Goal: Task Accomplishment & Management: Complete application form

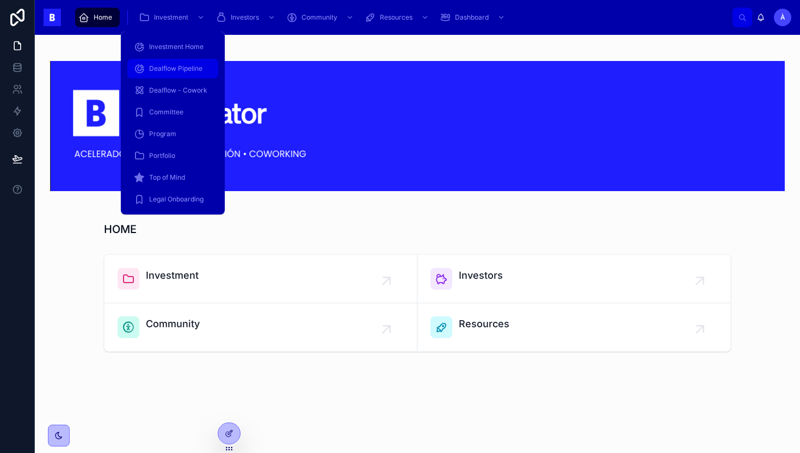
click at [168, 64] on div "Dealflow Pipeline" at bounding box center [173, 68] width 78 height 17
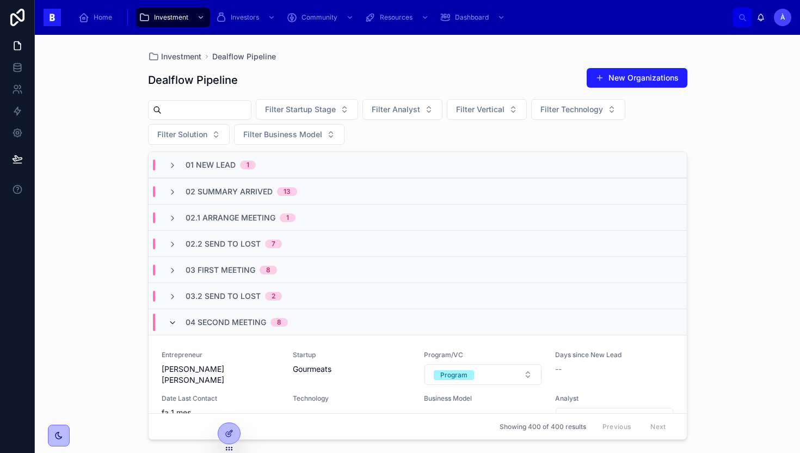
click at [174, 322] on icon at bounding box center [172, 322] width 9 height 9
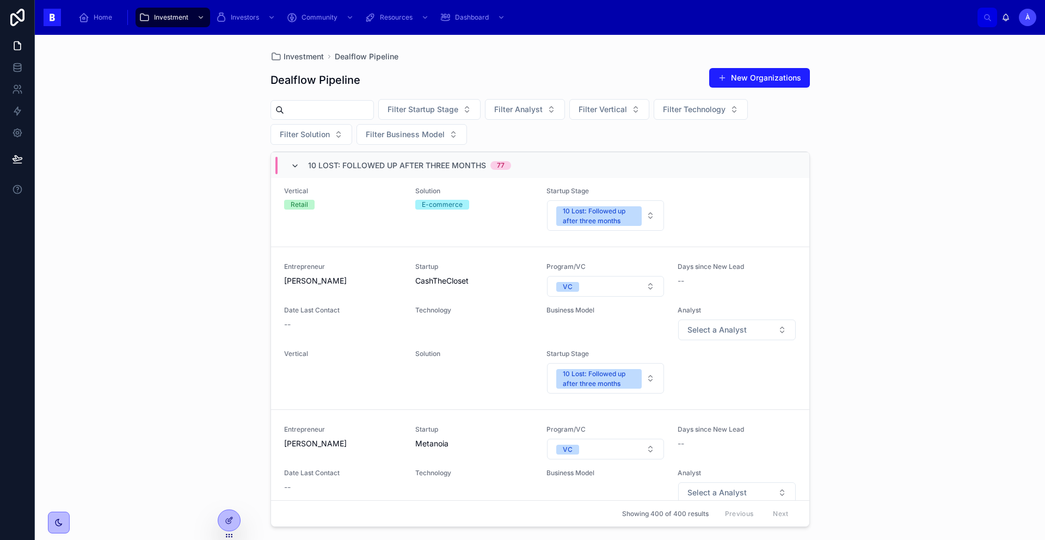
click at [297, 167] on icon at bounding box center [295, 166] width 9 height 9
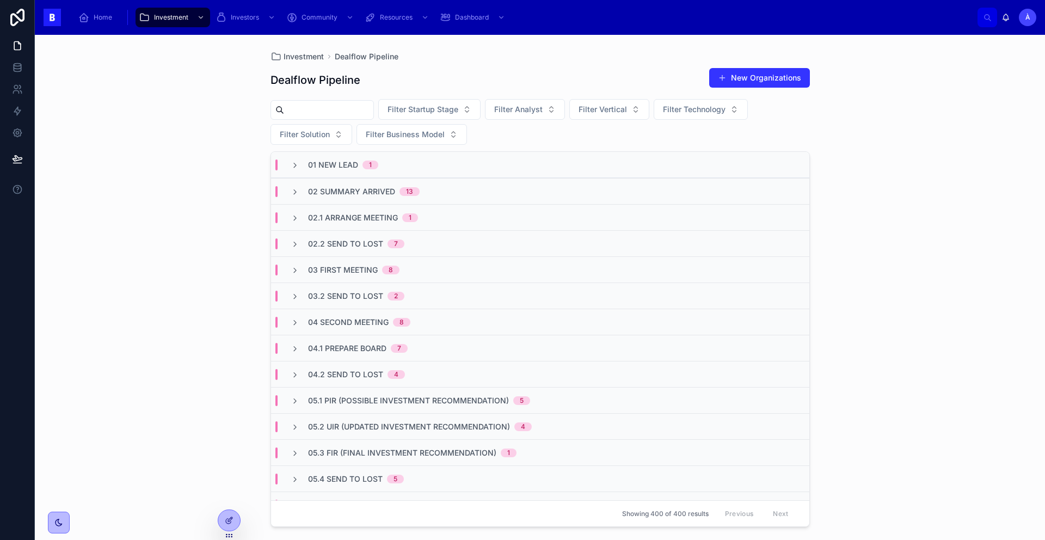
click at [752, 76] on button "New Organizations" at bounding box center [759, 78] width 101 height 20
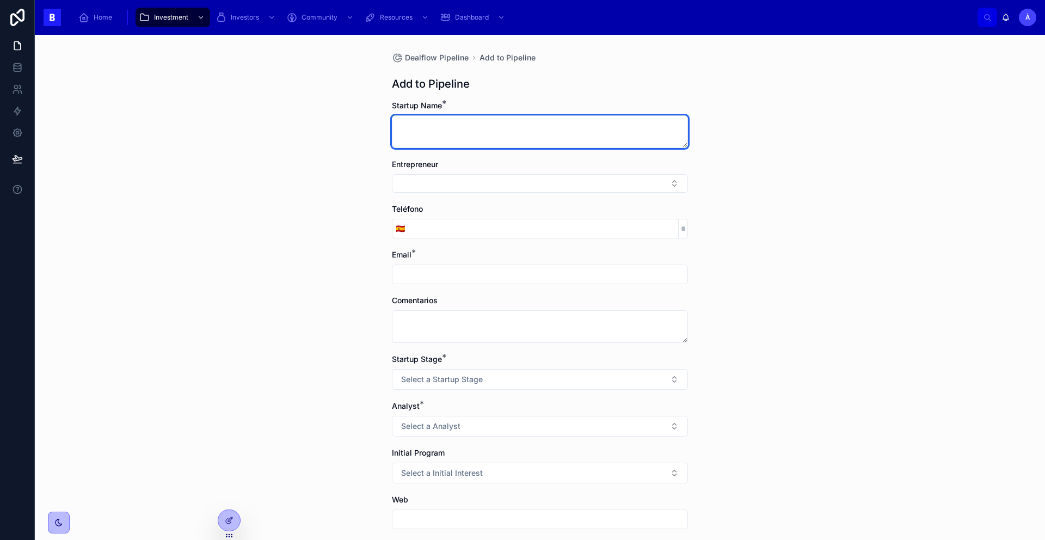
click at [531, 138] on textarea at bounding box center [540, 131] width 296 height 33
type textarea "**********"
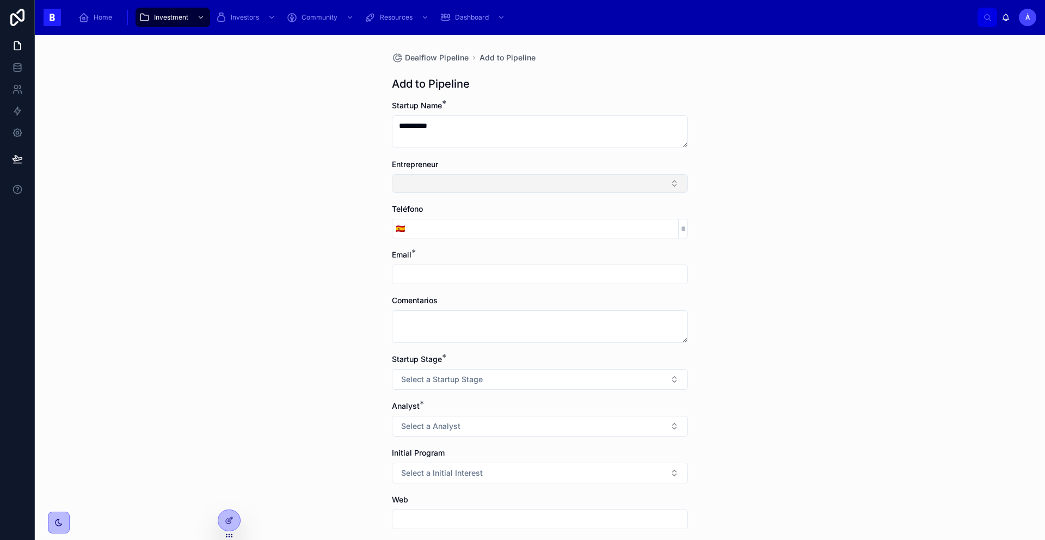
click at [419, 185] on button "Select Button" at bounding box center [540, 183] width 296 height 18
click at [423, 229] on button "New" at bounding box center [536, 225] width 286 height 11
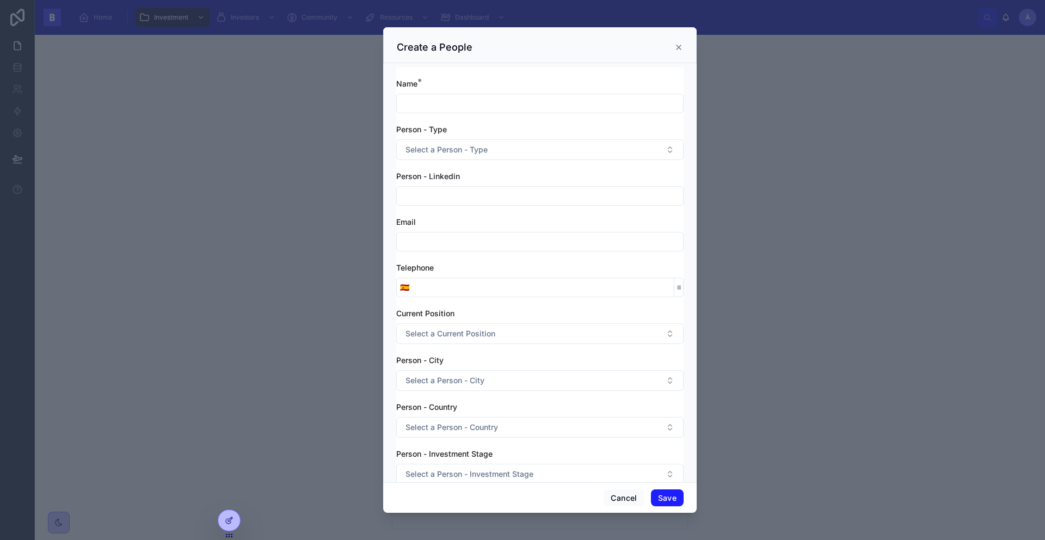
click at [428, 104] on input "text" at bounding box center [540, 103] width 286 height 15
click at [429, 109] on input "*" at bounding box center [540, 103] width 286 height 15
paste input "**********"
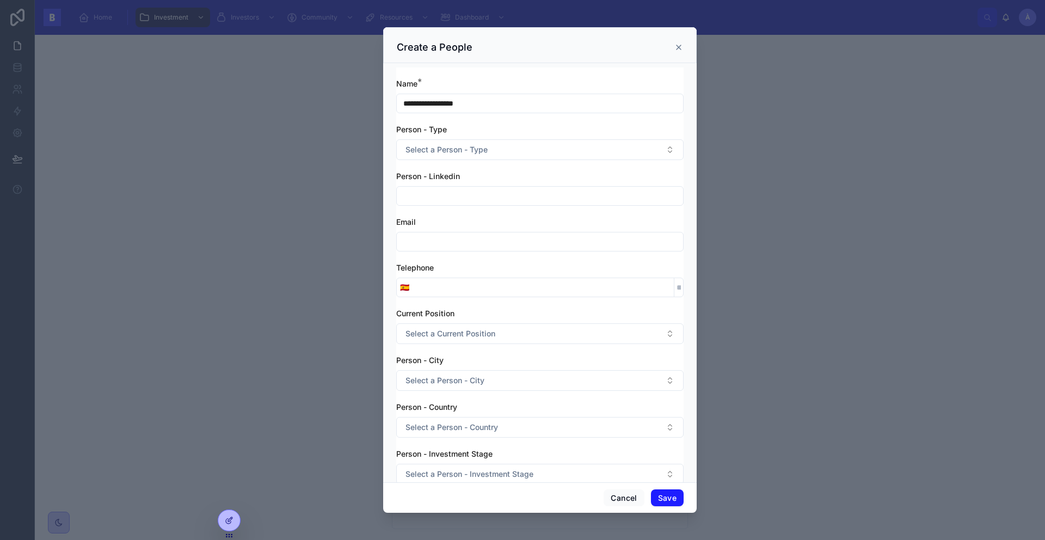
type input "**********"
click at [434, 137] on div "Person - Type Select a Person - Type" at bounding box center [539, 142] width 287 height 36
click at [432, 144] on span "Select a Person - Type" at bounding box center [446, 149] width 82 height 11
click at [439, 190] on div "Entrepreneur" at bounding box center [430, 193] width 41 height 10
click at [514, 128] on div "Person - Type" at bounding box center [539, 129] width 287 height 11
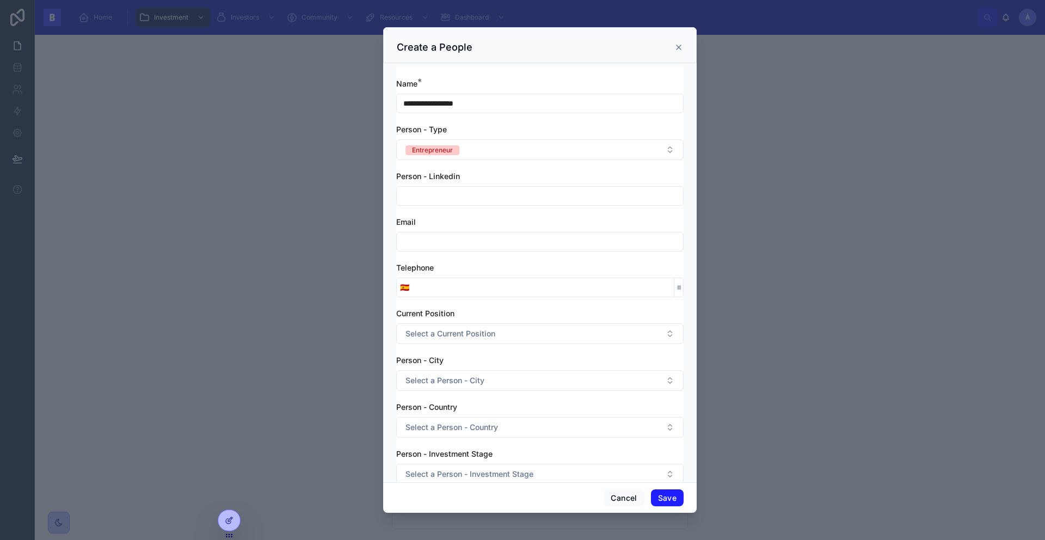
click at [452, 189] on input "text" at bounding box center [540, 195] width 286 height 15
paste input "**********"
type input "**********"
click at [441, 240] on input "text" at bounding box center [540, 241] width 286 height 15
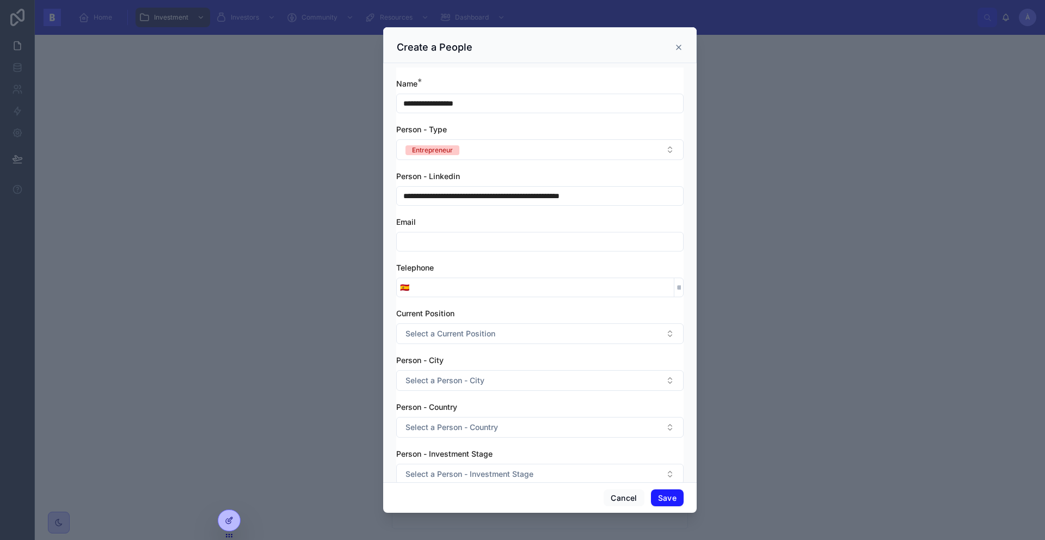
paste input "**********"
type input "**********"
click at [504, 287] on input "tel" at bounding box center [542, 287] width 261 height 15
paste input "**********"
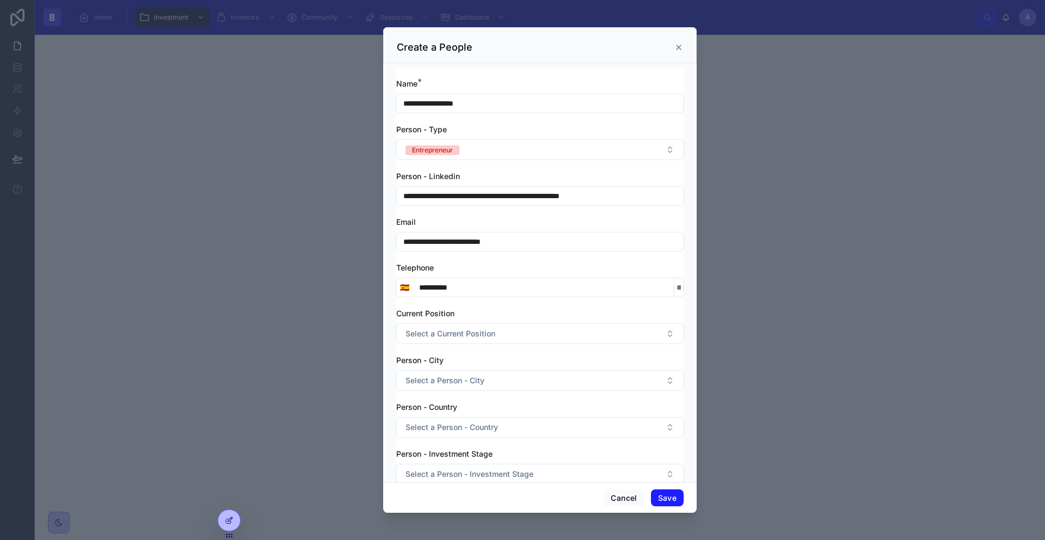
click at [429, 289] on input "**********" at bounding box center [542, 287] width 261 height 15
type input "**********"
click at [410, 287] on button "🇪🇸" at bounding box center [405, 287] width 16 height 20
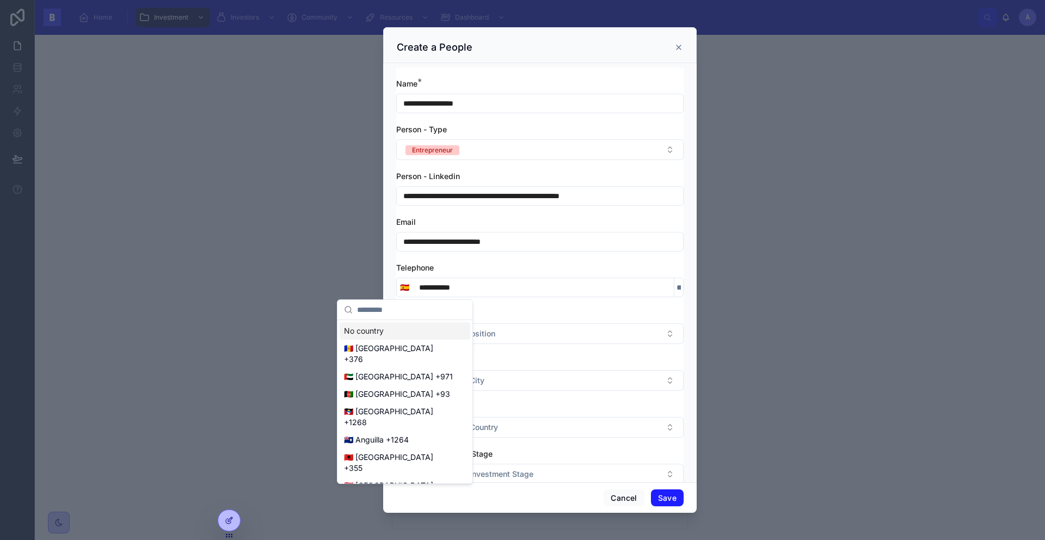
click at [473, 284] on input "**********" at bounding box center [542, 287] width 261 height 15
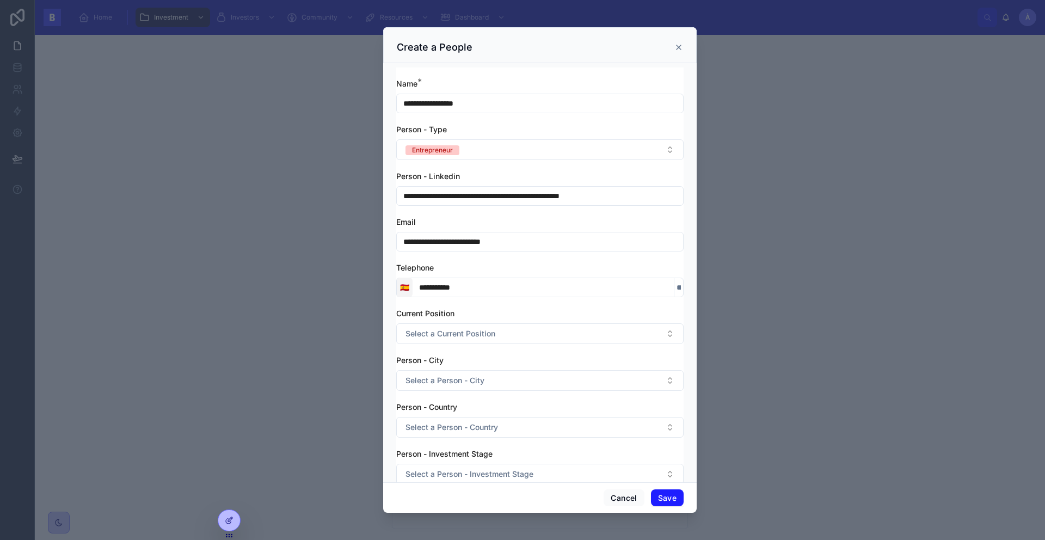
click at [403, 285] on span "🇪🇸" at bounding box center [404, 287] width 9 height 11
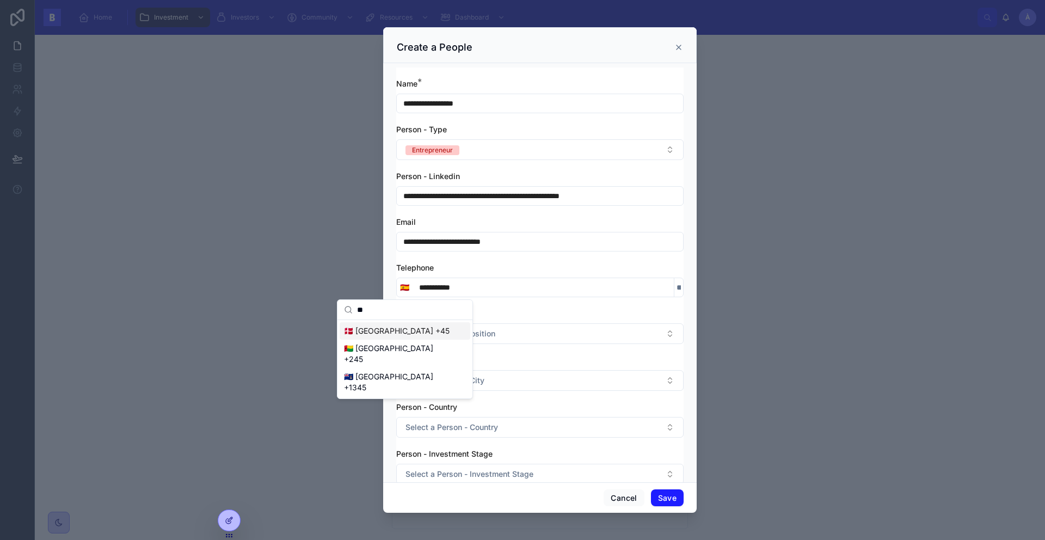
type input "**"
click at [398, 333] on div "🇩🇰 [GEOGRAPHIC_DATA] +45" at bounding box center [405, 330] width 131 height 17
type input "**********"
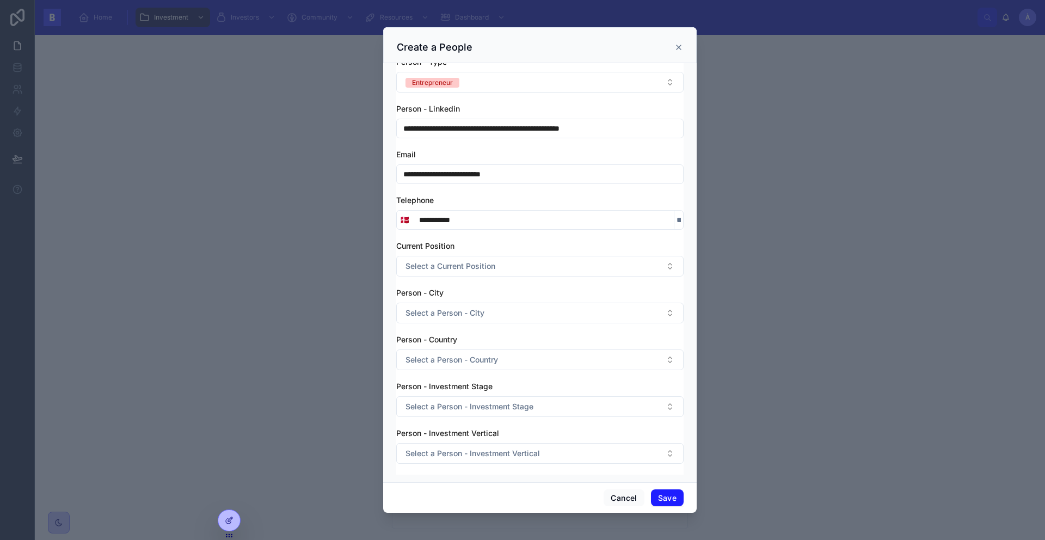
scroll to position [69, 0]
click at [441, 258] on button "Select a Current Position" at bounding box center [539, 265] width 287 height 21
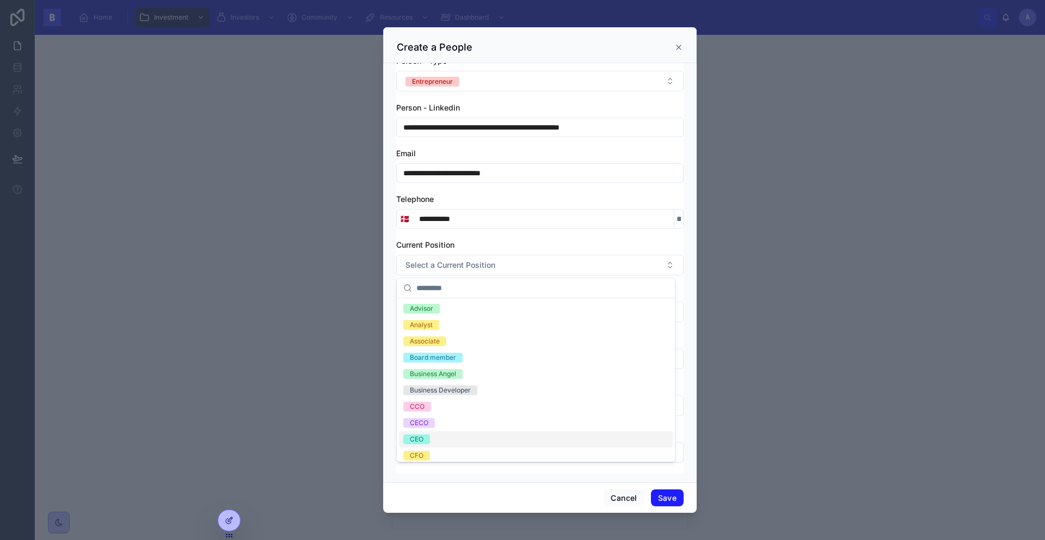
click at [428, 438] on span "CEO" at bounding box center [416, 439] width 27 height 10
click at [482, 239] on div "Current Position" at bounding box center [539, 244] width 287 height 11
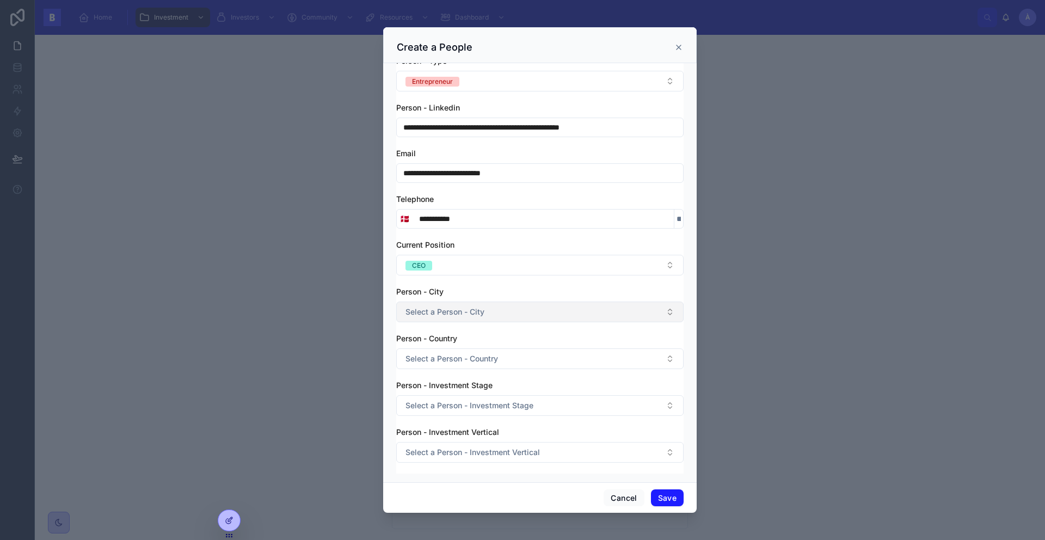
click at [455, 314] on span "Select a Person - City" at bounding box center [444, 311] width 79 height 11
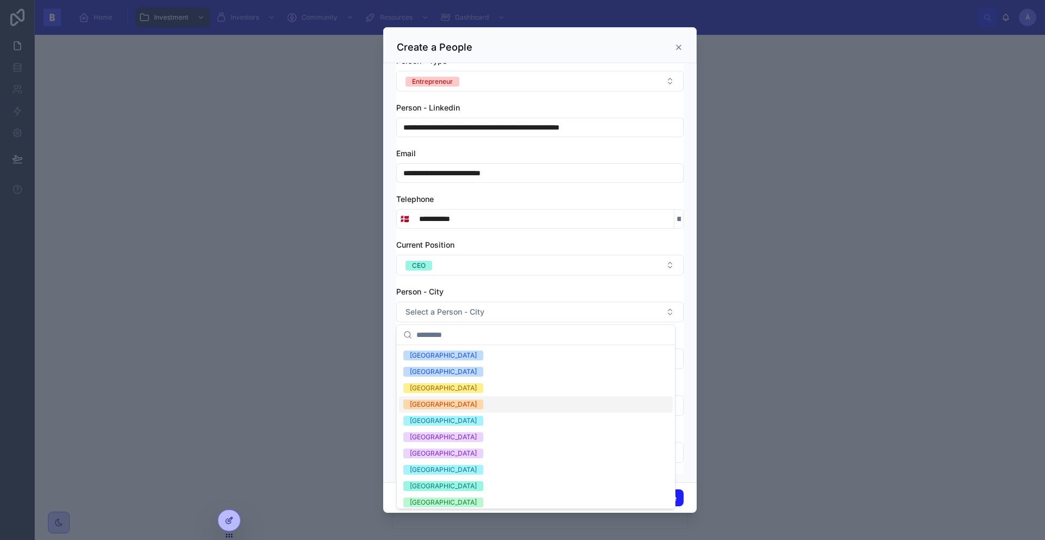
click at [440, 402] on div "[GEOGRAPHIC_DATA]" at bounding box center [443, 404] width 67 height 10
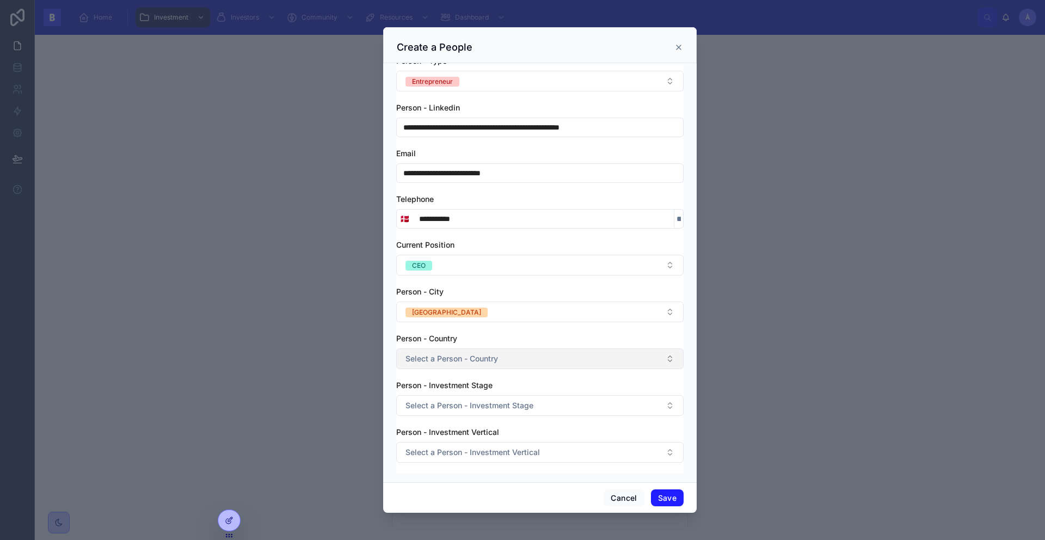
click at [476, 358] on span "Select a Person - Country" at bounding box center [451, 358] width 92 height 11
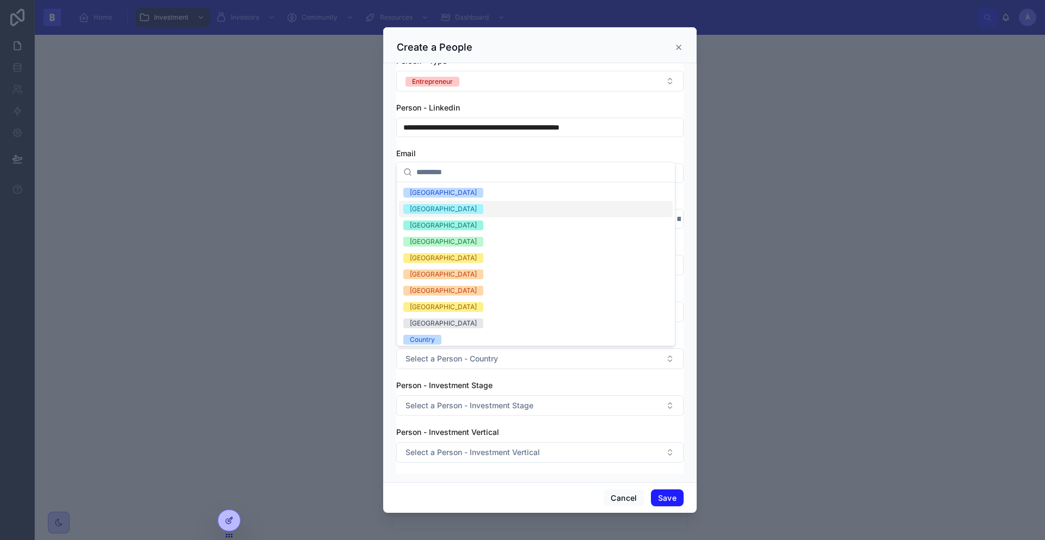
click at [427, 213] on div "[GEOGRAPHIC_DATA]" at bounding box center [443, 209] width 67 height 10
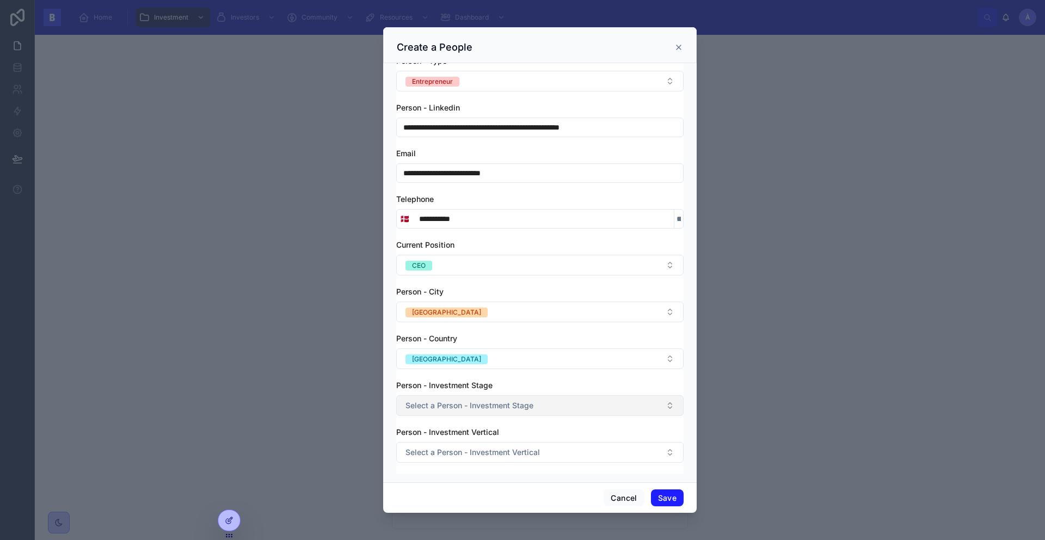
click at [484, 405] on span "Select a Person - Investment Stage" at bounding box center [469, 405] width 128 height 11
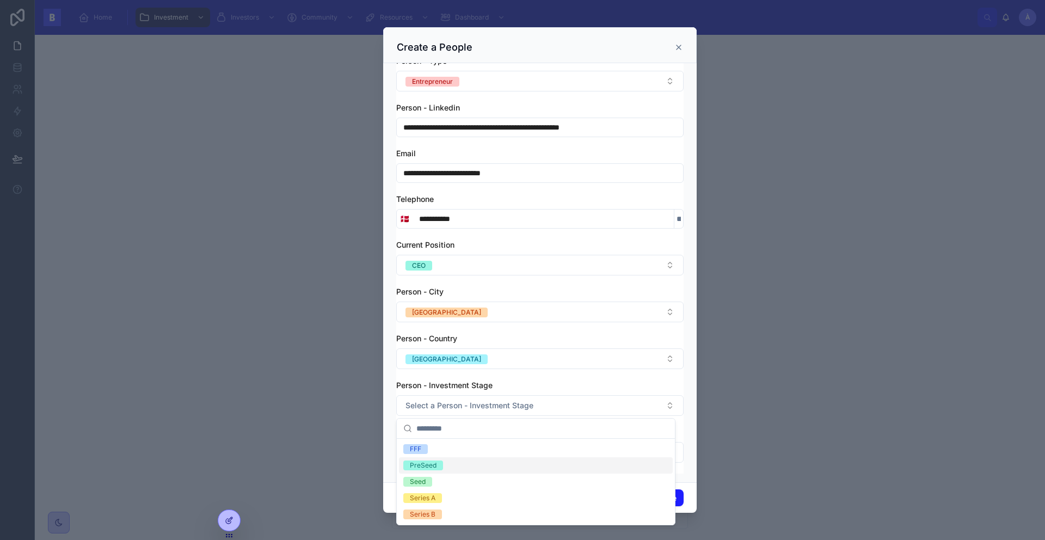
click at [443, 452] on div "PreSeed" at bounding box center [536, 465] width 274 height 16
click at [462, 452] on div "FFF" at bounding box center [536, 449] width 274 height 16
click at [459, 445] on div "FFF" at bounding box center [536, 449] width 274 height 16
click at [497, 380] on div "Person - Investment Stage" at bounding box center [539, 385] width 287 height 11
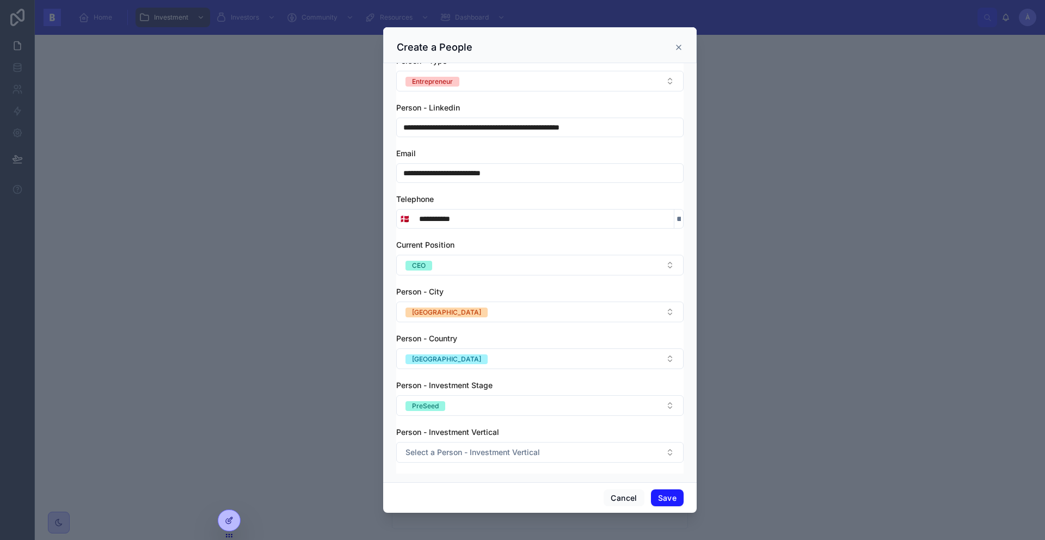
click at [669, 452] on div "Cancel Save" at bounding box center [539, 497] width 313 height 31
click at [670, 452] on button "Save" at bounding box center [667, 497] width 33 height 17
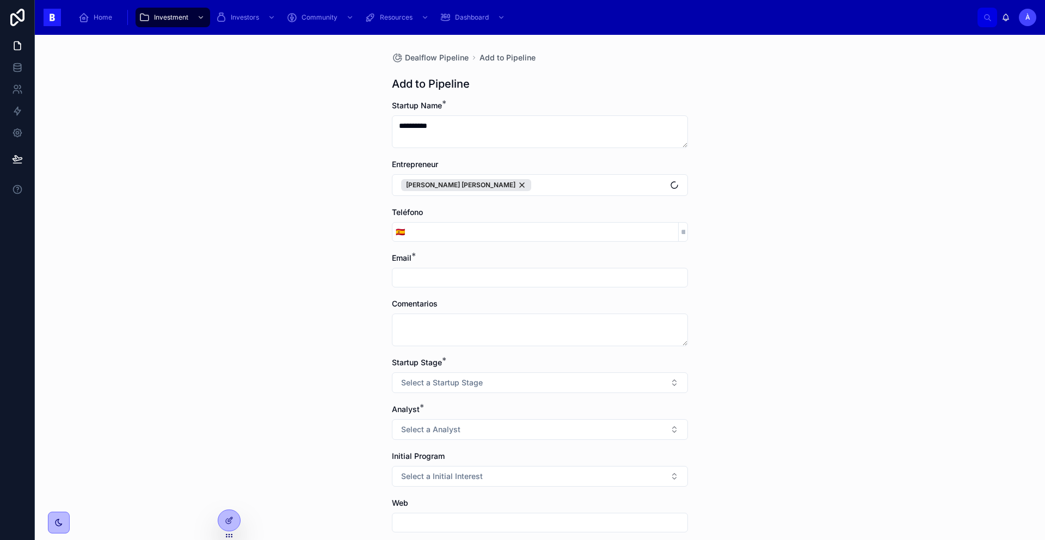
click at [438, 235] on input "tel" at bounding box center [543, 231] width 270 height 15
paste input "**********"
click at [418, 234] on input "**********" at bounding box center [543, 231] width 270 height 15
type input "**********"
click at [396, 234] on span "🇪🇸" at bounding box center [400, 231] width 9 height 11
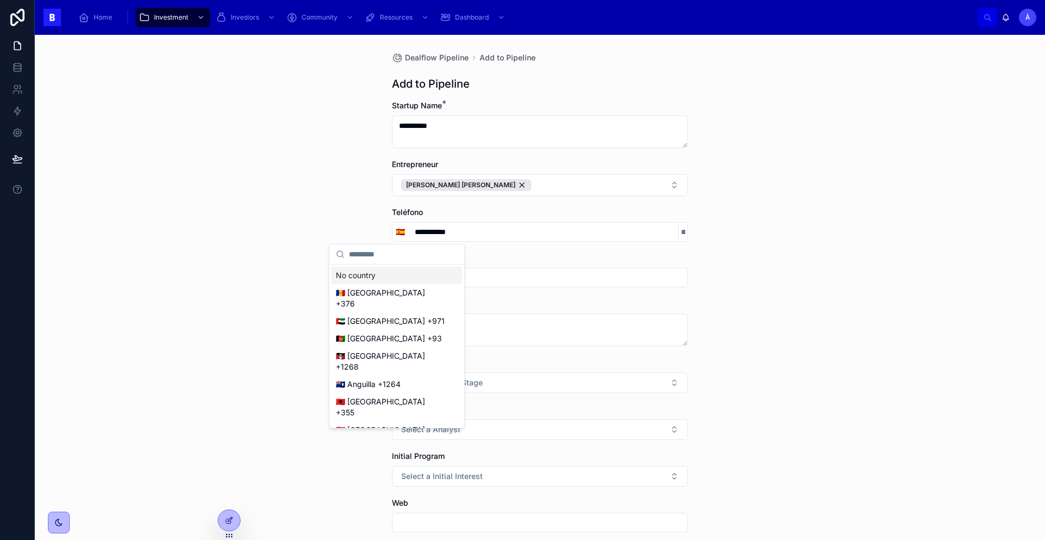
click at [390, 247] on input "text" at bounding box center [403, 254] width 109 height 20
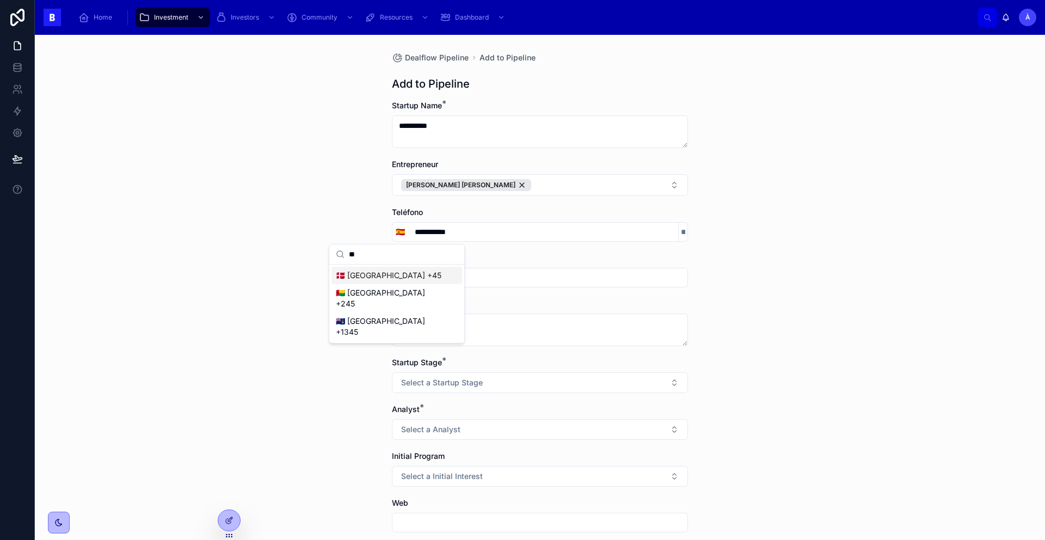
type input "**"
click at [383, 279] on div "🇩🇰 [GEOGRAPHIC_DATA] +45" at bounding box center [396, 275] width 131 height 17
type input "**********"
click at [428, 281] on input "text" at bounding box center [539, 277] width 295 height 15
paste input "**********"
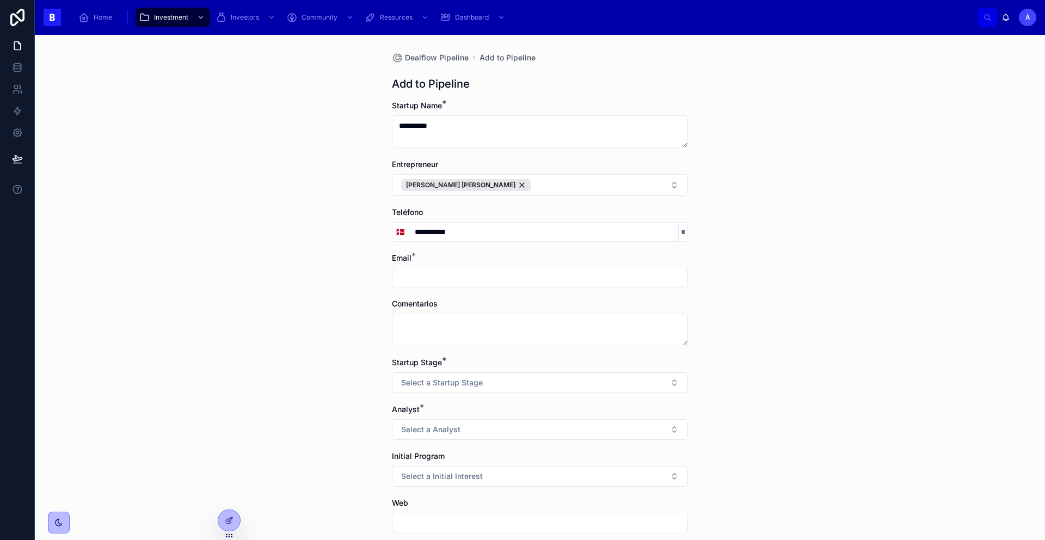
type input "**********"
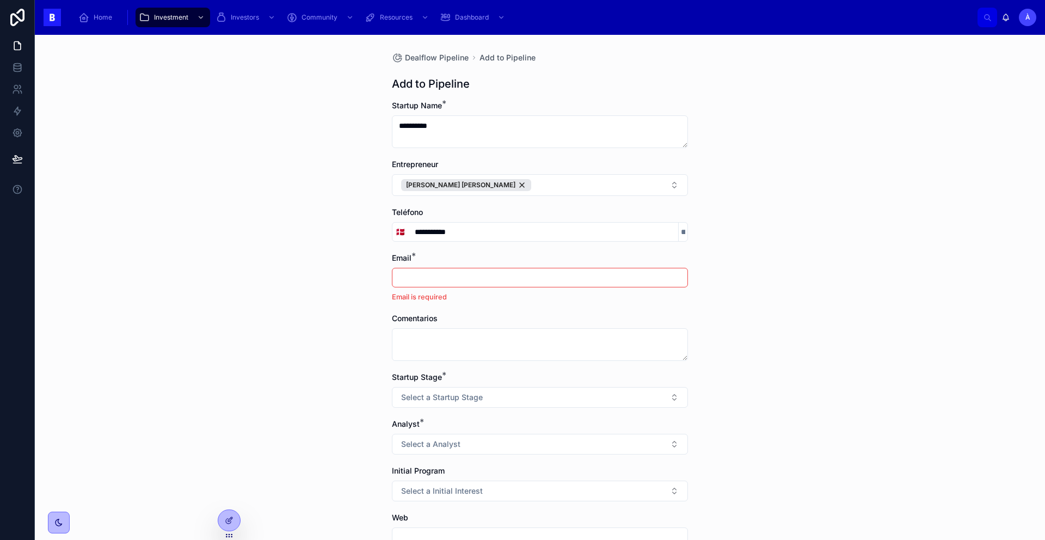
paste input "**********"
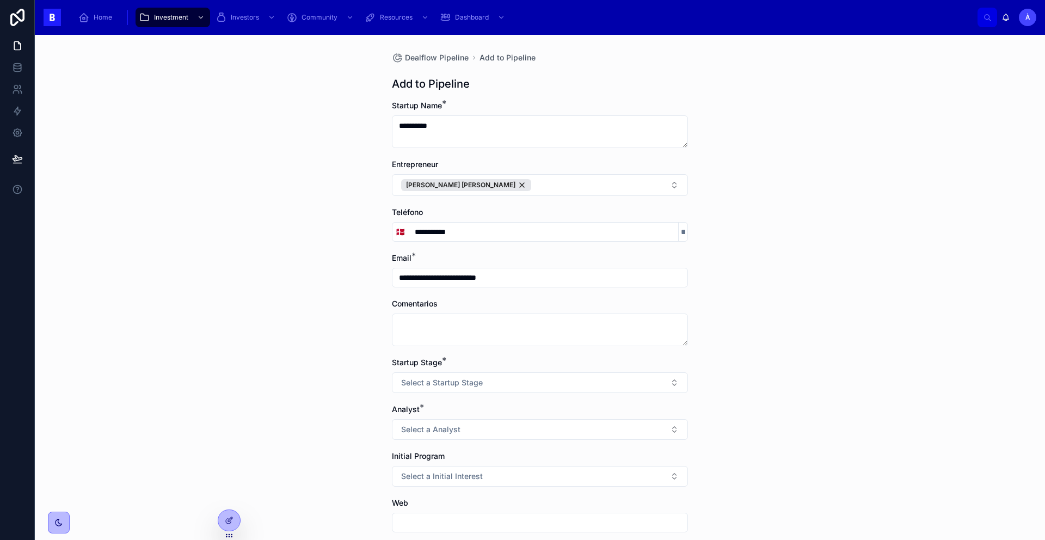
type input "**********"
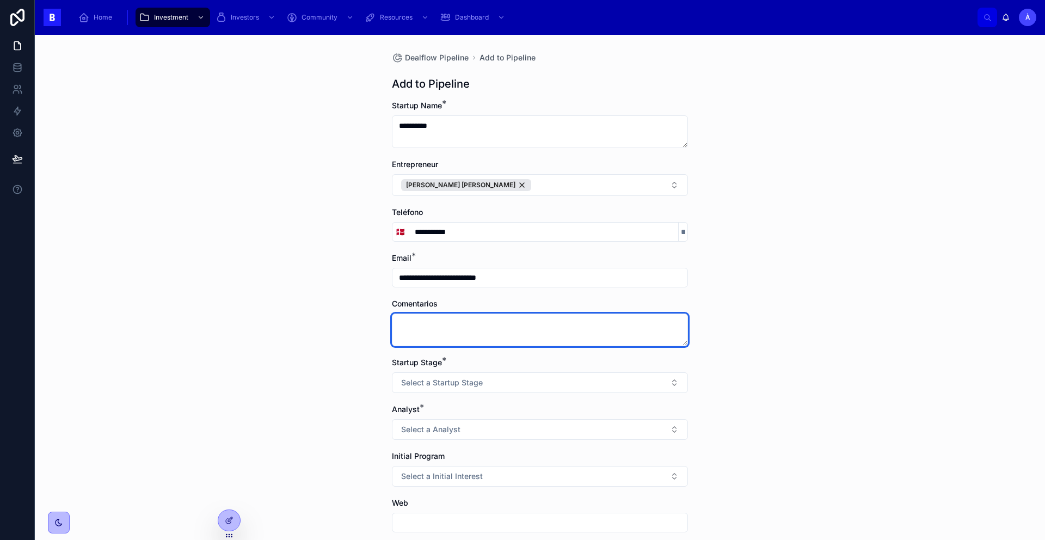
click at [410, 324] on textarea at bounding box center [540, 329] width 296 height 33
type textarea "**********"
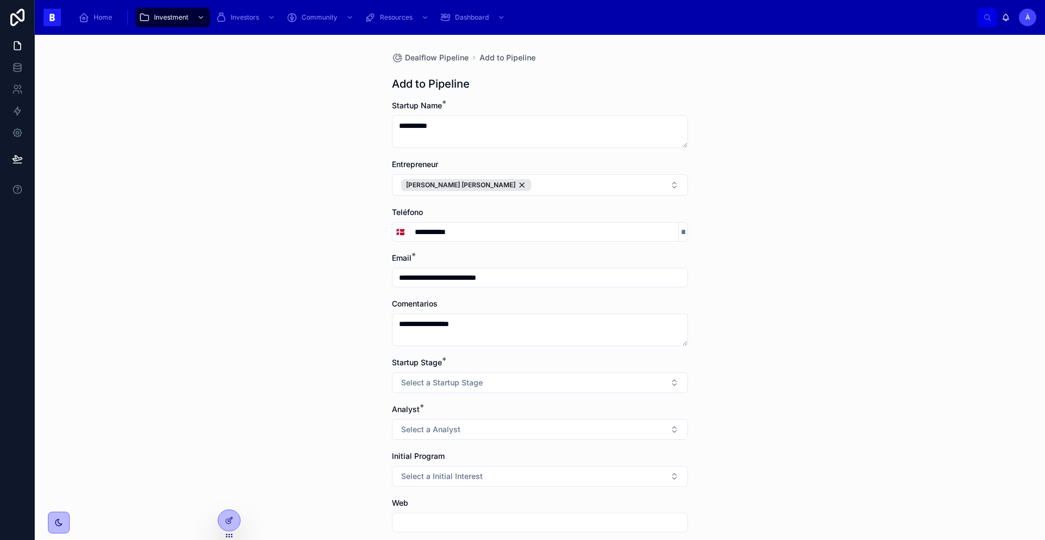
click at [442, 361] on span "*" at bounding box center [444, 360] width 4 height 11
click at [439, 382] on span "Select a Startup Stage" at bounding box center [442, 382] width 82 height 11
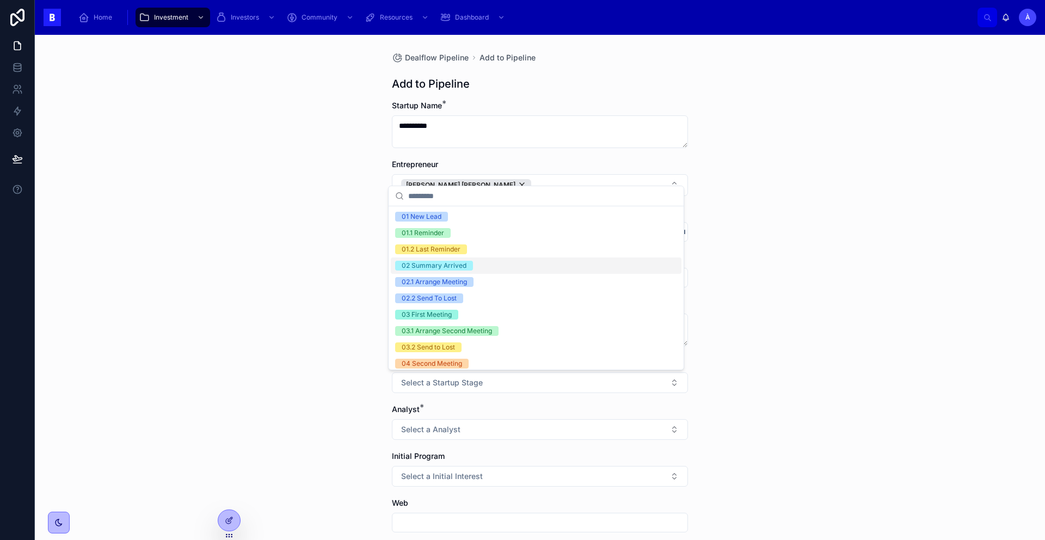
click at [437, 268] on div "02 Summary Arrived" at bounding box center [434, 266] width 65 height 10
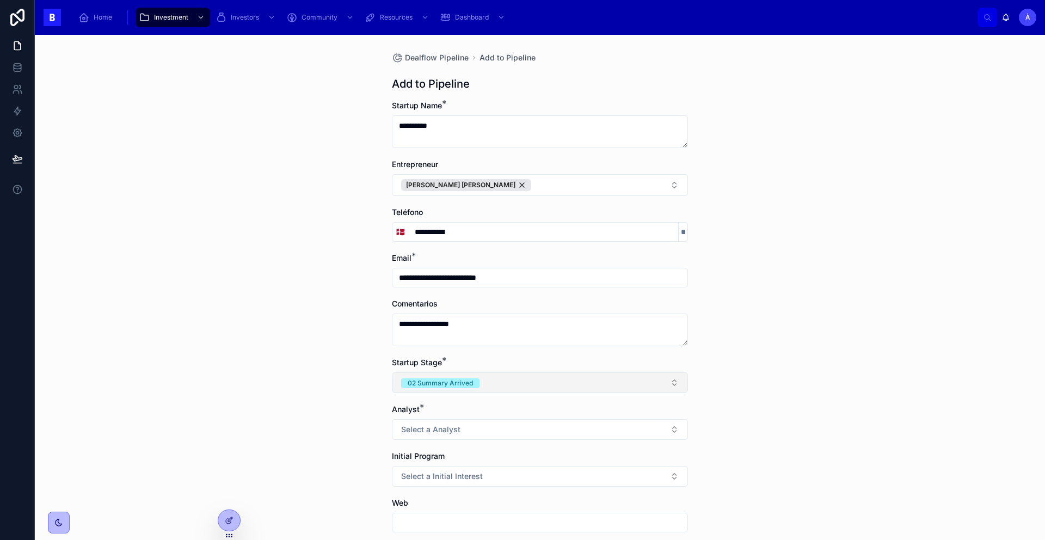
click at [439, 384] on div "02 Summary Arrived" at bounding box center [440, 383] width 65 height 10
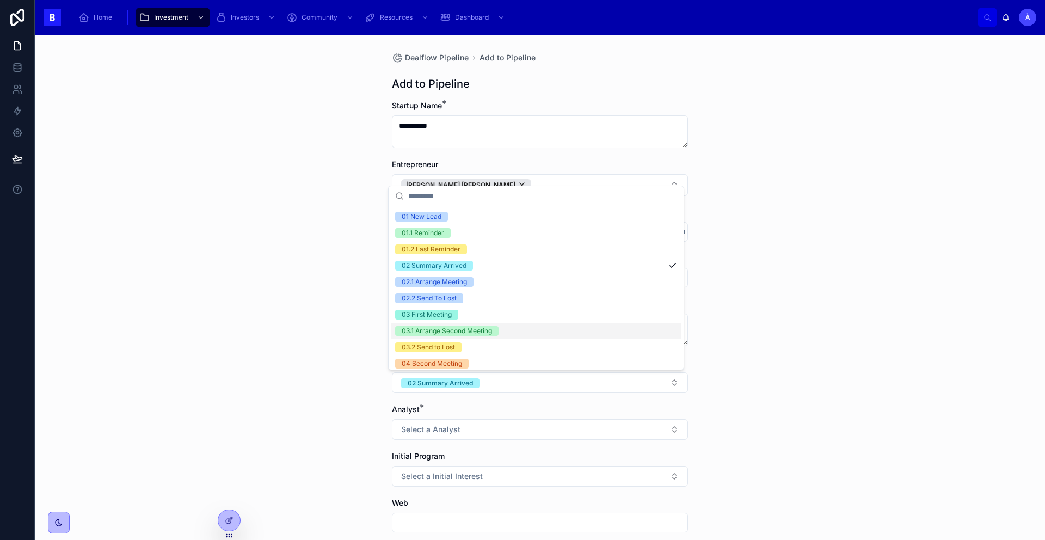
click at [432, 332] on div "03.1 Arrange Second Meeting" at bounding box center [447, 331] width 90 height 10
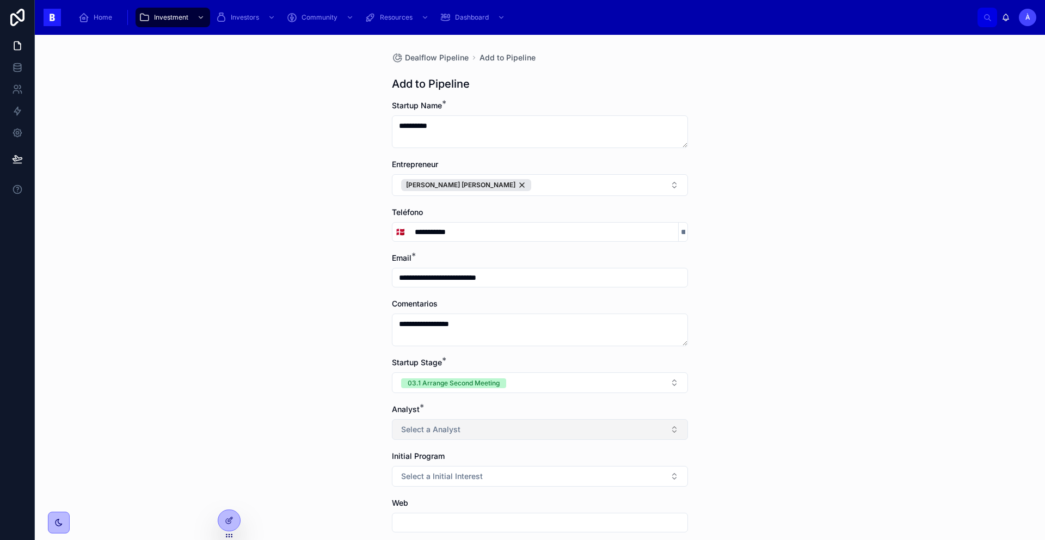
click at [440, 434] on span "Select a Analyst" at bounding box center [430, 429] width 59 height 11
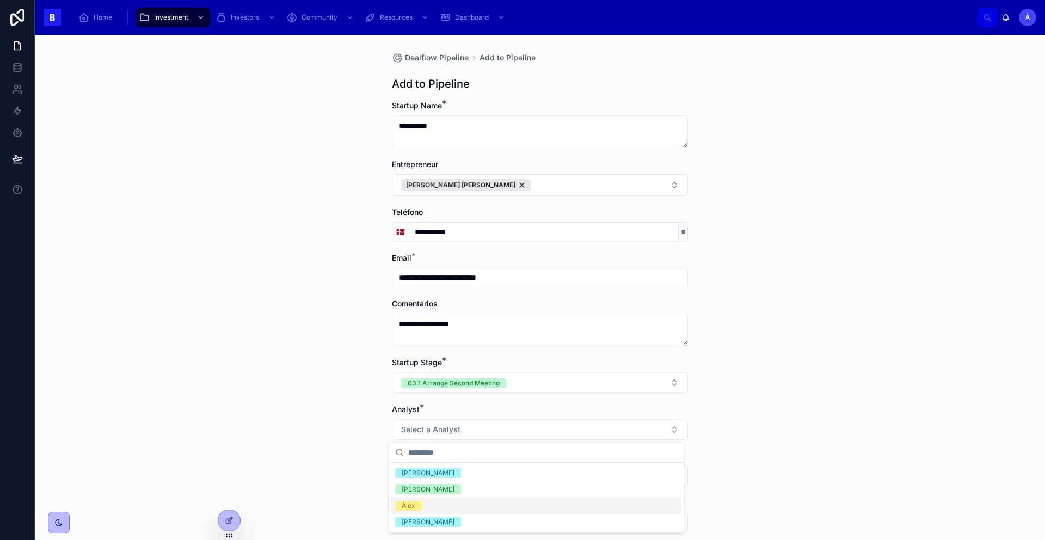
click at [408, 452] on div "Àlex" at bounding box center [409, 506] width 14 height 10
click at [369, 452] on div "**********" at bounding box center [540, 287] width 1010 height 505
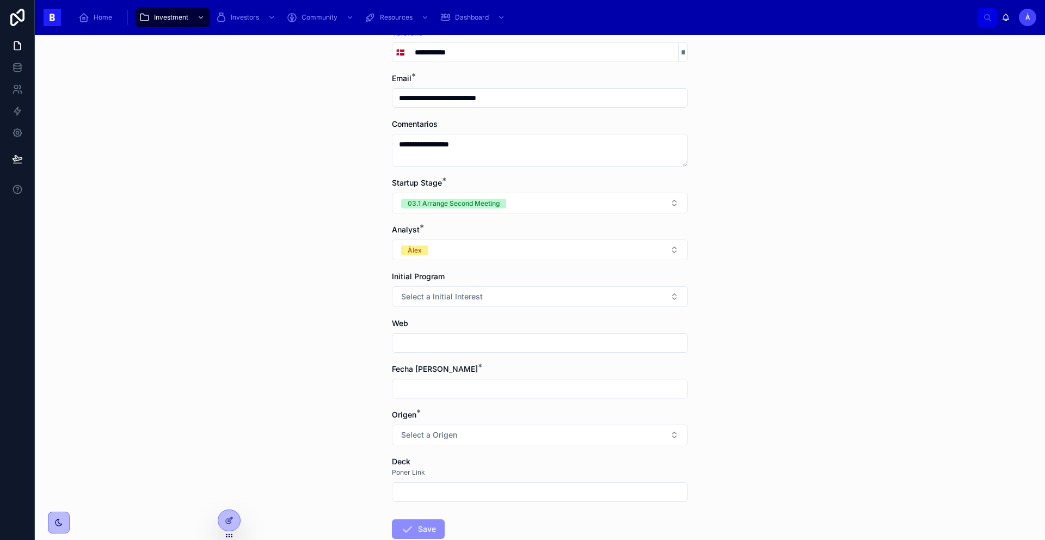
scroll to position [240, 0]
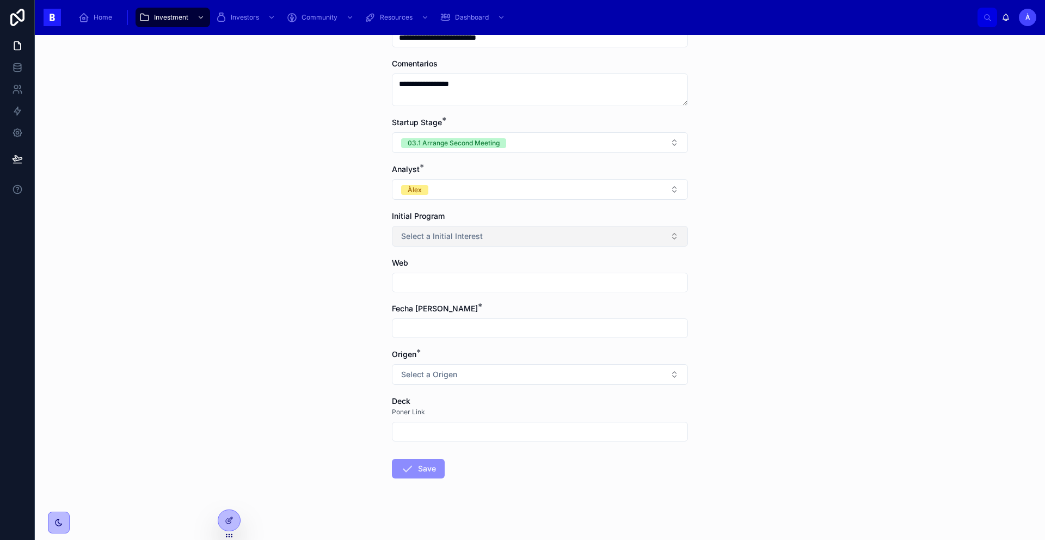
click at [451, 242] on button "Select a Initial Interest" at bounding box center [540, 236] width 296 height 21
click at [434, 279] on span "Program" at bounding box center [415, 280] width 40 height 10
click at [345, 274] on div "**********" at bounding box center [540, 287] width 1010 height 505
click at [400, 275] on input "text" at bounding box center [539, 282] width 295 height 15
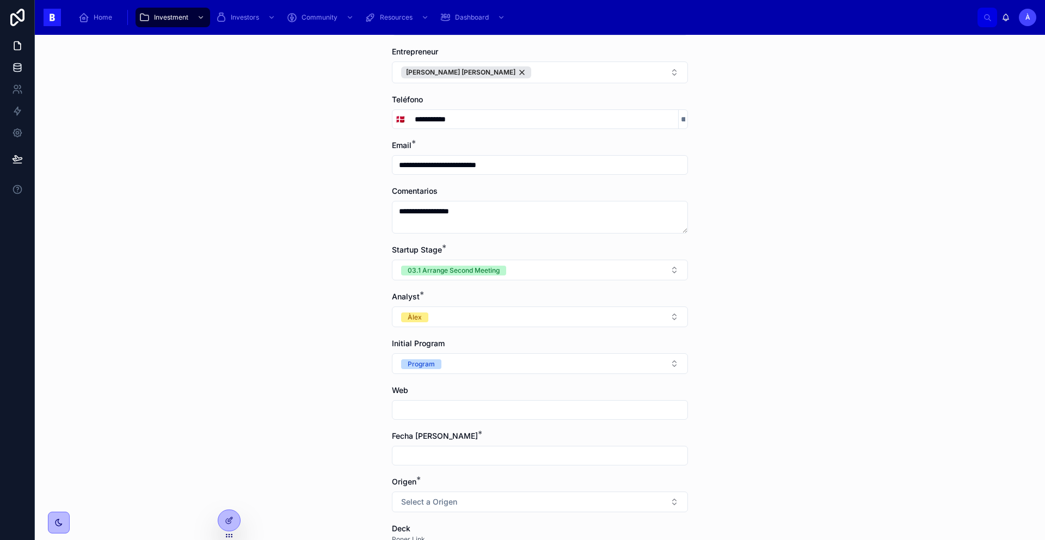
scroll to position [248, 0]
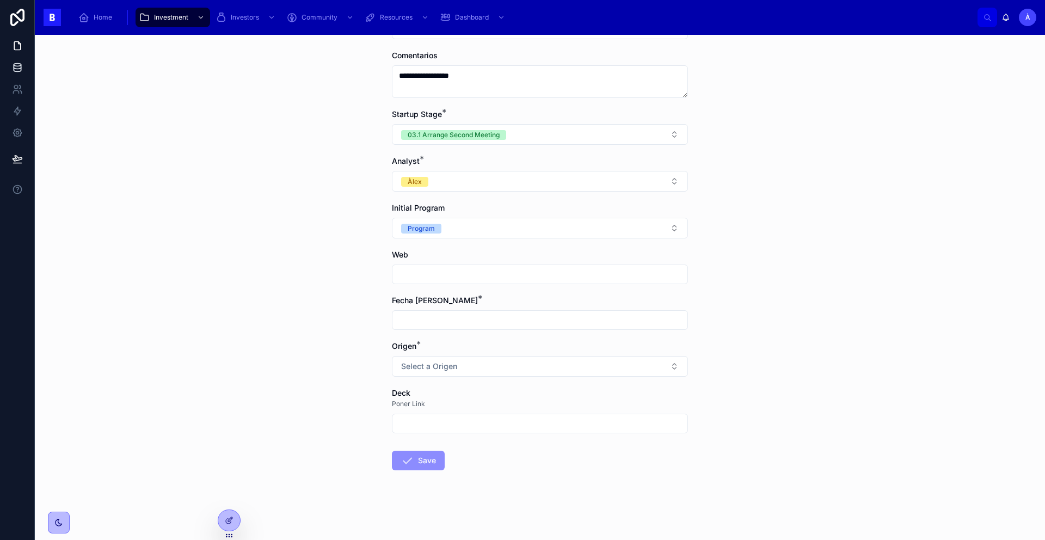
paste input "**********"
type input "**********"
click at [427, 322] on input "text" at bounding box center [539, 319] width 295 height 15
click at [532, 349] on button "[DATE]" at bounding box center [536, 347] width 43 height 20
click at [514, 452] on button "27" at bounding box center [517, 506] width 20 height 20
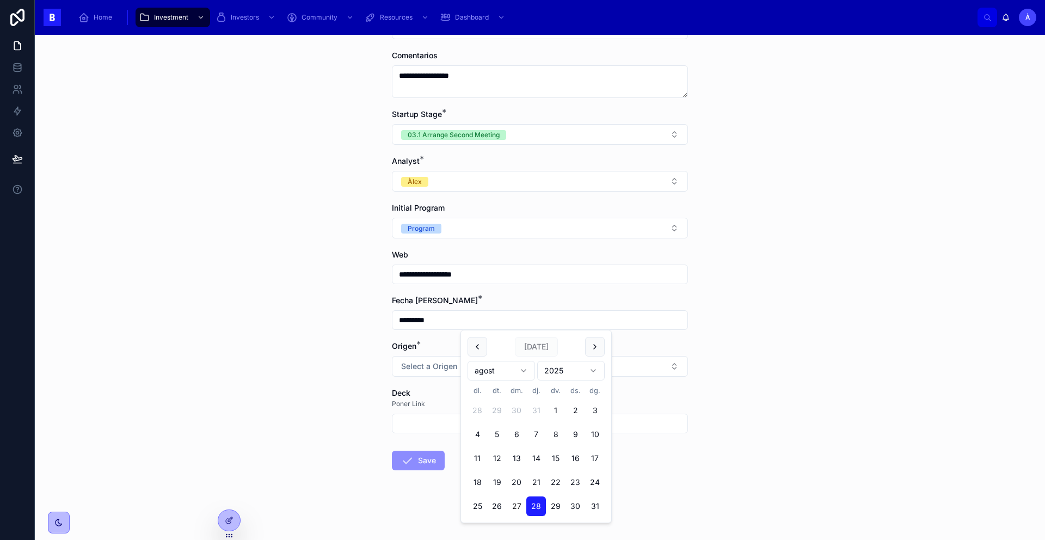
type input "*********"
click at [514, 452] on button "27" at bounding box center [517, 506] width 20 height 20
click at [335, 388] on div "**********" at bounding box center [540, 287] width 1010 height 505
click at [392, 377] on form "**********" at bounding box center [540, 196] width 296 height 688
click at [409, 373] on button "Select a Origen" at bounding box center [540, 366] width 296 height 21
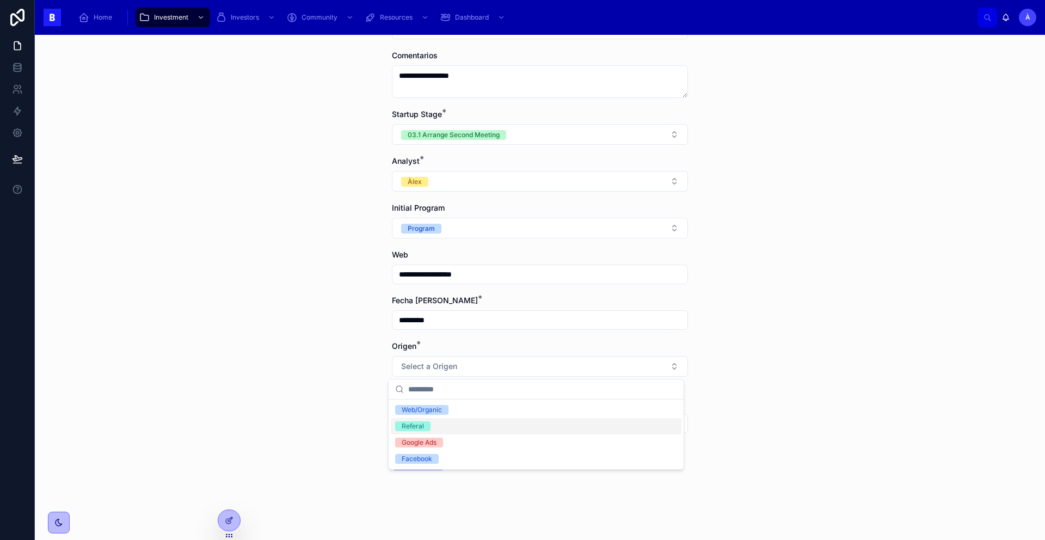
click at [424, 433] on div "Referal" at bounding box center [536, 426] width 291 height 16
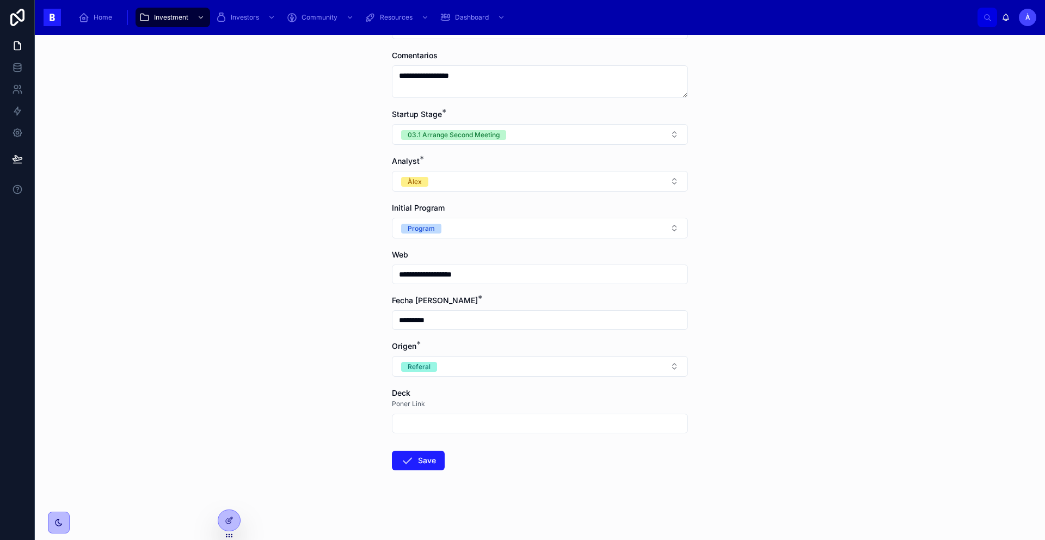
click at [342, 398] on div "**********" at bounding box center [540, 287] width 1010 height 505
click at [416, 367] on div "Referal" at bounding box center [419, 367] width 23 height 10
click at [422, 408] on div "Web/Organic" at bounding box center [422, 410] width 40 height 10
click at [417, 423] on input "text" at bounding box center [539, 423] width 295 height 15
click at [332, 388] on div "**********" at bounding box center [540, 287] width 1010 height 505
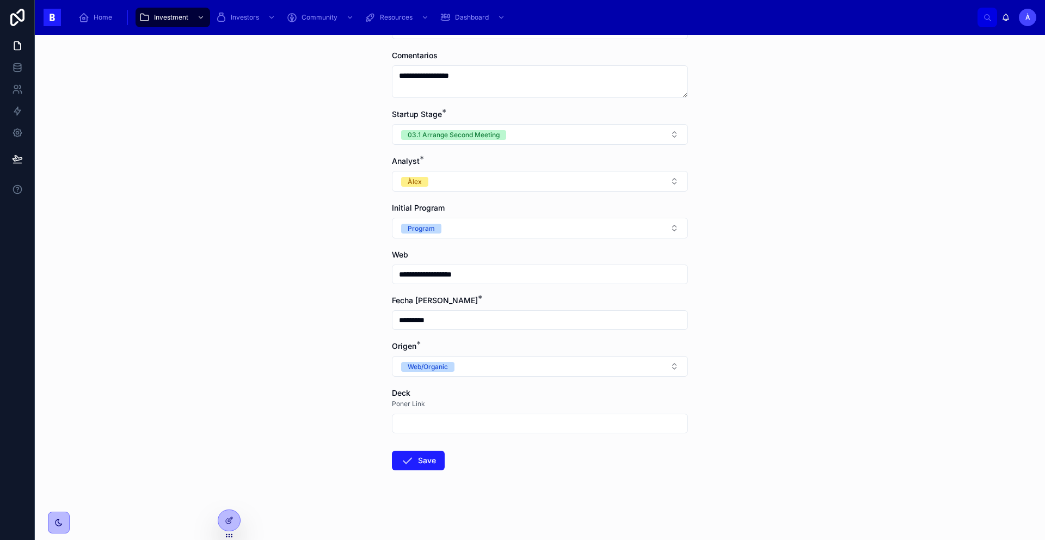
click at [447, 427] on input "text" at bounding box center [539, 423] width 295 height 15
paste input "**********"
type input "**********"
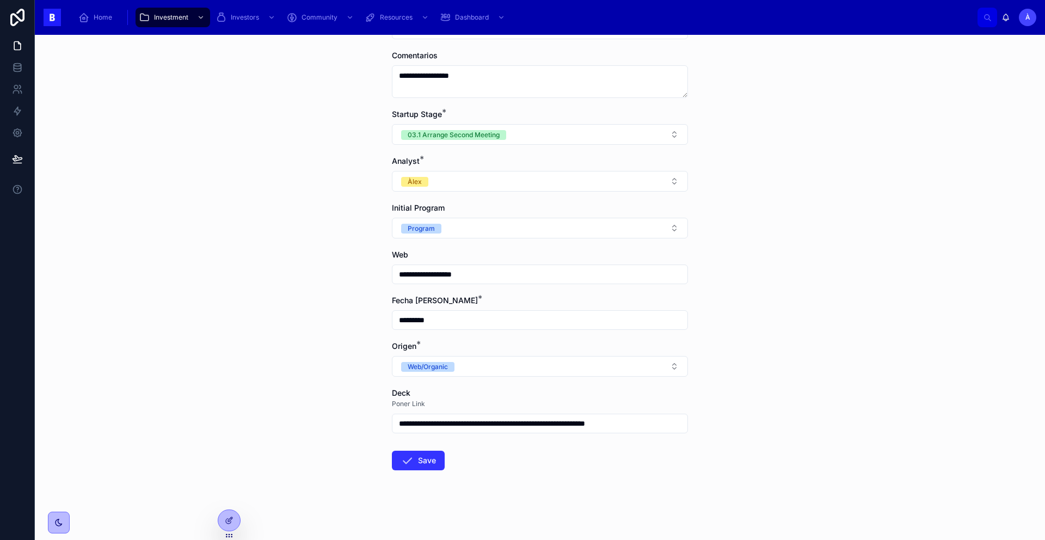
click at [414, 452] on button "Save" at bounding box center [418, 460] width 53 height 20
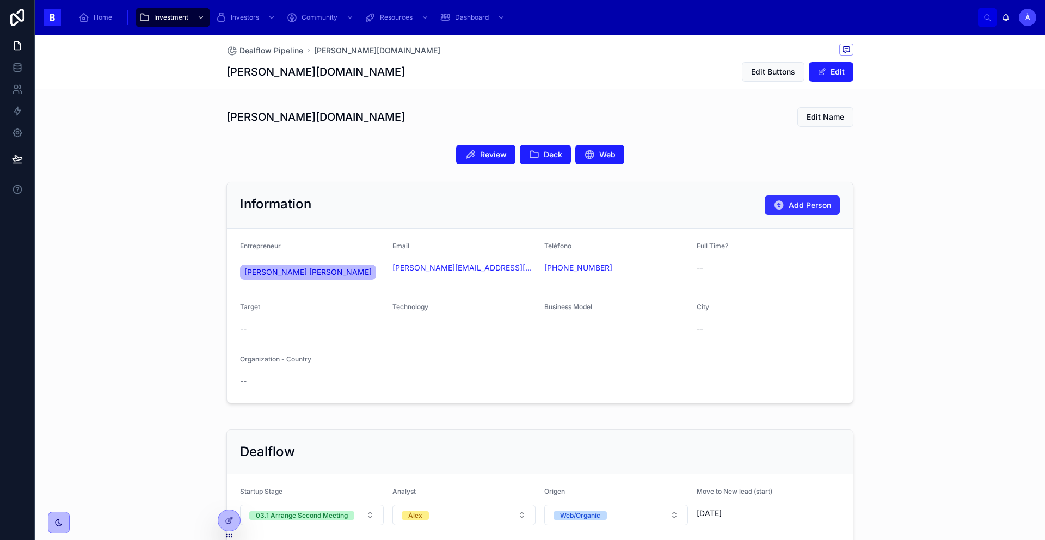
click at [799, 202] on span "Add Person" at bounding box center [809, 205] width 42 height 11
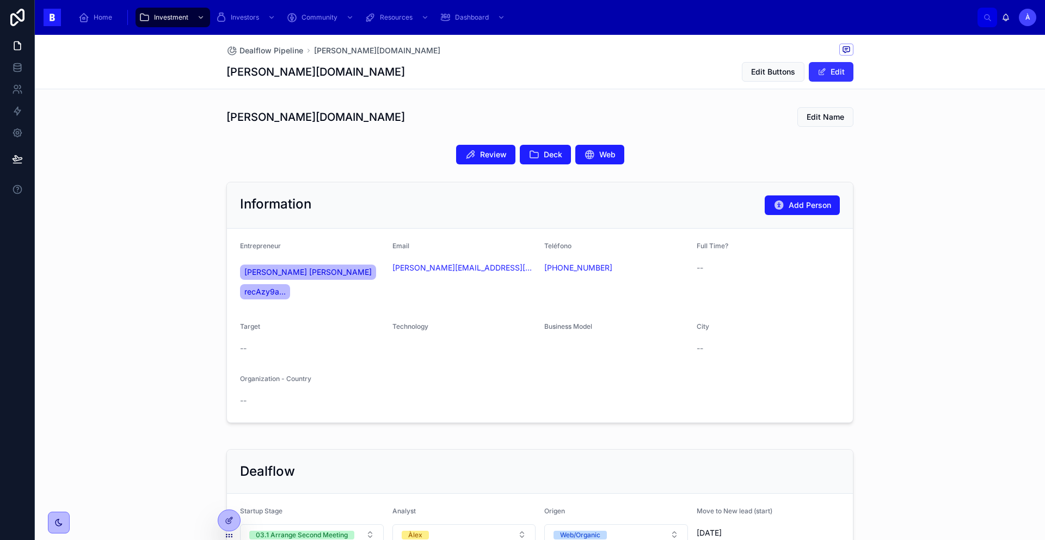
click at [799, 77] on button "Edit" at bounding box center [830, 72] width 45 height 20
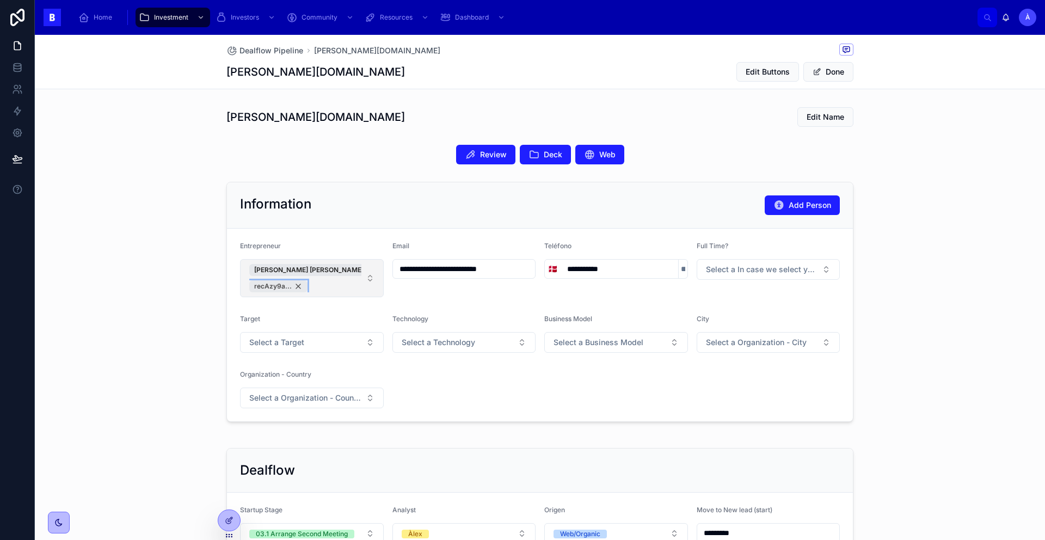
click at [296, 287] on div "recAzy9a..." at bounding box center [278, 286] width 58 height 12
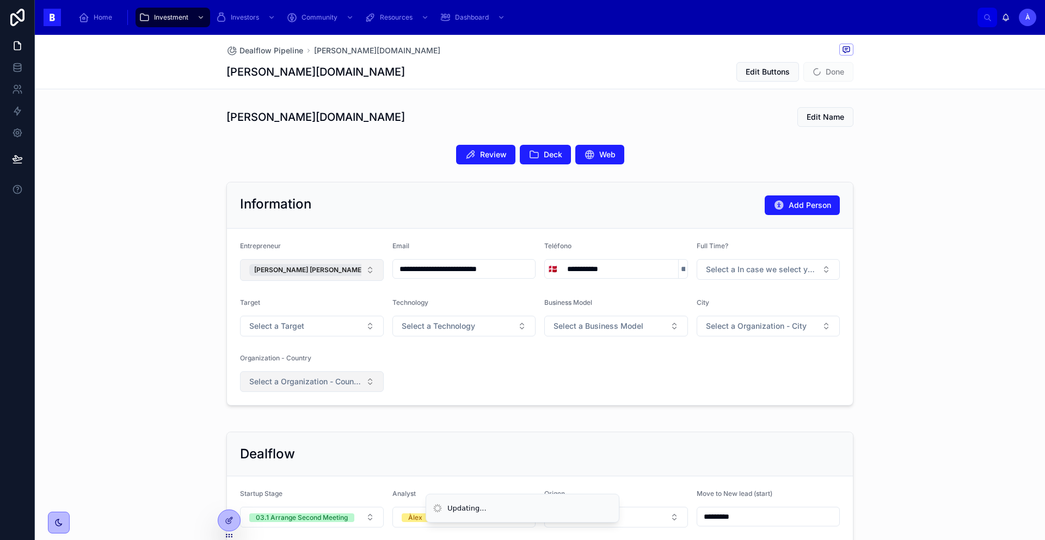
click at [301, 381] on span "Select a Organization - Country" at bounding box center [305, 381] width 112 height 11
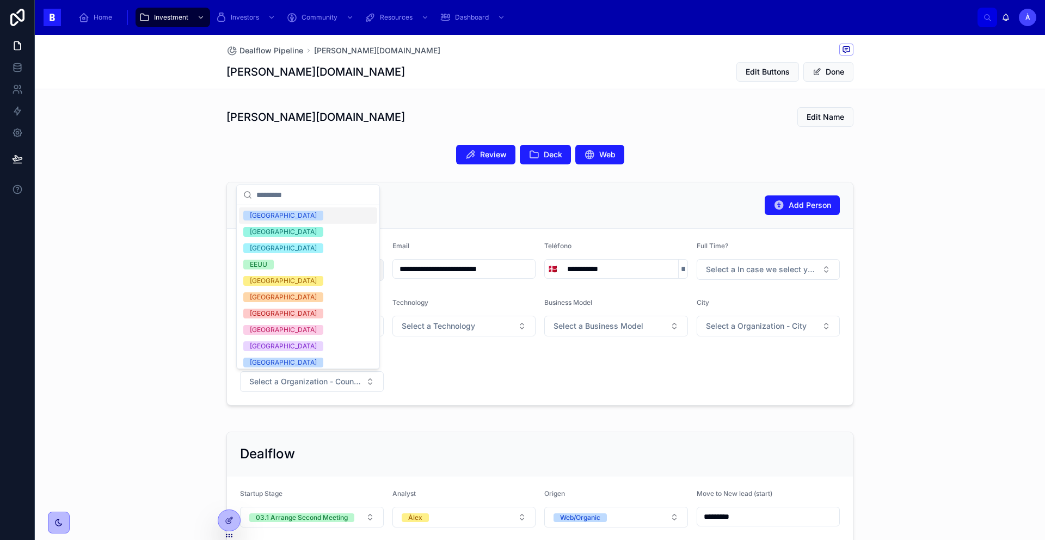
click at [265, 217] on div "[GEOGRAPHIC_DATA]" at bounding box center [283, 216] width 67 height 10
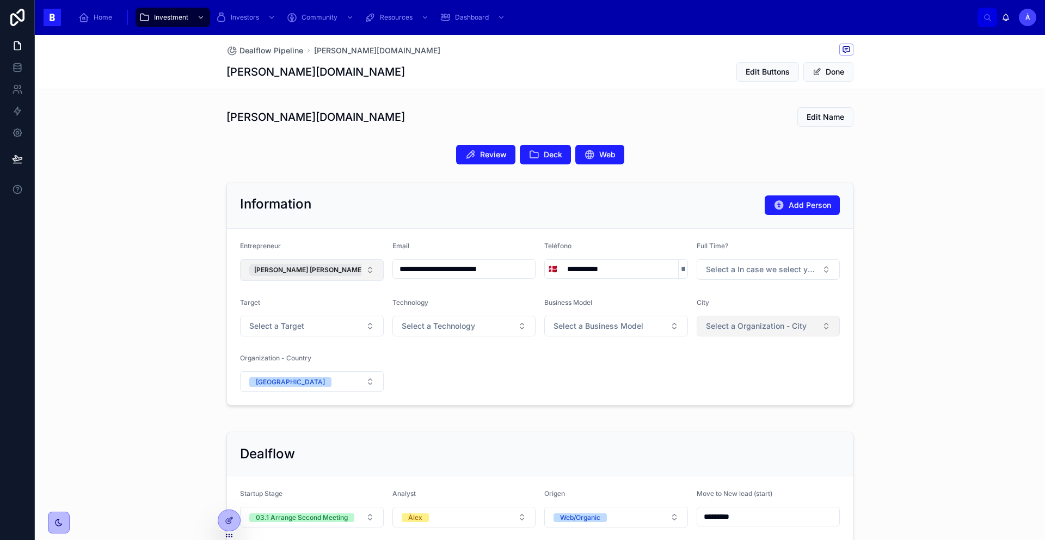
click at [751, 324] on span "Select a Organization - City" at bounding box center [756, 325] width 101 height 11
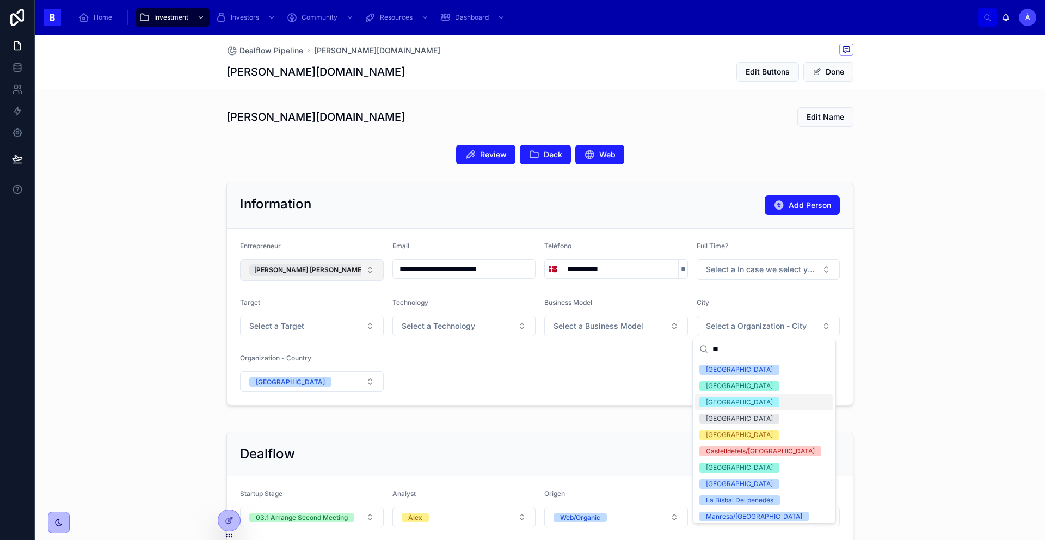
type input "**"
click at [721, 404] on div "[GEOGRAPHIC_DATA]" at bounding box center [739, 402] width 67 height 10
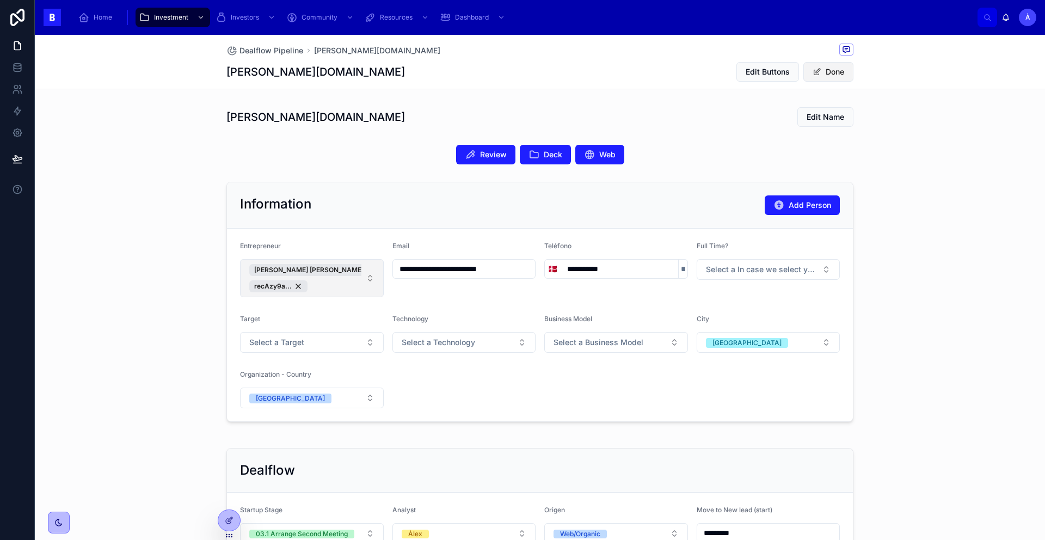
click at [799, 75] on button "Done" at bounding box center [828, 72] width 50 height 20
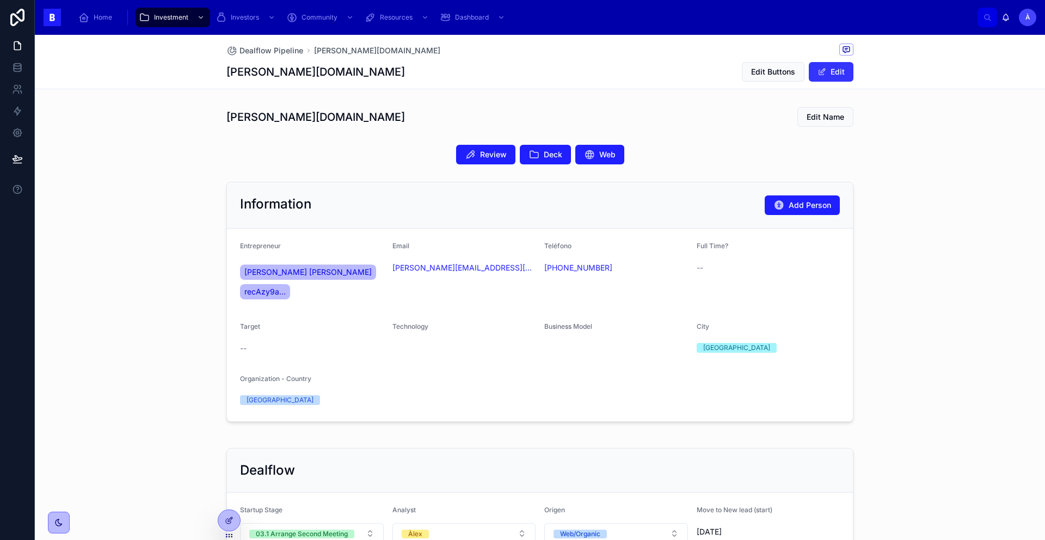
click at [799, 73] on button "Edit" at bounding box center [830, 72] width 45 height 20
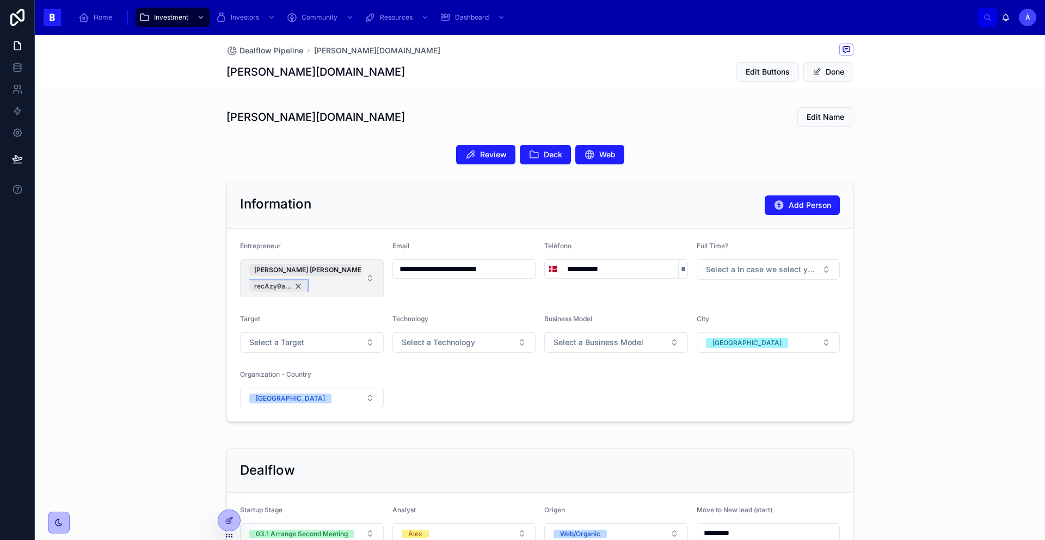
click at [293, 286] on div "recAzy9a..." at bounding box center [278, 286] width 58 height 12
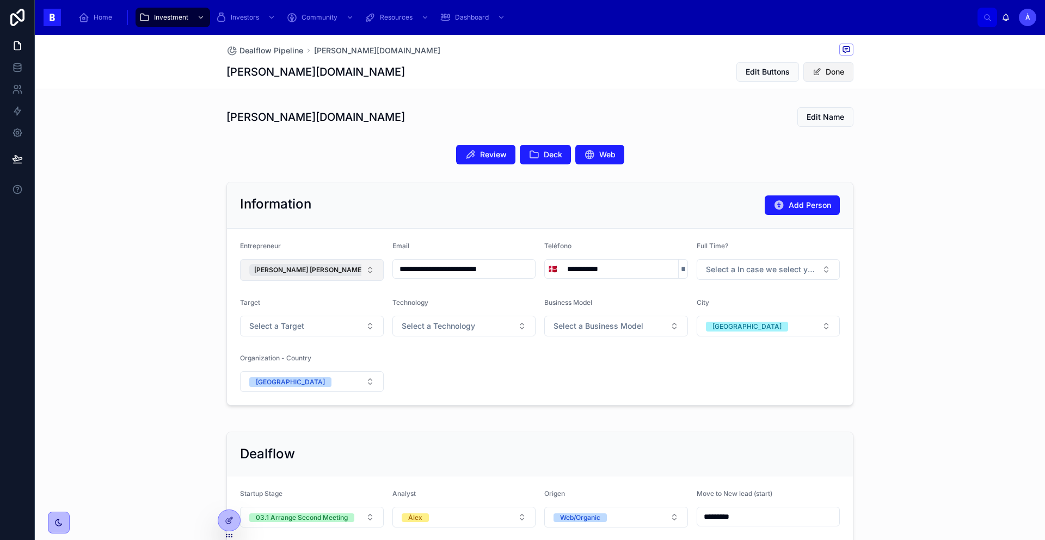
click at [799, 69] on button "Done" at bounding box center [828, 72] width 50 height 20
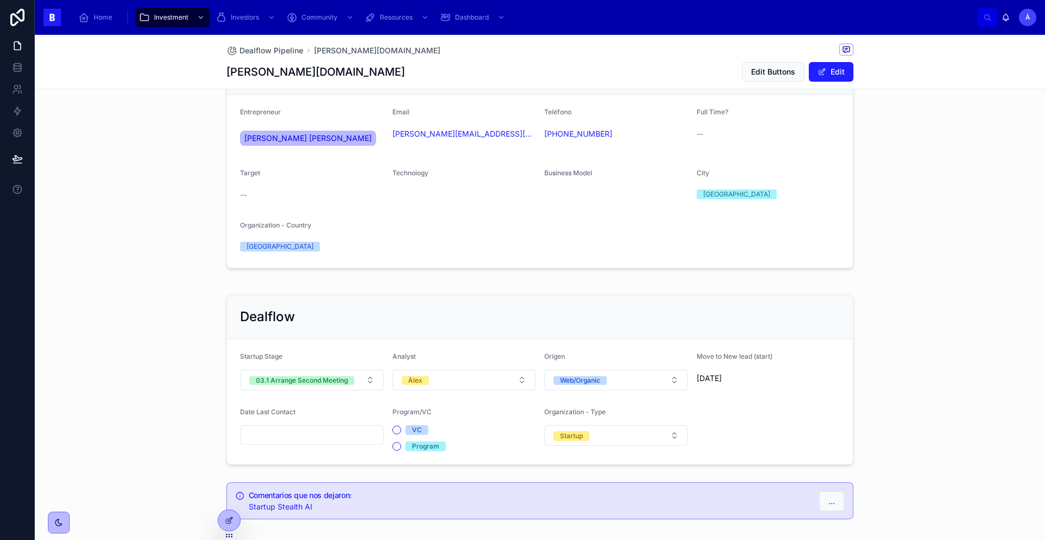
scroll to position [187, 0]
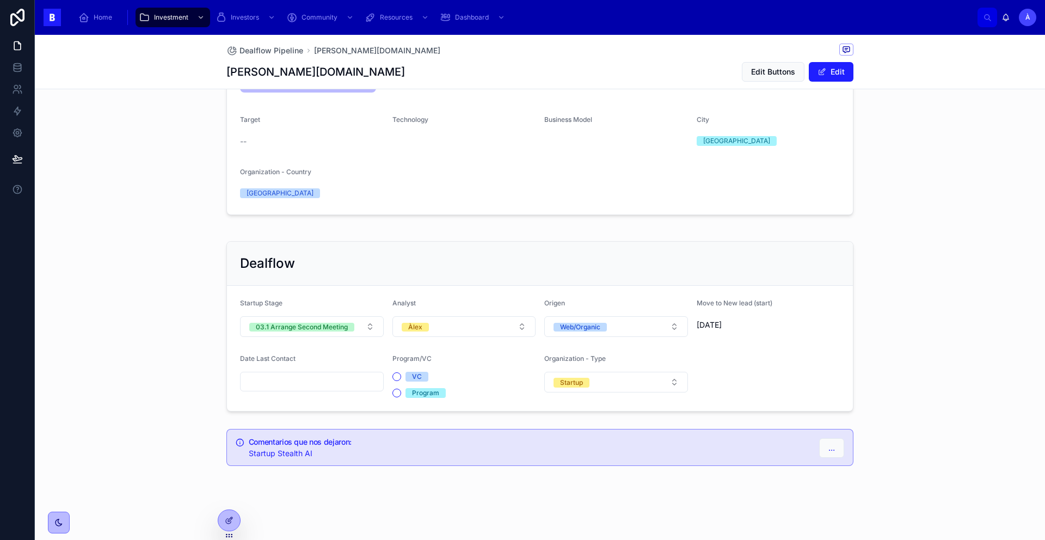
click at [312, 385] on input "text" at bounding box center [311, 381] width 143 height 15
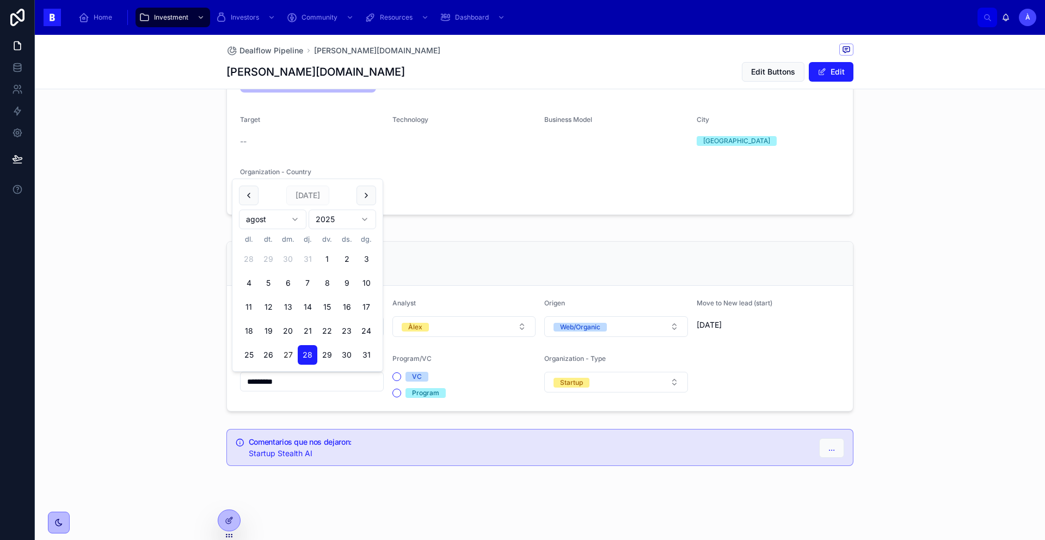
click at [288, 351] on button "27" at bounding box center [288, 355] width 20 height 20
click at [132, 375] on div "Dealflow Startup Stage 03.1 Arrange Second Meeting Analyst Àlex Origen Web/Orga…" at bounding box center [540, 326] width 1010 height 179
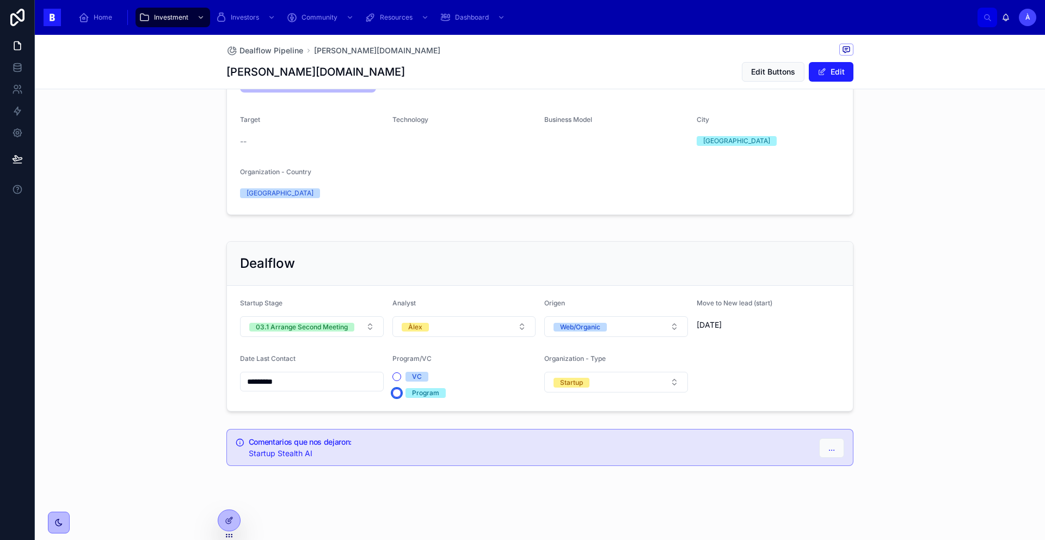
click at [393, 392] on button "Program" at bounding box center [396, 392] width 9 height 9
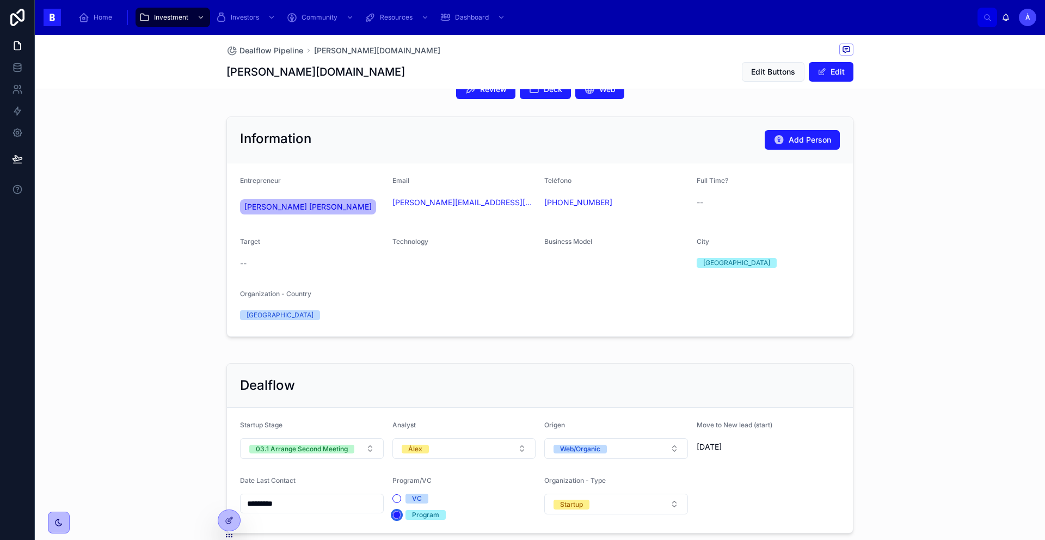
scroll to position [26, 0]
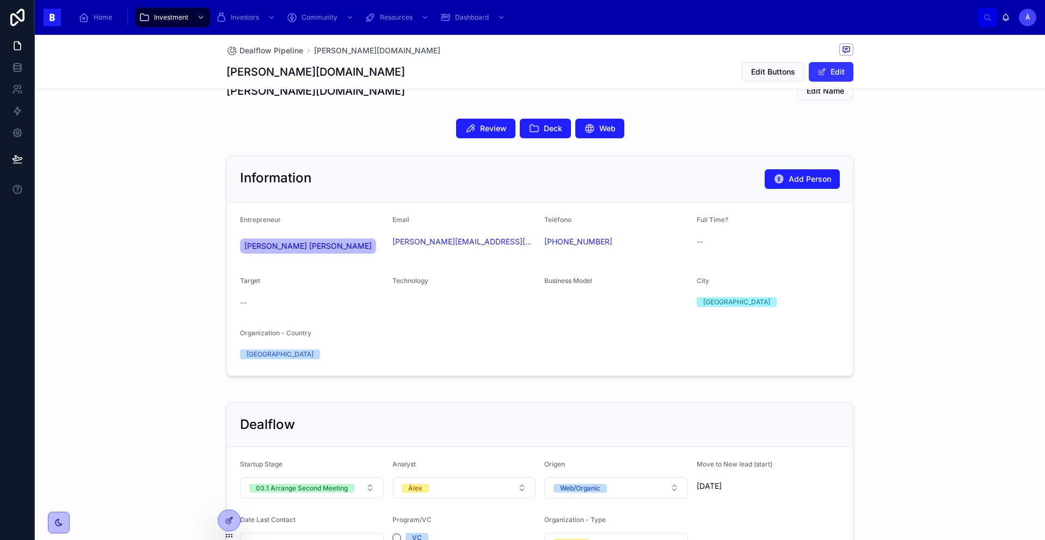
click at [799, 72] on button "Edit" at bounding box center [830, 72] width 45 height 20
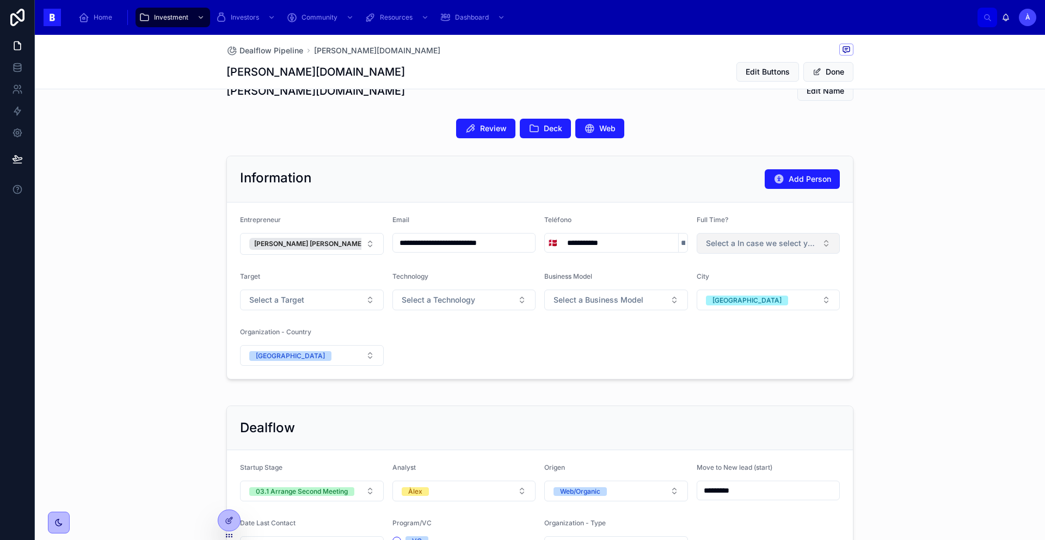
click at [739, 245] on span "Select a In case we select your project, could you commit to working on it full…" at bounding box center [762, 243] width 112 height 11
click at [717, 288] on span "Yes" at bounding box center [711, 287] width 24 height 10
click at [799, 73] on button "Done" at bounding box center [828, 72] width 50 height 20
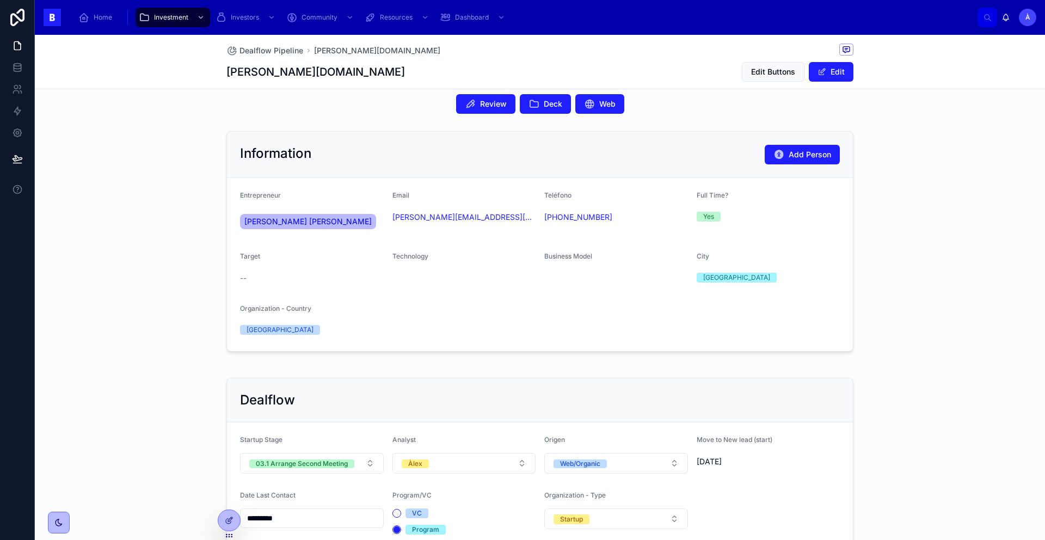
scroll to position [187, 0]
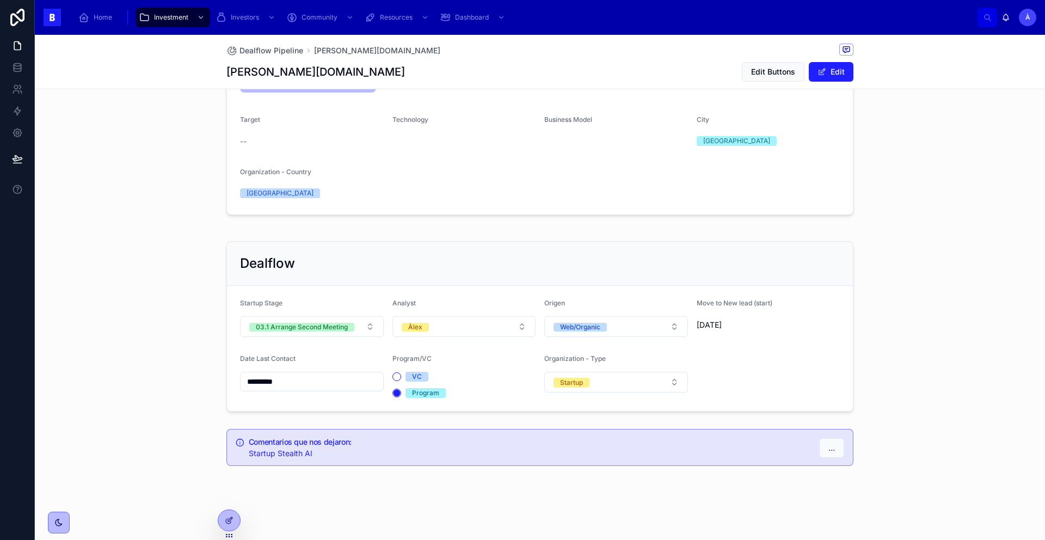
type input "*********"
click at [556, 239] on div "Dealflow Startup Stage 03.1 Arrange Second Meeting Analyst Àlex Origen Web/Orga…" at bounding box center [540, 326] width 640 height 179
click at [421, 209] on form "Entrepreneur [PERSON_NAME] [PERSON_NAME] Email [PERSON_NAME][EMAIL_ADDRESS][PER…" at bounding box center [540, 127] width 626 height 173
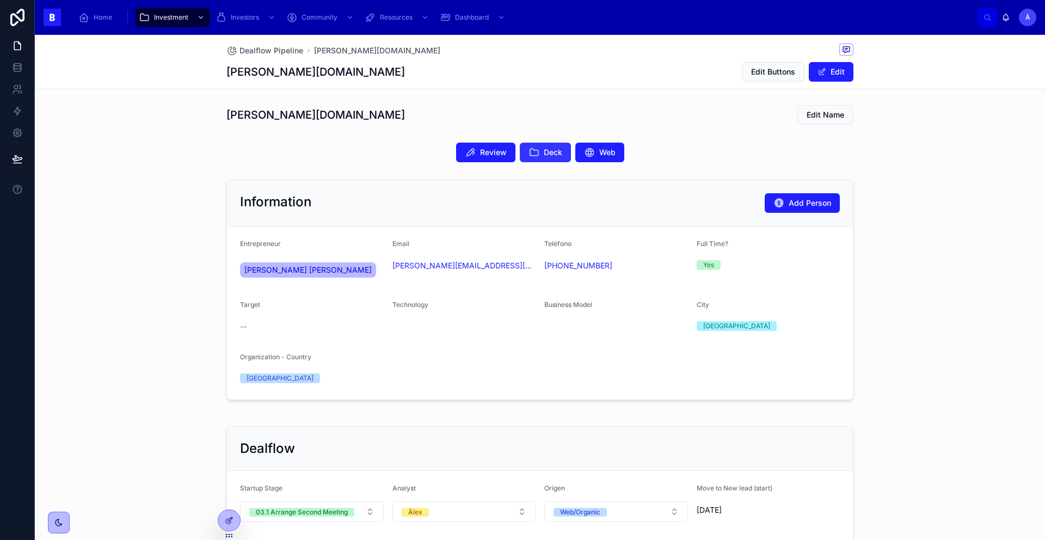
click at [544, 149] on span "Deck" at bounding box center [553, 152] width 18 height 11
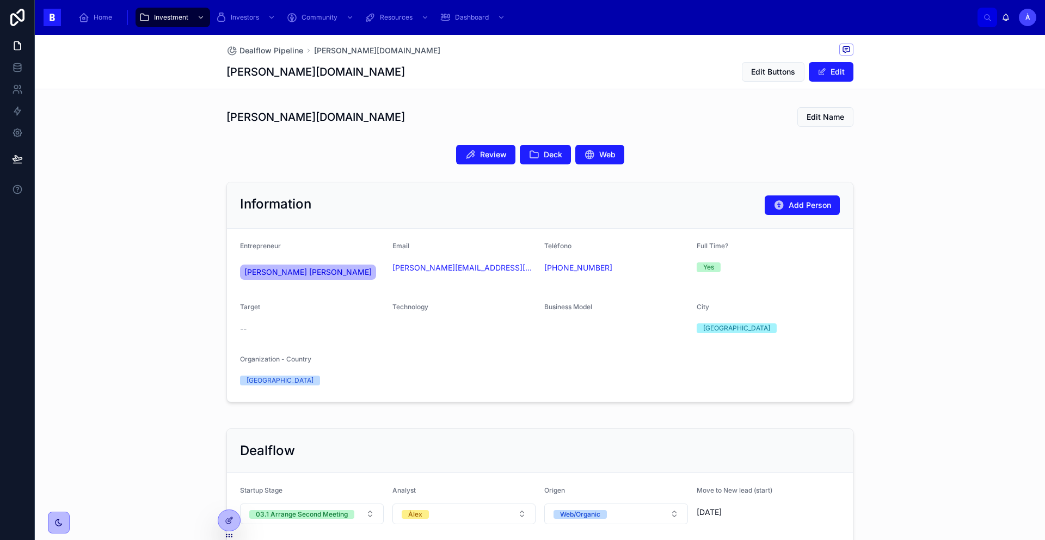
click at [312, 162] on div "Review Deck Web" at bounding box center [539, 155] width 627 height 20
click at [599, 154] on span "Web" at bounding box center [607, 154] width 16 height 11
click at [281, 267] on span "[PERSON_NAME] [PERSON_NAME]" at bounding box center [307, 272] width 127 height 11
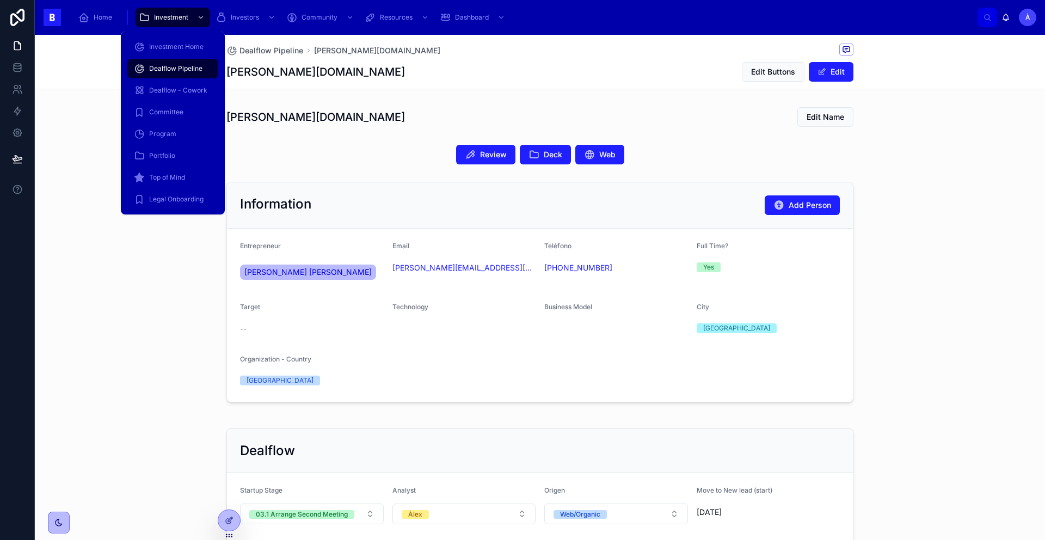
click at [184, 64] on span "Dealflow Pipeline" at bounding box center [175, 68] width 53 height 9
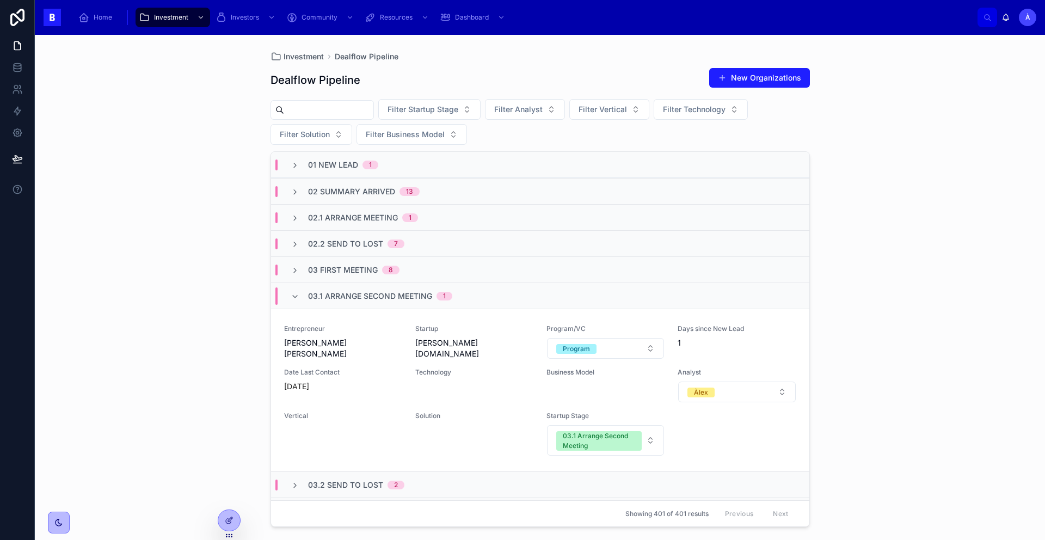
click at [341, 286] on div "03.1 Arrange Second Meeting 1" at bounding box center [540, 295] width 538 height 26
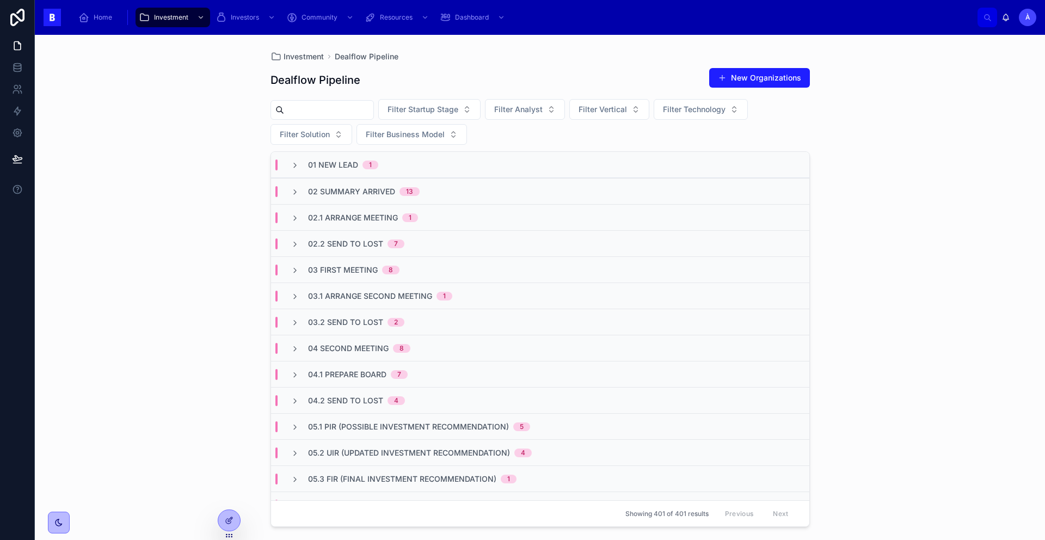
click at [296, 110] on input "text" at bounding box center [328, 109] width 89 height 15
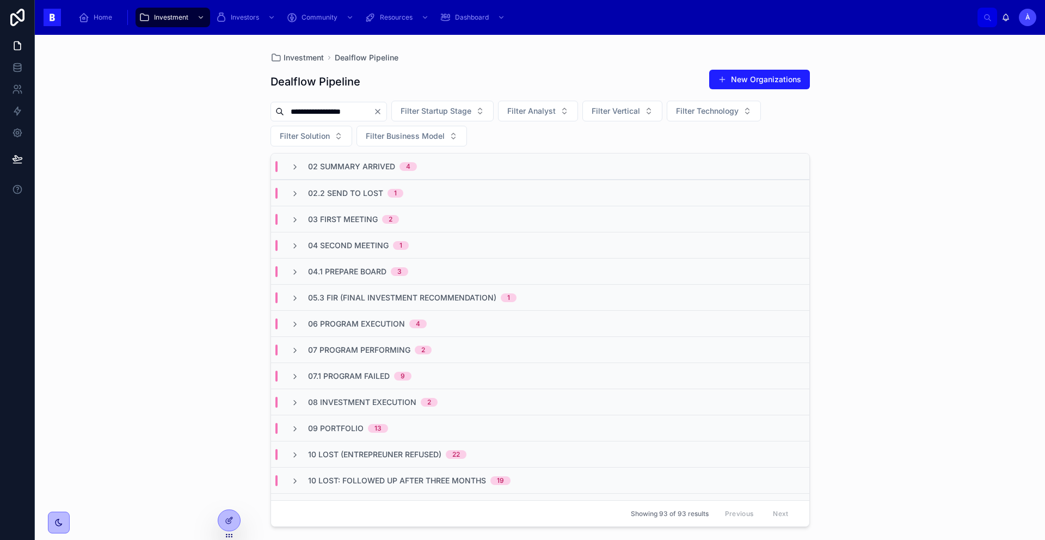
type input "**********"
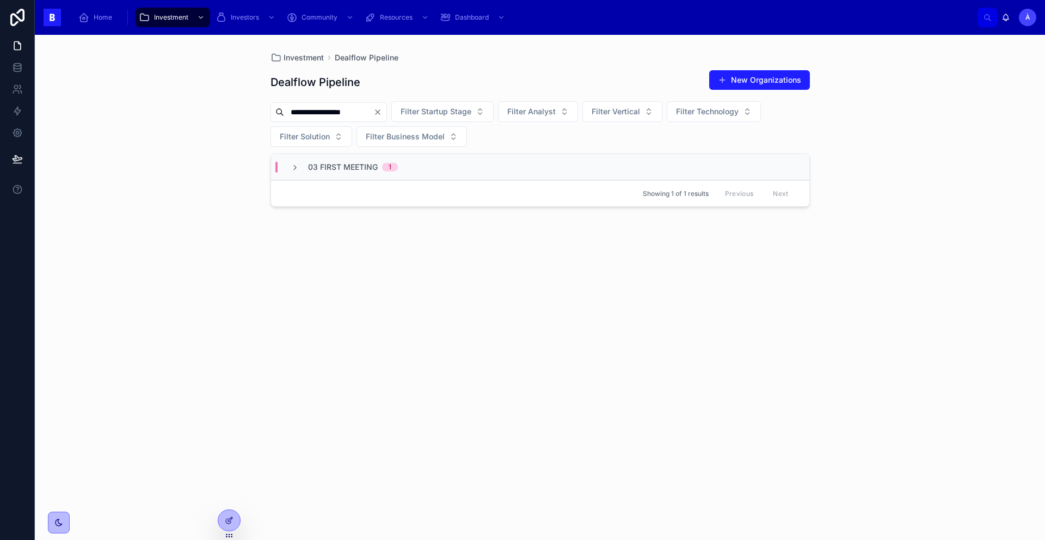
click at [405, 164] on div "03 First Meeting 1" at bounding box center [343, 167] width 133 height 11
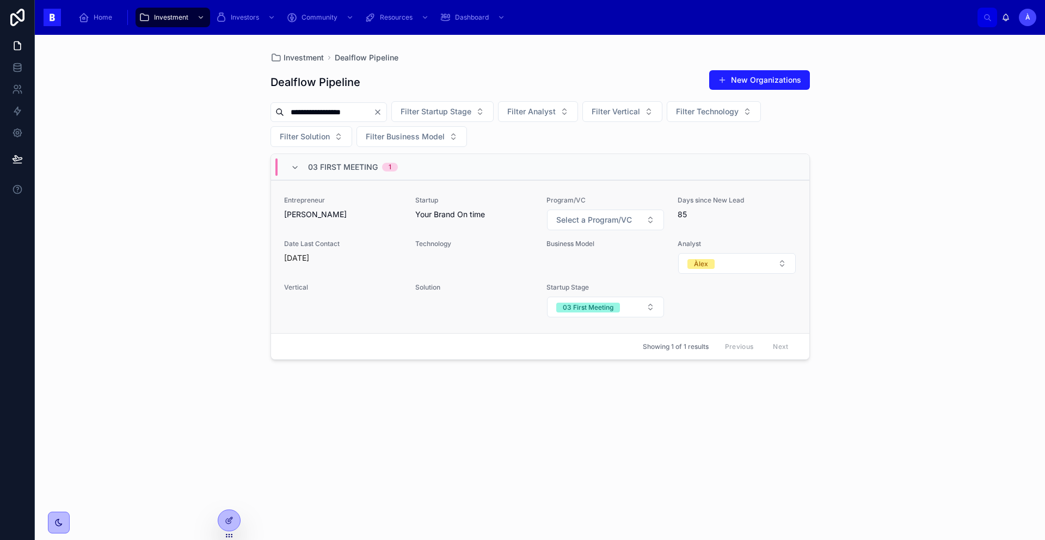
click at [435, 225] on div "Startup Your Brand On time" at bounding box center [474, 213] width 118 height 35
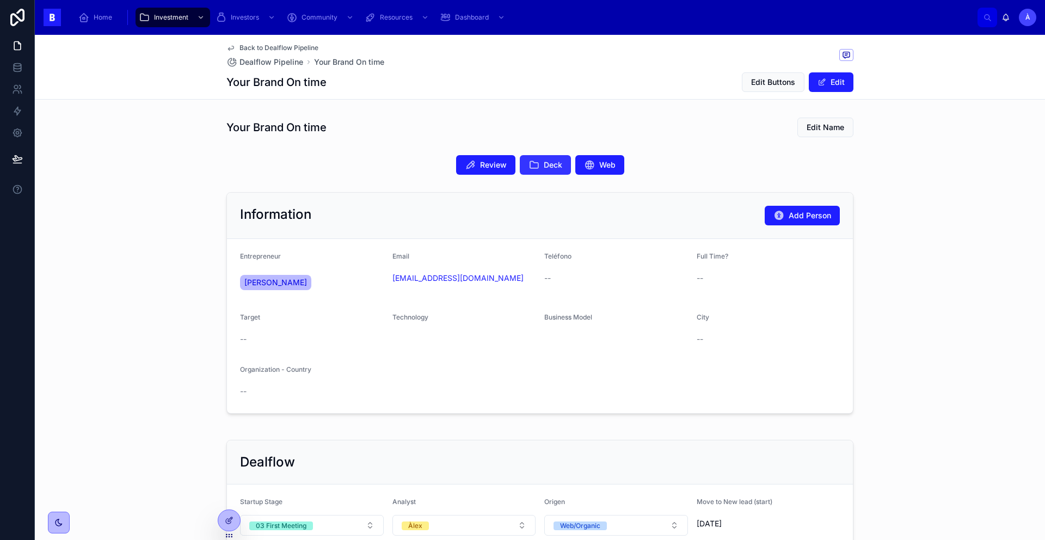
click at [559, 169] on button "Deck" at bounding box center [545, 165] width 51 height 20
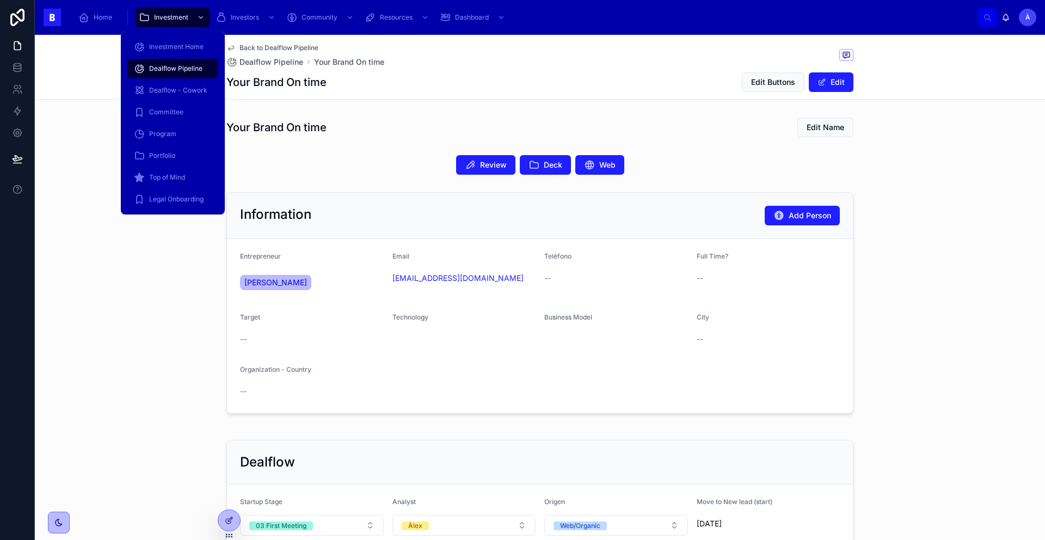
click at [167, 70] on span "Dealflow Pipeline" at bounding box center [175, 68] width 53 height 9
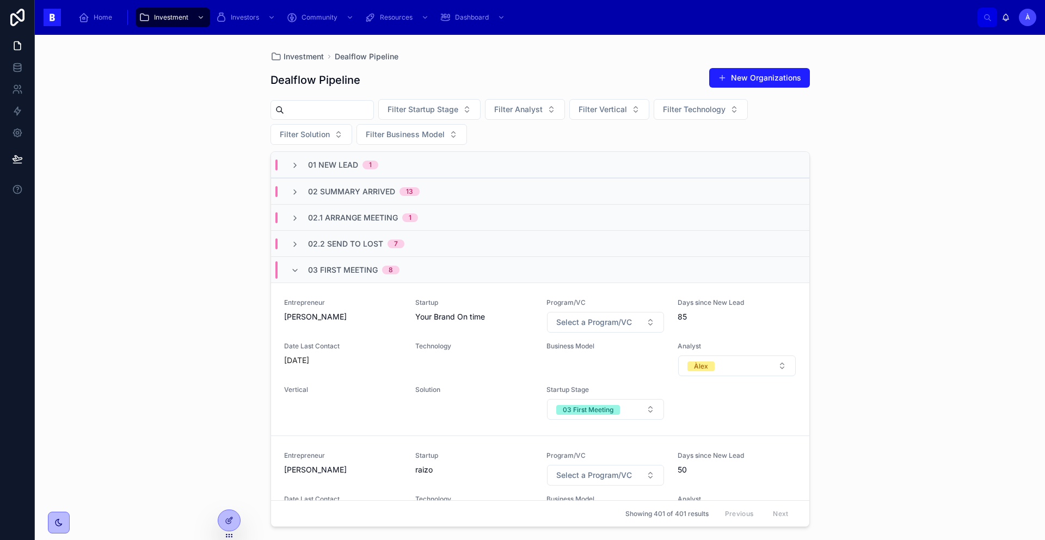
click at [360, 269] on span "03 First Meeting" at bounding box center [343, 269] width 70 height 11
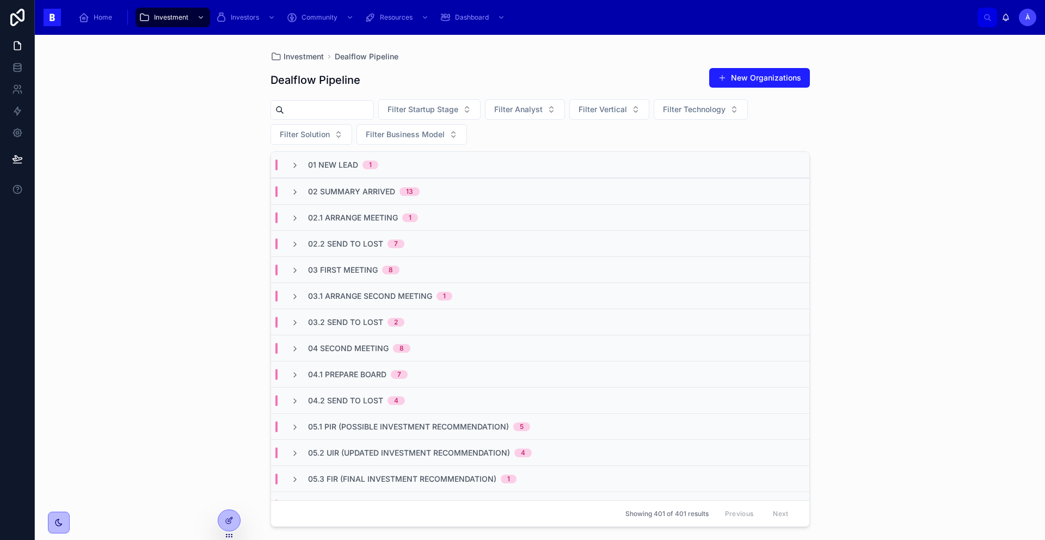
click at [368, 292] on span "03.1 Arrange Second Meeting" at bounding box center [370, 296] width 124 height 11
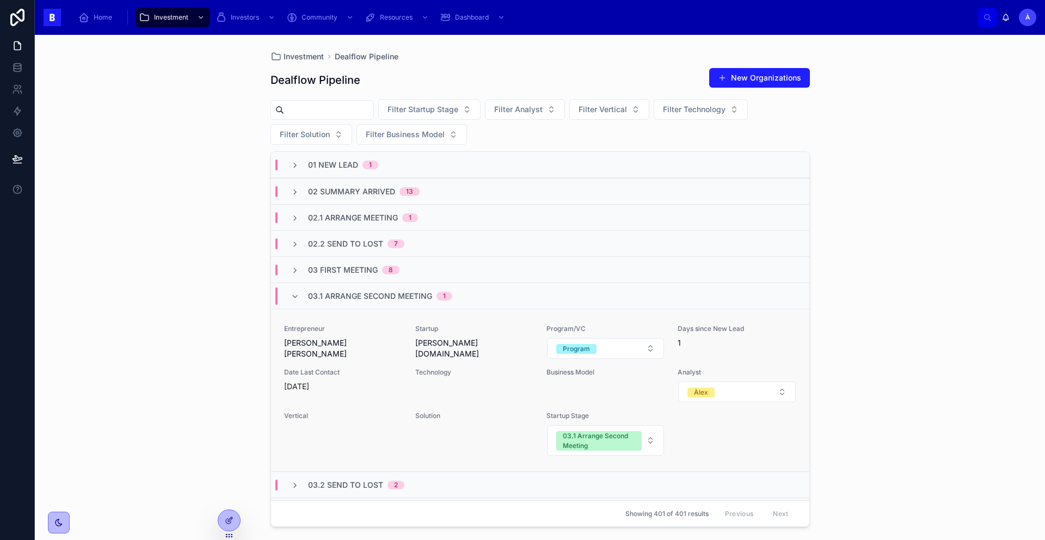
click at [421, 350] on div "Startup [PERSON_NAME][DOMAIN_NAME]" at bounding box center [474, 341] width 118 height 35
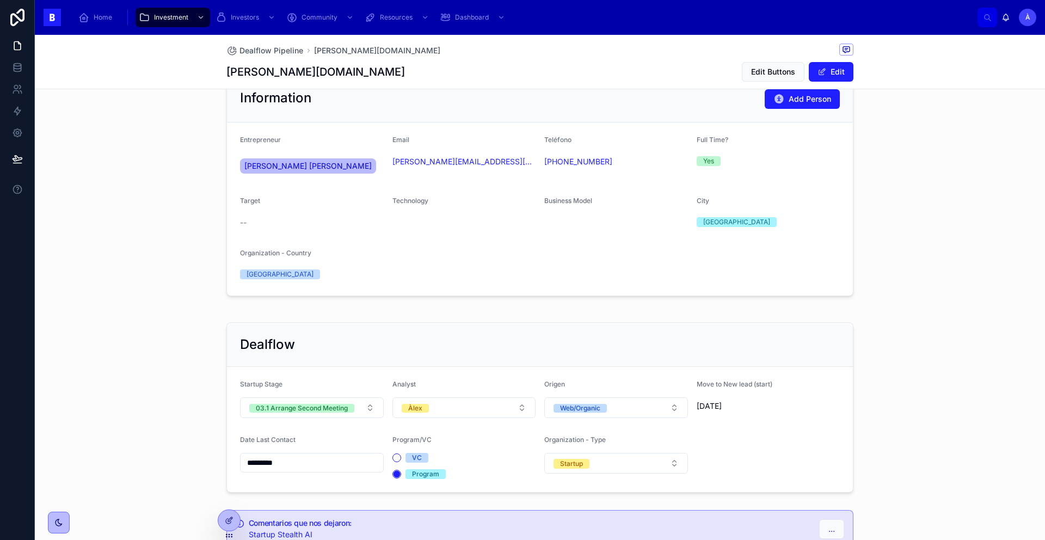
scroll to position [187, 0]
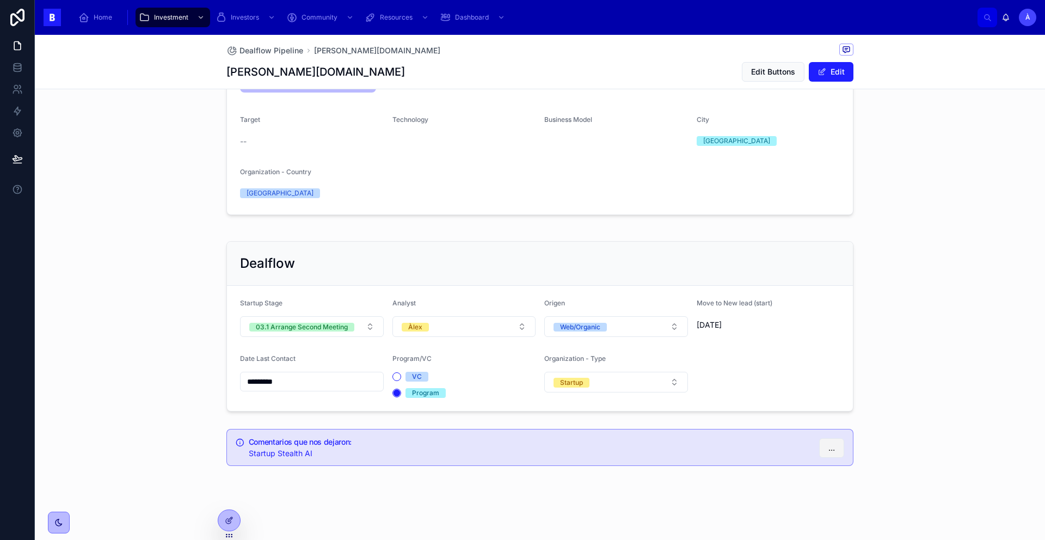
click at [799, 450] on div "Comentarios que nos dejaron: Startup Stealth AI ..." at bounding box center [539, 447] width 627 height 37
click at [799, 448] on button "..." at bounding box center [831, 448] width 25 height 20
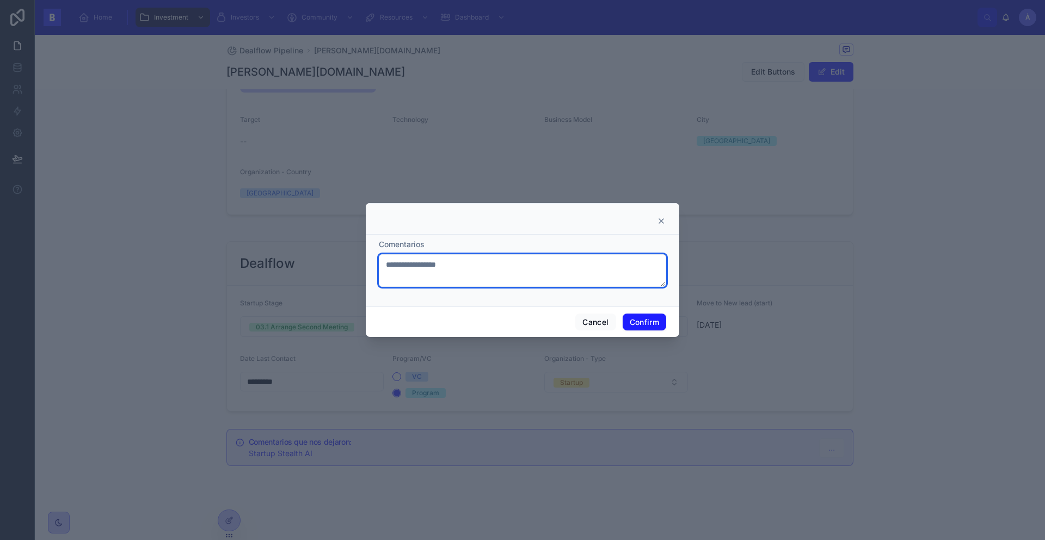
click at [476, 262] on textarea "**********" at bounding box center [522, 270] width 287 height 33
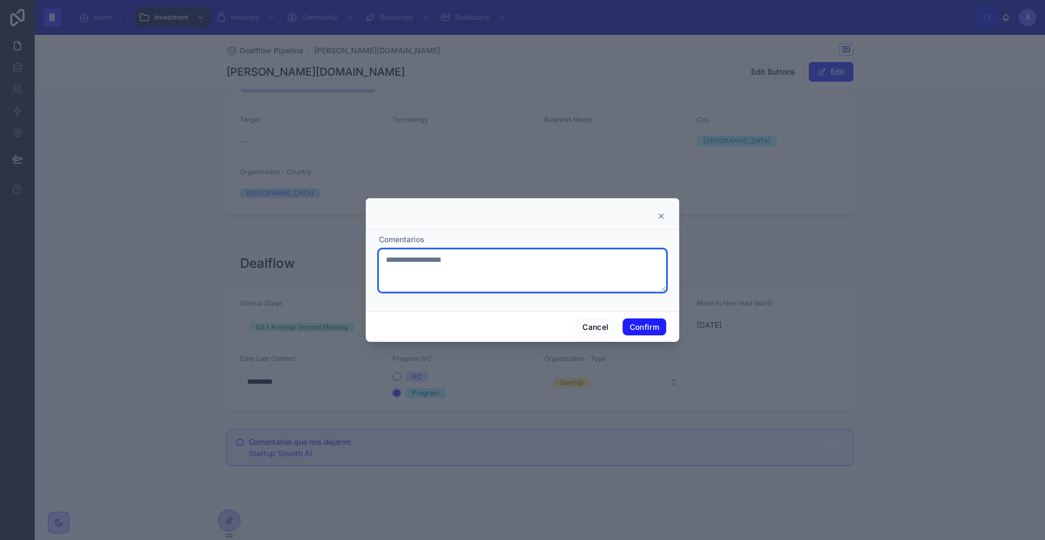
paste textarea "**********"
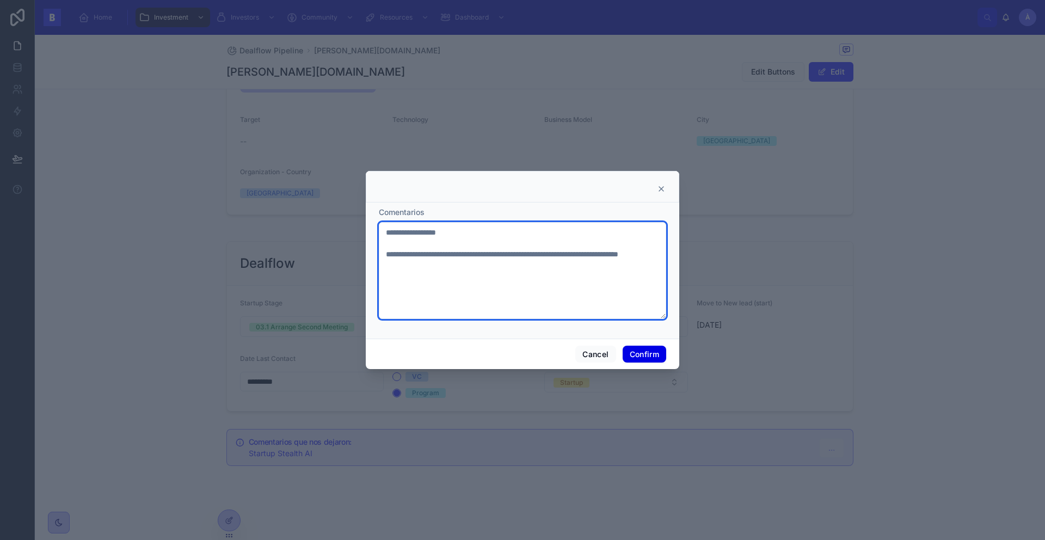
type textarea "**********"
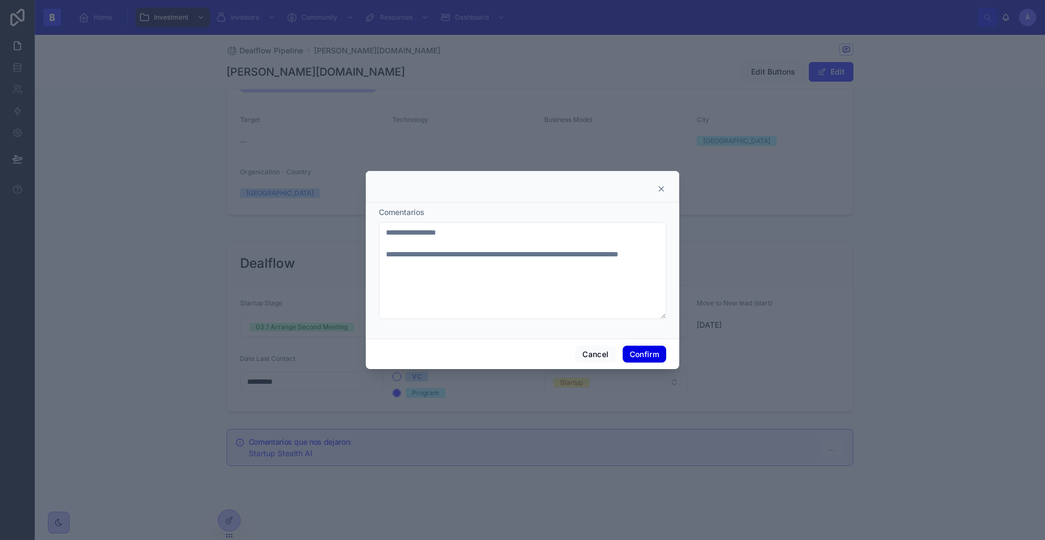
click at [661, 353] on button "Confirm" at bounding box center [644, 353] width 44 height 17
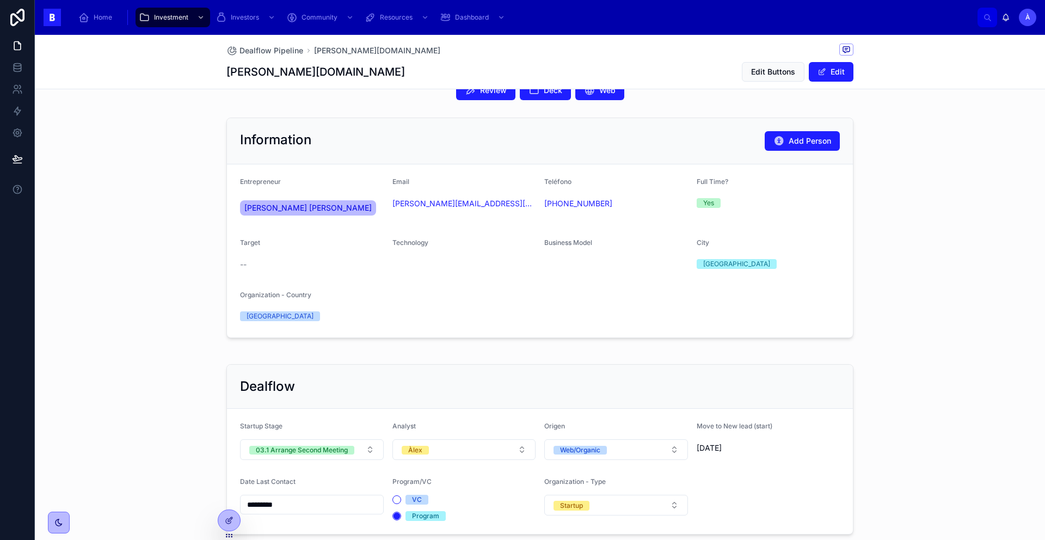
scroll to position [0, 0]
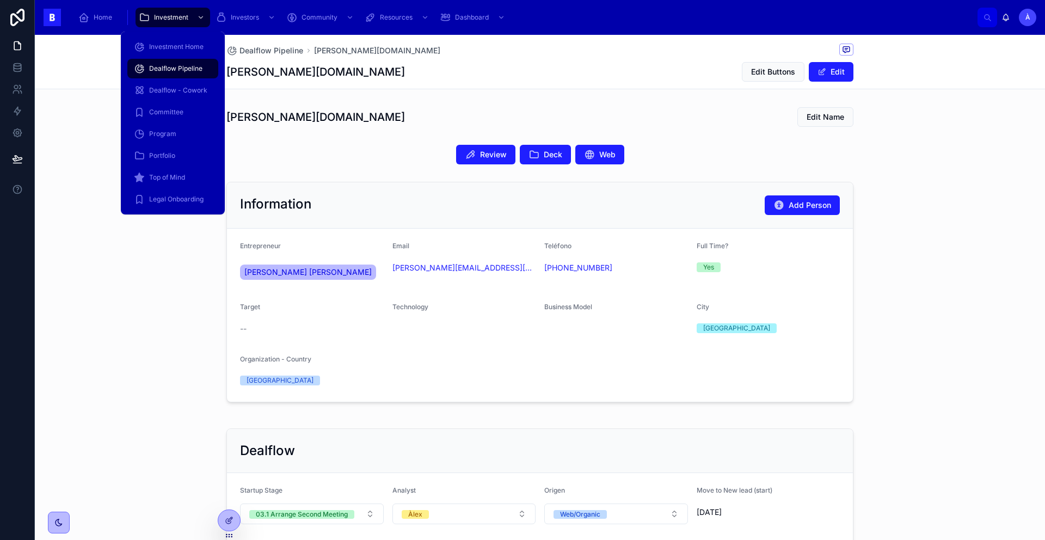
click at [153, 66] on span "Dealflow Pipeline" at bounding box center [175, 68] width 53 height 9
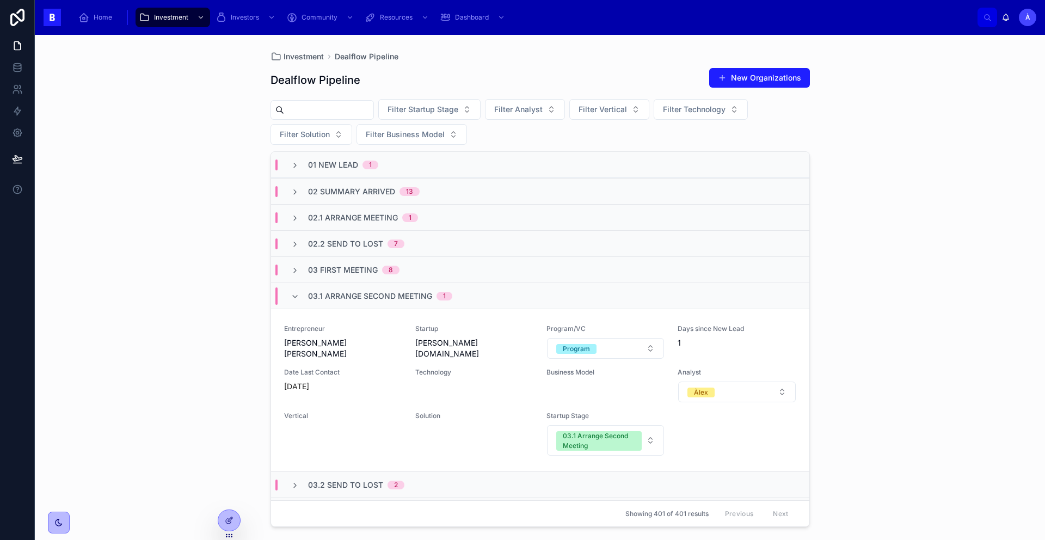
click at [306, 296] on div "03.1 Arrange Second Meeting 1" at bounding box center [372, 295] width 162 height 17
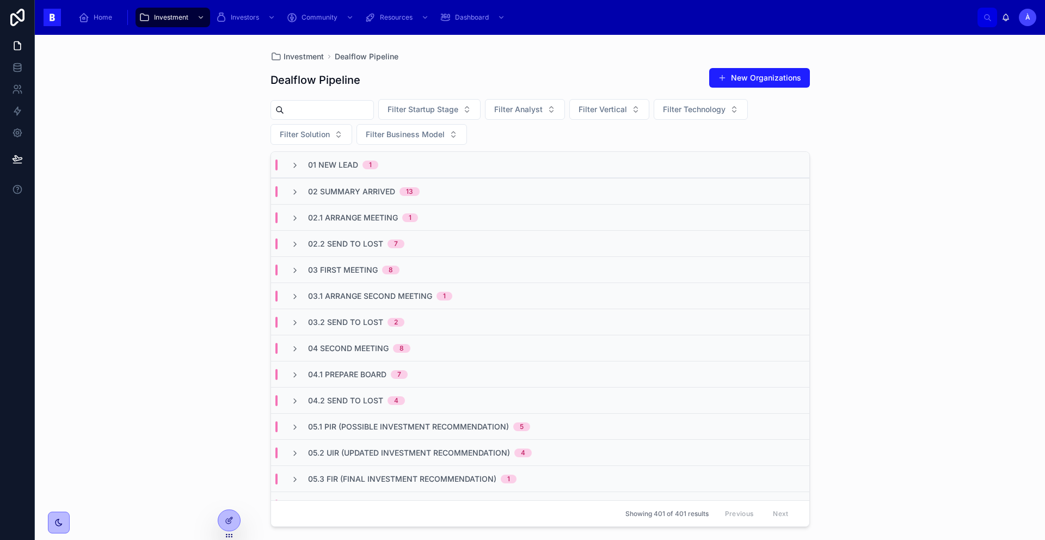
click at [318, 164] on span "01 New Lead" at bounding box center [333, 164] width 50 height 11
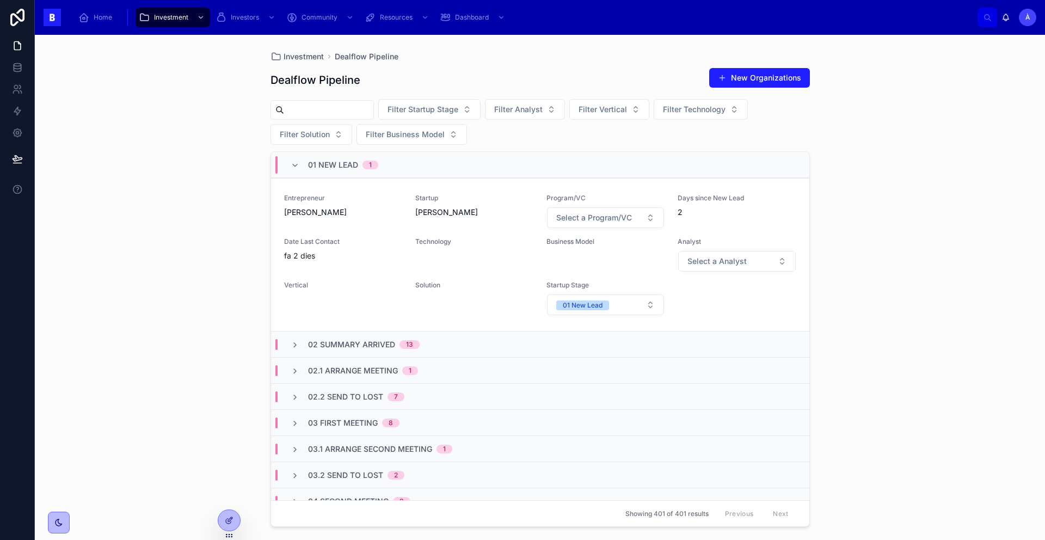
click at [318, 164] on span "01 New Lead" at bounding box center [333, 164] width 50 height 11
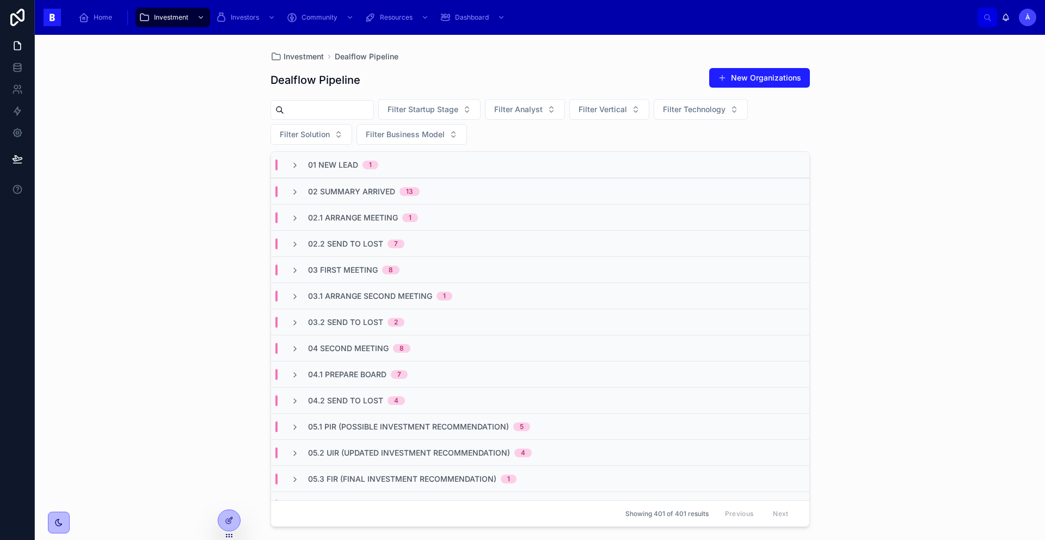
click at [328, 183] on div "02 Summary Arrived 13" at bounding box center [540, 191] width 538 height 26
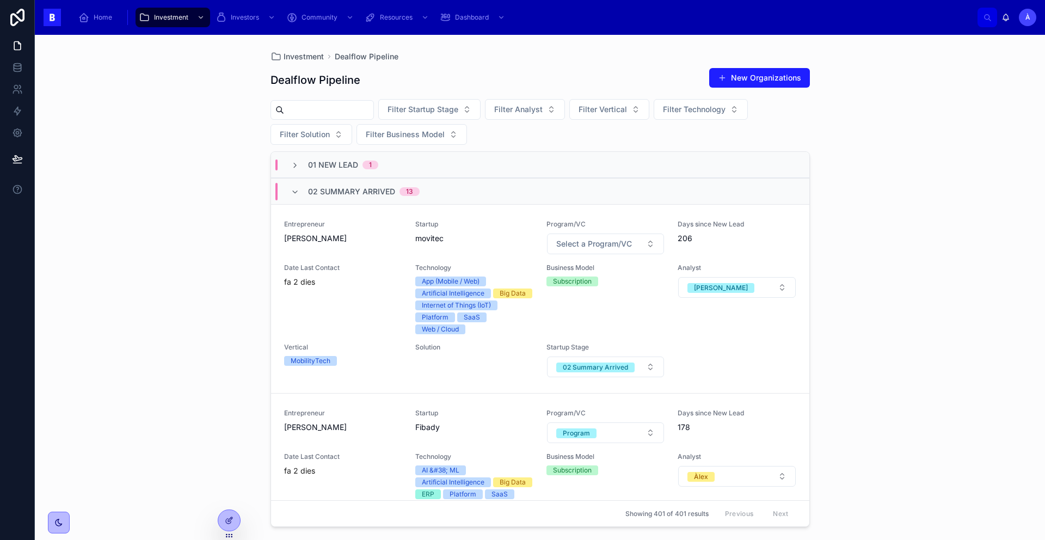
click at [326, 185] on div "02 Summary Arrived 13" at bounding box center [364, 191] width 112 height 17
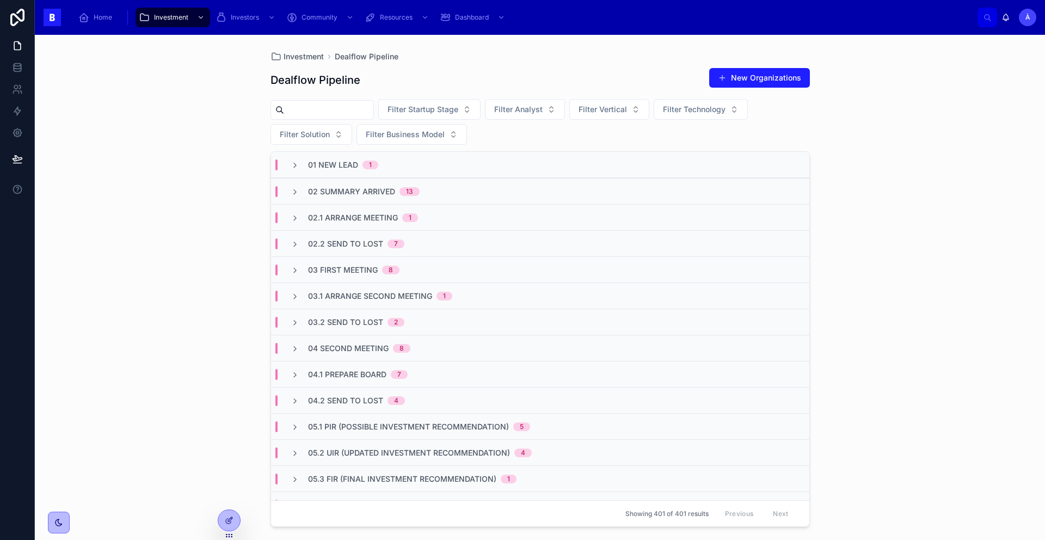
click at [328, 107] on input "text" at bounding box center [328, 109] width 89 height 15
type input "**********"
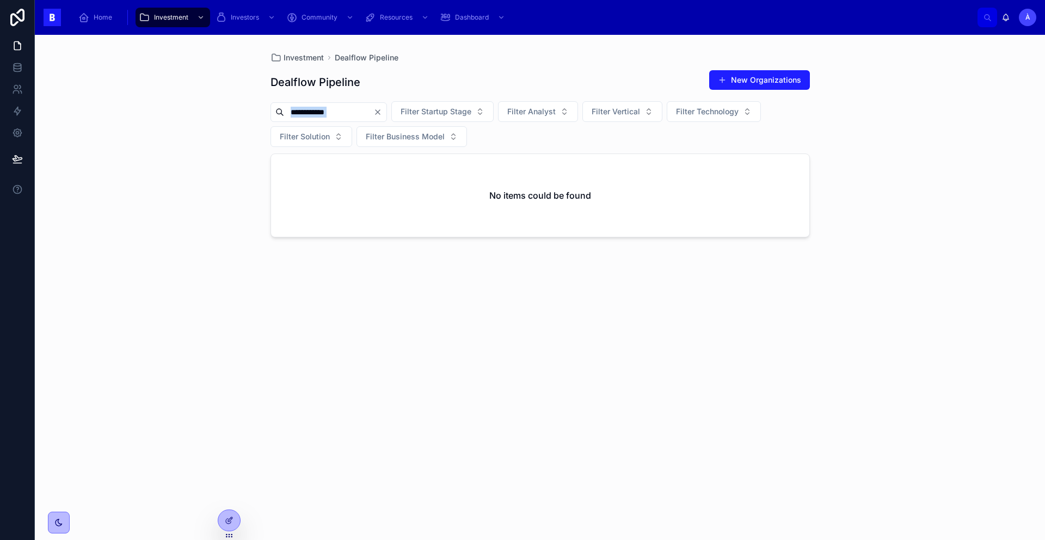
click at [387, 108] on div "**********" at bounding box center [328, 112] width 116 height 20
click at [382, 109] on icon "Clear" at bounding box center [377, 112] width 9 height 9
click at [206, 120] on div "Investment Dealflow Pipeline Dealflow Pipeline New Organizations Filter Startup…" at bounding box center [540, 287] width 1010 height 505
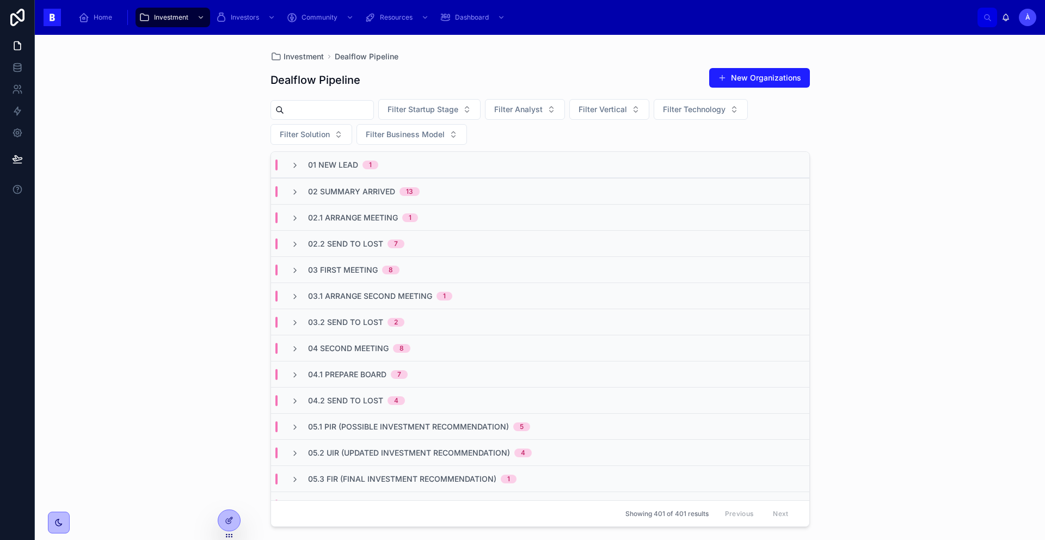
click at [362, 196] on span "02 Summary Arrived" at bounding box center [351, 191] width 87 height 11
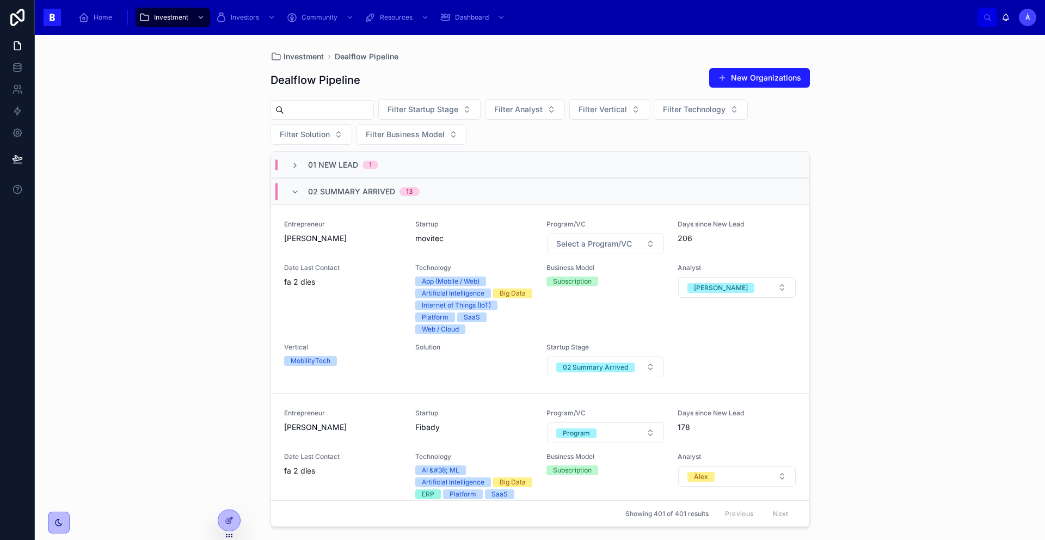
click at [362, 196] on span "02 Summary Arrived" at bounding box center [351, 191] width 87 height 11
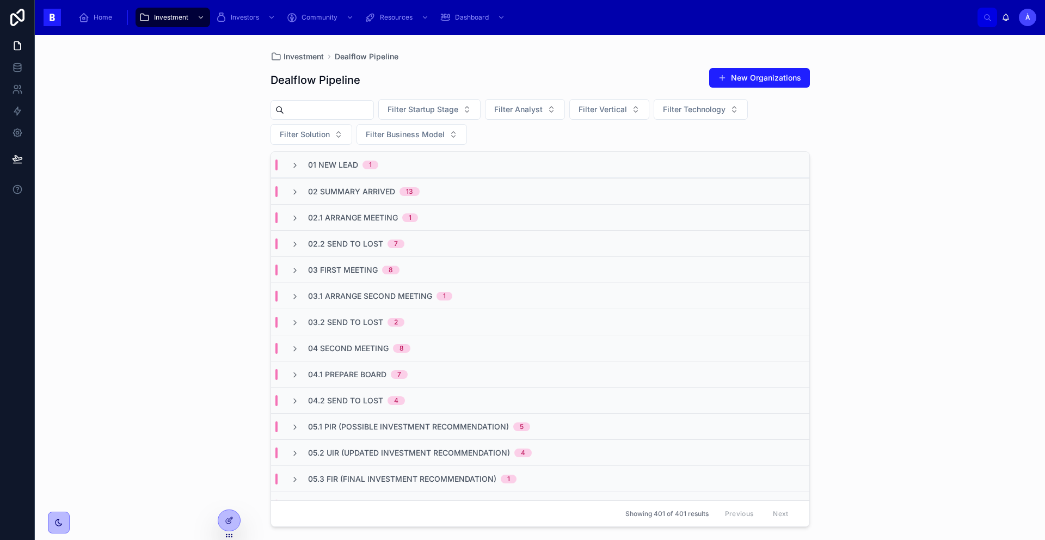
click at [361, 292] on span "03.1 Arrange Second Meeting" at bounding box center [370, 296] width 124 height 11
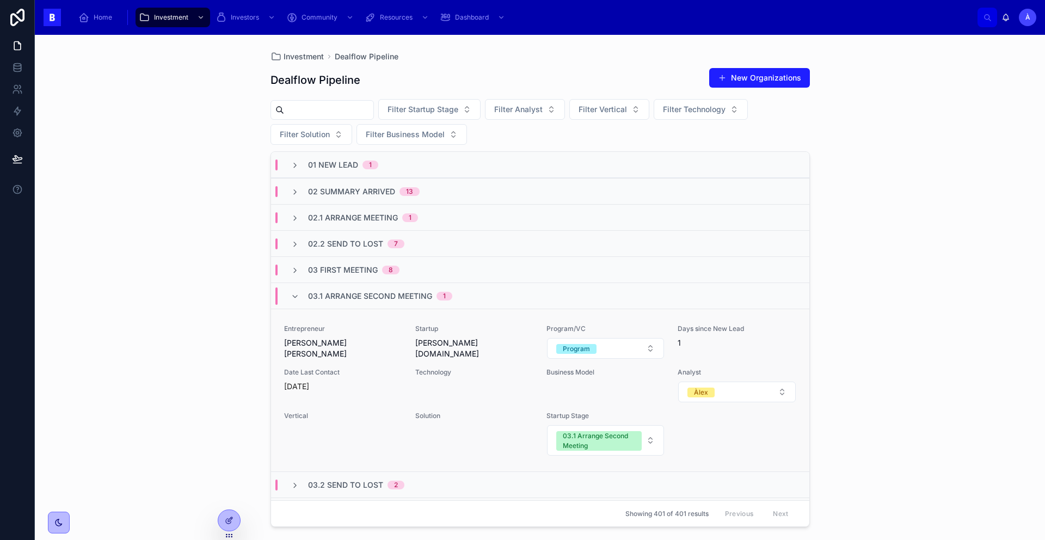
click at [365, 377] on div "Date Last Contact [DATE]" at bounding box center [343, 380] width 118 height 24
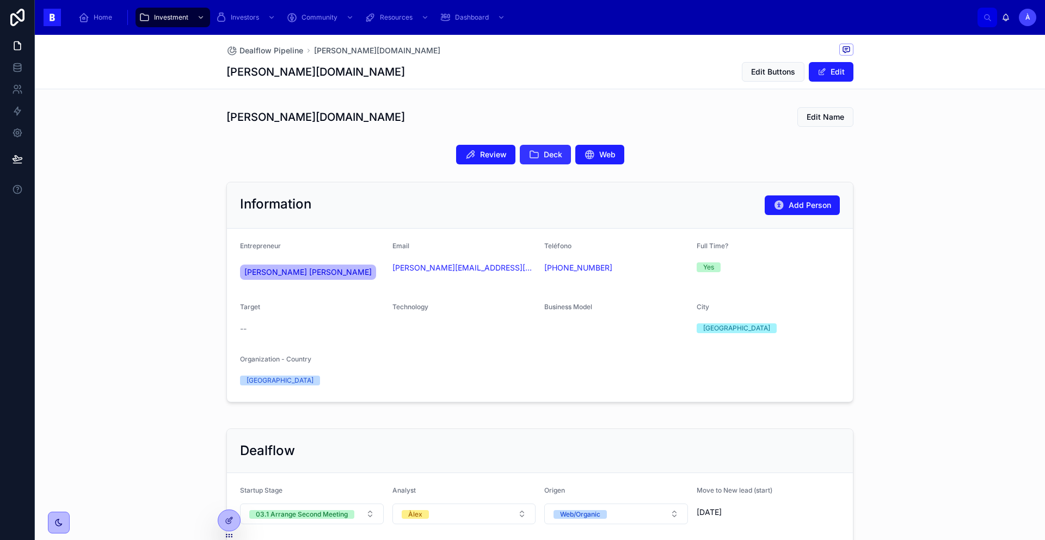
click at [540, 162] on button "Deck" at bounding box center [545, 155] width 51 height 20
click at [480, 150] on span "Review" at bounding box center [493, 154] width 27 height 11
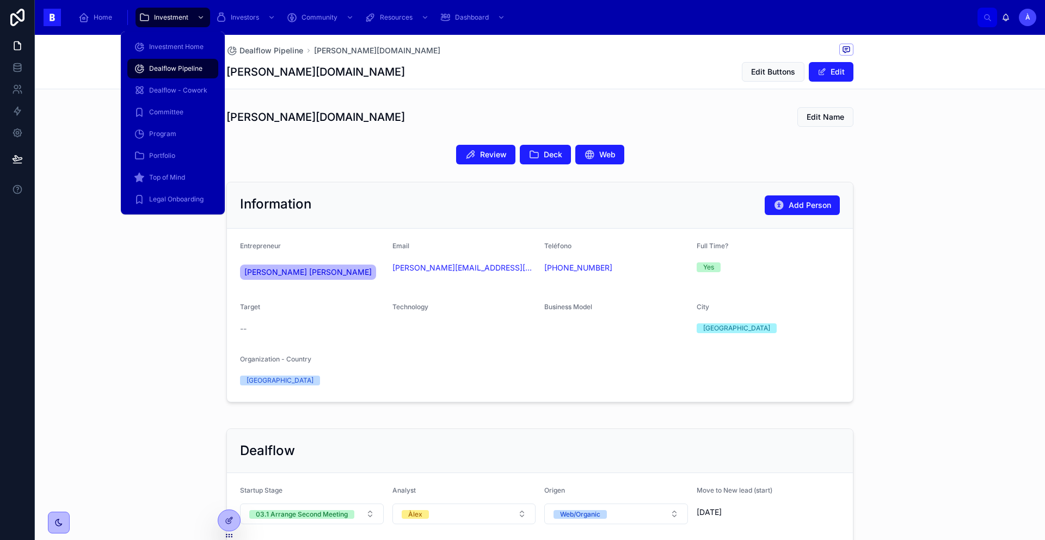
click at [184, 71] on span "Dealflow Pipeline" at bounding box center [175, 68] width 53 height 9
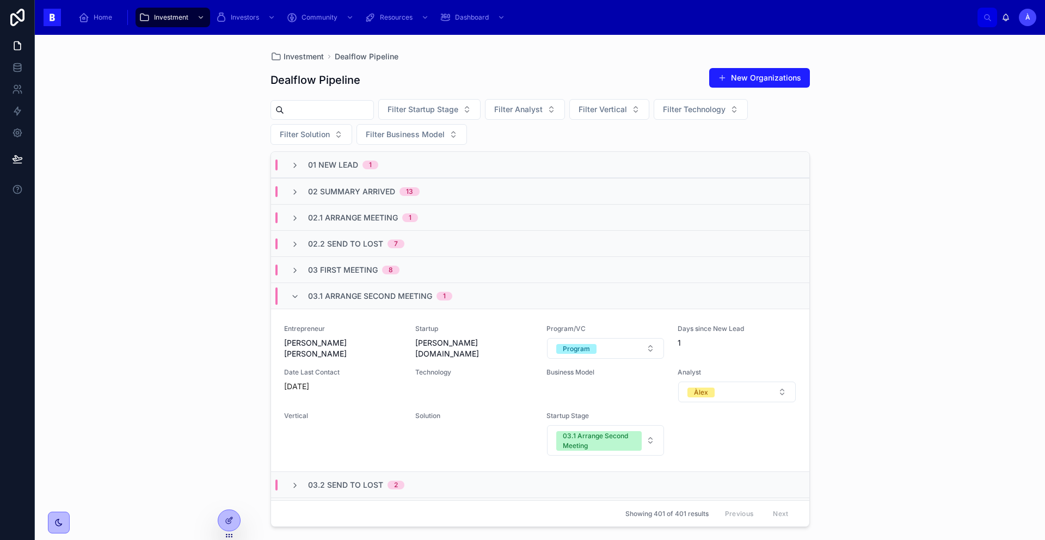
click at [369, 295] on span "03.1 Arrange Second Meeting" at bounding box center [370, 296] width 124 height 11
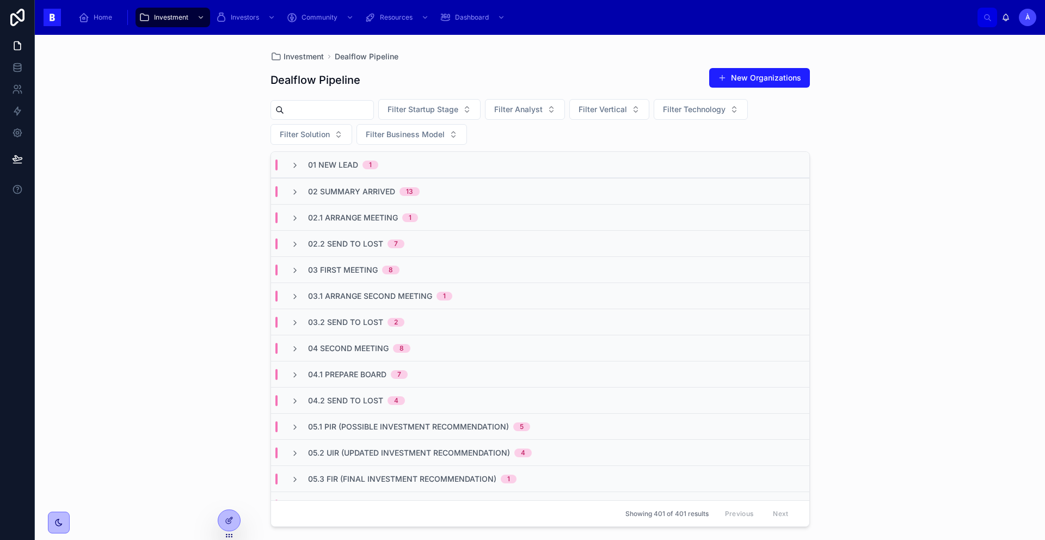
click at [345, 268] on span "03 First Meeting" at bounding box center [343, 269] width 70 height 11
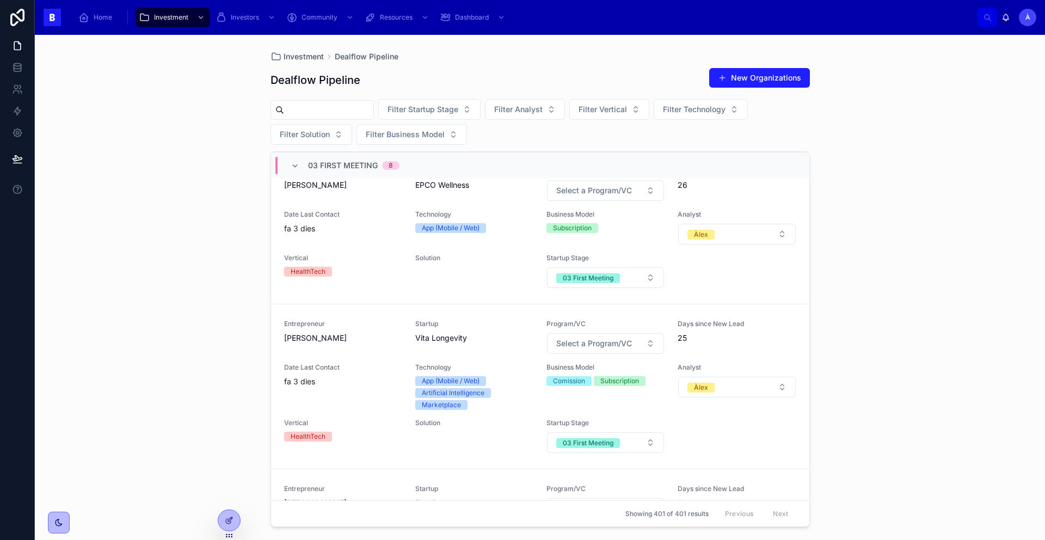
scroll to position [975, 0]
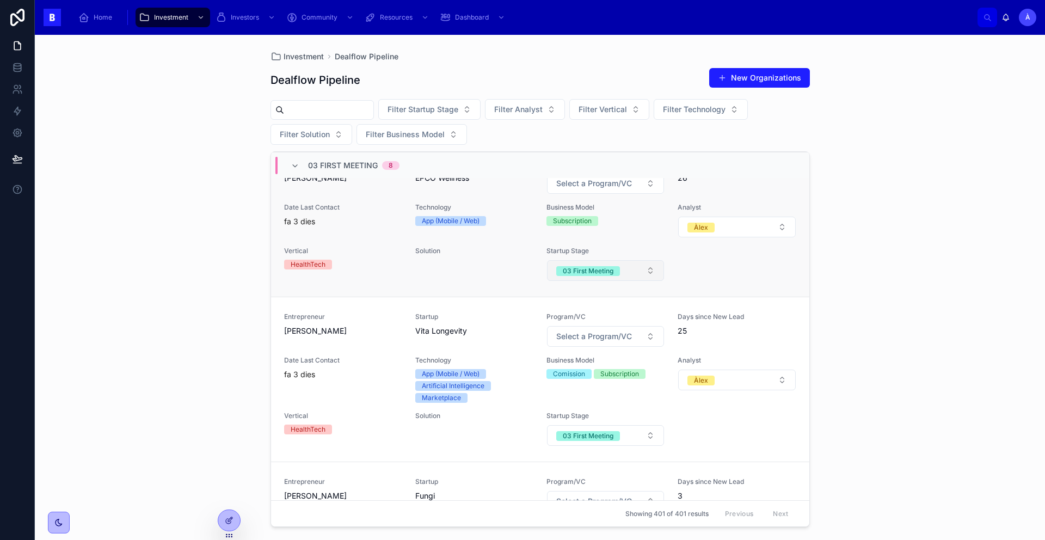
click at [572, 276] on div "03 First Meeting" at bounding box center [588, 271] width 51 height 10
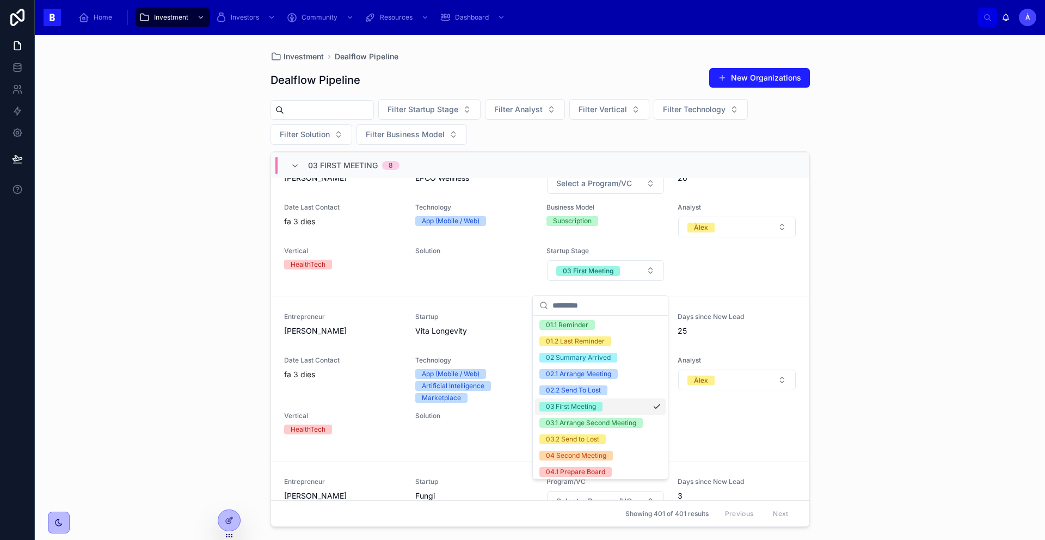
scroll to position [38, 0]
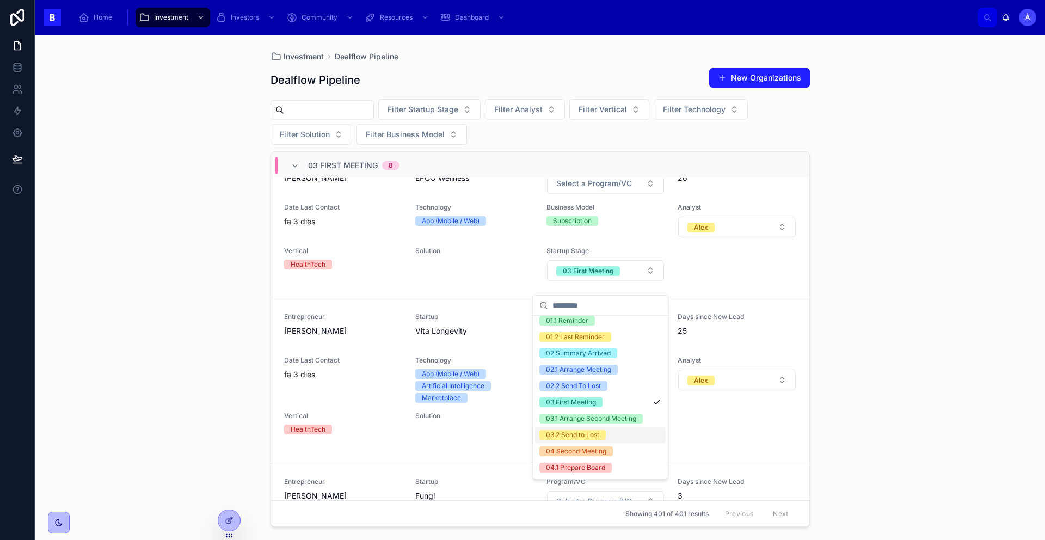
click at [577, 440] on div "03.2 Send to Lost" at bounding box center [572, 435] width 53 height 10
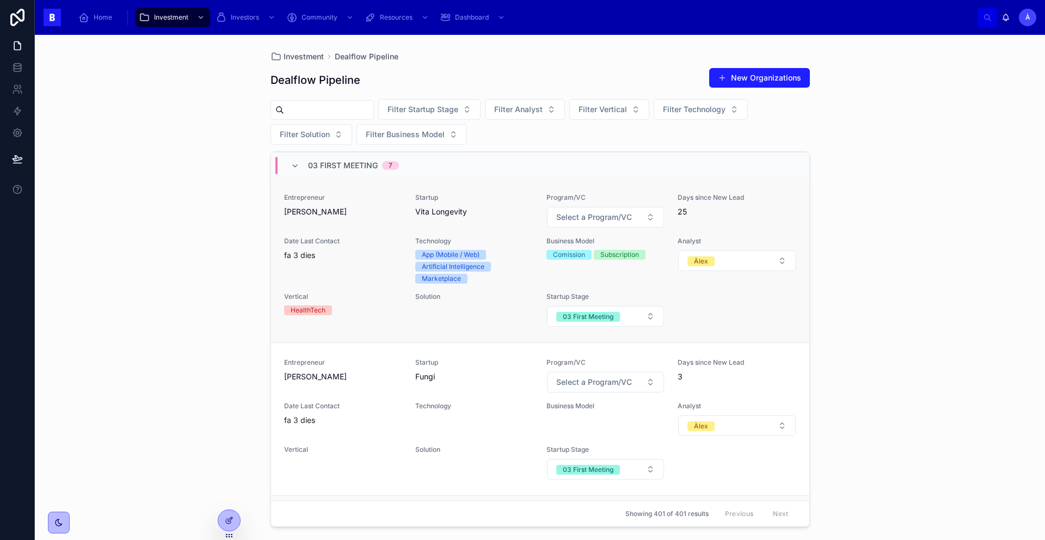
scroll to position [928, 0]
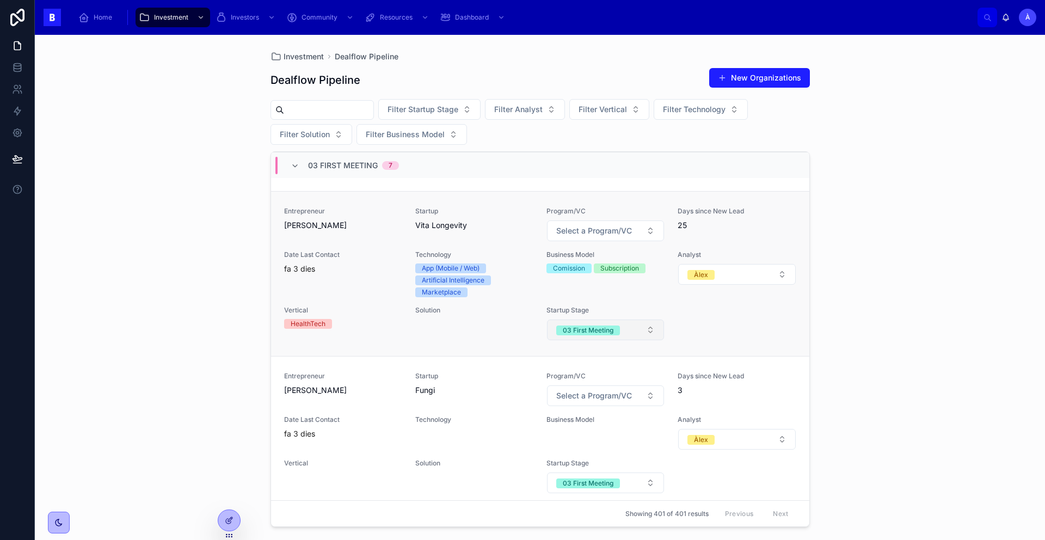
click at [580, 340] on button "03 First Meeting" at bounding box center [605, 329] width 117 height 21
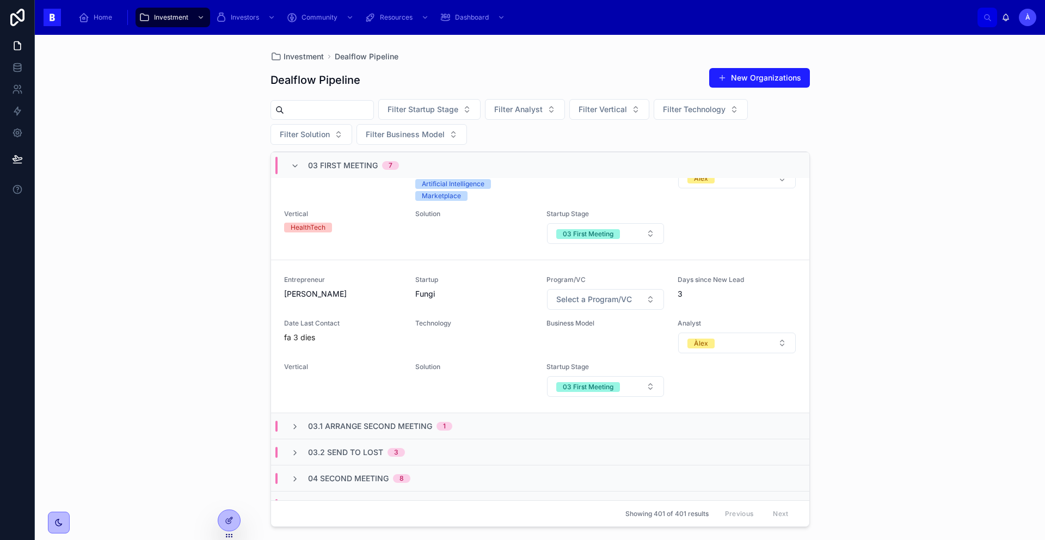
scroll to position [1023, 0]
click at [581, 237] on button "03 First Meeting" at bounding box center [605, 234] width 117 height 21
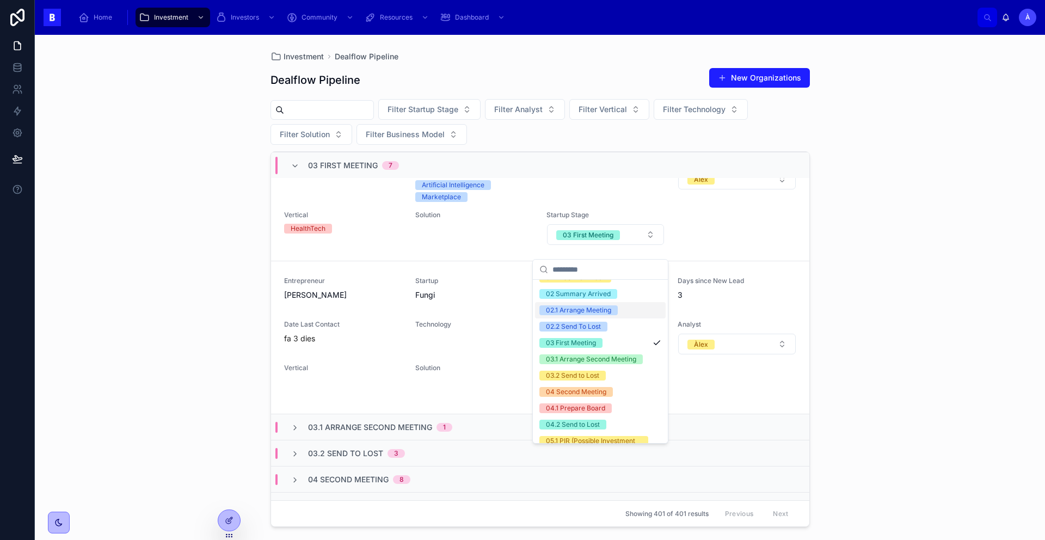
scroll to position [61, 0]
click at [570, 380] on div "03.2 Send to Lost" at bounding box center [572, 376] width 53 height 10
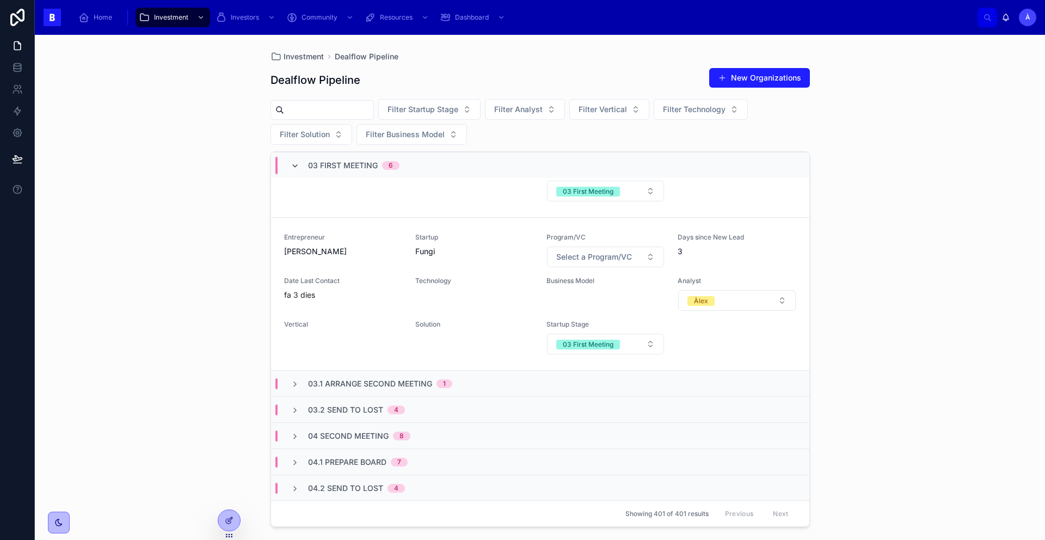
click at [292, 162] on icon at bounding box center [295, 166] width 9 height 9
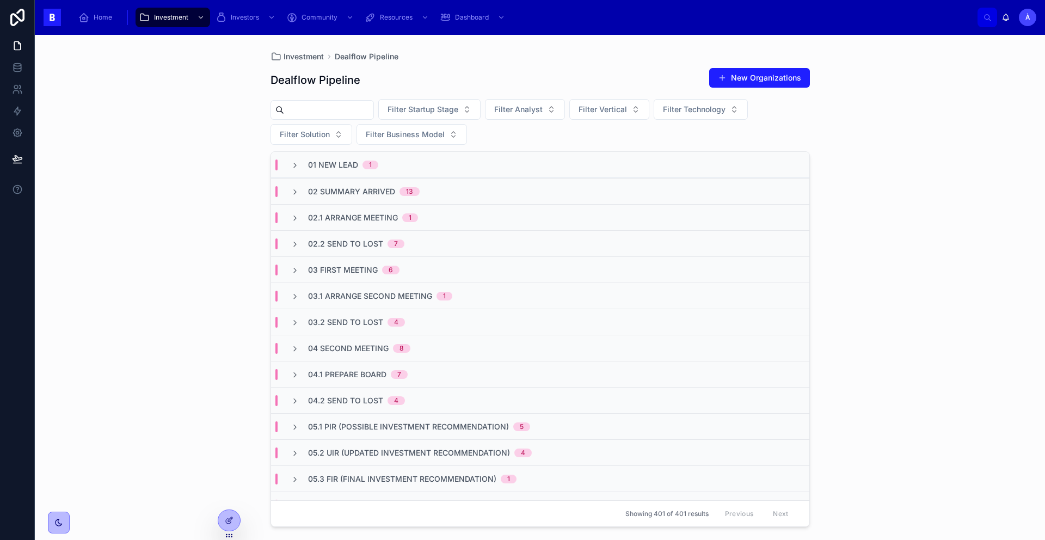
scroll to position [226, 0]
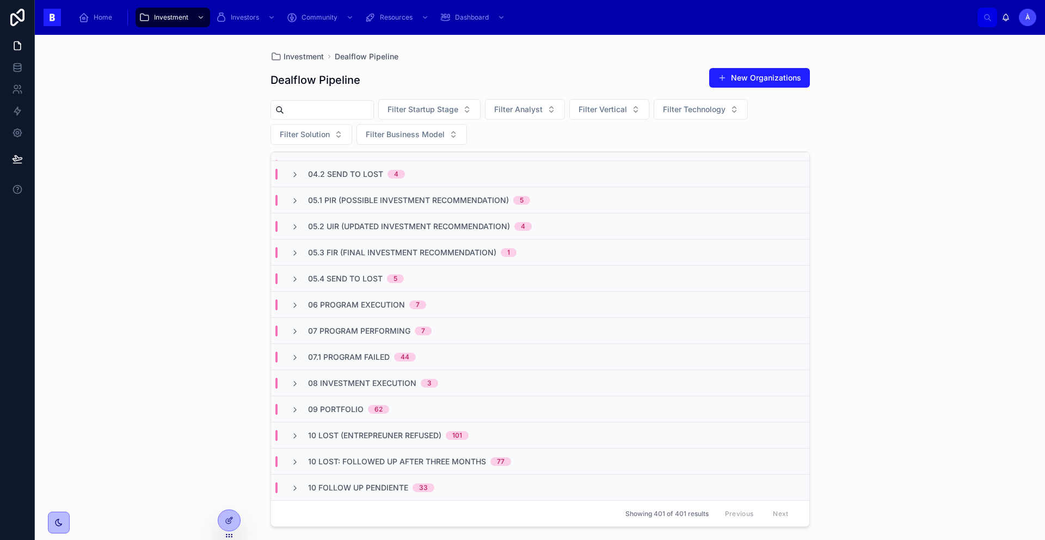
click at [381, 452] on span "10 Follow Up Pendiente" at bounding box center [358, 487] width 100 height 11
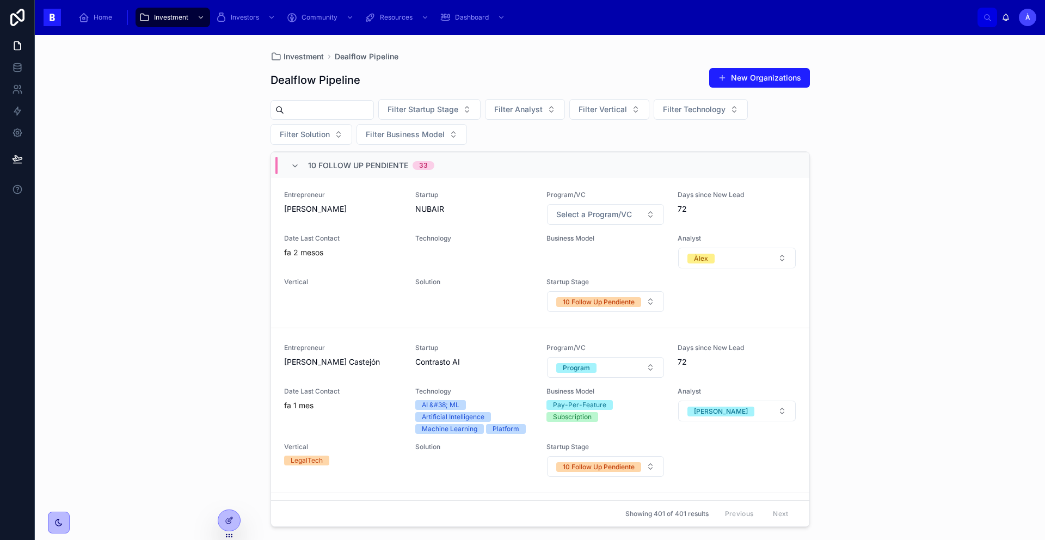
scroll to position [5155, 0]
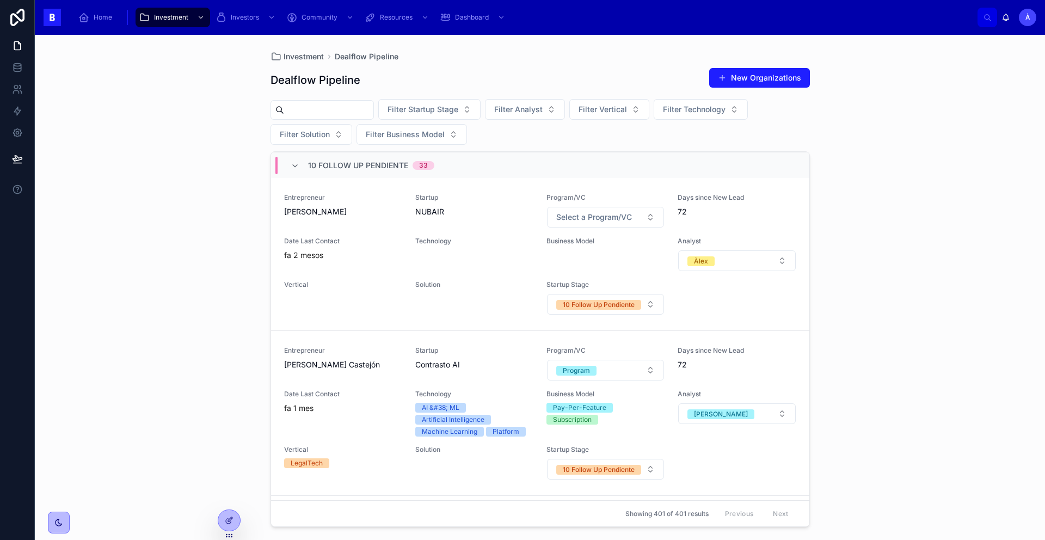
click at [355, 162] on div "Vertical" at bounding box center [343, 144] width 118 height 35
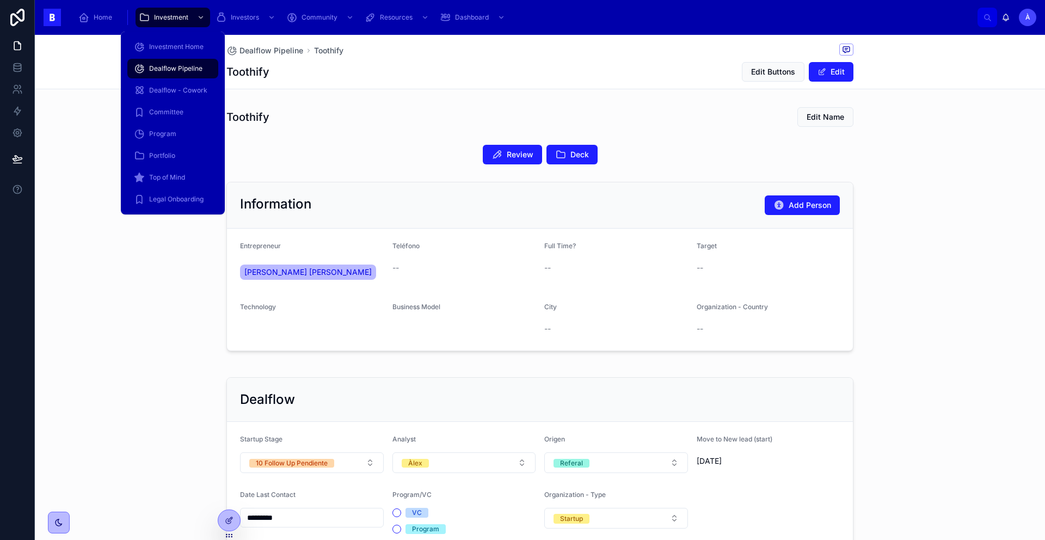
click at [173, 69] on span "Dealflow Pipeline" at bounding box center [175, 68] width 53 height 9
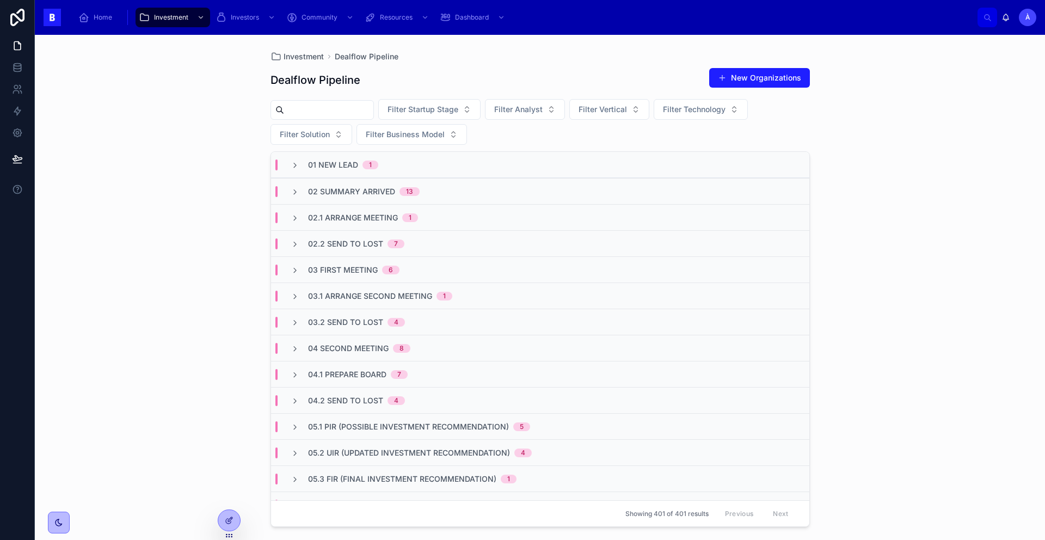
click at [342, 214] on span "02.1 Arrange Meeting" at bounding box center [353, 217] width 90 height 11
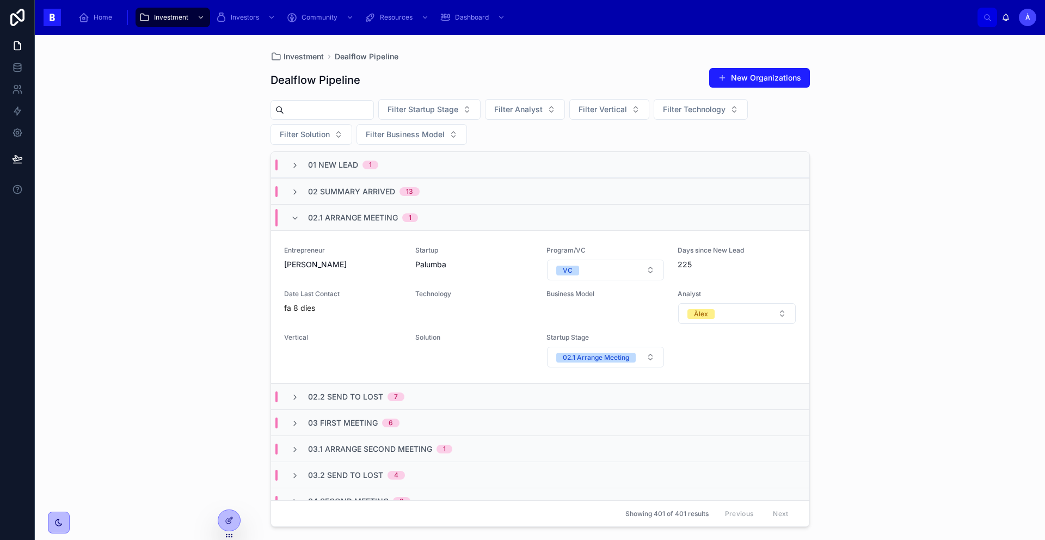
click at [342, 214] on span "02.1 Arrange Meeting" at bounding box center [353, 217] width 90 height 11
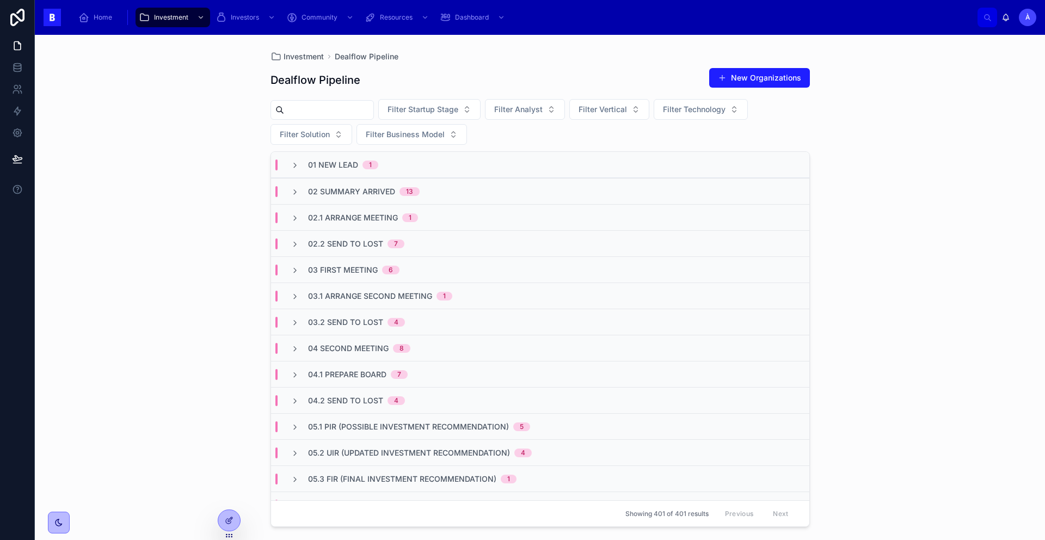
click at [344, 215] on span "02.1 Arrange Meeting" at bounding box center [353, 217] width 90 height 11
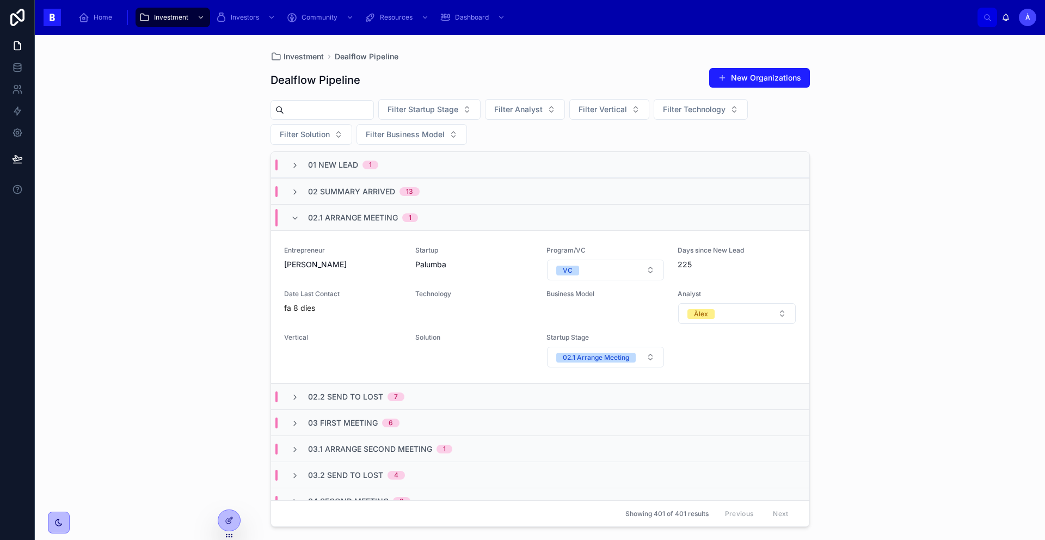
click at [344, 215] on span "02.1 Arrange Meeting" at bounding box center [353, 217] width 90 height 11
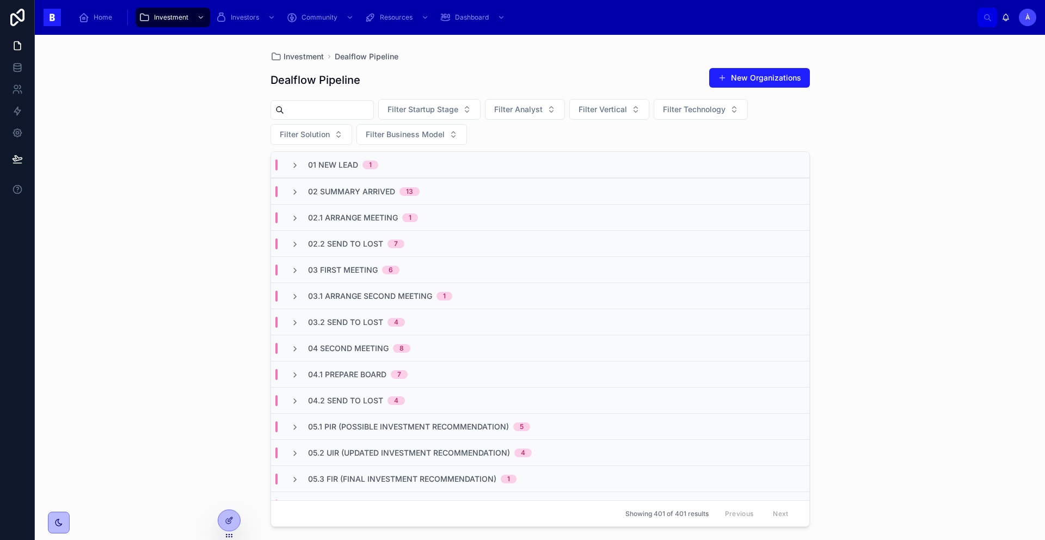
click at [344, 215] on span "02.1 Arrange Meeting" at bounding box center [353, 217] width 90 height 11
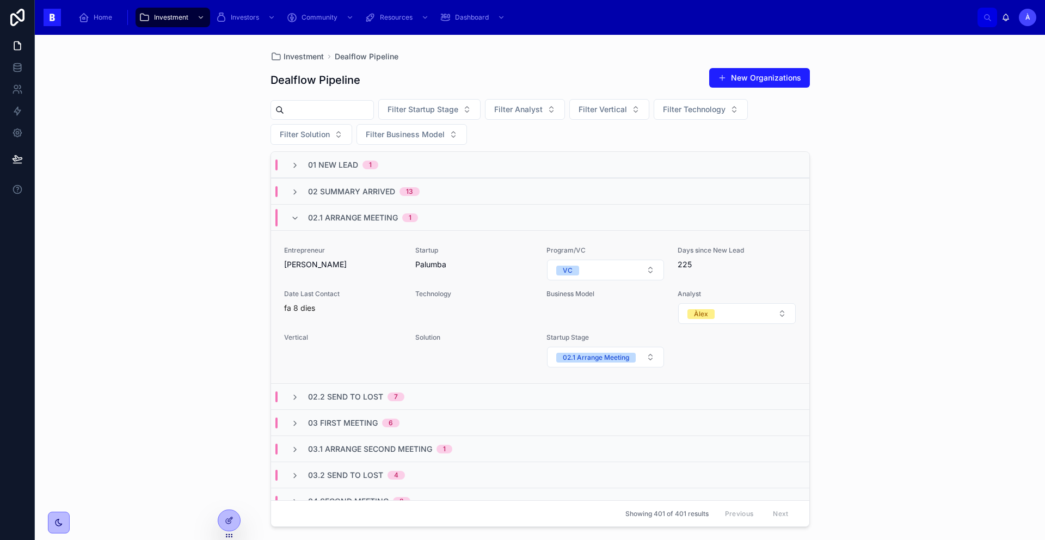
click at [373, 319] on div "Date Last Contact fa 8 dies" at bounding box center [343, 306] width 118 height 35
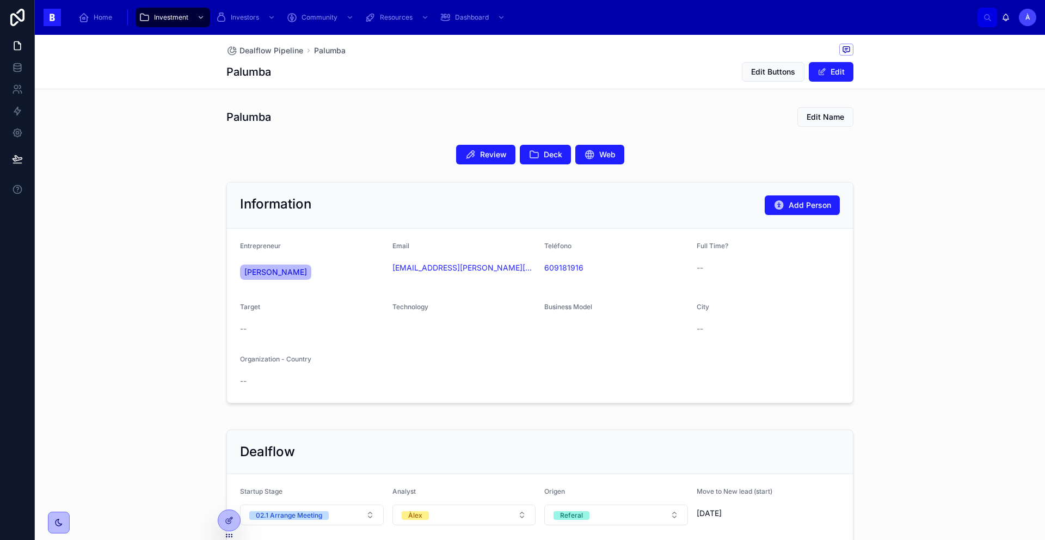
scroll to position [308, 0]
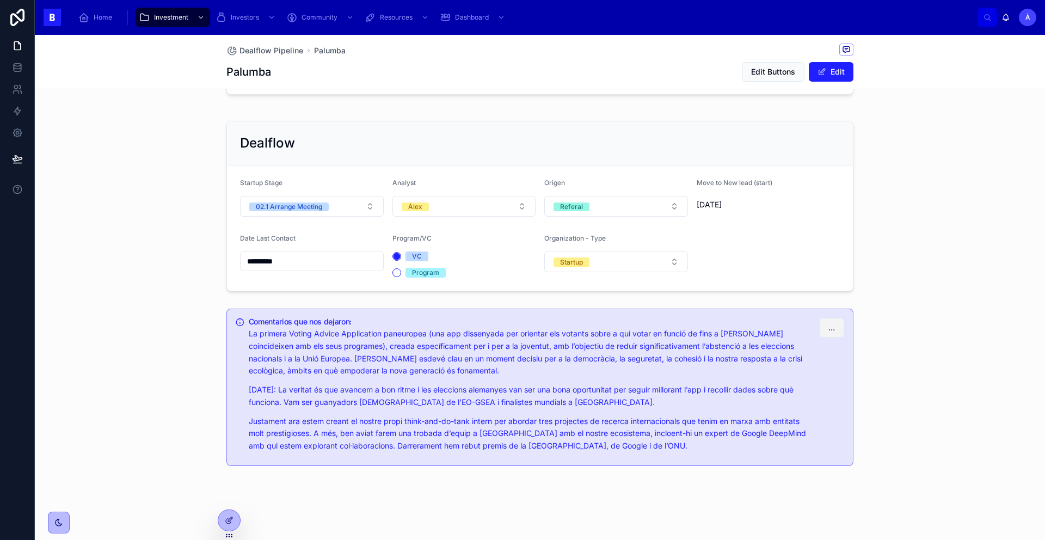
click at [799, 325] on span "..." at bounding box center [831, 327] width 7 height 11
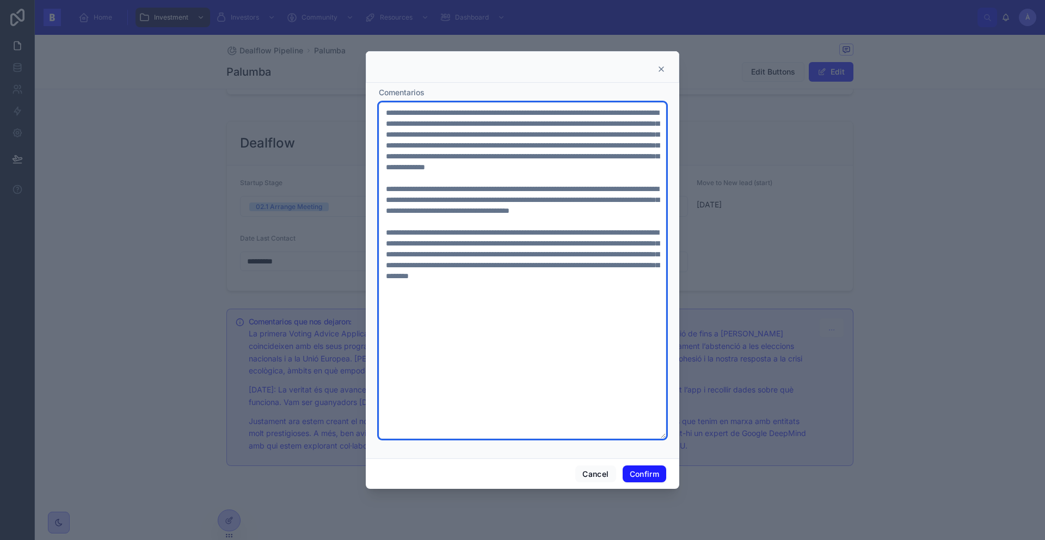
click at [386, 112] on textarea at bounding box center [522, 270] width 287 height 336
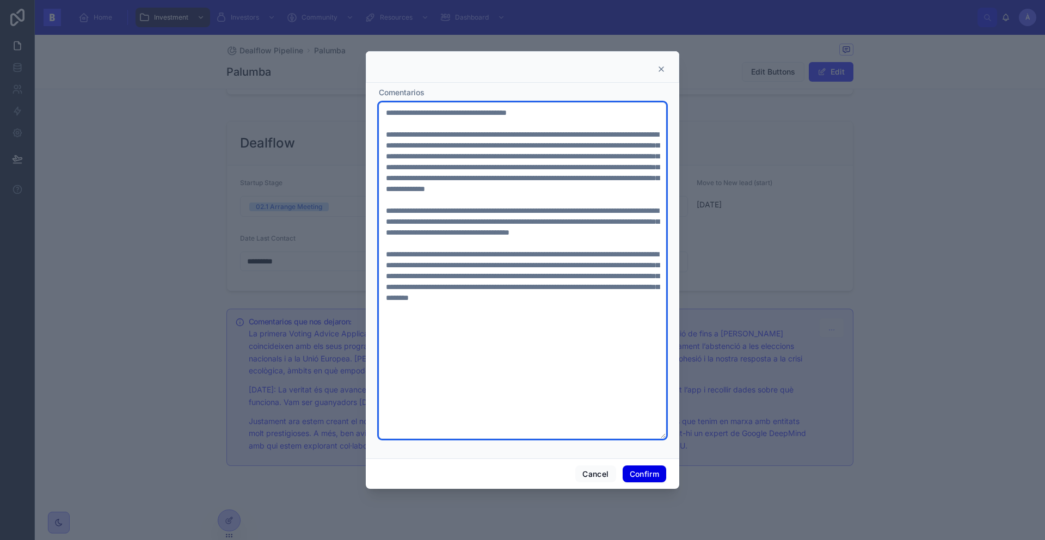
type textarea "**********"
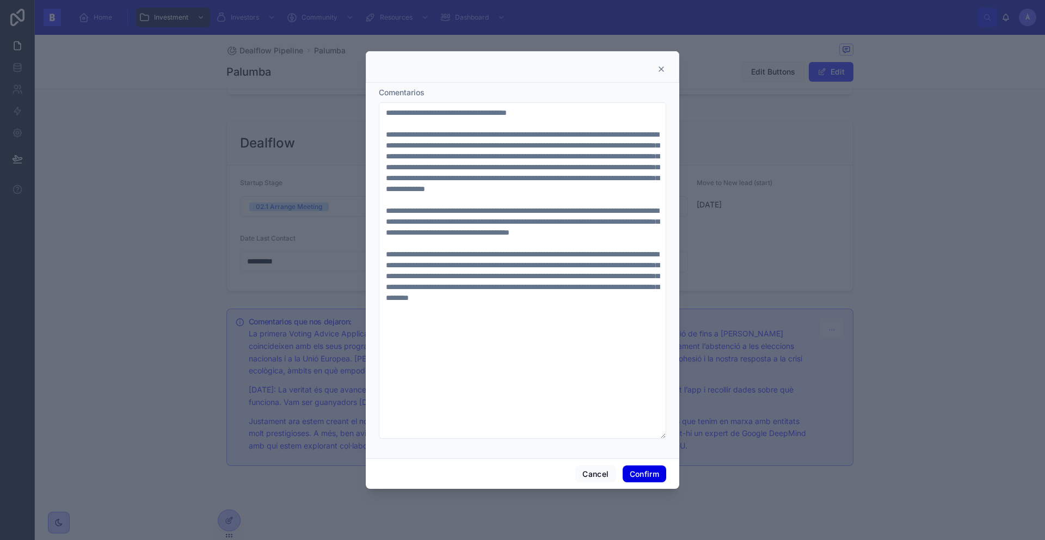
click at [645, 452] on button "Confirm" at bounding box center [644, 473] width 44 height 17
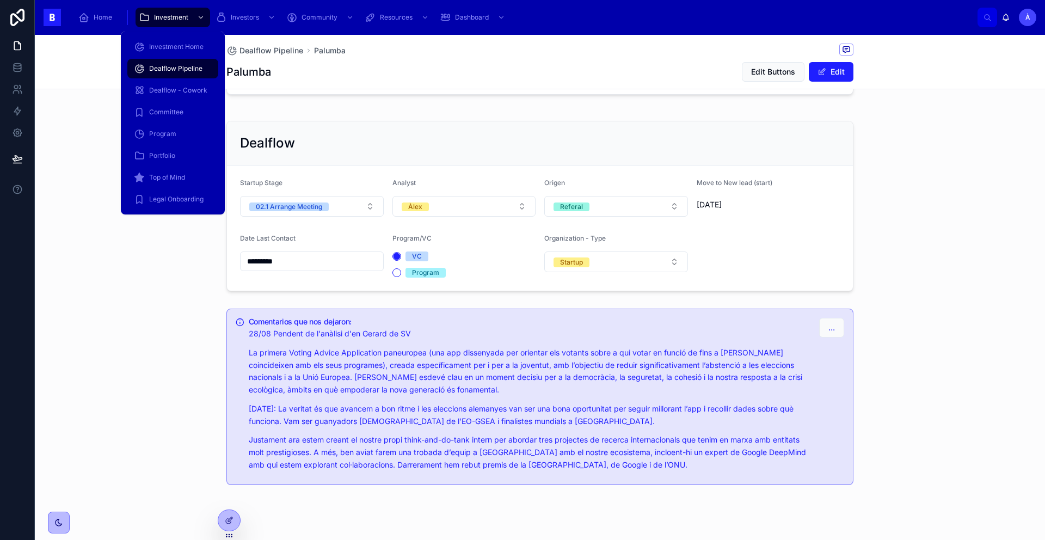
click at [172, 65] on span "Dealflow Pipeline" at bounding box center [175, 68] width 53 height 9
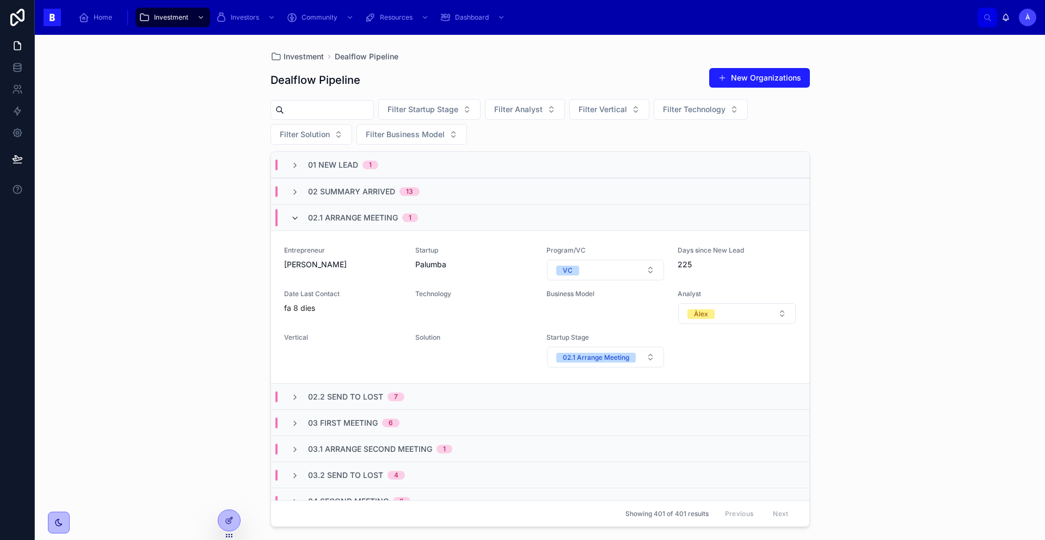
click at [296, 218] on icon at bounding box center [295, 218] width 9 height 9
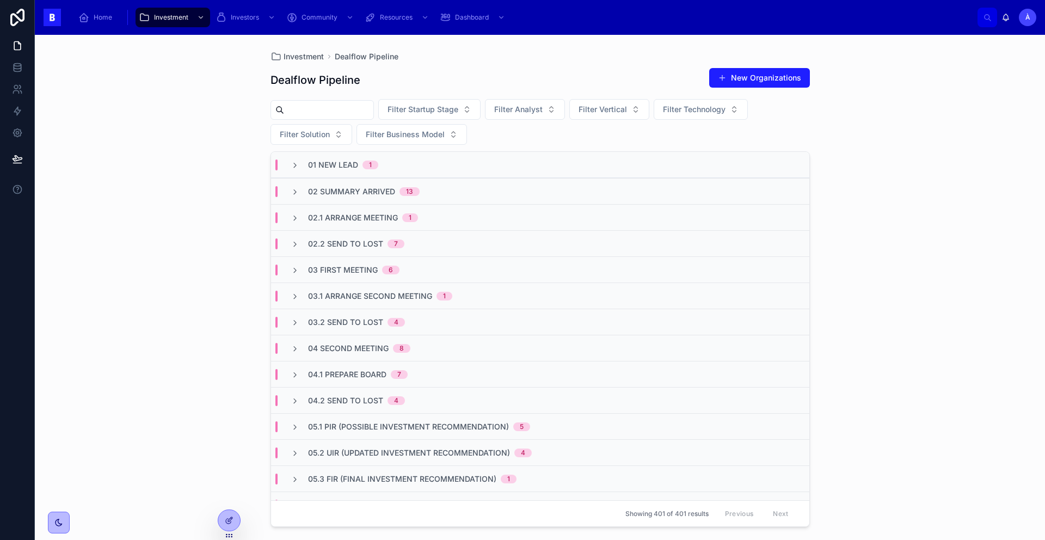
click at [369, 268] on span "03 First Meeting" at bounding box center [343, 269] width 70 height 11
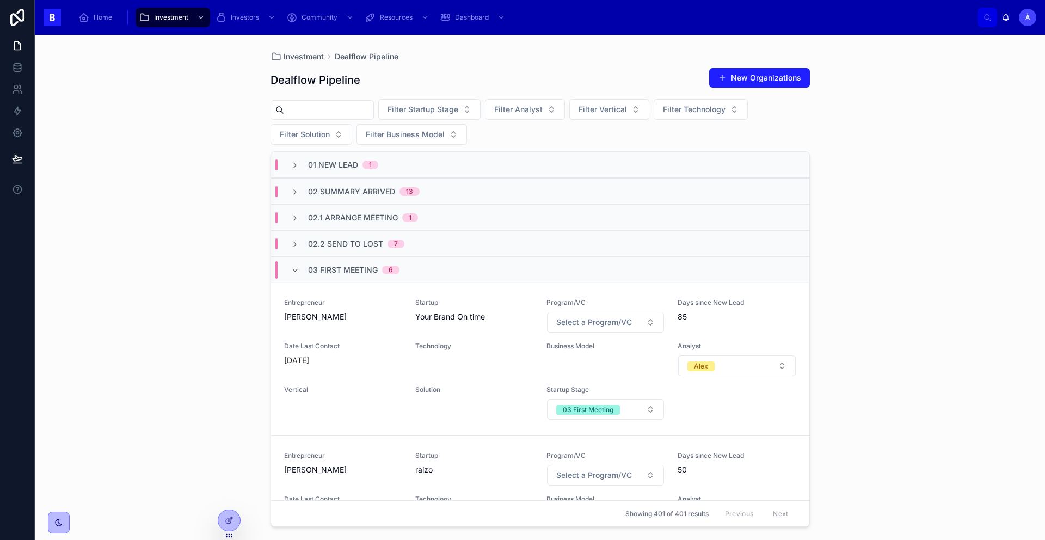
click at [369, 268] on span "03 First Meeting" at bounding box center [343, 269] width 70 height 11
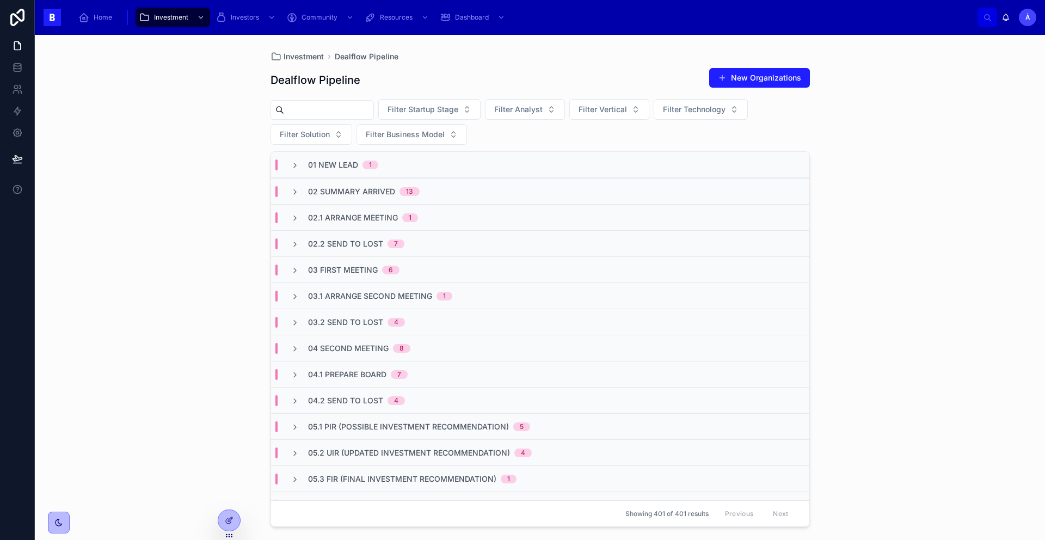
click at [356, 244] on span "02.2 Send To Lost" at bounding box center [345, 243] width 75 height 11
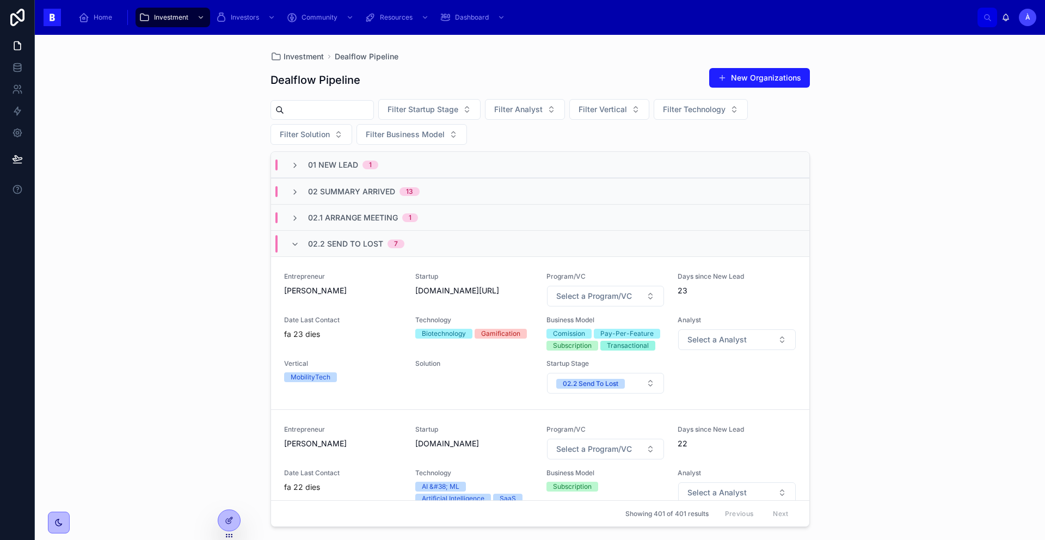
click at [355, 244] on span "02.2 Send To Lost" at bounding box center [345, 243] width 75 height 11
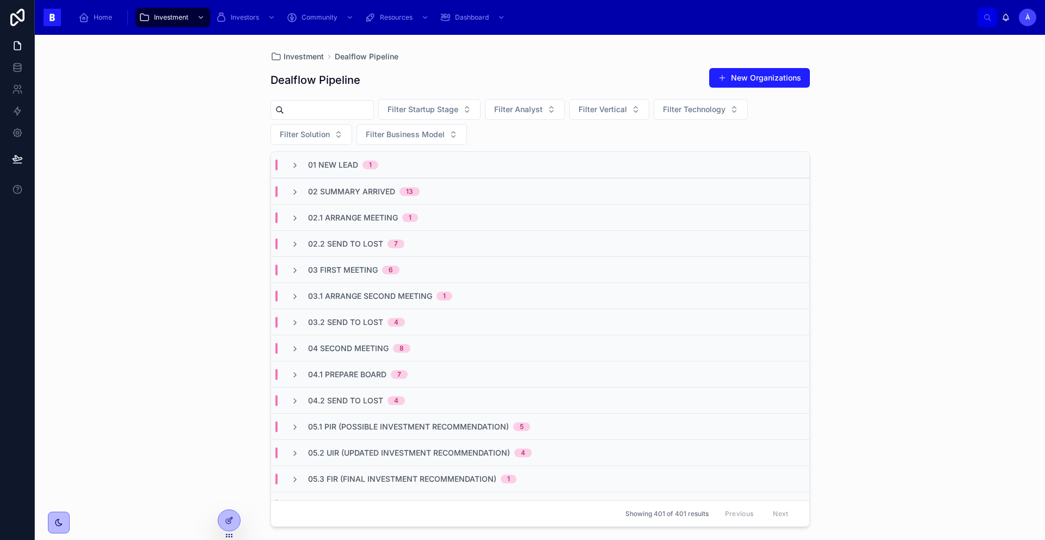
click at [354, 188] on span "02 Summary Arrived" at bounding box center [351, 191] width 87 height 11
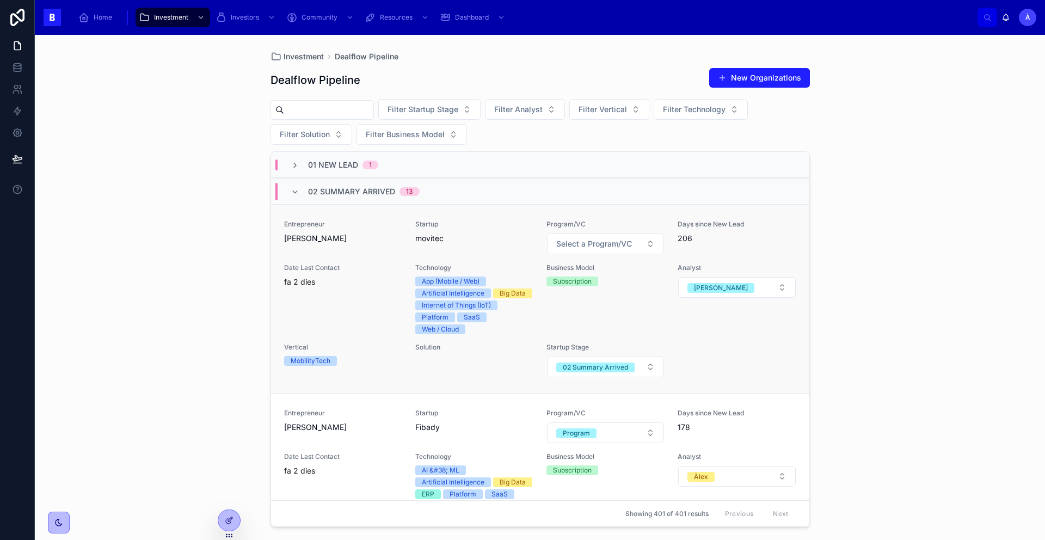
click at [347, 240] on span "[PERSON_NAME]" at bounding box center [343, 238] width 118 height 11
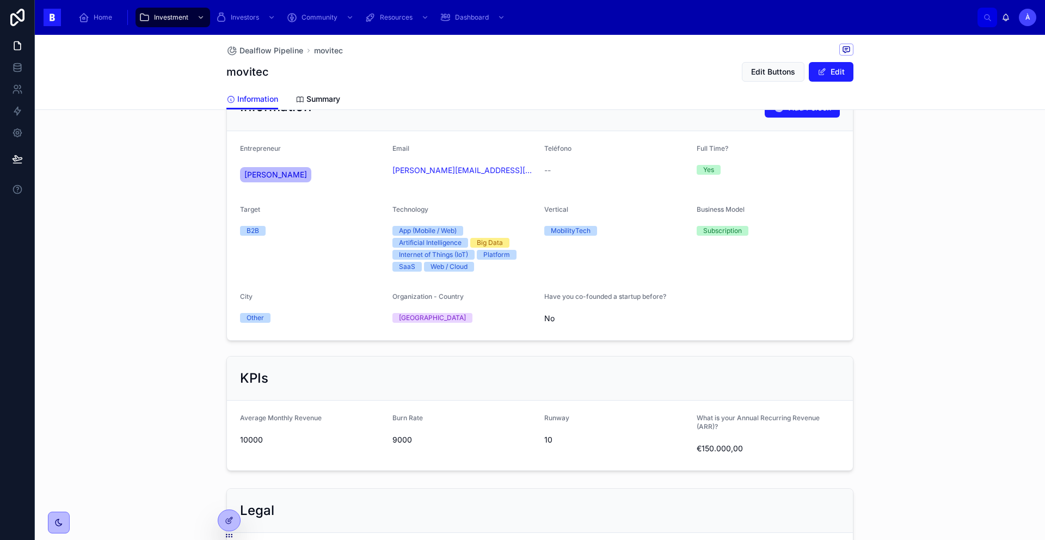
scroll to position [362, 0]
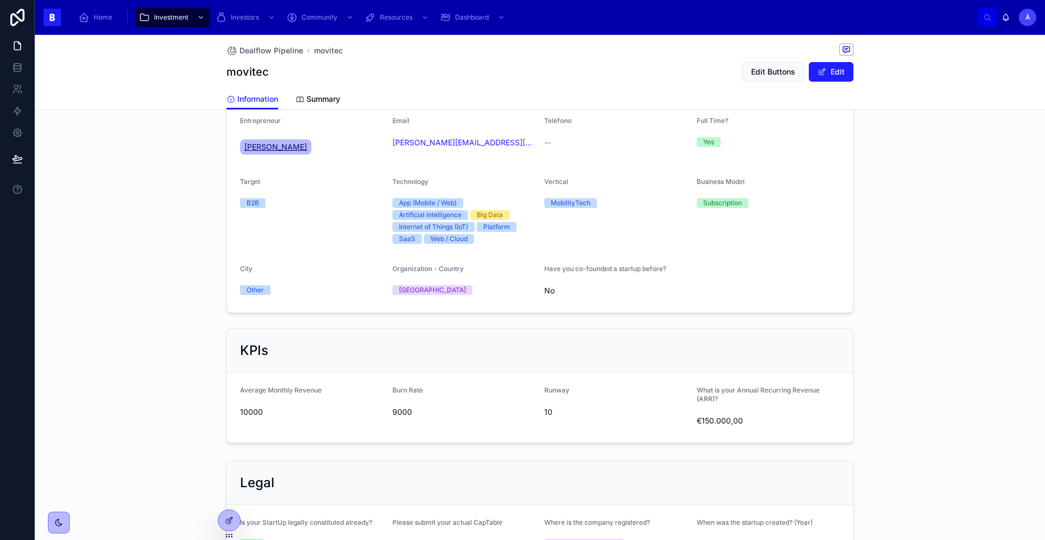
click at [275, 152] on span "[PERSON_NAME]" at bounding box center [275, 146] width 63 height 11
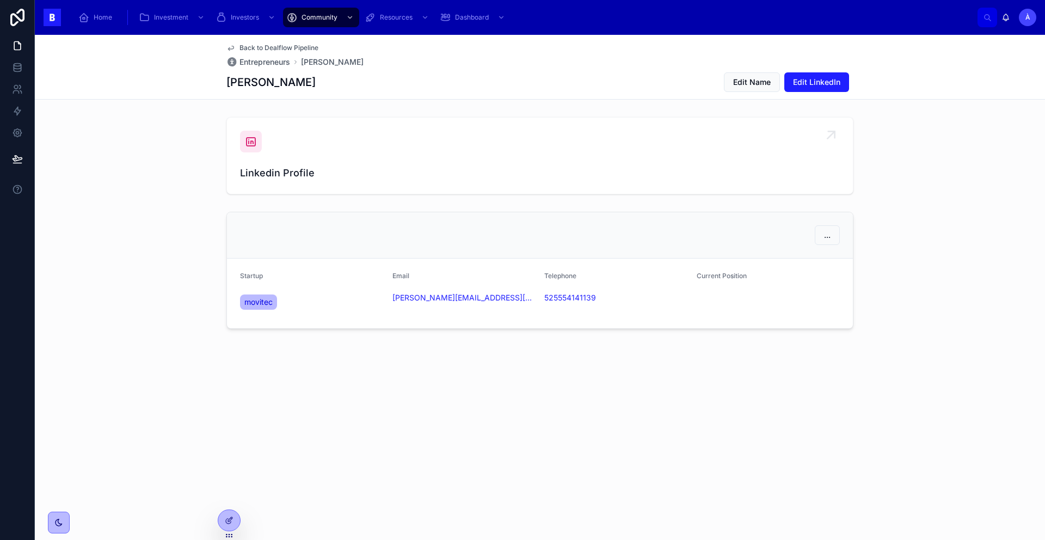
click at [254, 142] on icon at bounding box center [250, 141] width 13 height 13
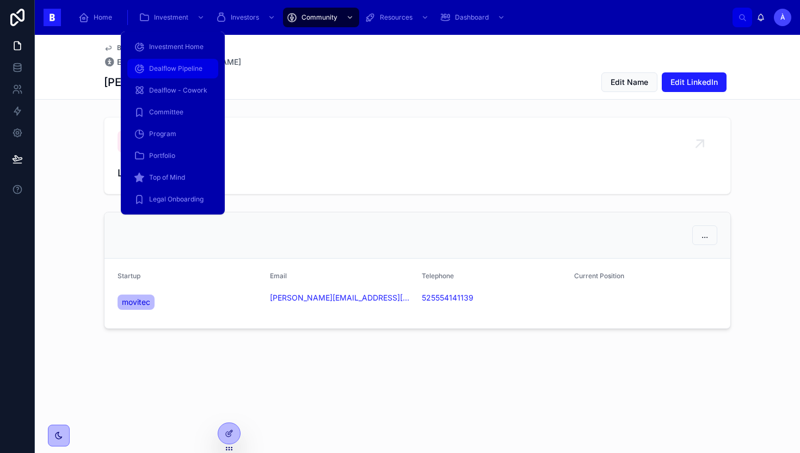
click at [172, 66] on span "Dealflow Pipeline" at bounding box center [175, 68] width 53 height 9
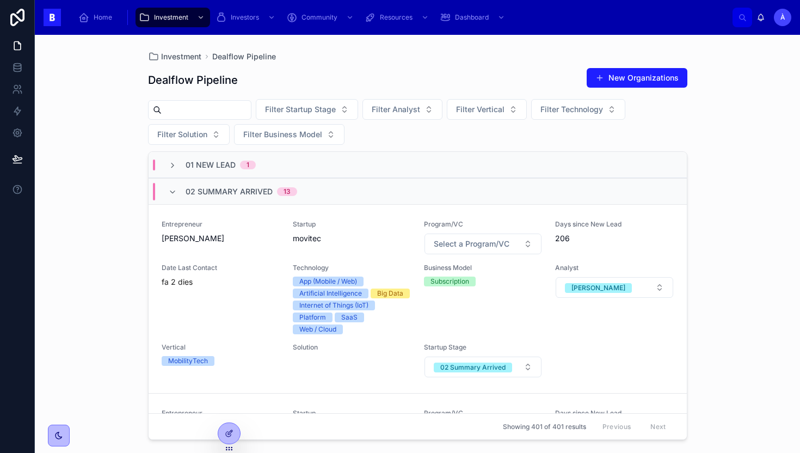
click at [220, 187] on span "02 Summary Arrived" at bounding box center [229, 191] width 87 height 11
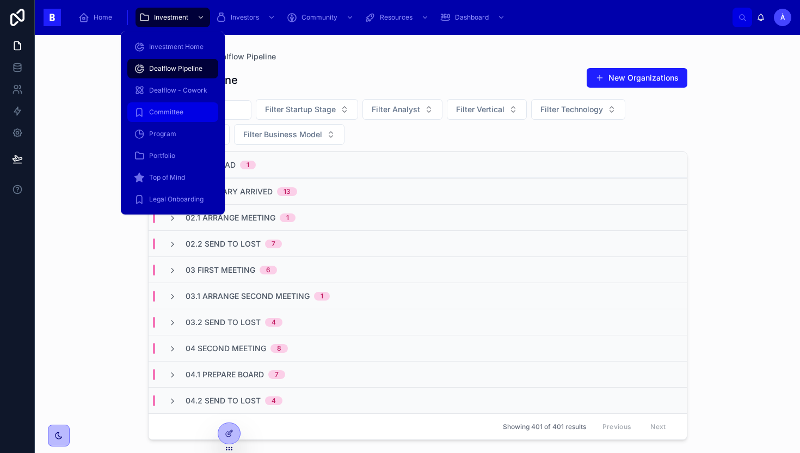
click at [175, 118] on div "Committee" at bounding box center [173, 111] width 78 height 17
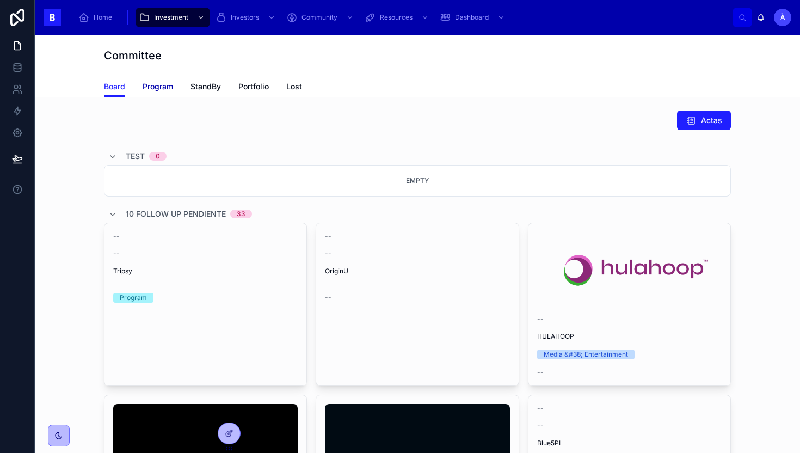
click at [158, 83] on span "Program" at bounding box center [158, 86] width 30 height 11
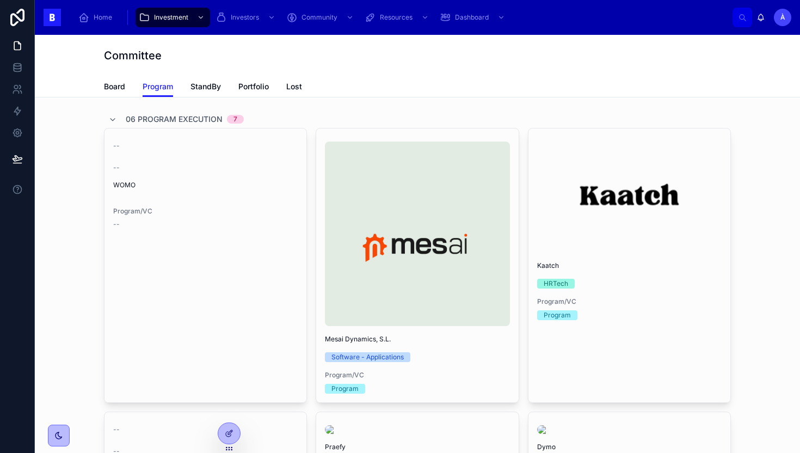
click at [128, 89] on div "Board Program StandBy Portfolio Lost" at bounding box center [417, 86] width 627 height 21
click at [122, 90] on span "Board" at bounding box center [114, 86] width 21 height 11
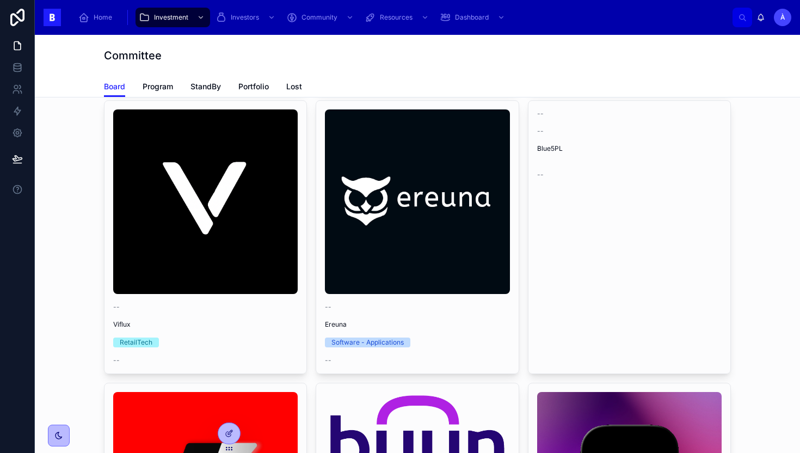
scroll to position [298, 0]
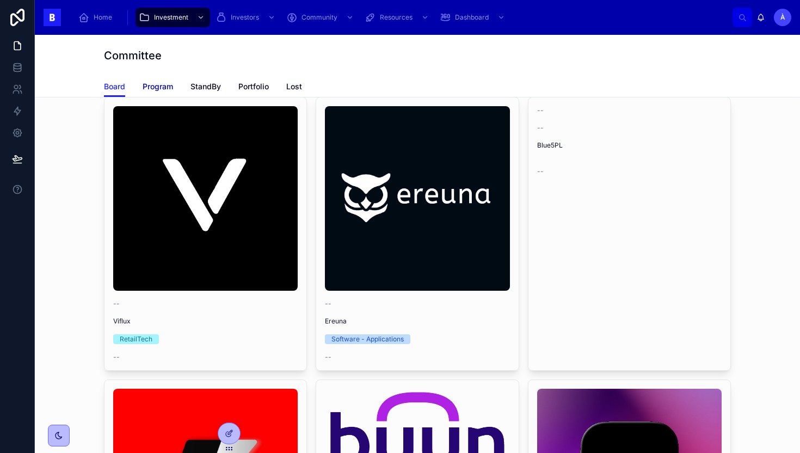
click at [170, 91] on span "Program" at bounding box center [158, 86] width 30 height 11
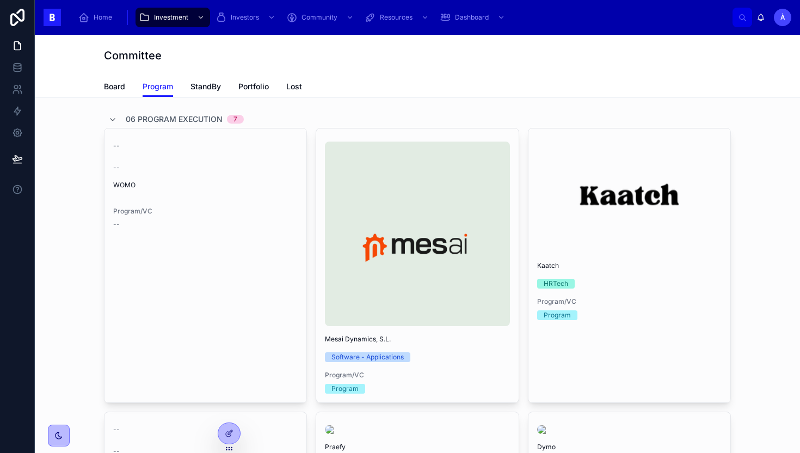
click at [126, 118] on span "06 Program Execution" at bounding box center [174, 119] width 97 height 11
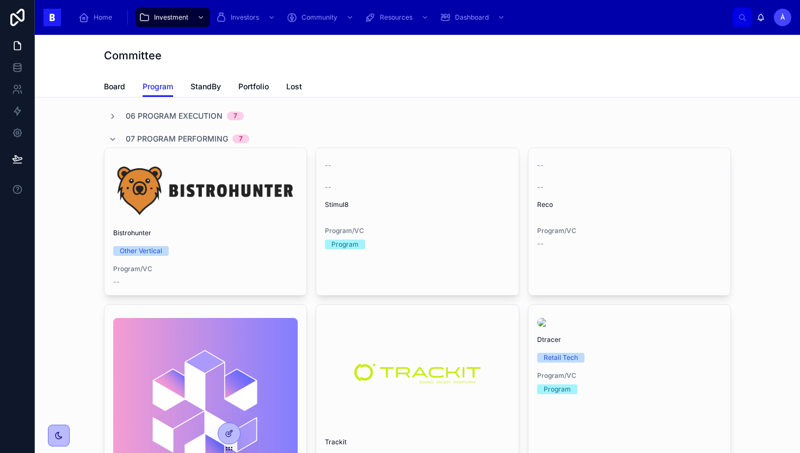
click at [119, 133] on div "07 Program Performing 7" at bounding box center [178, 138] width 141 height 17
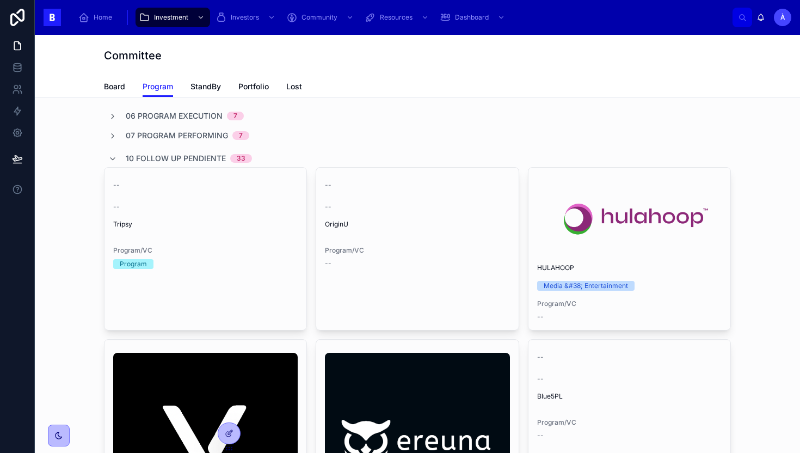
click at [115, 153] on div "10 Follow Up Pendiente 33" at bounding box center [180, 158] width 144 height 17
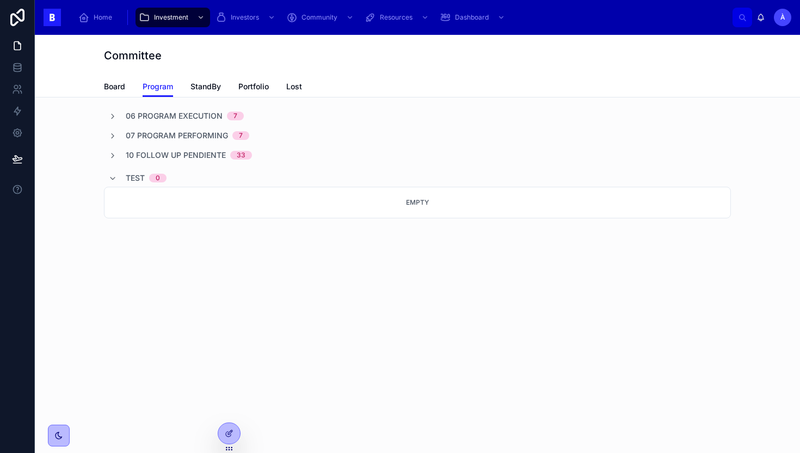
click at [118, 173] on div "TEST 0" at bounding box center [137, 177] width 58 height 17
click at [122, 90] on span "Board" at bounding box center [114, 86] width 21 height 11
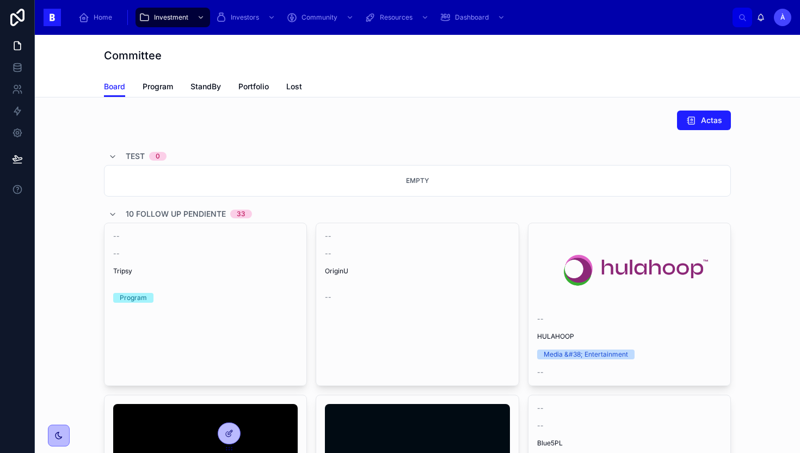
click at [117, 150] on div "TEST 0" at bounding box center [137, 155] width 58 height 17
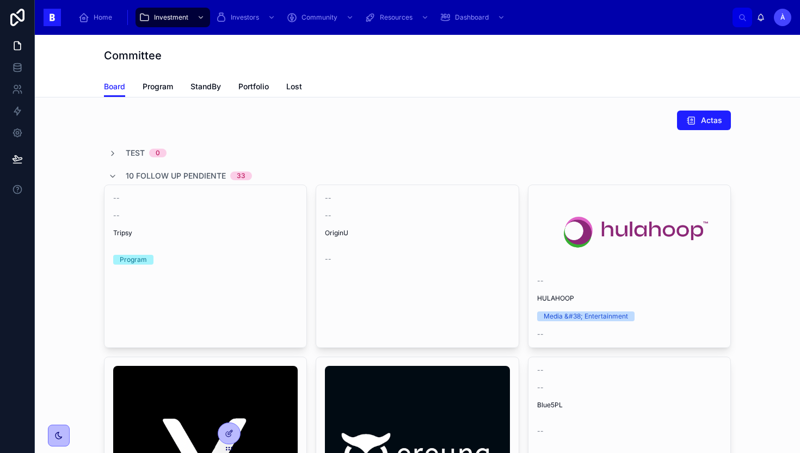
click at [114, 169] on div "10 Follow Up Pendiente 33" at bounding box center [180, 175] width 144 height 17
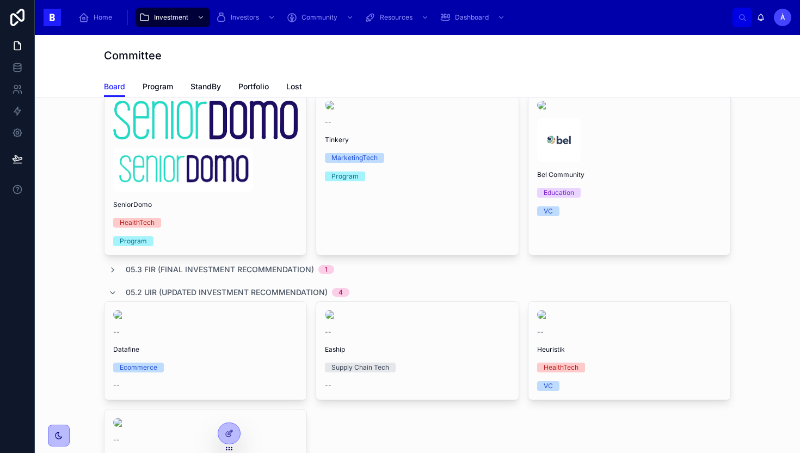
scroll to position [111, 0]
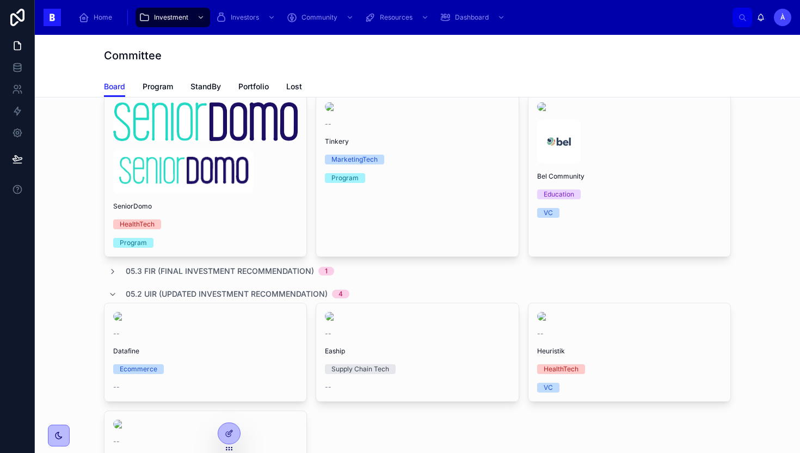
click at [118, 293] on div "05.2 UIR (Updated Investment Recommendation) 4" at bounding box center [228, 293] width 241 height 17
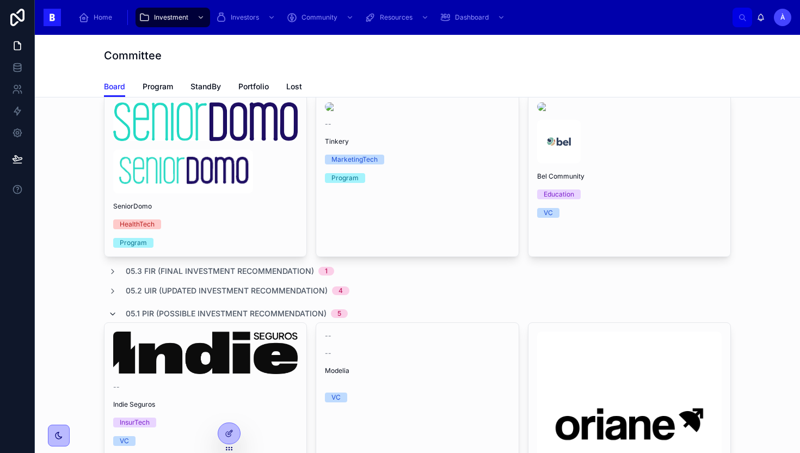
click at [112, 313] on icon at bounding box center [112, 314] width 9 height 9
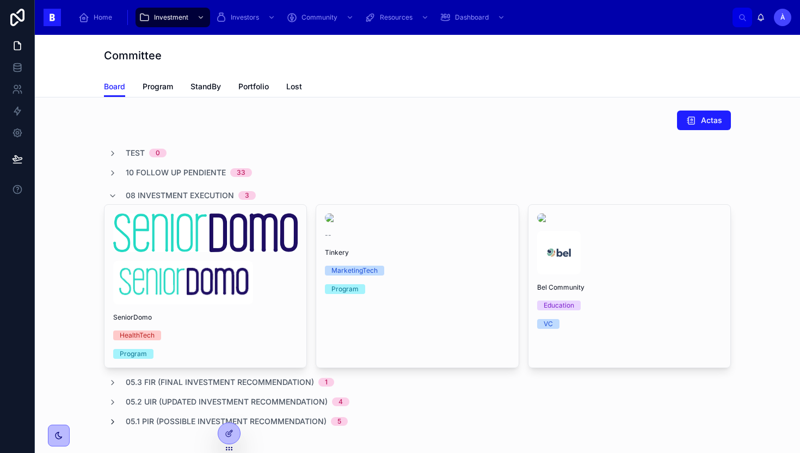
scroll to position [69, 0]
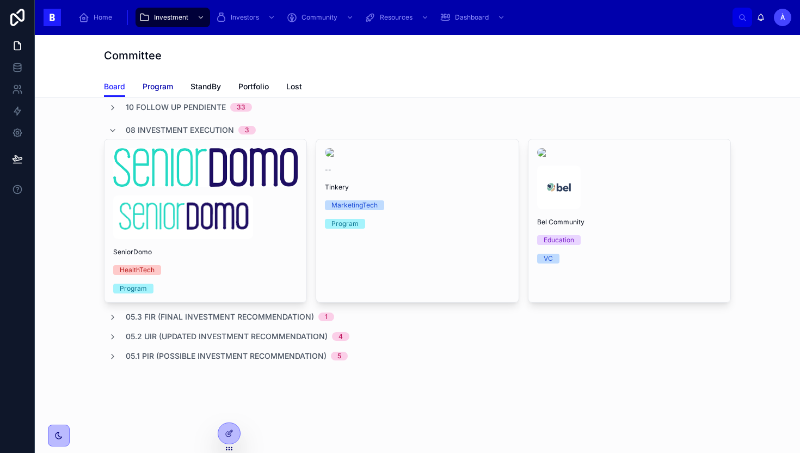
click at [156, 84] on span "Program" at bounding box center [158, 86] width 30 height 11
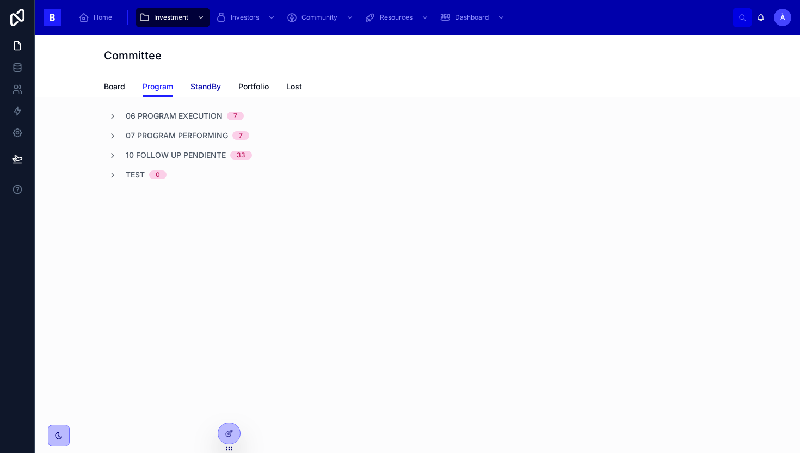
click at [206, 87] on span "StandBy" at bounding box center [205, 86] width 30 height 11
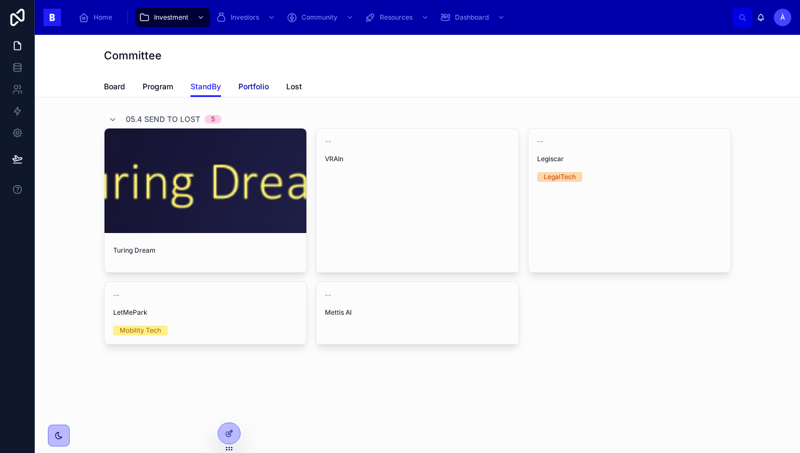
click at [251, 87] on span "Portfolio" at bounding box center [253, 86] width 30 height 11
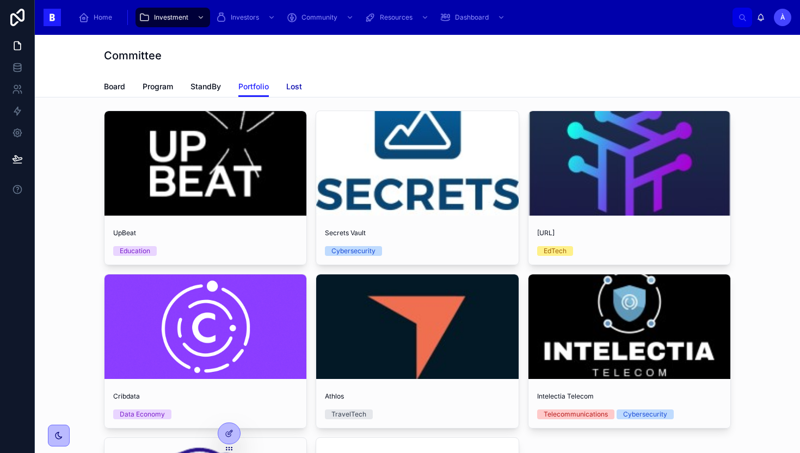
click at [292, 88] on span "Lost" at bounding box center [294, 86] width 16 height 11
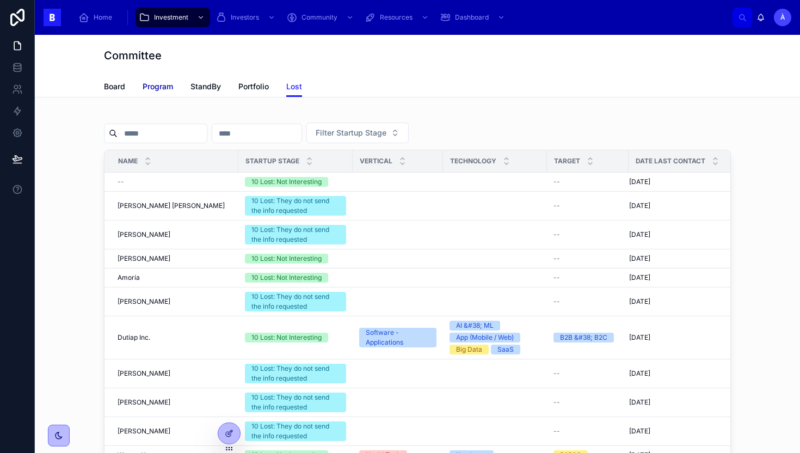
click at [161, 91] on span "Program" at bounding box center [158, 86] width 30 height 11
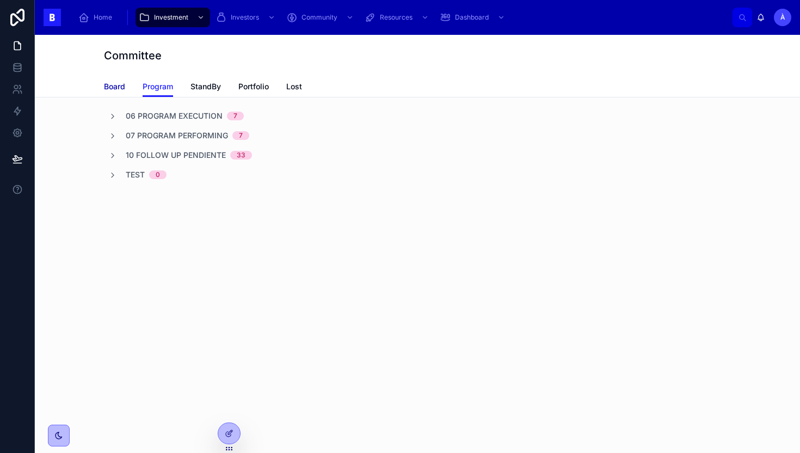
click at [108, 89] on span "Board" at bounding box center [114, 86] width 21 height 11
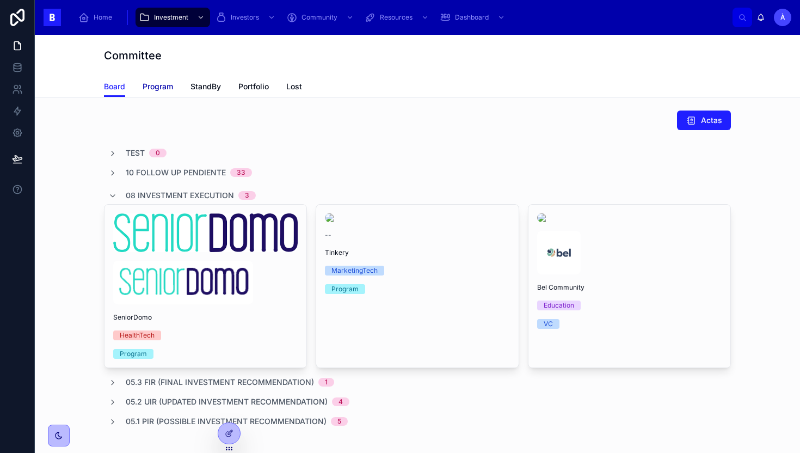
click at [162, 90] on span "Program" at bounding box center [158, 86] width 30 height 11
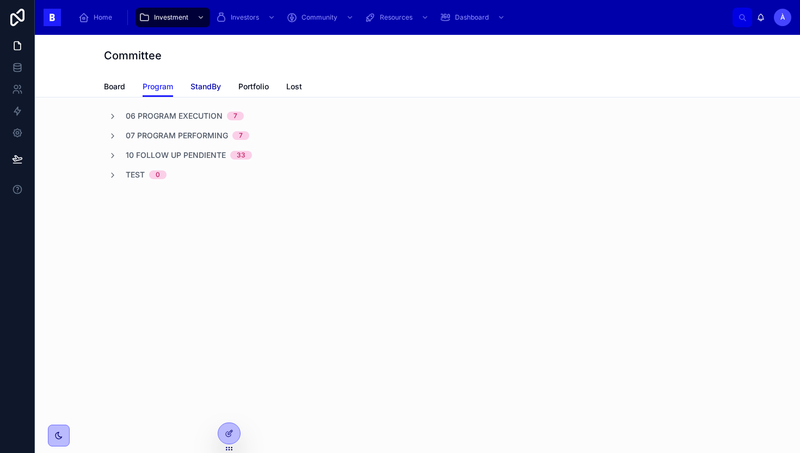
click at [203, 85] on span "StandBy" at bounding box center [205, 86] width 30 height 11
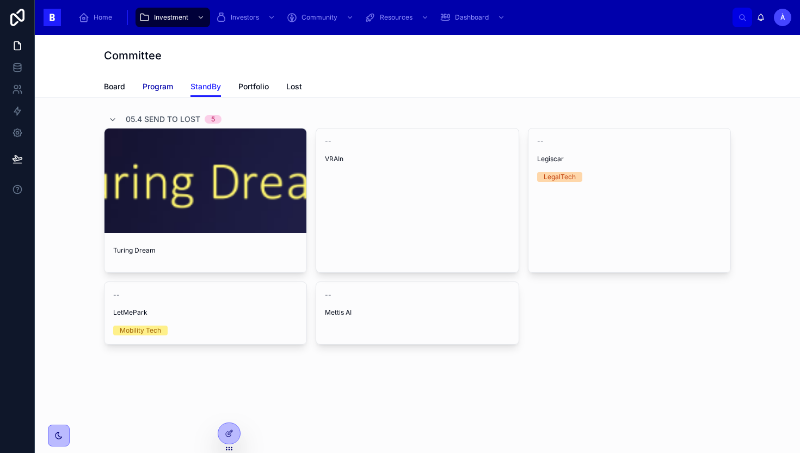
click at [160, 87] on span "Program" at bounding box center [158, 86] width 30 height 11
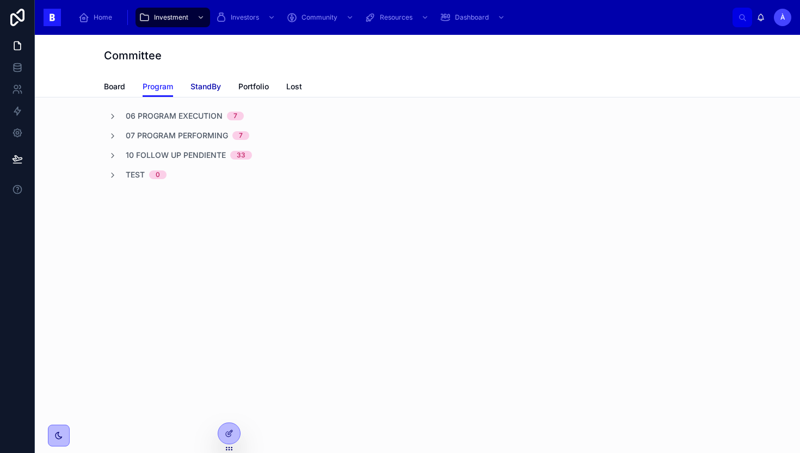
click at [207, 89] on span "StandBy" at bounding box center [205, 86] width 30 height 11
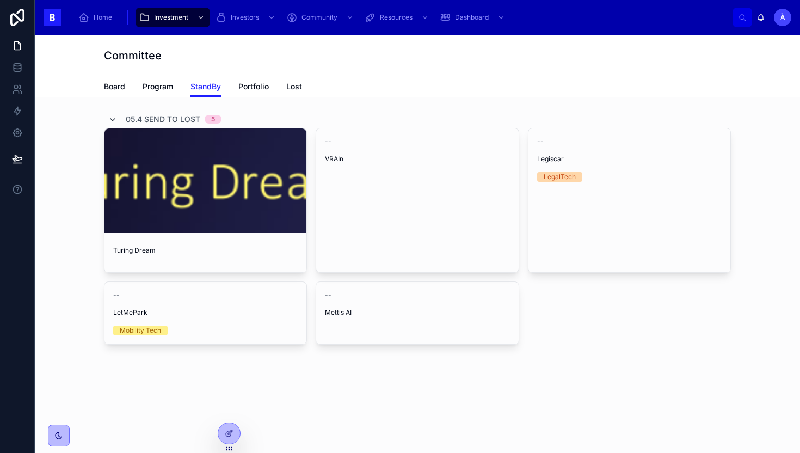
click at [114, 118] on icon at bounding box center [112, 119] width 9 height 9
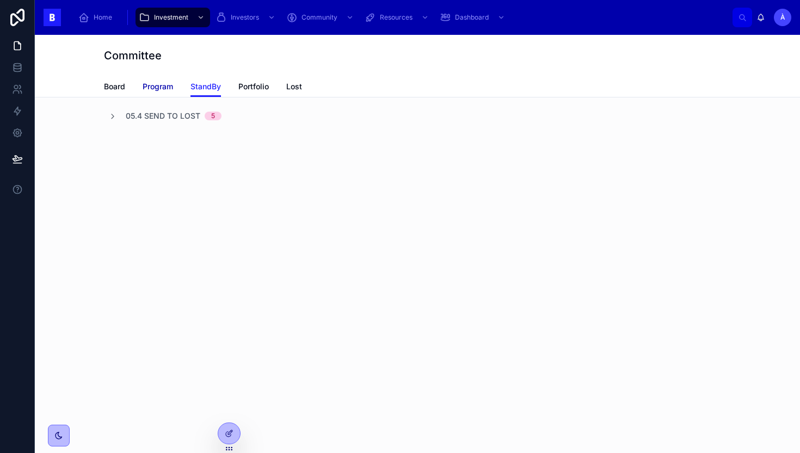
click at [161, 90] on span "Program" at bounding box center [158, 86] width 30 height 11
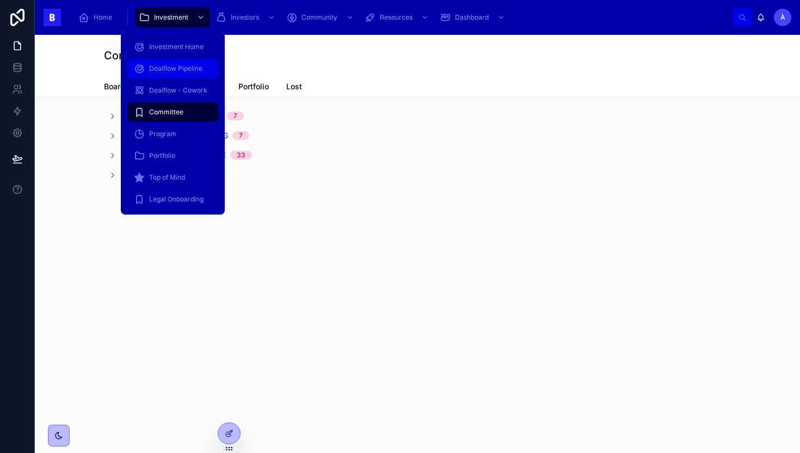
click at [164, 63] on div "Dealflow Pipeline" at bounding box center [173, 68] width 78 height 17
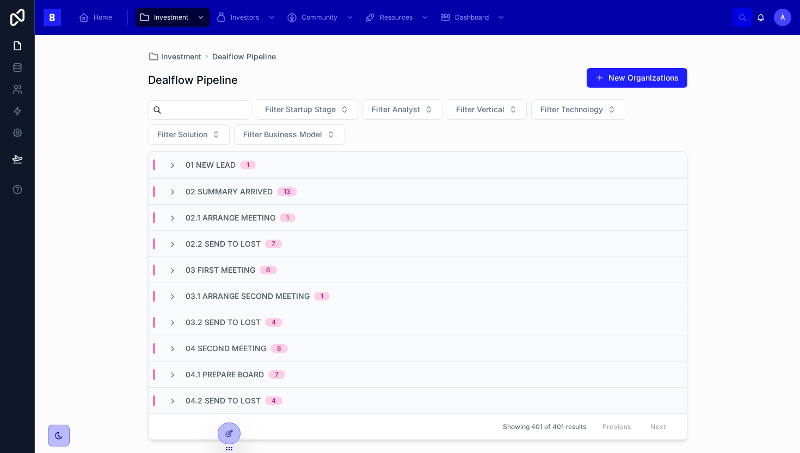
click at [371, 144] on div "Filter Startup Stage Filter Analyst Filter Vertical Filter Technology Filter So…" at bounding box center [417, 122] width 539 height 46
click at [370, 116] on div "Filter Startup Stage Filter Analyst Filter Vertical Filter Technology Filter So…" at bounding box center [417, 122] width 539 height 46
click at [369, 115] on div "Filter Startup Stage Filter Analyst Filter Vertical Filter Technology Filter So…" at bounding box center [417, 122] width 539 height 46
click at [371, 65] on div "Dealflow Pipeline New Organizations Filter Startup Stage Filter Analyst Filter …" at bounding box center [417, 250] width 539 height 379
click at [222, 194] on span "02 Summary Arrived" at bounding box center [229, 191] width 87 height 11
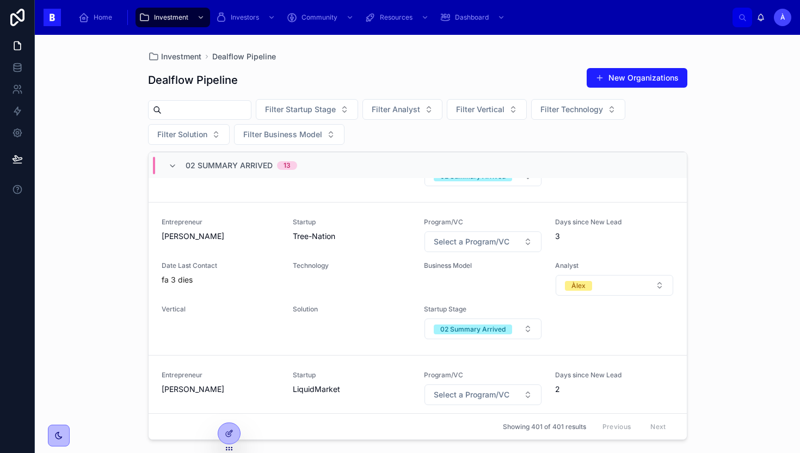
scroll to position [1136, 0]
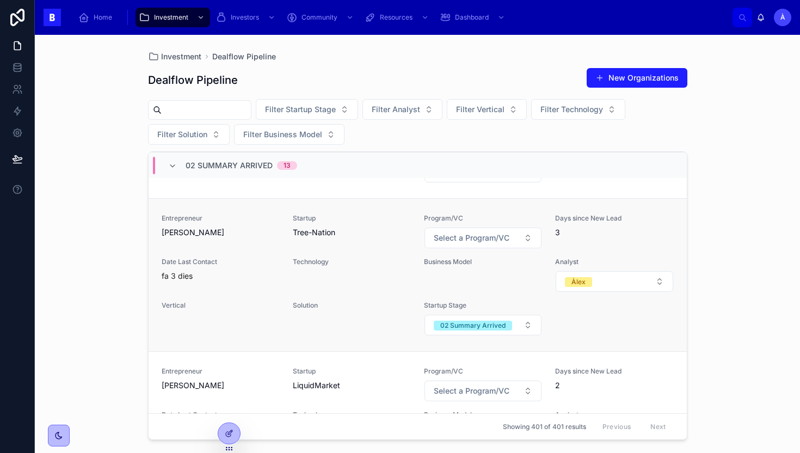
click at [223, 230] on span "[PERSON_NAME]" at bounding box center [221, 232] width 118 height 11
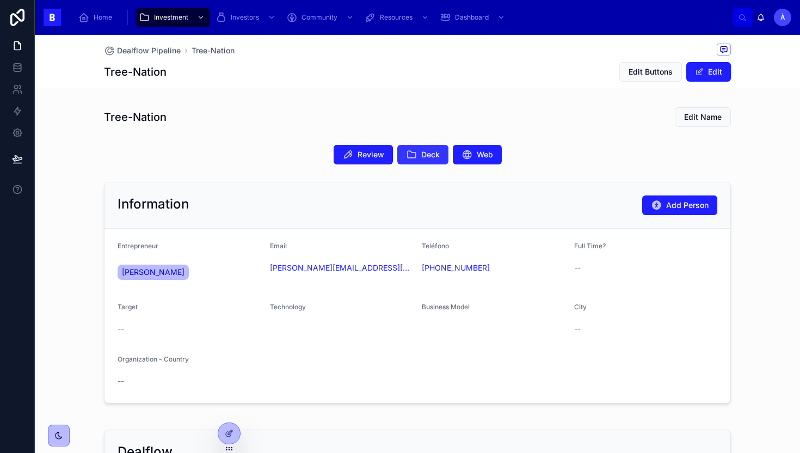
click at [417, 151] on button "Deck" at bounding box center [422, 155] width 51 height 20
click at [640, 75] on span "Edit Buttons" at bounding box center [650, 71] width 44 height 11
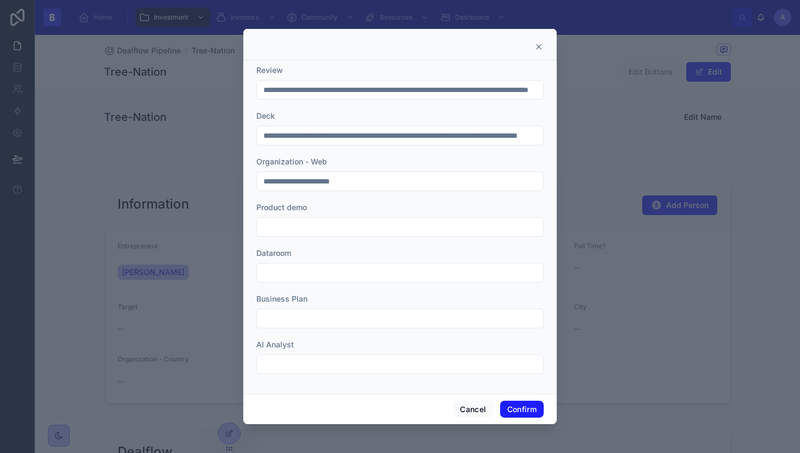
click at [426, 135] on input "**********" at bounding box center [400, 135] width 286 height 15
drag, startPoint x: 273, startPoint y: 135, endPoint x: 367, endPoint y: 142, distance: 93.8
click at [367, 142] on input "**********" at bounding box center [400, 135] width 286 height 15
click at [476, 407] on button "Cancel" at bounding box center [473, 408] width 40 height 17
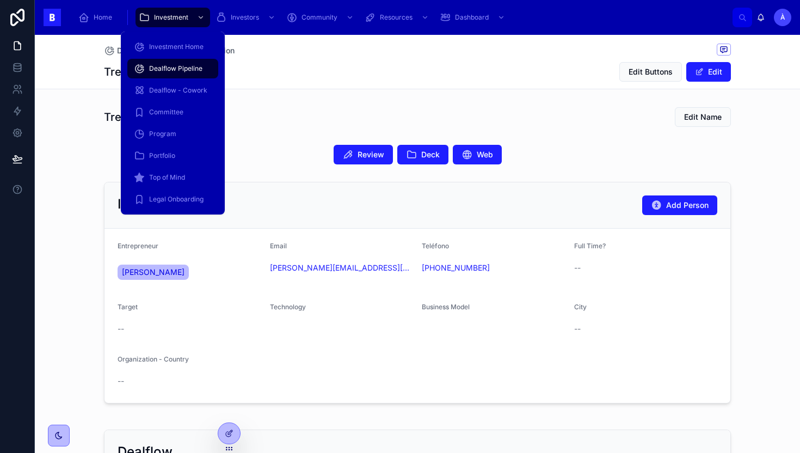
click at [163, 65] on span "Dealflow Pipeline" at bounding box center [175, 68] width 53 height 9
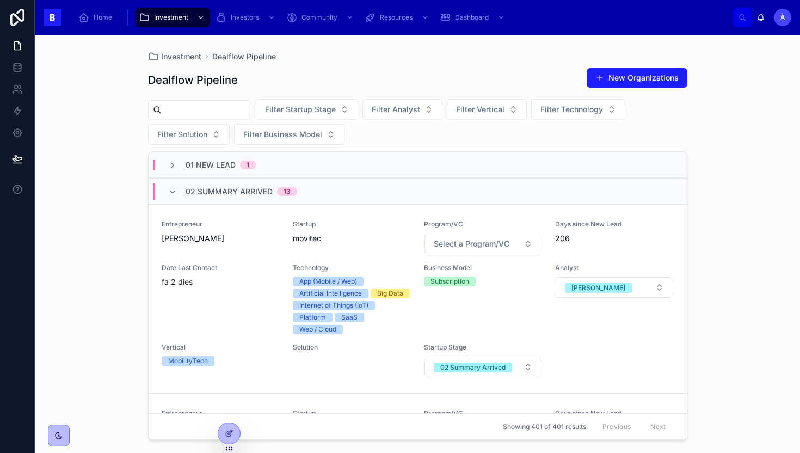
click at [229, 113] on input "text" at bounding box center [206, 109] width 89 height 15
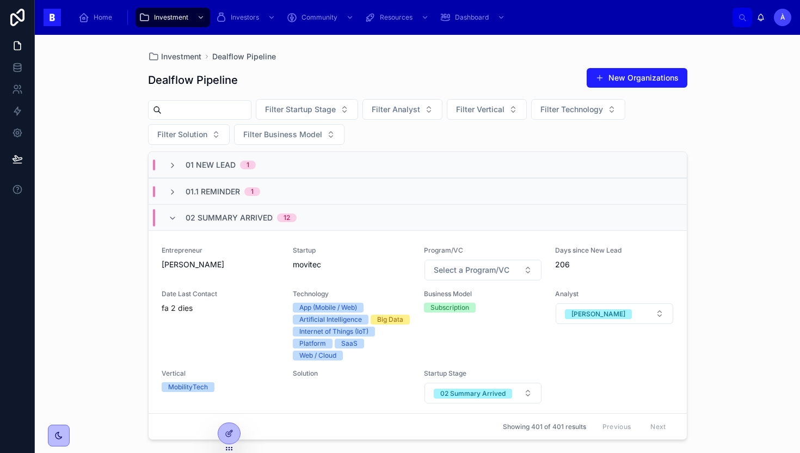
click at [327, 83] on div "Dealflow Pipeline New Organizations" at bounding box center [417, 79] width 539 height 25
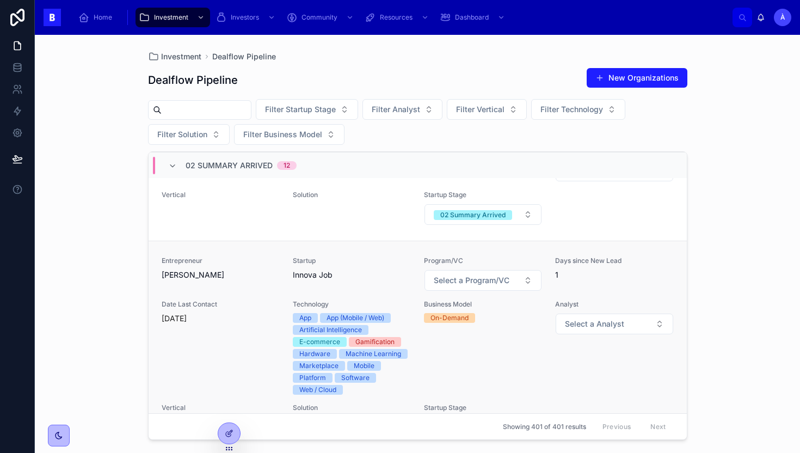
scroll to position [1730, 0]
click at [242, 273] on span "[PERSON_NAME]" at bounding box center [221, 275] width 118 height 11
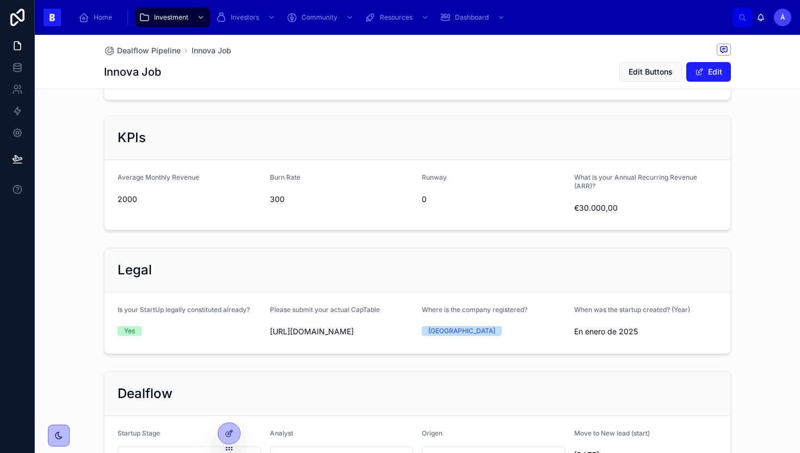
scroll to position [585, 0]
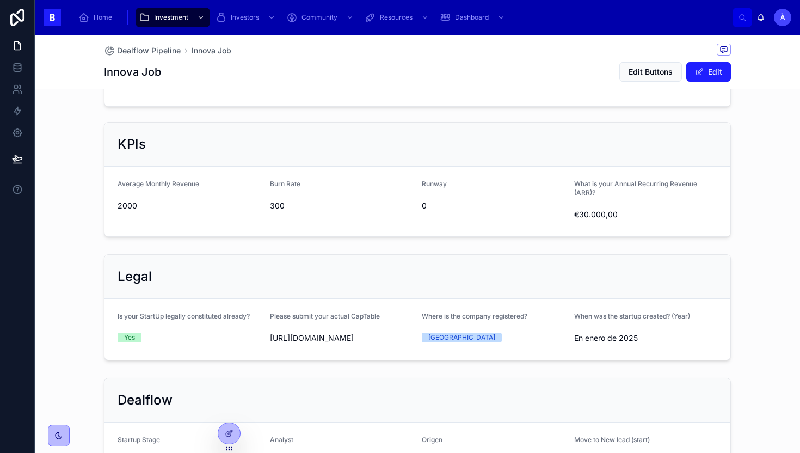
click at [331, 343] on span "https://innovajob.club/wp-content/uploads/2025/08/Innova-Job-LLC-Documento-LLC.…" at bounding box center [342, 337] width 144 height 11
click at [332, 343] on span "https://innovajob.club/wp-content/uploads/2025/08/Innova-Job-LLC-Documento-LLC.…" at bounding box center [342, 337] width 144 height 11
drag, startPoint x: 382, startPoint y: 364, endPoint x: 269, endPoint y: 335, distance: 117.3
click at [269, 335] on form "Is your StartUp legally constituted already? Yes Please submit your actual CapT…" at bounding box center [417, 329] width 626 height 61
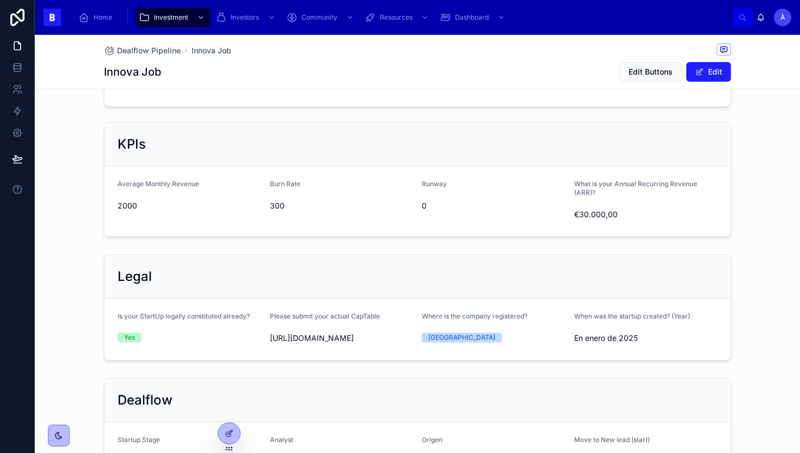
copy span "https://innovajob.club/wp-content/uploads/2025/08/Innova-Job-LLC-Documento-LLC.…"
click at [275, 159] on div "KPIs" at bounding box center [417, 144] width 626 height 44
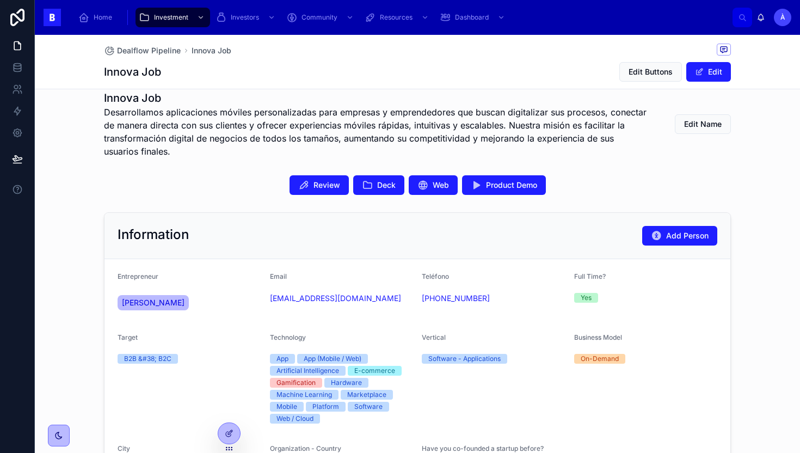
scroll to position [207, 0]
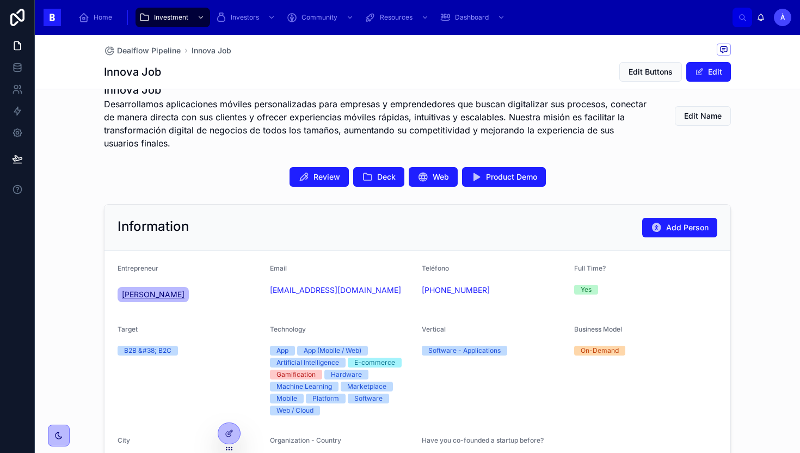
click at [147, 296] on span "[PERSON_NAME]" at bounding box center [153, 294] width 63 height 11
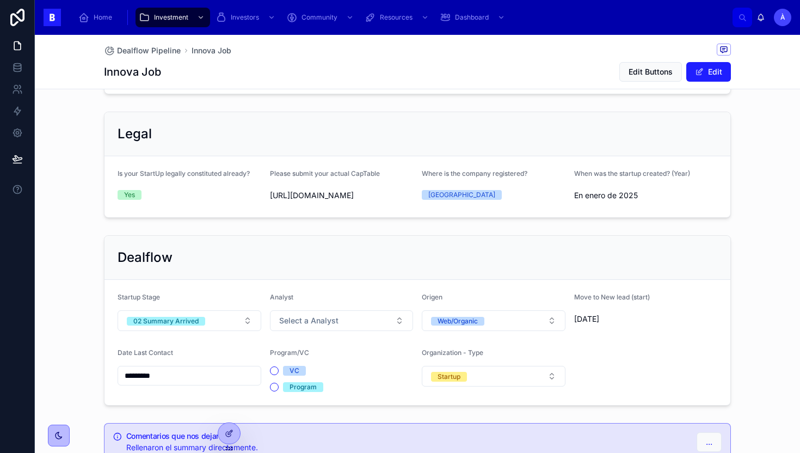
scroll to position [729, 0]
click at [270, 305] on div "Analyst" at bounding box center [342, 298] width 144 height 13
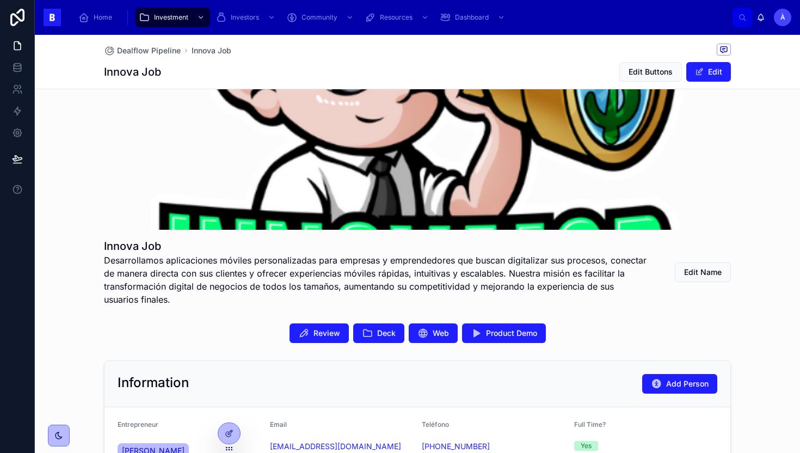
scroll to position [0, 0]
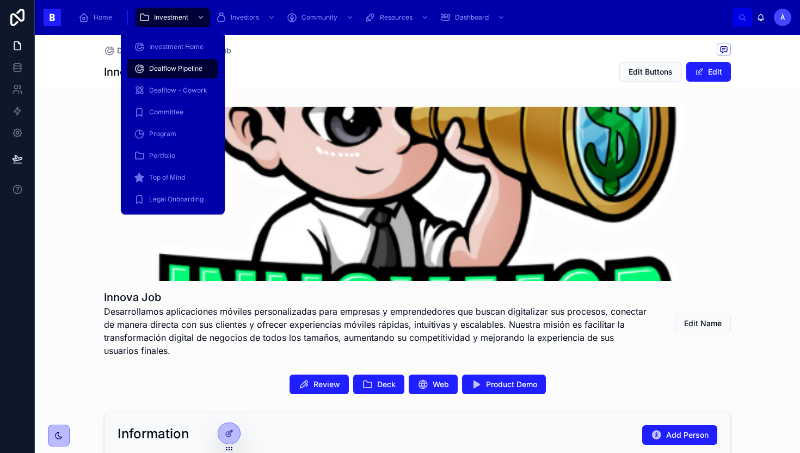
click at [174, 61] on div "Dealflow Pipeline" at bounding box center [173, 68] width 78 height 17
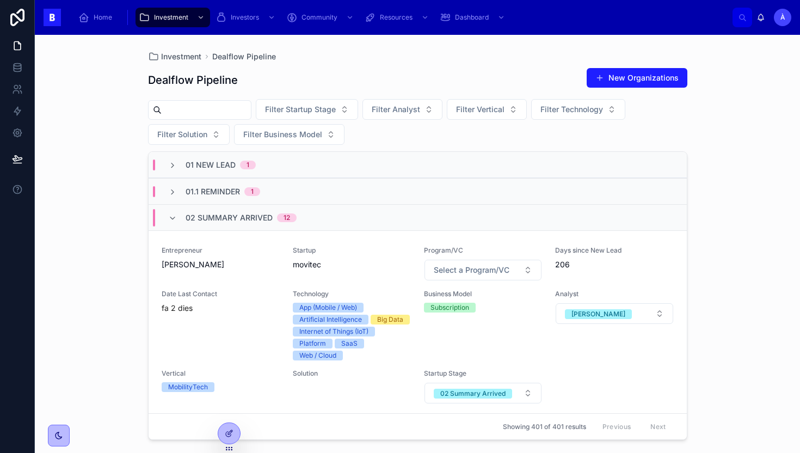
click at [267, 218] on span "02 Summary Arrived" at bounding box center [229, 217] width 87 height 11
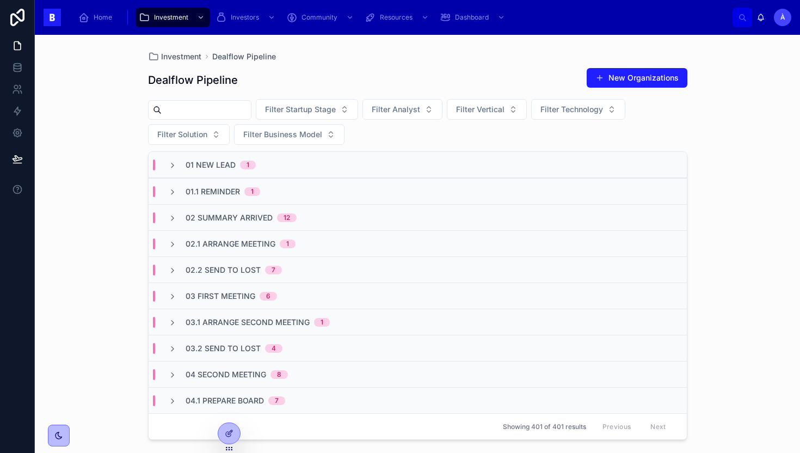
click at [239, 196] on span "01.1 Reminder" at bounding box center [213, 191] width 54 height 11
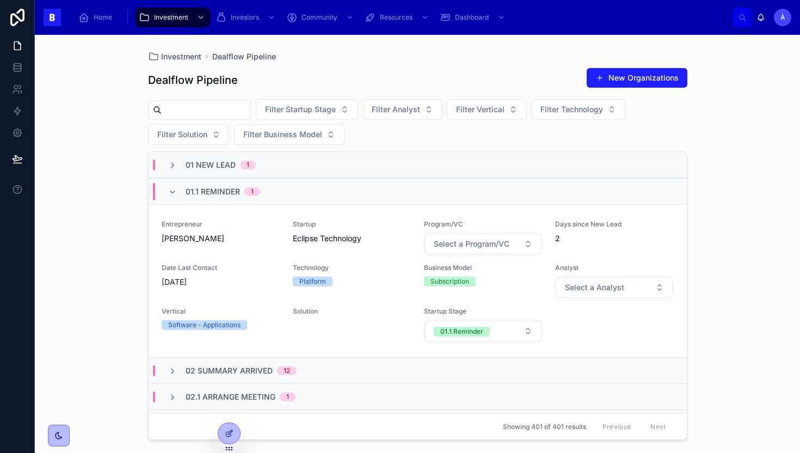
click at [223, 166] on span "01 New Lead" at bounding box center [211, 164] width 50 height 11
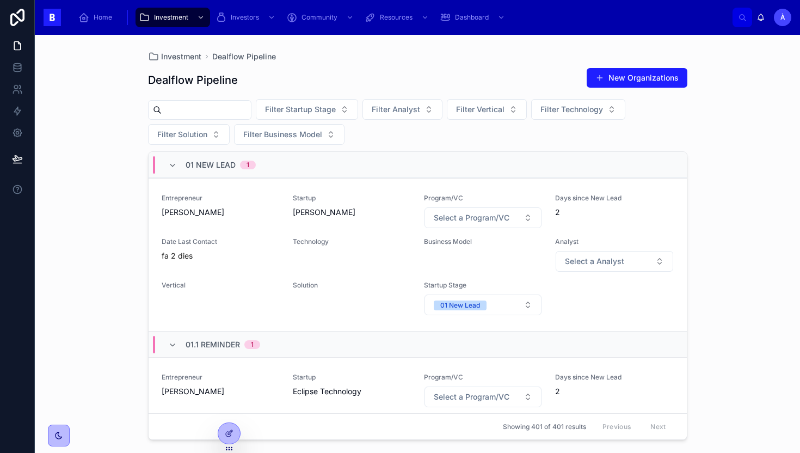
click at [224, 166] on span "01 New Lead" at bounding box center [211, 164] width 50 height 11
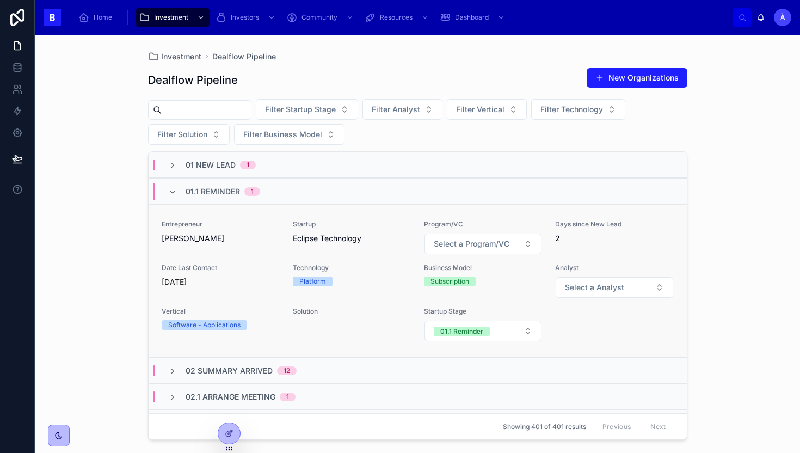
click at [244, 240] on span "[PERSON_NAME]" at bounding box center [221, 238] width 118 height 11
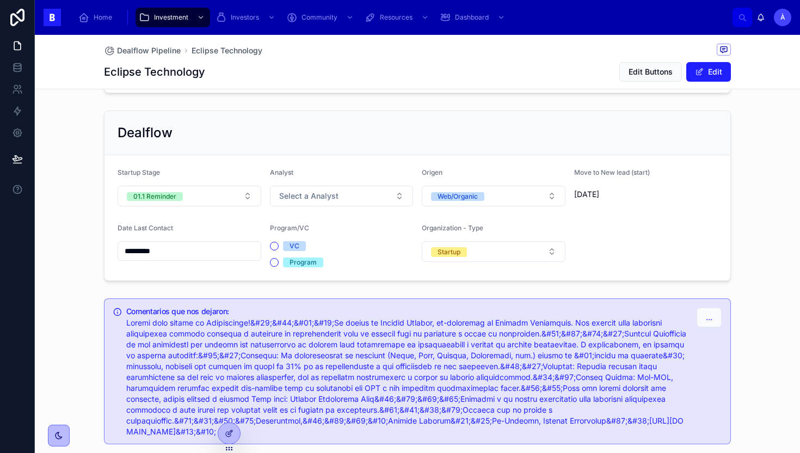
scroll to position [701, 0]
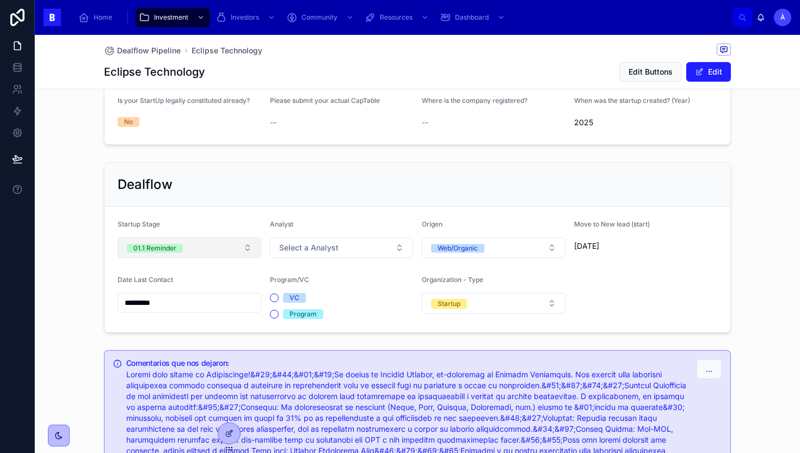
click at [195, 237] on button "01.1 Reminder" at bounding box center [190, 247] width 144 height 21
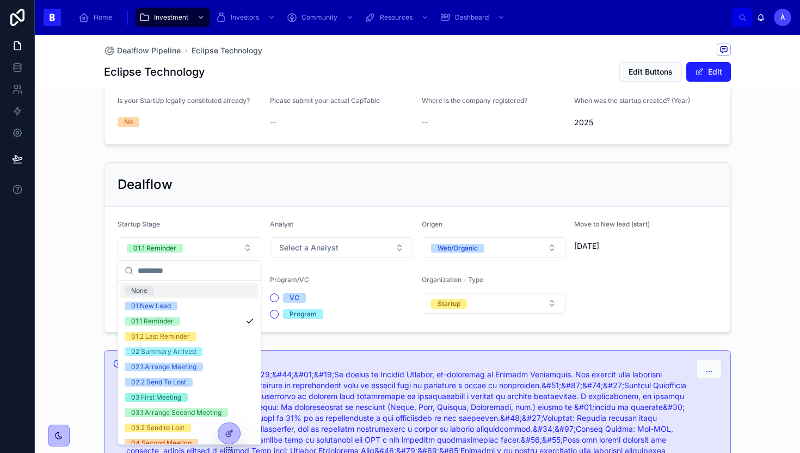
click at [245, 180] on div "Dealflow" at bounding box center [418, 184] width 600 height 17
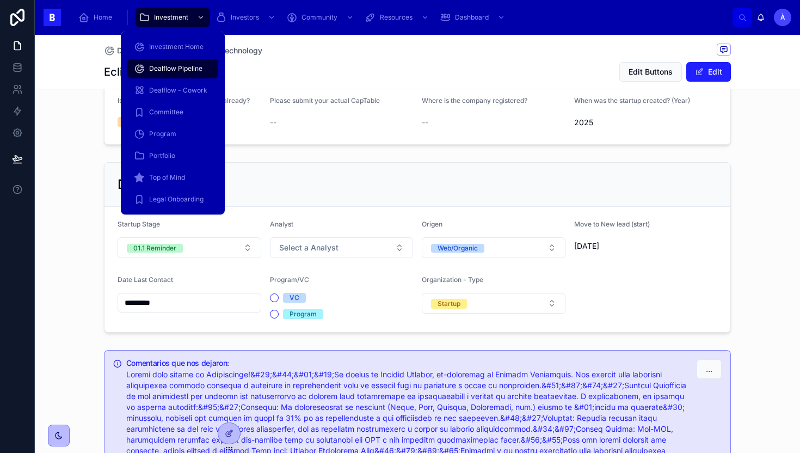
click at [166, 66] on span "Dealflow Pipeline" at bounding box center [175, 68] width 53 height 9
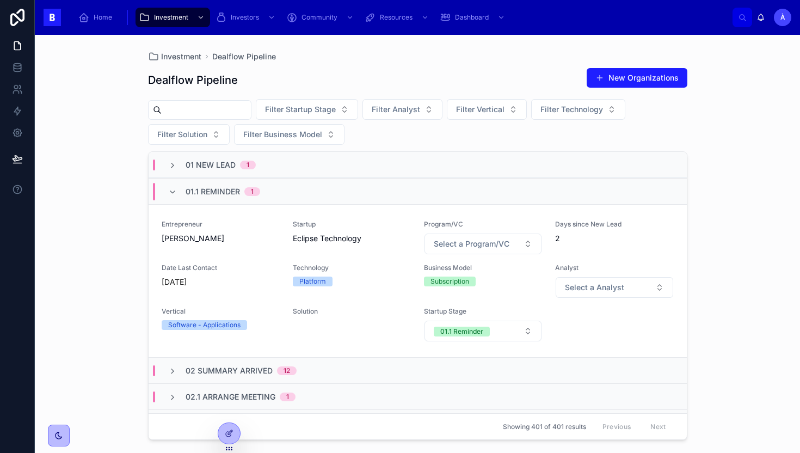
click at [236, 174] on div "01 New Lead 1" at bounding box center [418, 165] width 538 height 26
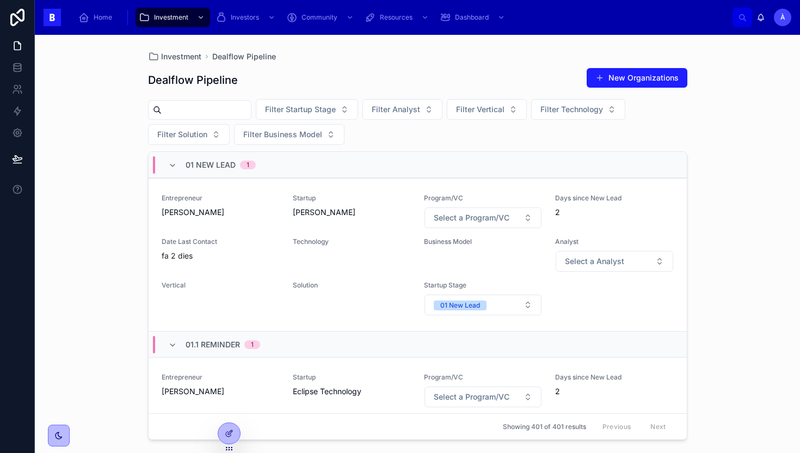
click at [227, 176] on div "01 New Lead 1" at bounding box center [418, 165] width 538 height 26
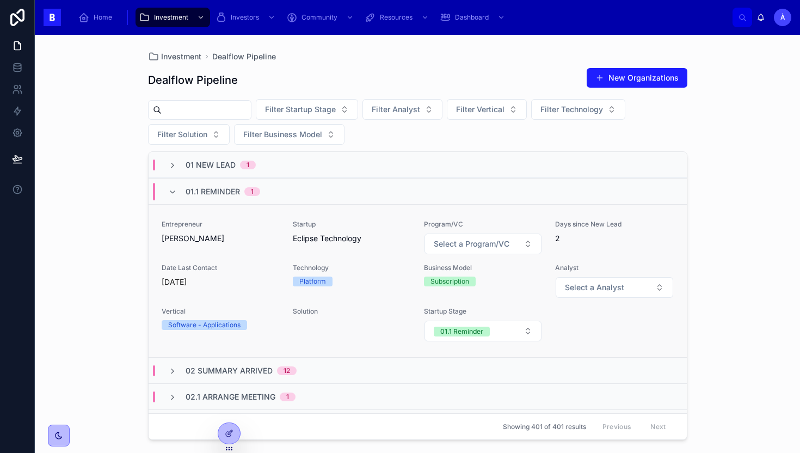
click at [229, 231] on div "Entrepreneur Andreea Stamate" at bounding box center [221, 232] width 118 height 24
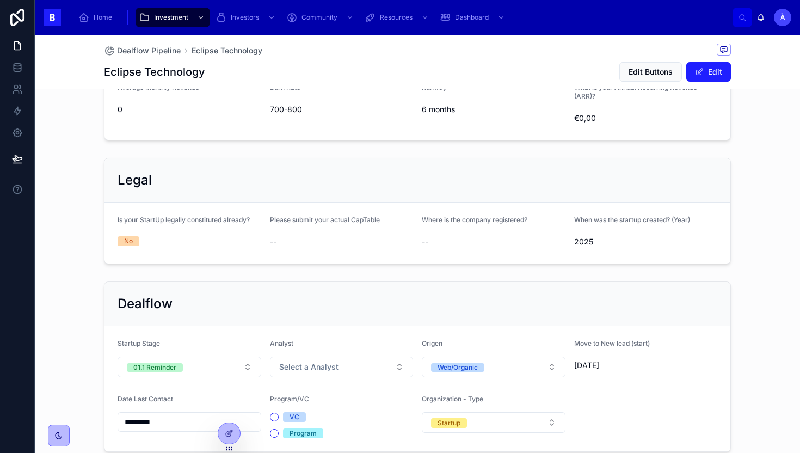
scroll to position [818, 0]
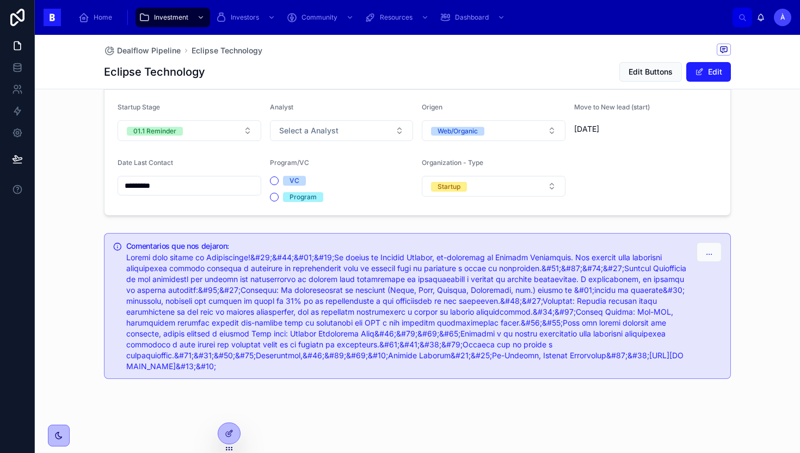
click at [190, 141] on form "Startup Stage 01.1 Reminder Analyst Select a Analyst Origen Web/Organic Move to…" at bounding box center [417, 152] width 626 height 125
click at [206, 135] on button "01.1 Reminder" at bounding box center [190, 130] width 144 height 21
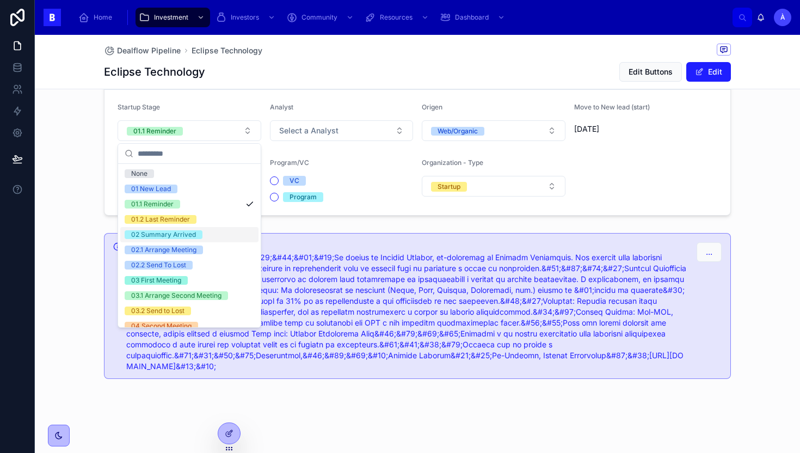
click at [187, 238] on div "02 Summary Arrived" at bounding box center [163, 234] width 65 height 9
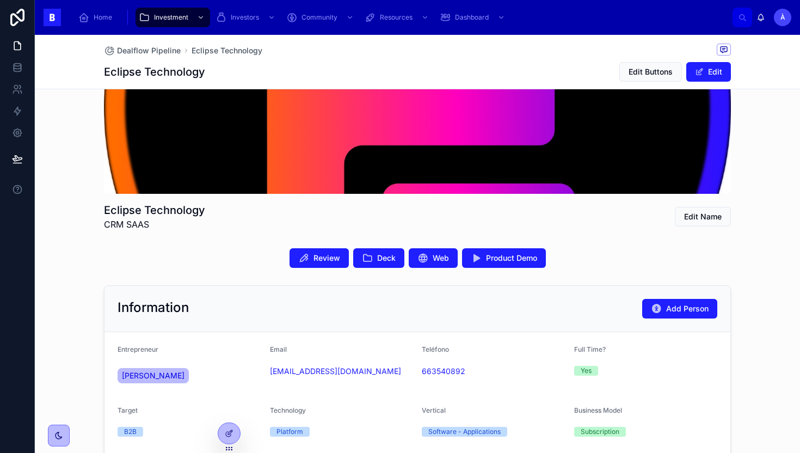
scroll to position [0, 0]
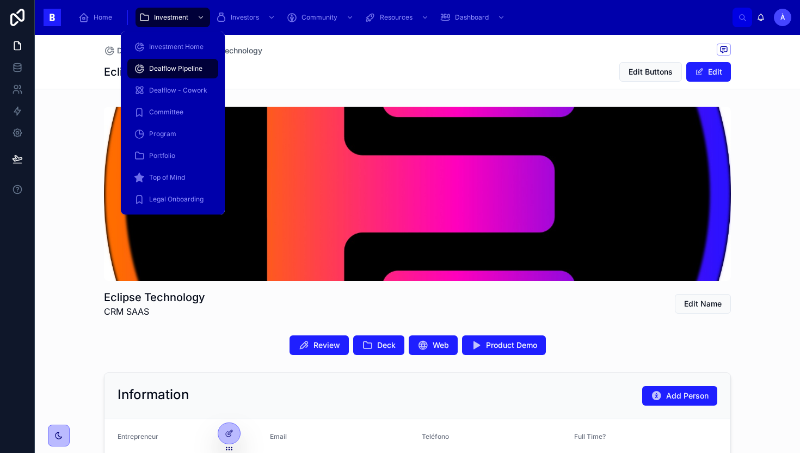
click at [173, 70] on span "Dealflow Pipeline" at bounding box center [175, 68] width 53 height 9
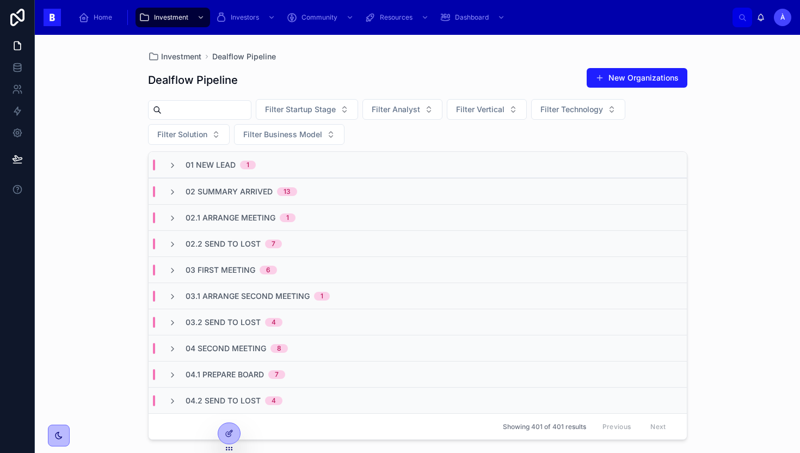
click at [230, 164] on span "01 New Lead" at bounding box center [211, 164] width 50 height 11
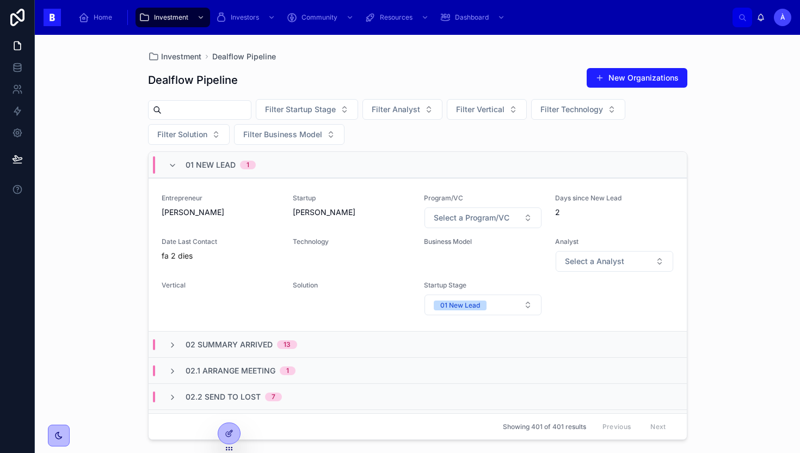
click at [230, 164] on span "01 New Lead" at bounding box center [211, 164] width 50 height 11
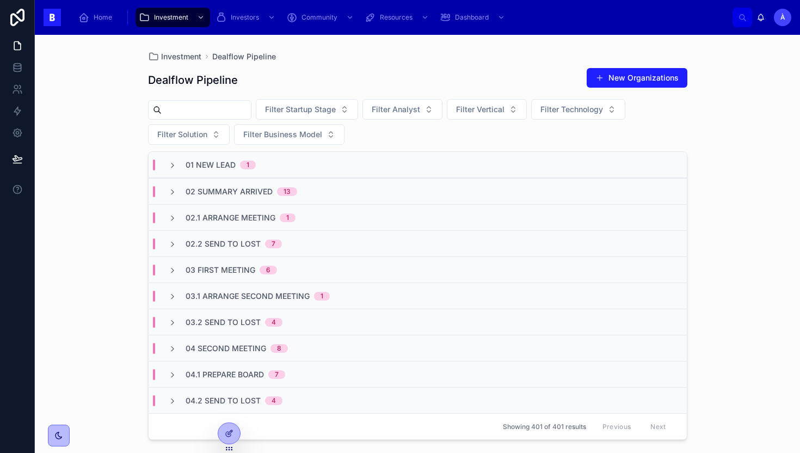
click at [222, 168] on span "01 New Lead" at bounding box center [211, 164] width 50 height 11
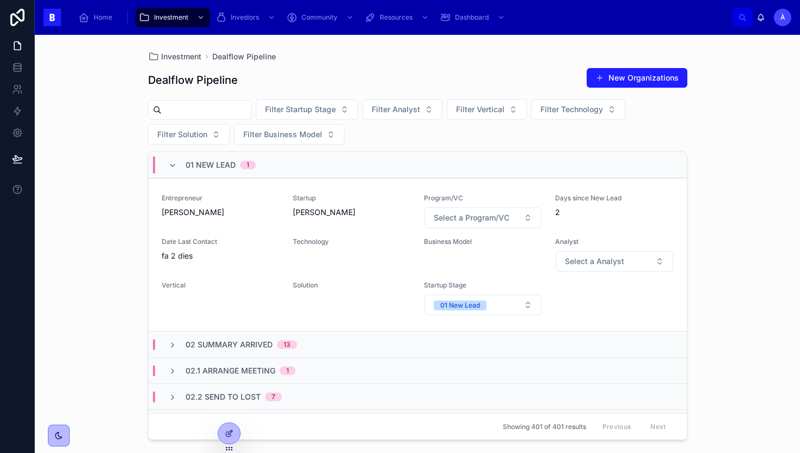
click at [222, 168] on span "01 New Lead" at bounding box center [211, 164] width 50 height 11
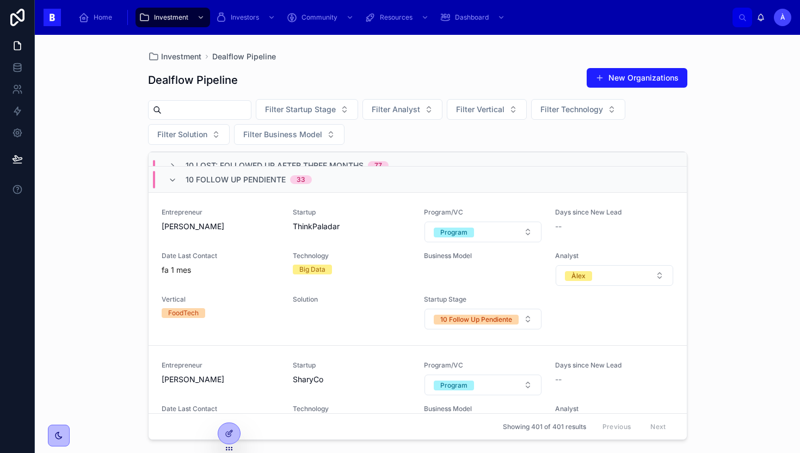
click at [248, 184] on span "10 Follow Up Pendiente" at bounding box center [236, 179] width 100 height 11
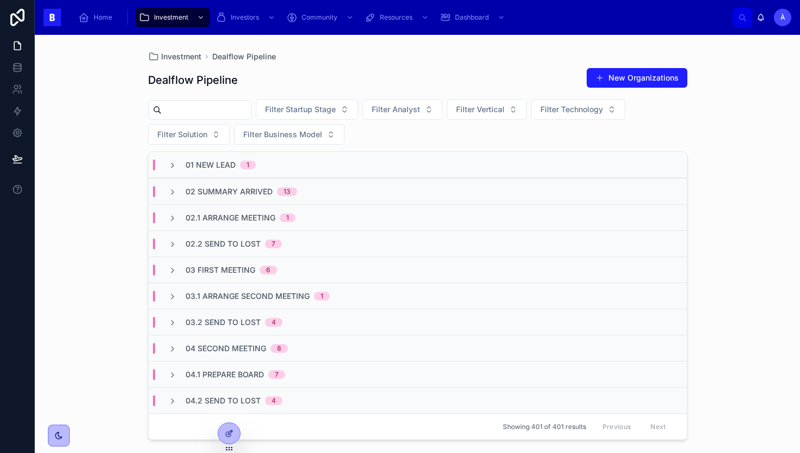
click at [256, 220] on span "02.1 Arrange Meeting" at bounding box center [231, 217] width 90 height 11
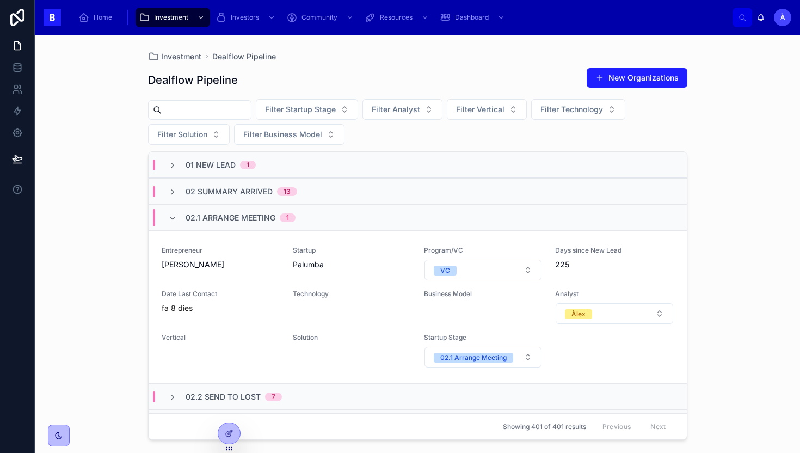
click at [256, 220] on span "02.1 Arrange Meeting" at bounding box center [231, 217] width 90 height 11
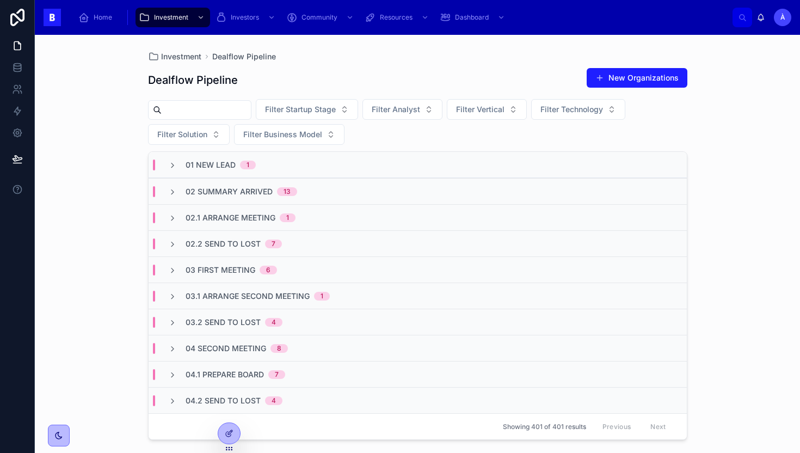
click at [241, 197] on div "02 Summary Arrived 13" at bounding box center [418, 191] width 538 height 26
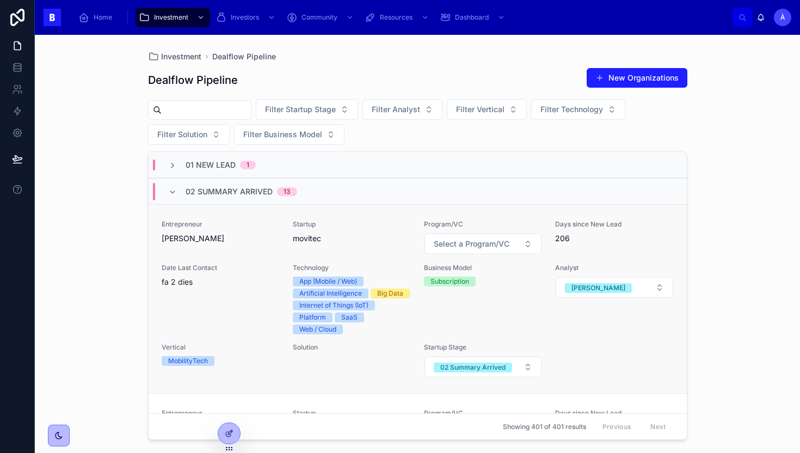
click at [232, 263] on span "Date Last Contact" at bounding box center [221, 267] width 118 height 9
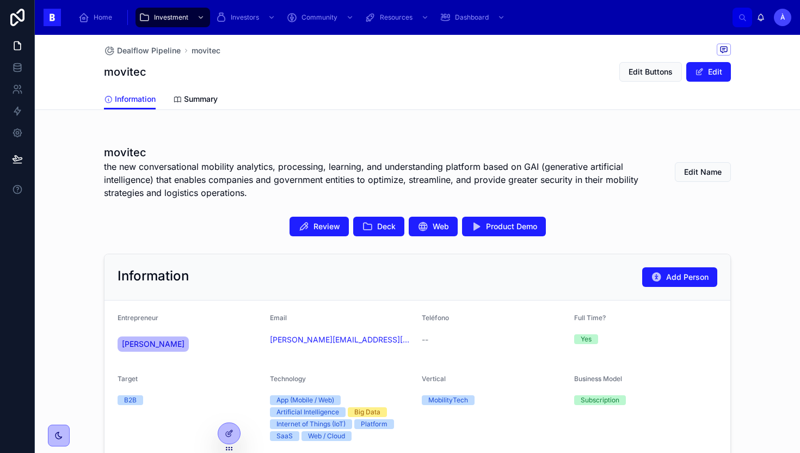
scroll to position [171, 0]
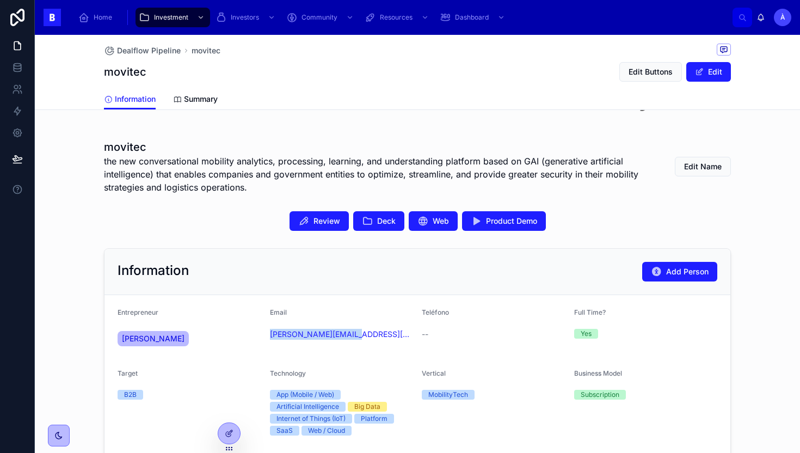
drag, startPoint x: 366, startPoint y: 343, endPoint x: 267, endPoint y: 335, distance: 99.9
click at [267, 335] on form "Entrepreneur Borja de Checa Mato Email borja@moviteclab.com Teléfono -- Full Ti…" at bounding box center [417, 399] width 626 height 209
copy link "[PERSON_NAME][EMAIL_ADDRESS][DOMAIN_NAME]"
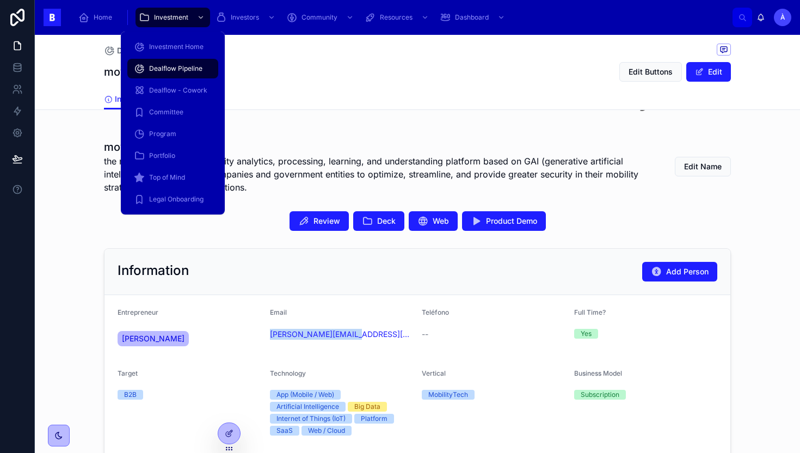
click at [164, 63] on div "Dealflow Pipeline" at bounding box center [173, 68] width 78 height 17
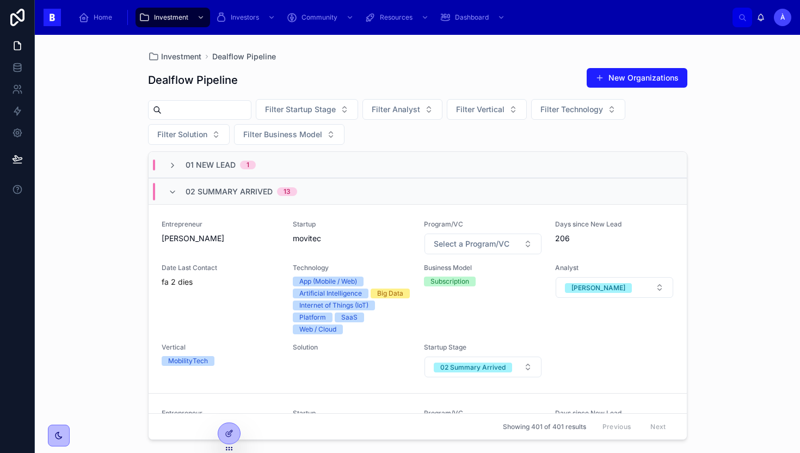
click at [240, 191] on span "02 Summary Arrived" at bounding box center [229, 191] width 87 height 11
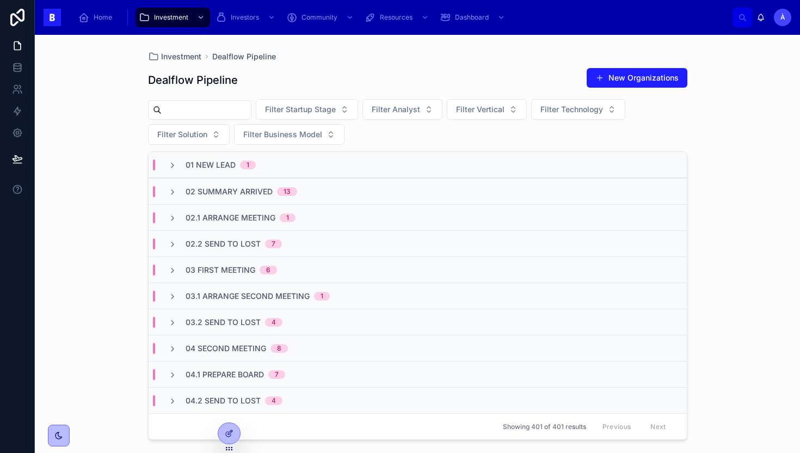
click at [240, 191] on span "02 Summary Arrived" at bounding box center [229, 191] width 87 height 11
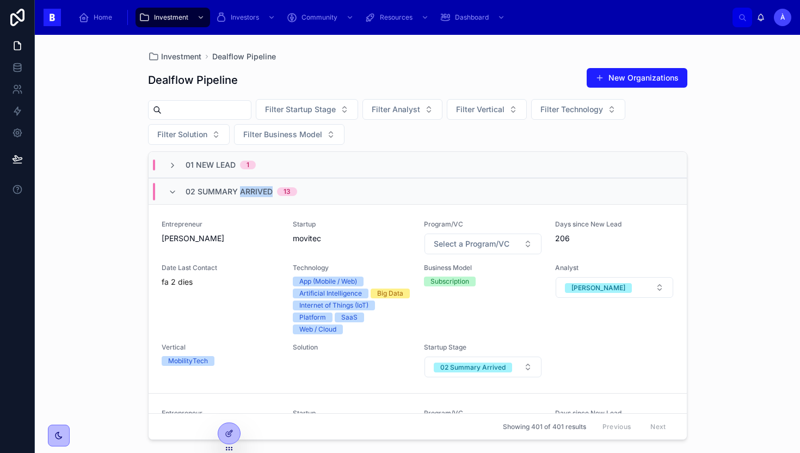
click at [240, 191] on span "02 Summary Arrived" at bounding box center [229, 191] width 87 height 11
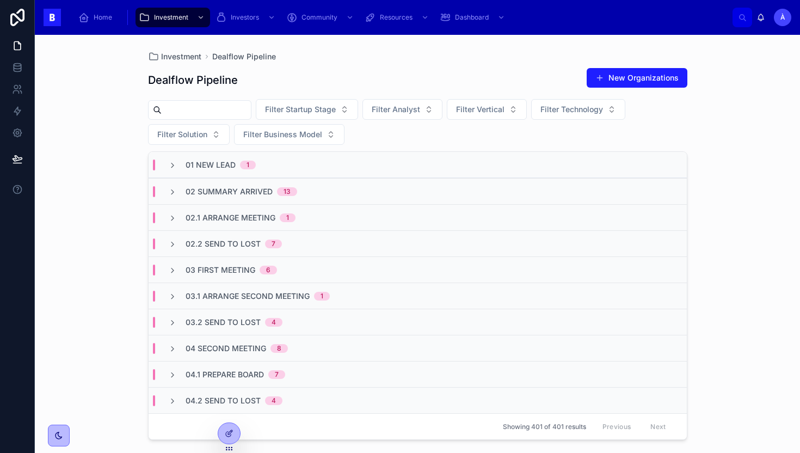
click at [240, 191] on span "02 Summary Arrived" at bounding box center [229, 191] width 87 height 11
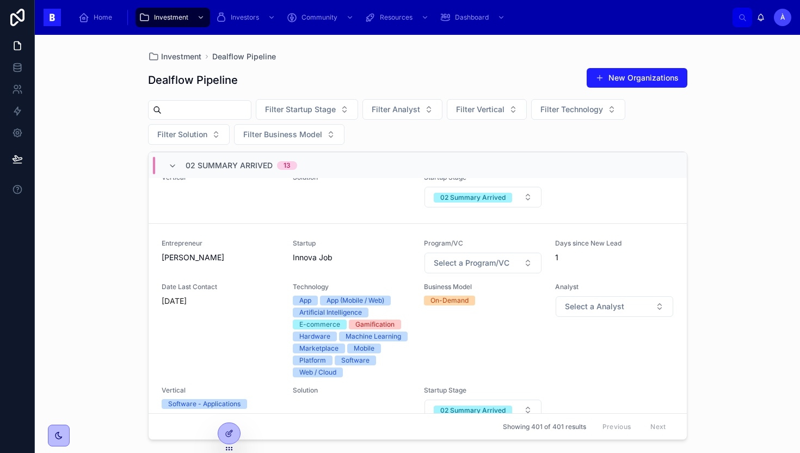
scroll to position [1908, 0]
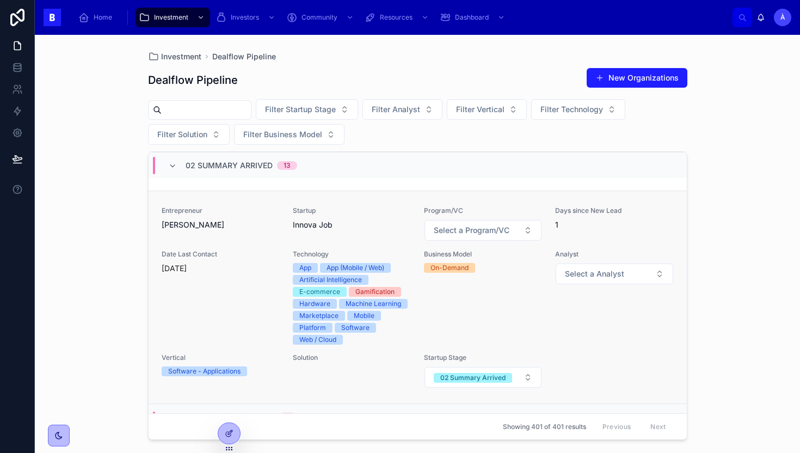
click at [237, 294] on div "Date Last Contact Yesterday" at bounding box center [221, 297] width 118 height 95
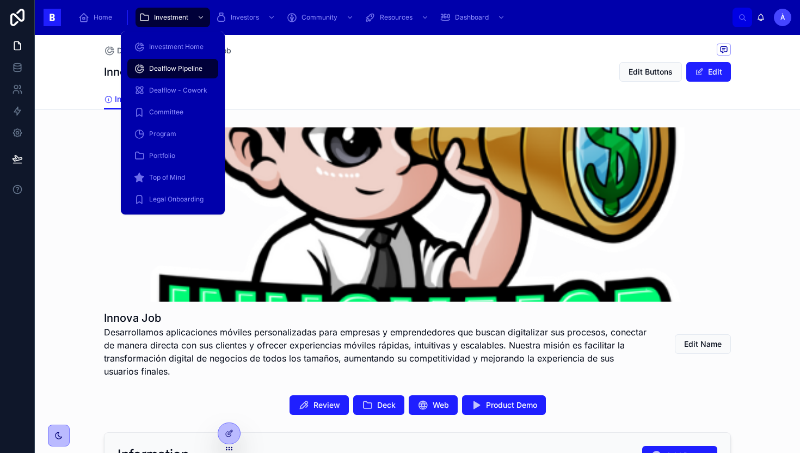
click at [182, 72] on span "Dealflow Pipeline" at bounding box center [175, 68] width 53 height 9
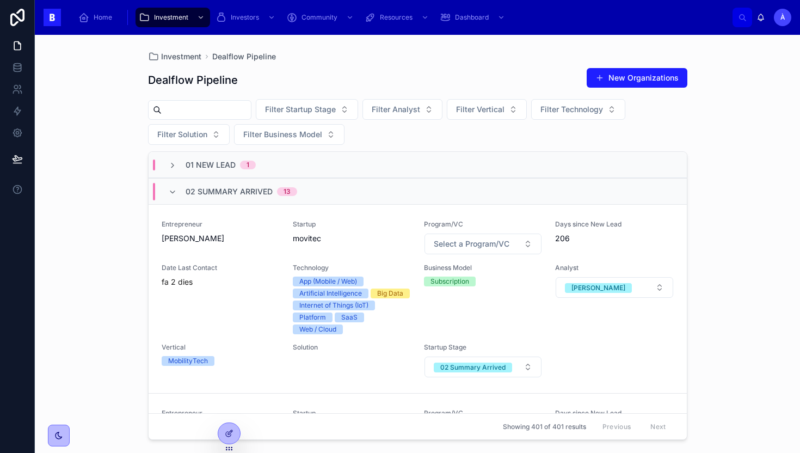
click at [252, 184] on div "02 Summary Arrived 13" at bounding box center [242, 191] width 112 height 17
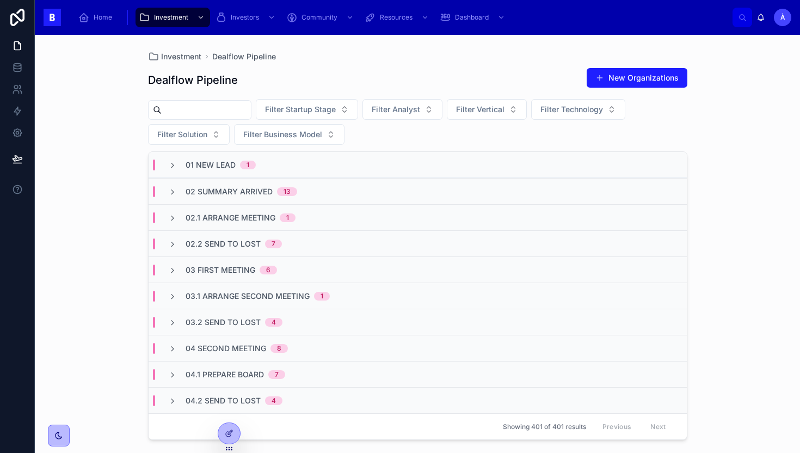
click at [235, 168] on div "01 New Lead 1" at bounding box center [221, 164] width 70 height 11
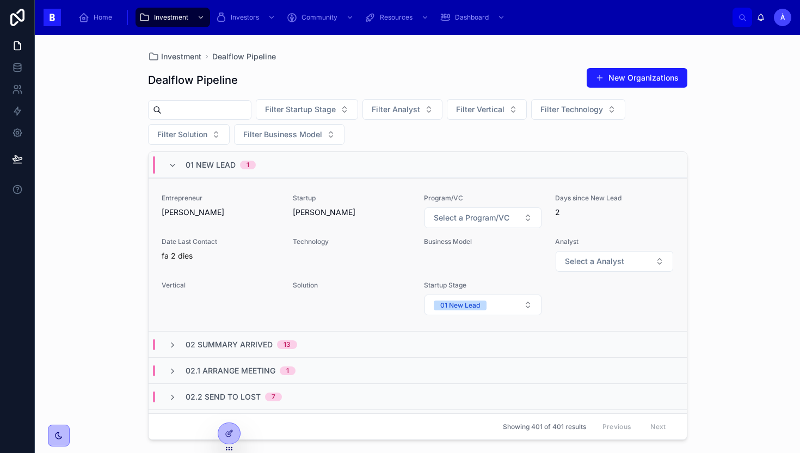
click at [262, 233] on div "Entrepreneur Katerine Gutierrez Villaverde Startup Katerine Gutierrez Villaverd…" at bounding box center [418, 255] width 512 height 122
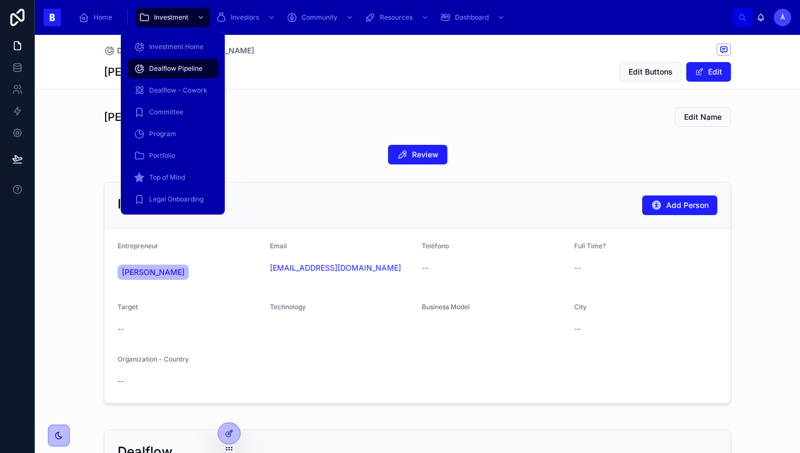
click at [171, 69] on span "Dealflow Pipeline" at bounding box center [175, 68] width 53 height 9
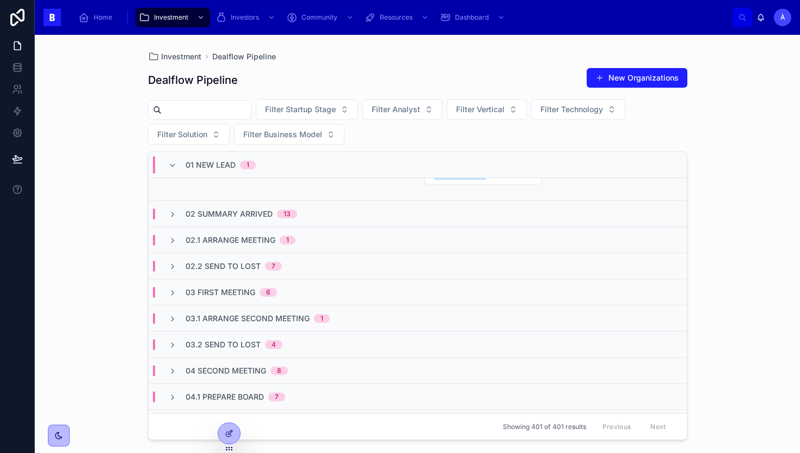
scroll to position [141, 0]
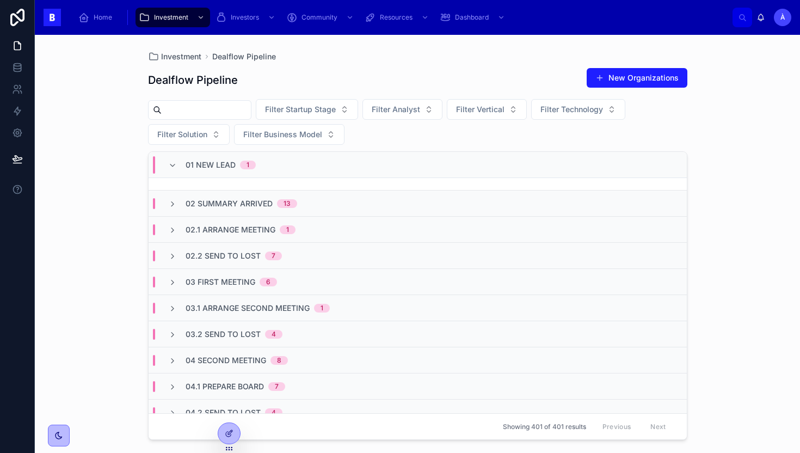
click at [254, 207] on span "02 Summary Arrived" at bounding box center [229, 203] width 87 height 11
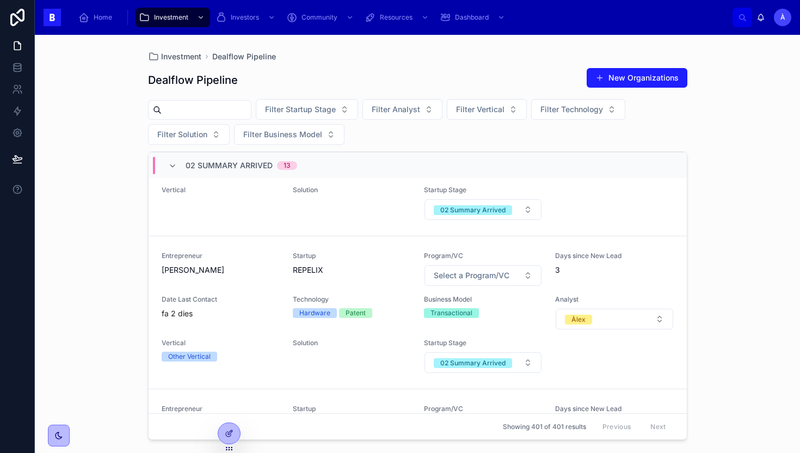
scroll to position [985, 0]
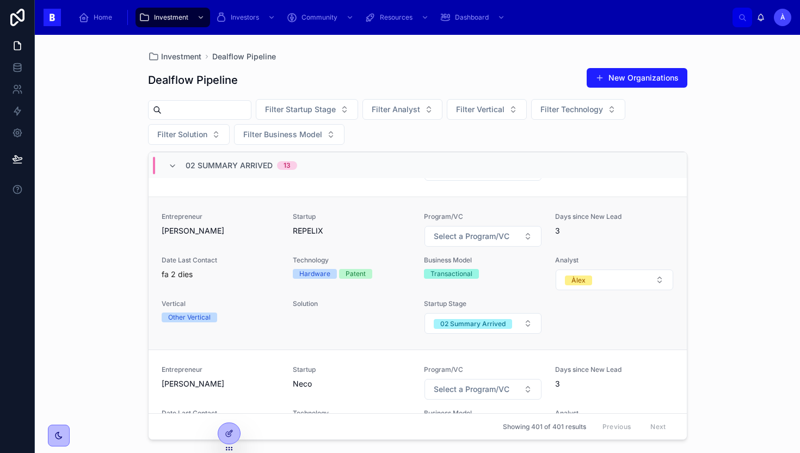
click at [239, 260] on span "Date Last Contact" at bounding box center [221, 260] width 118 height 9
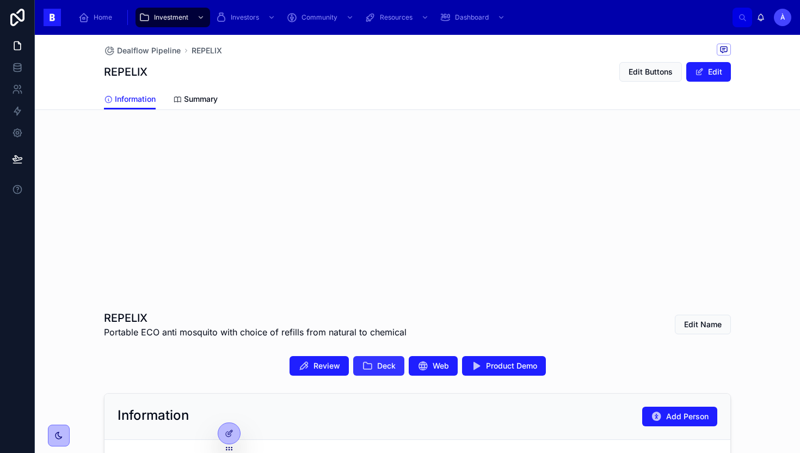
click at [377, 364] on span "Deck" at bounding box center [386, 365] width 18 height 11
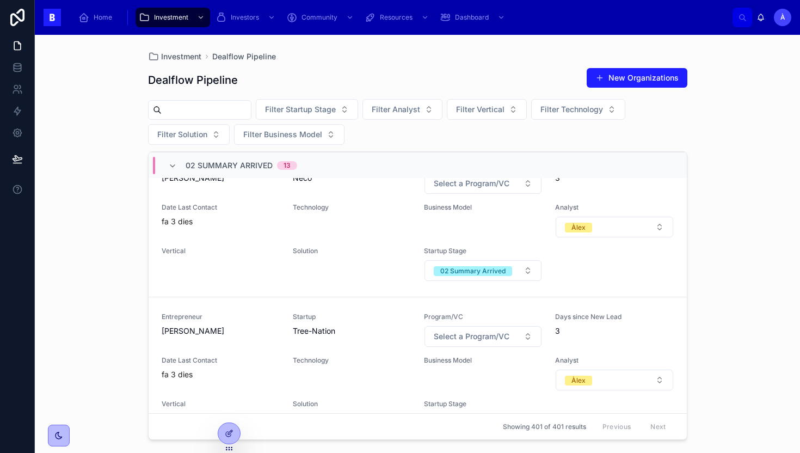
scroll to position [1263, 0]
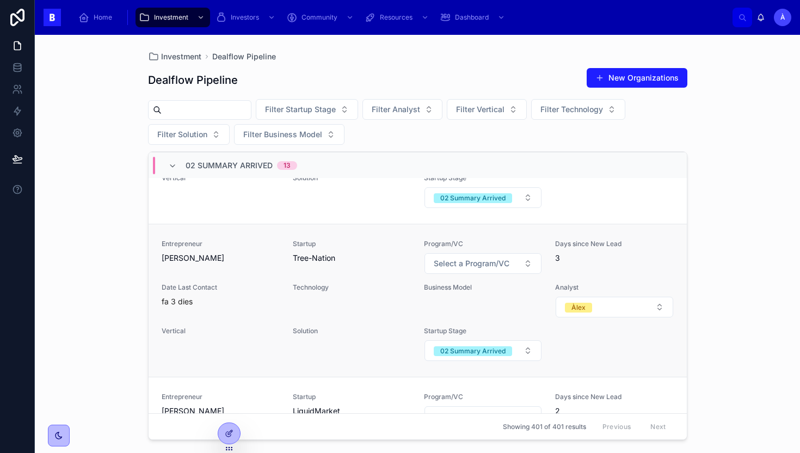
click at [335, 307] on div "Technology" at bounding box center [352, 300] width 118 height 35
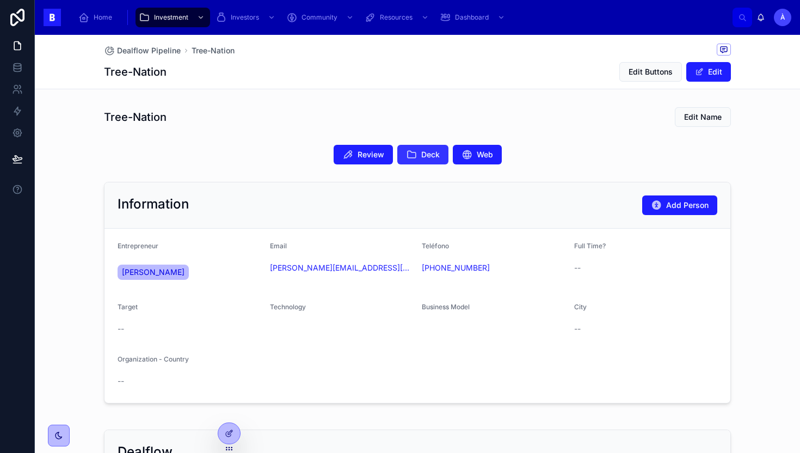
click at [409, 151] on icon at bounding box center [411, 154] width 11 height 11
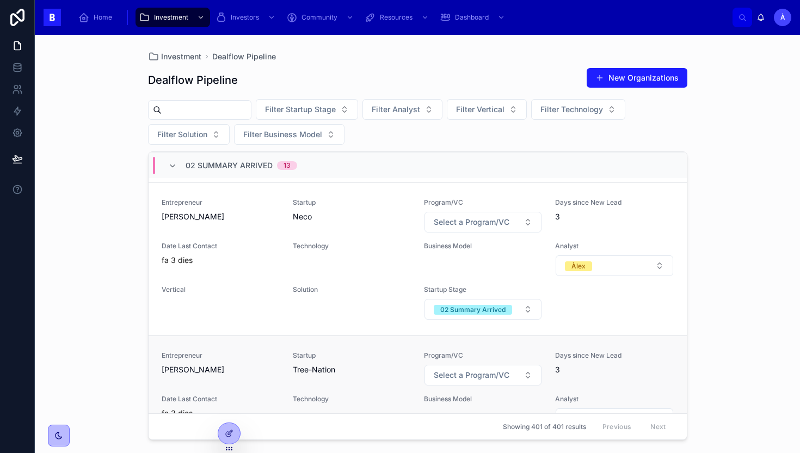
scroll to position [1146, 0]
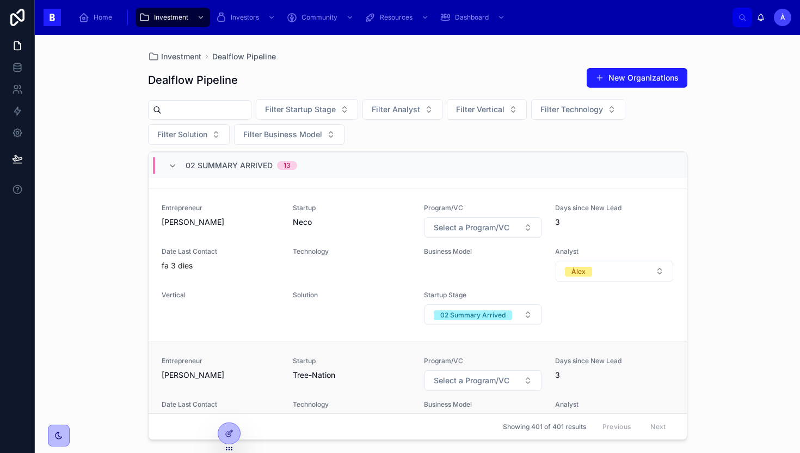
click at [255, 305] on div "Vertical" at bounding box center [221, 308] width 118 height 35
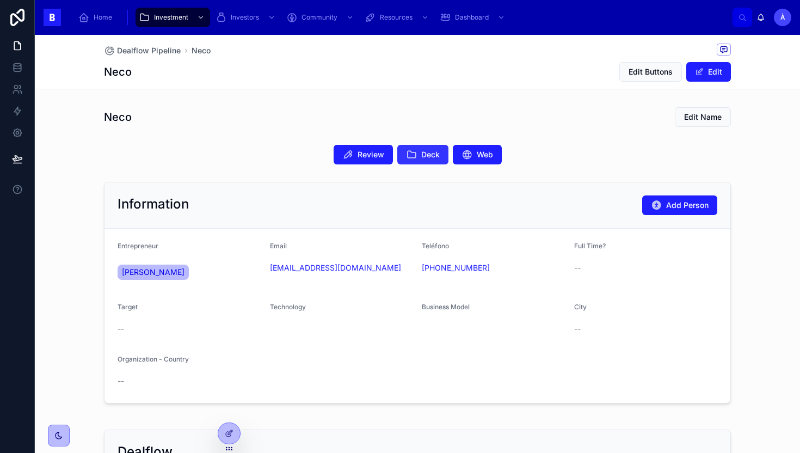
click at [425, 146] on button "Deck" at bounding box center [422, 155] width 51 height 20
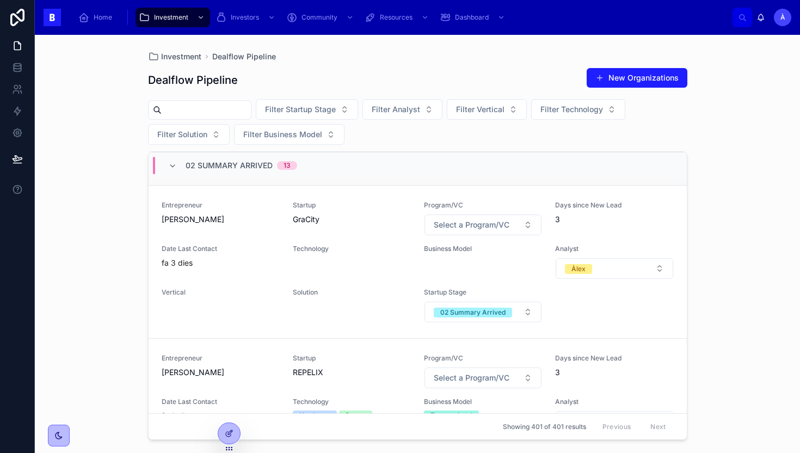
scroll to position [831, 0]
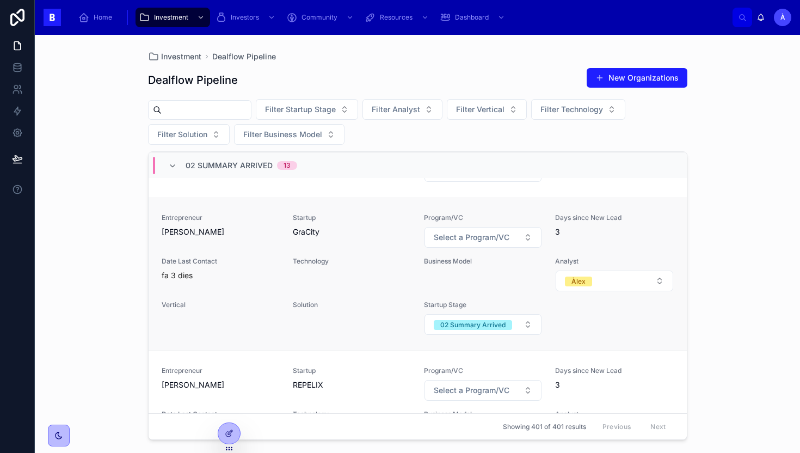
click at [352, 259] on span "Technology" at bounding box center [352, 261] width 118 height 9
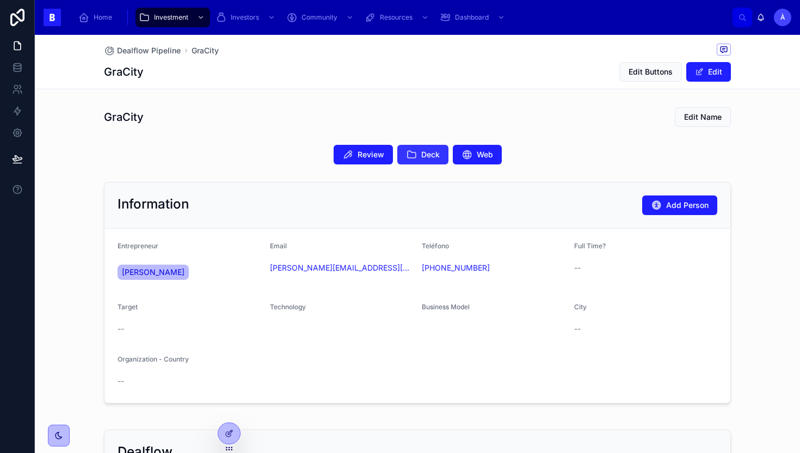
click at [411, 161] on button "Deck" at bounding box center [422, 155] width 51 height 20
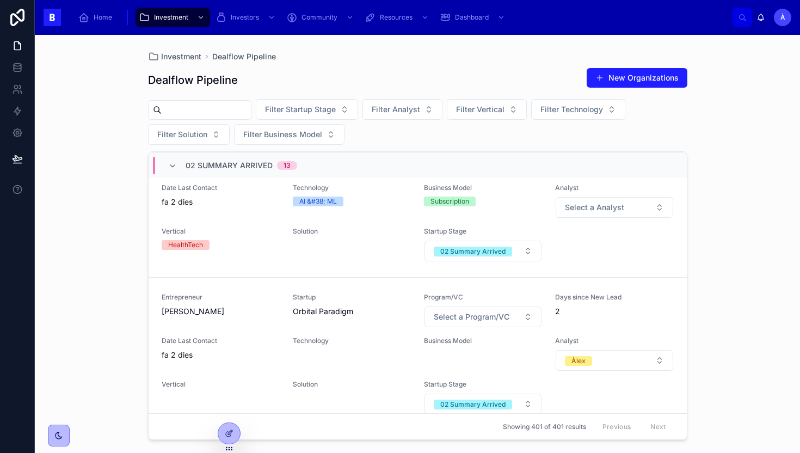
scroll to position [1832, 0]
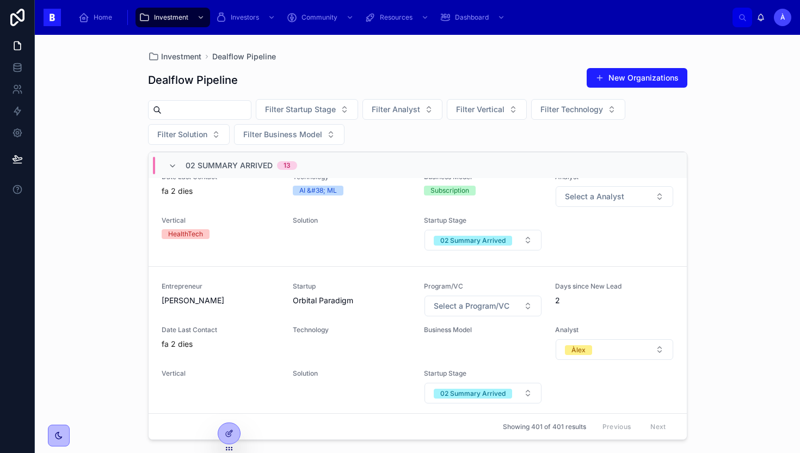
click at [276, 221] on span "Vertical" at bounding box center [221, 220] width 118 height 9
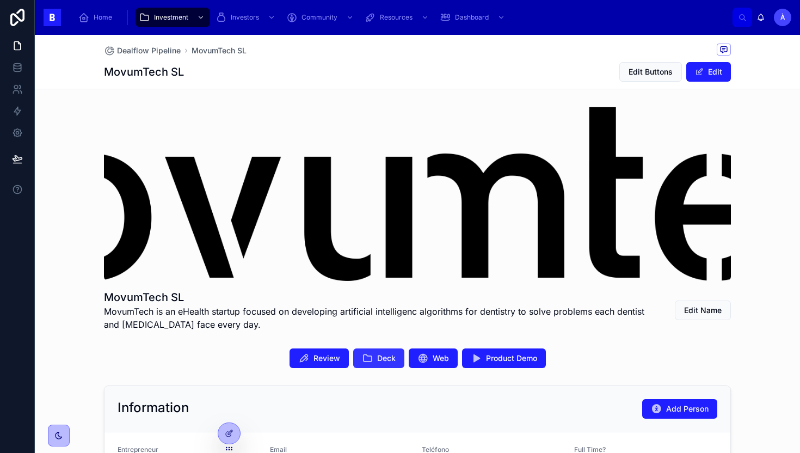
click at [377, 359] on span "Deck" at bounding box center [386, 358] width 18 height 11
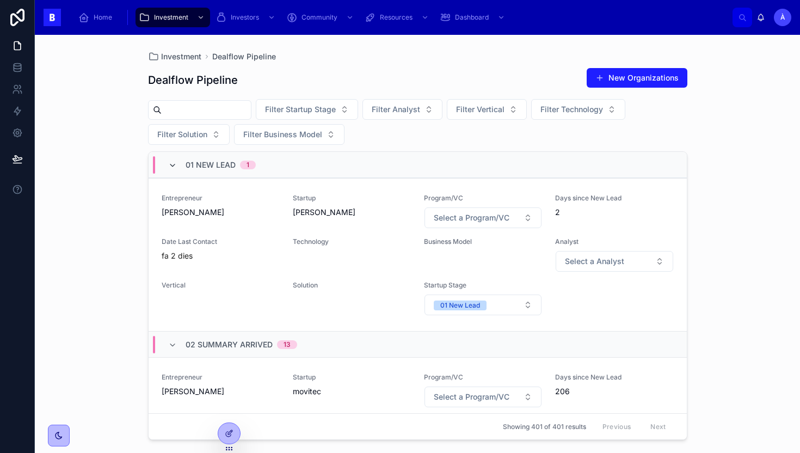
click at [176, 162] on icon at bounding box center [172, 165] width 9 height 9
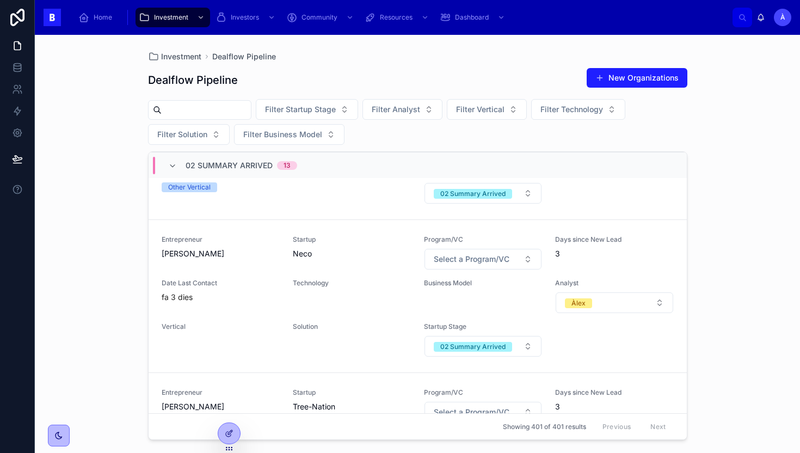
scroll to position [958, 0]
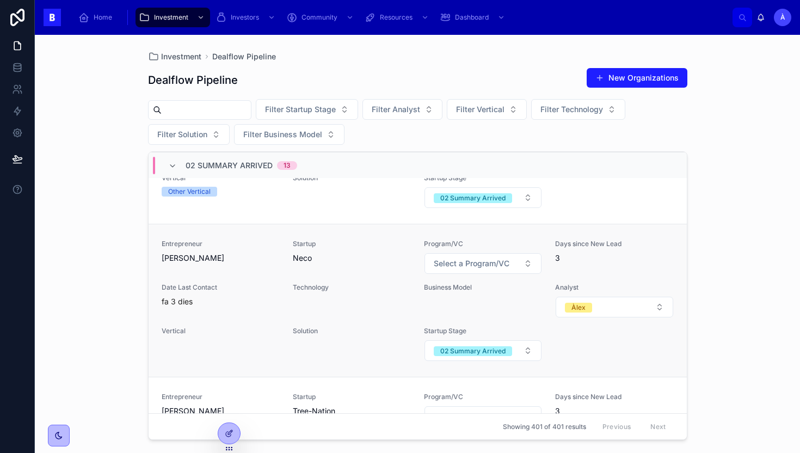
click at [240, 268] on div "Entrepreneur Iñaki Ureta Lopera" at bounding box center [221, 256] width 118 height 35
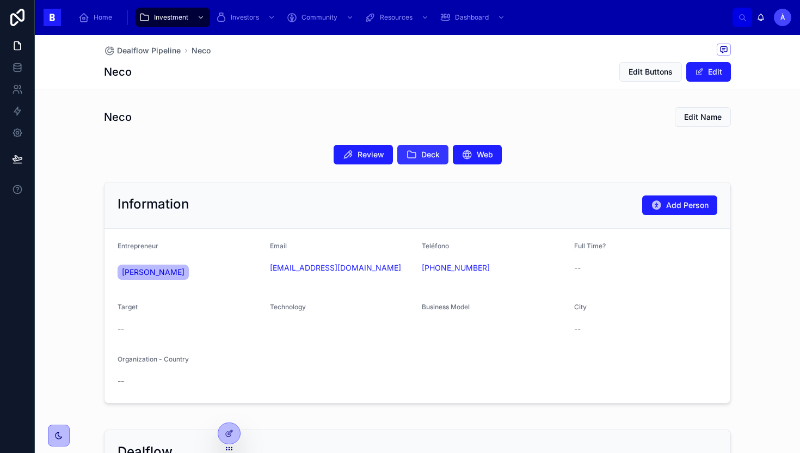
click at [402, 151] on button "Deck" at bounding box center [422, 155] width 51 height 20
click at [423, 162] on button "Deck" at bounding box center [422, 155] width 51 height 20
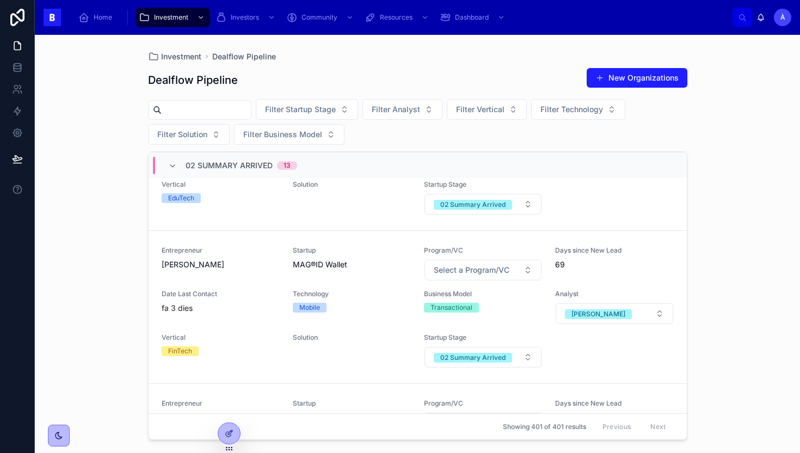
scroll to position [480, 0]
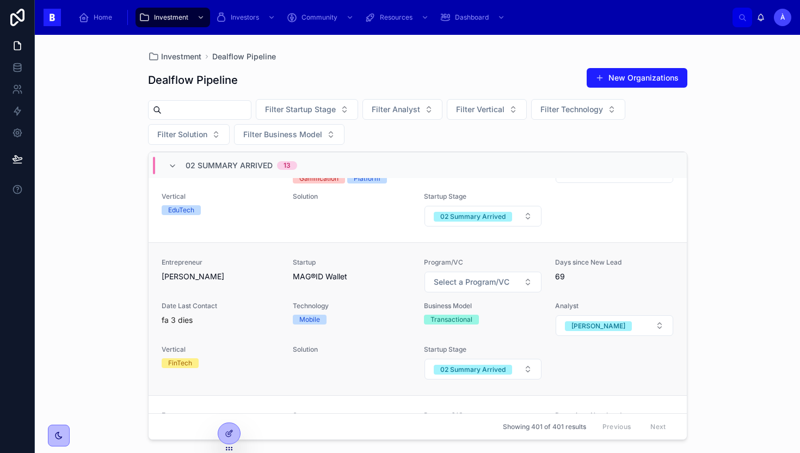
click at [229, 271] on span "[PERSON_NAME]" at bounding box center [221, 276] width 118 height 11
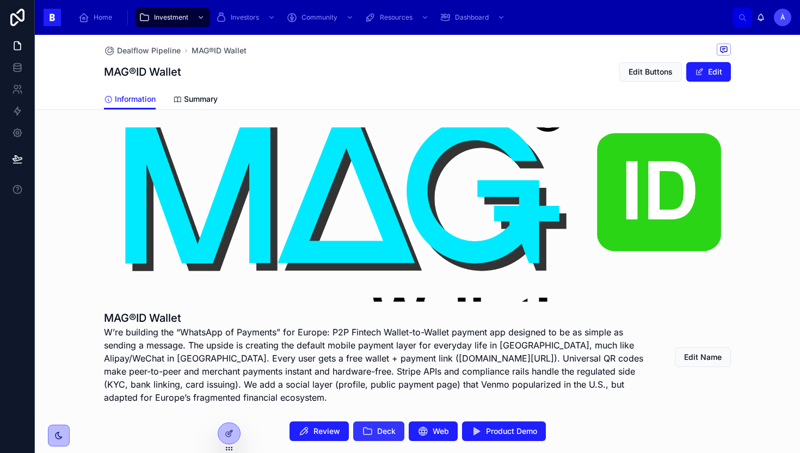
click at [381, 429] on span "Deck" at bounding box center [386, 430] width 18 height 11
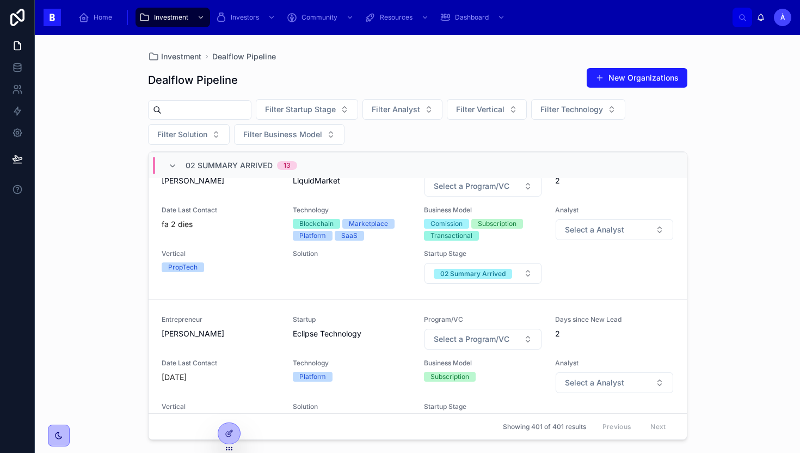
scroll to position [1340, 0]
click at [307, 278] on div "Solution" at bounding box center [352, 267] width 118 height 35
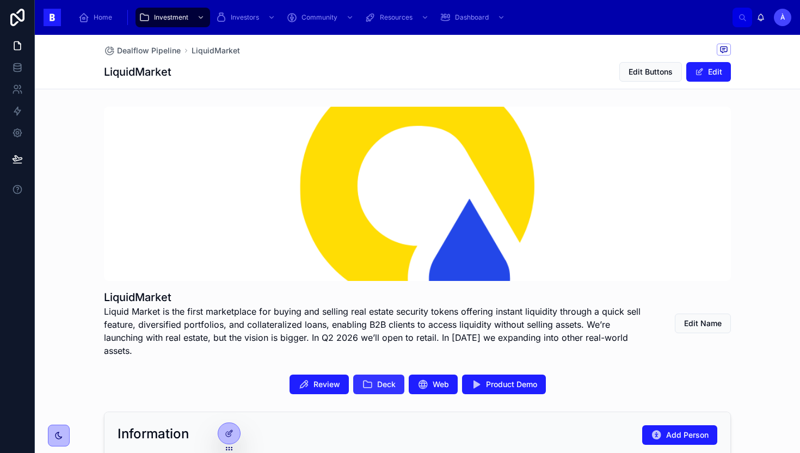
click at [381, 379] on span "Deck" at bounding box center [386, 384] width 18 height 11
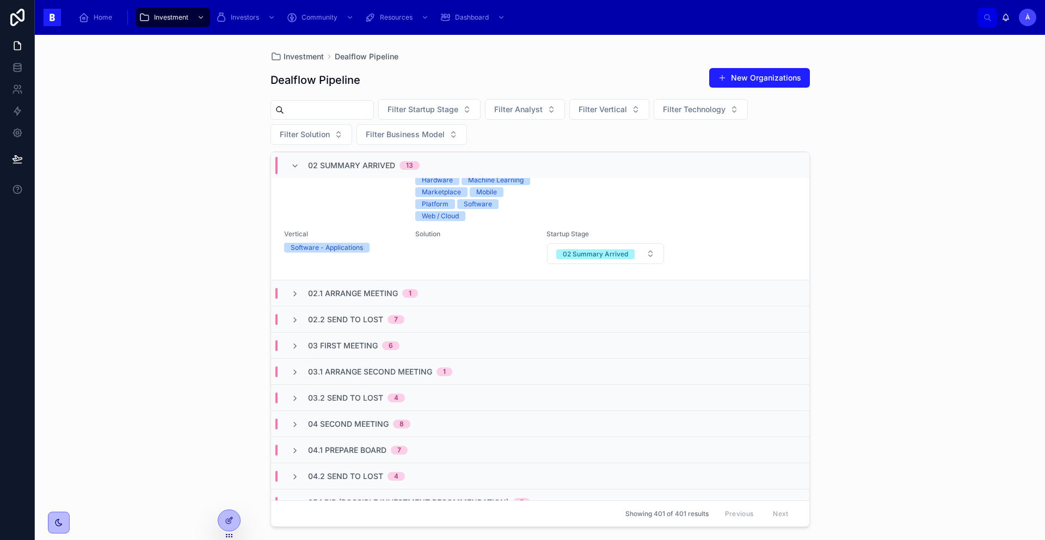
scroll to position [2175, 0]
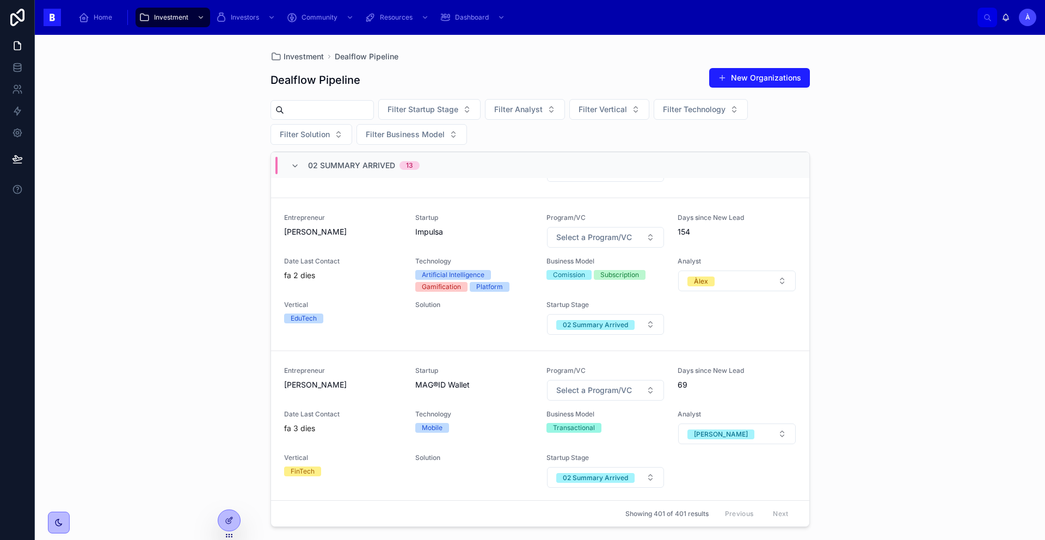
click at [310, 168] on span "02 Summary Arrived" at bounding box center [351, 165] width 87 height 11
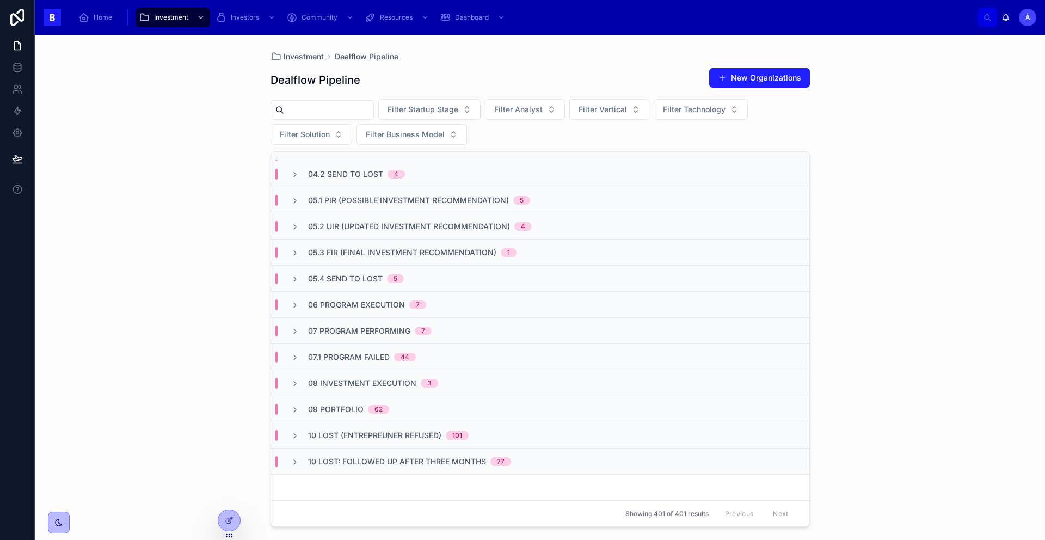
scroll to position [0, 0]
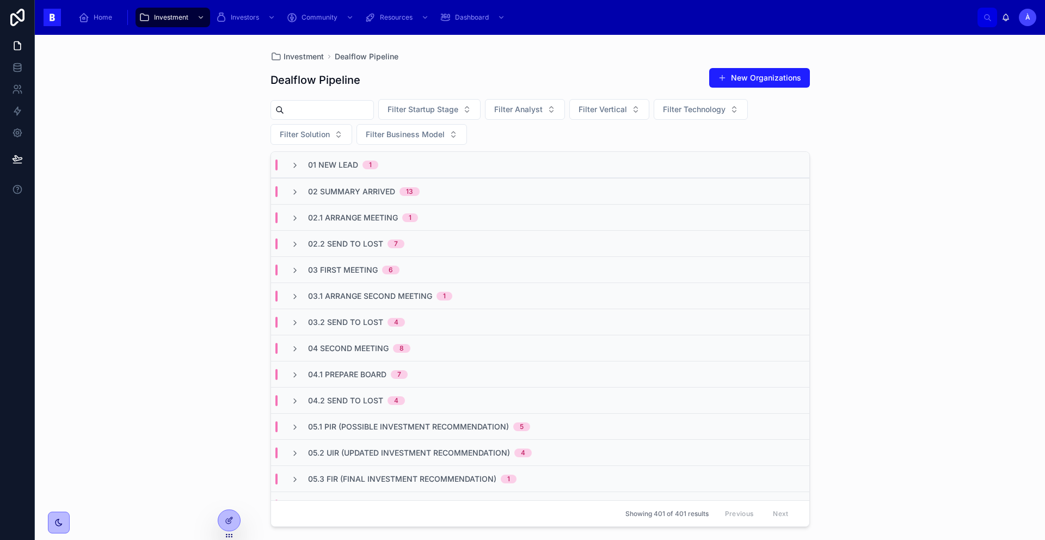
click at [351, 196] on span "02 Summary Arrived" at bounding box center [351, 191] width 87 height 11
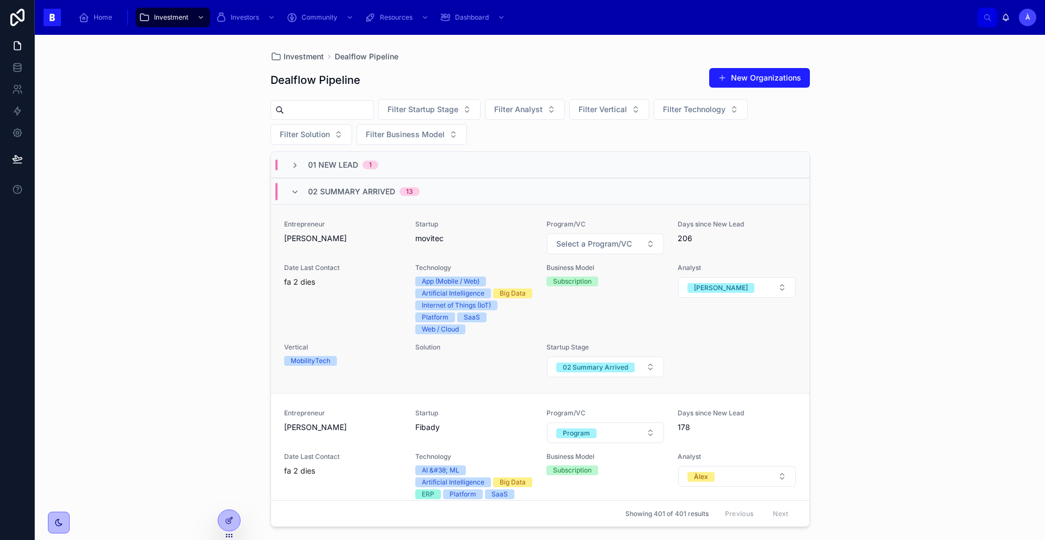
click at [334, 237] on span "[PERSON_NAME]" at bounding box center [343, 238] width 118 height 11
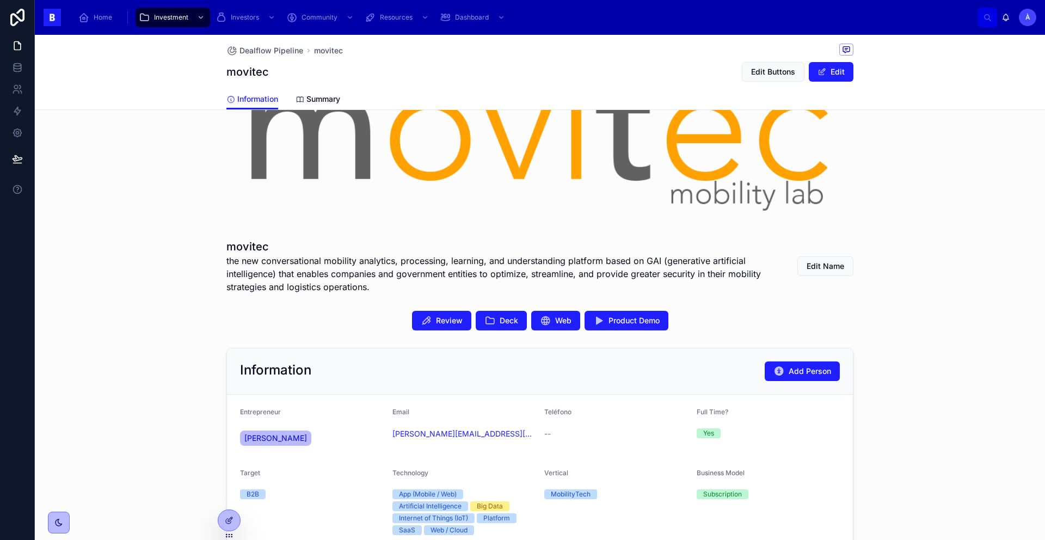
scroll to position [97, 0]
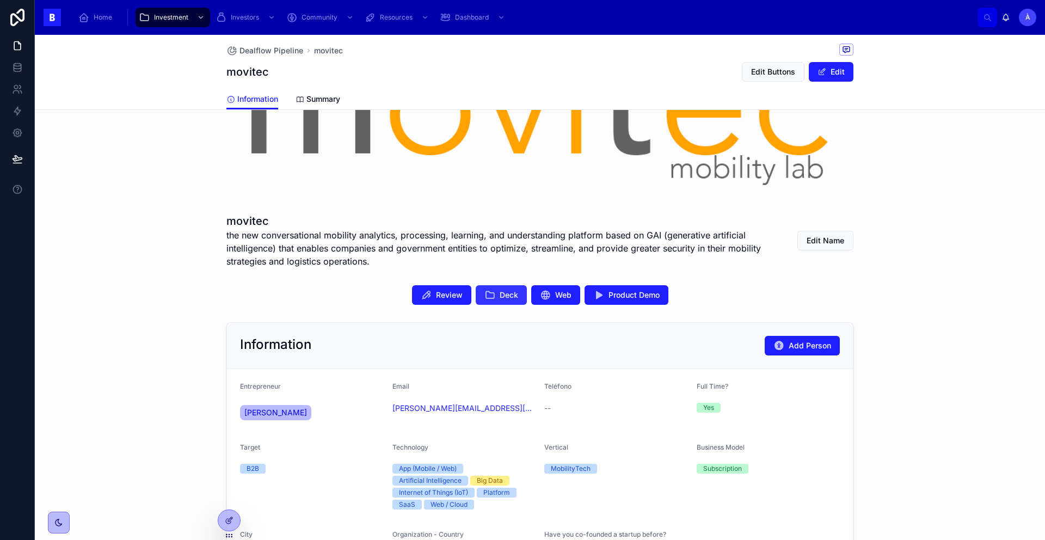
click at [484, 294] on icon at bounding box center [489, 294] width 11 height 11
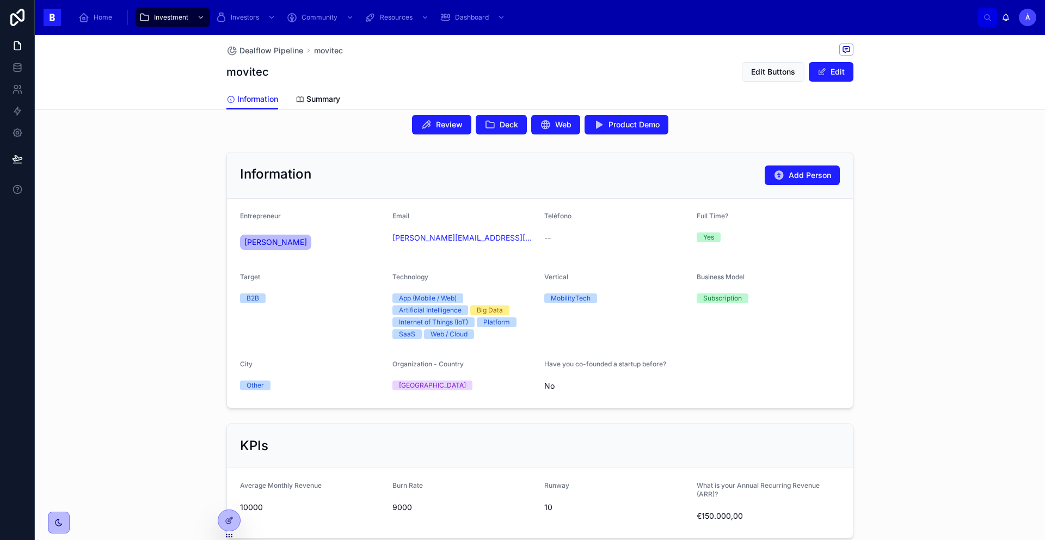
scroll to position [0, 0]
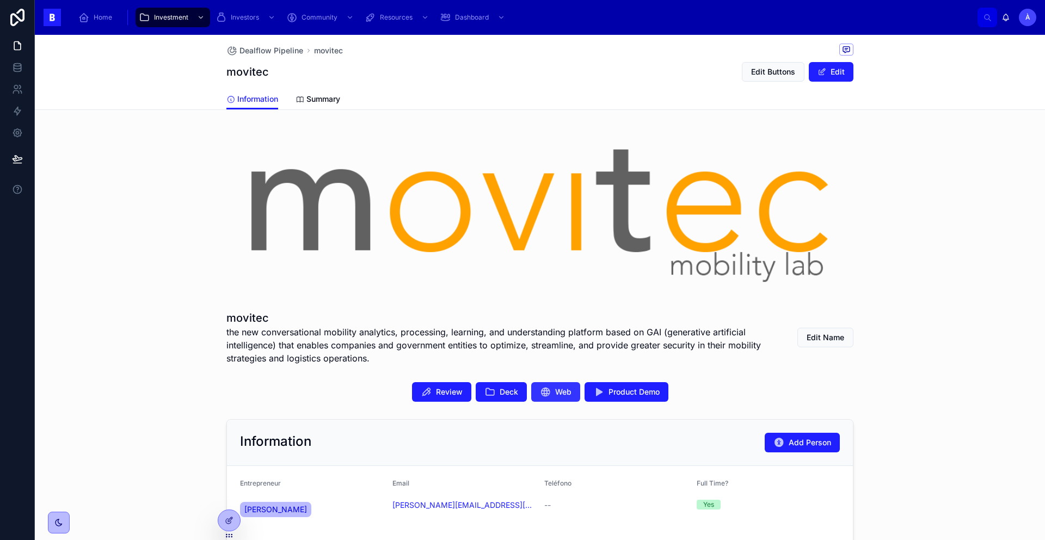
click at [555, 388] on span "Web" at bounding box center [563, 391] width 16 height 11
click at [618, 390] on span "Product Demo" at bounding box center [633, 391] width 51 height 11
click at [639, 388] on span "Product Demo" at bounding box center [633, 391] width 51 height 11
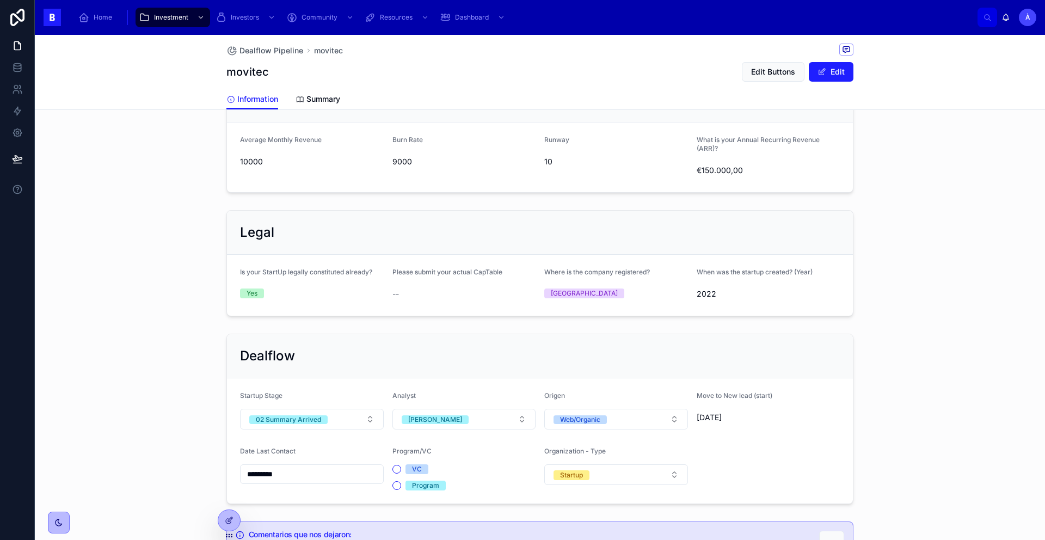
scroll to position [305, 0]
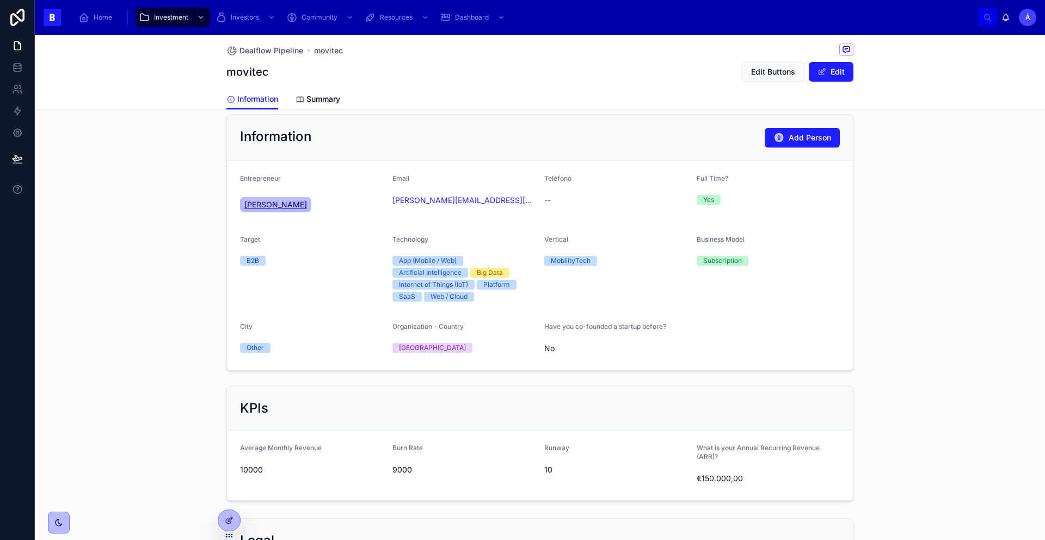
click at [289, 197] on link "[PERSON_NAME]" at bounding box center [275, 204] width 71 height 15
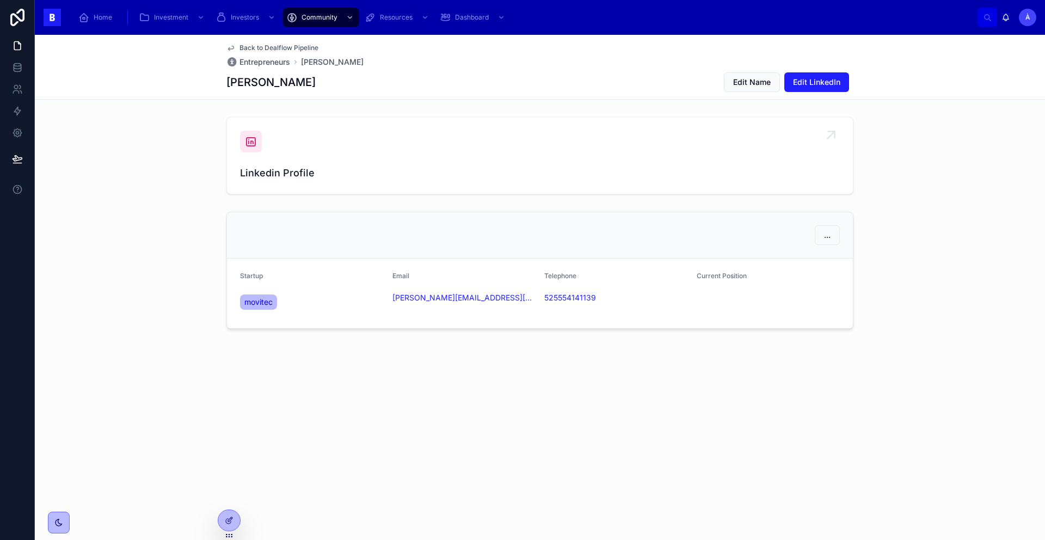
click at [246, 141] on icon at bounding box center [250, 141] width 13 height 13
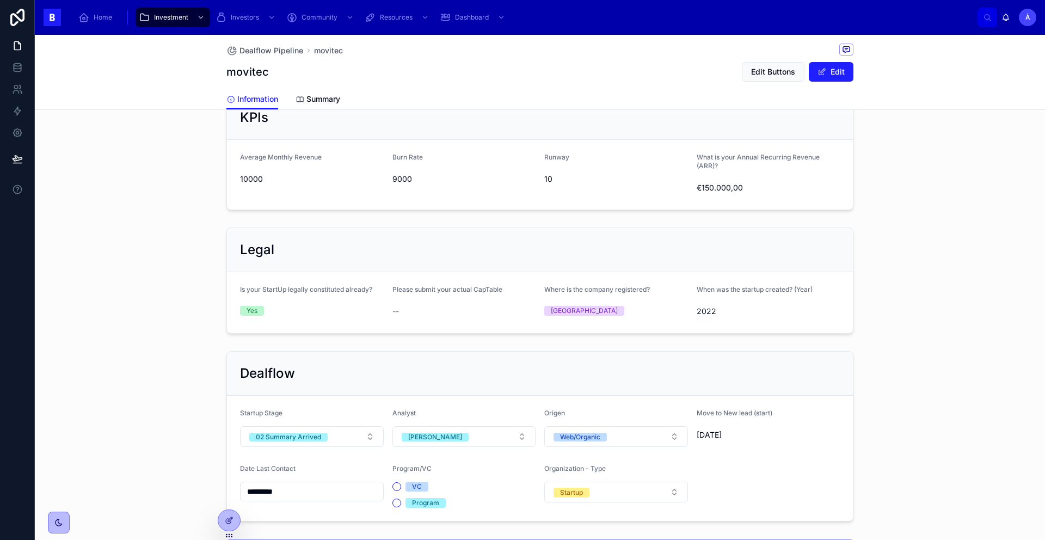
scroll to position [738, 0]
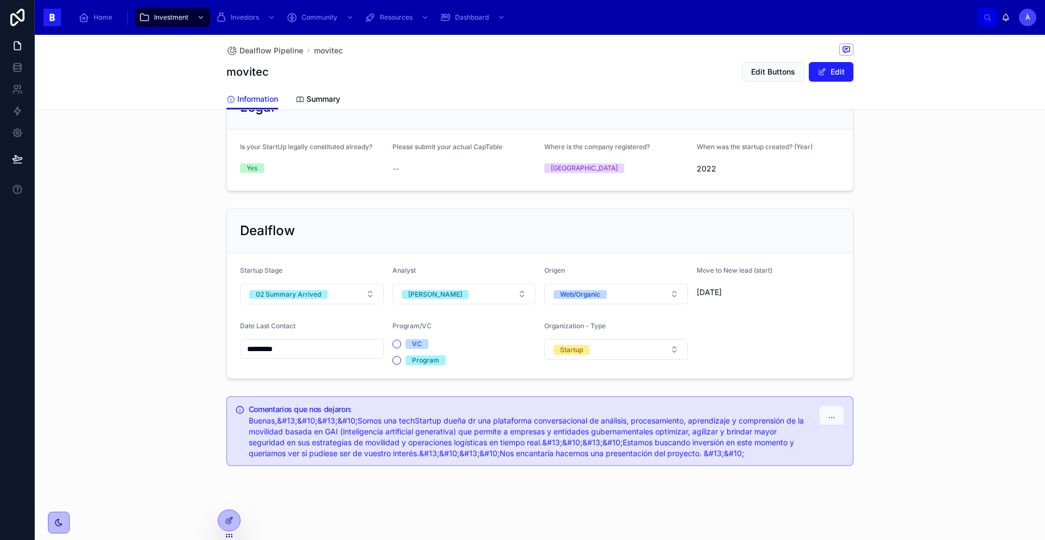
click at [417, 274] on div "Analyst" at bounding box center [464, 272] width 144 height 13
click at [417, 283] on button "[PERSON_NAME]" at bounding box center [464, 293] width 144 height 21
click at [414, 382] on div "Àlex" at bounding box center [409, 382] width 14 height 9
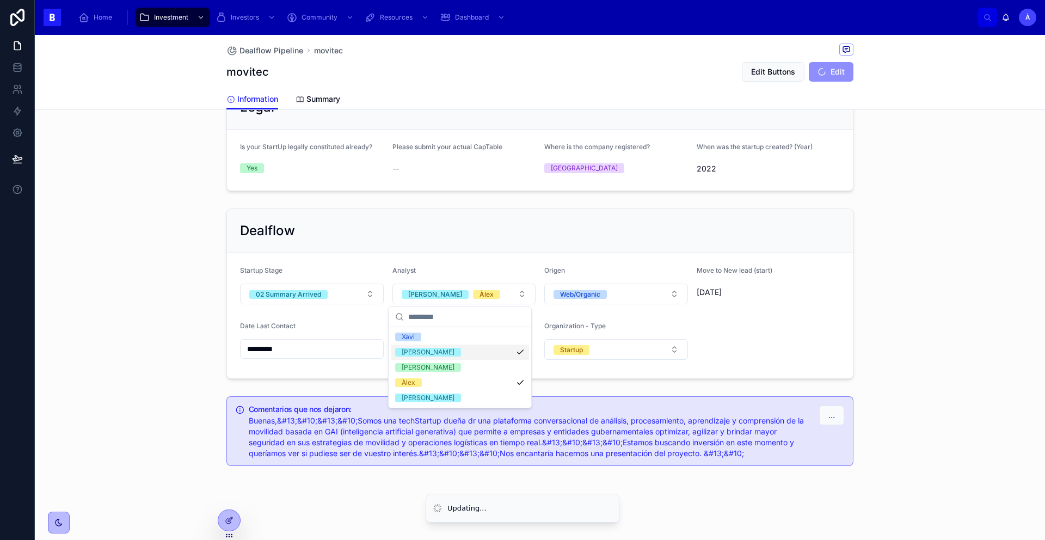
click at [414, 356] on div "[PERSON_NAME]" at bounding box center [428, 352] width 53 height 9
click at [441, 244] on div "Dealflow" at bounding box center [540, 231] width 626 height 44
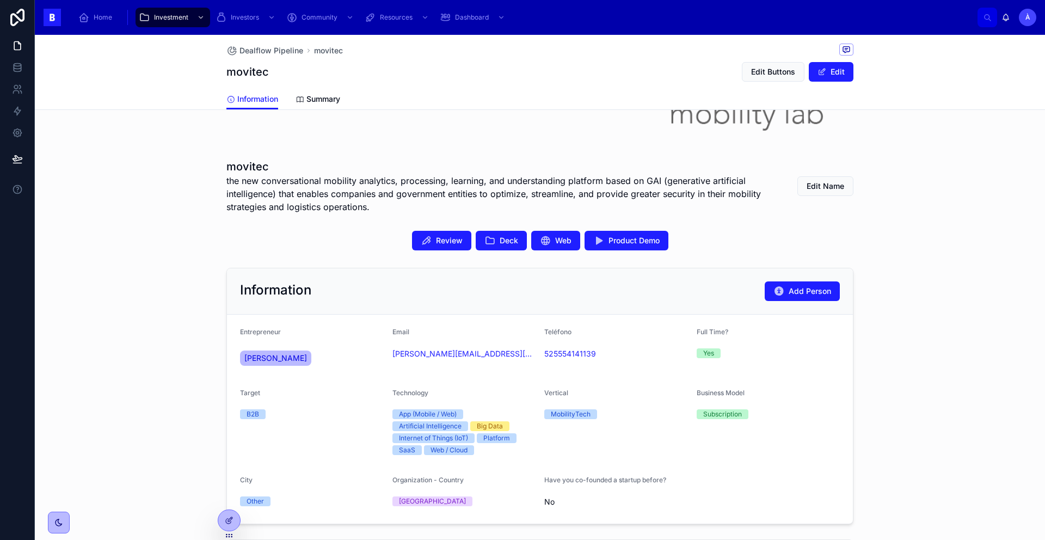
scroll to position [105, 0]
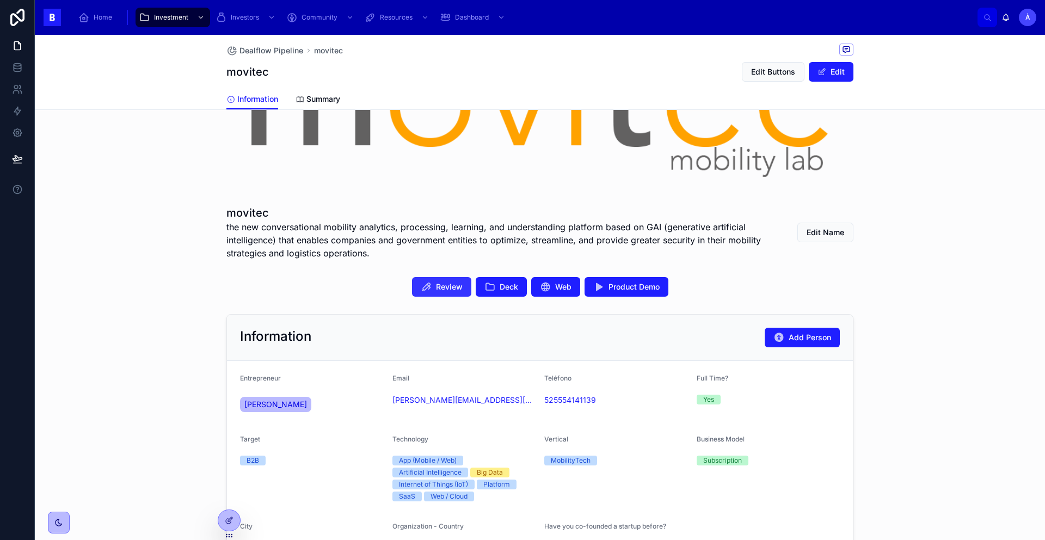
click at [453, 279] on button "Review" at bounding box center [441, 287] width 59 height 20
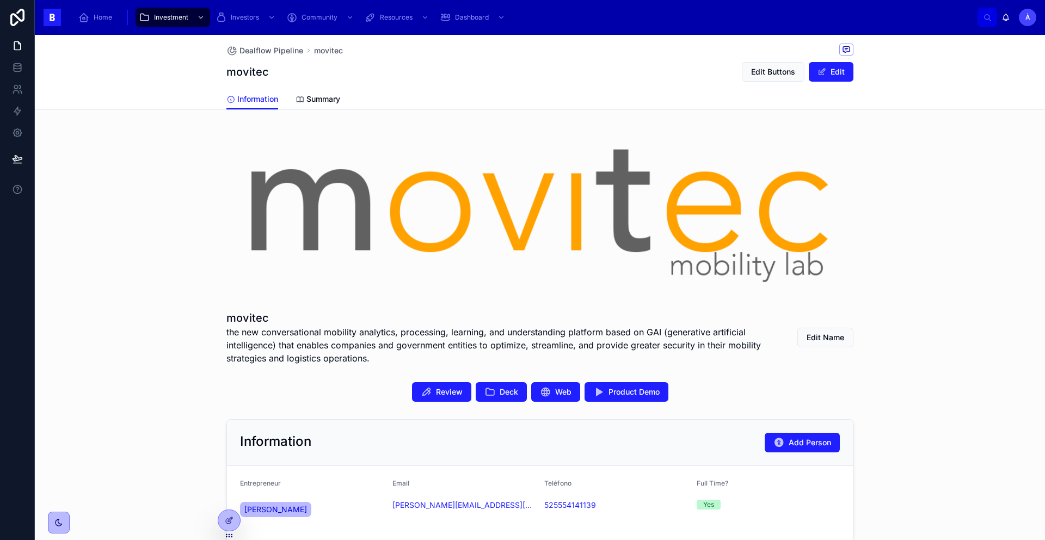
scroll to position [184, 0]
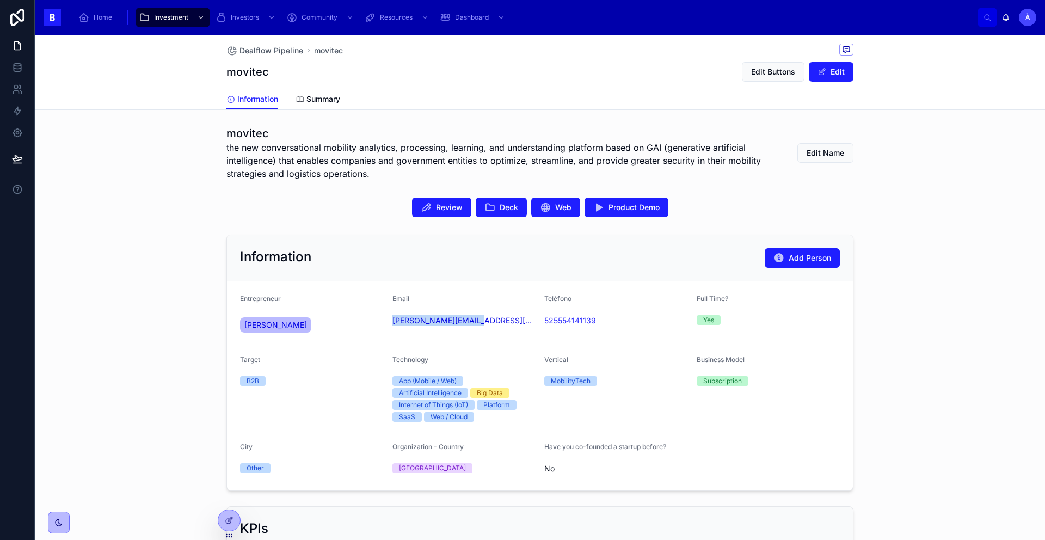
drag, startPoint x: 480, startPoint y: 335, endPoint x: 387, endPoint y: 324, distance: 93.1
click at [387, 324] on form "Entrepreneur Borja de Checa Mato Email borja@moviteclab.com Teléfono 5255541411…" at bounding box center [540, 385] width 626 height 209
copy link "[PERSON_NAME][EMAIL_ADDRESS][DOMAIN_NAME]"
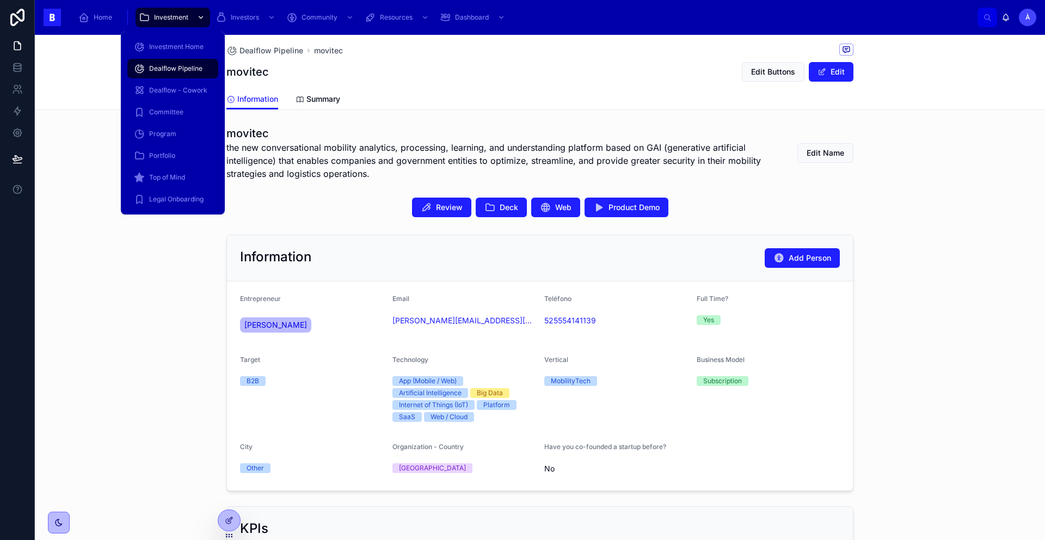
click at [197, 18] on icon "scrollable content" at bounding box center [201, 18] width 8 height 8
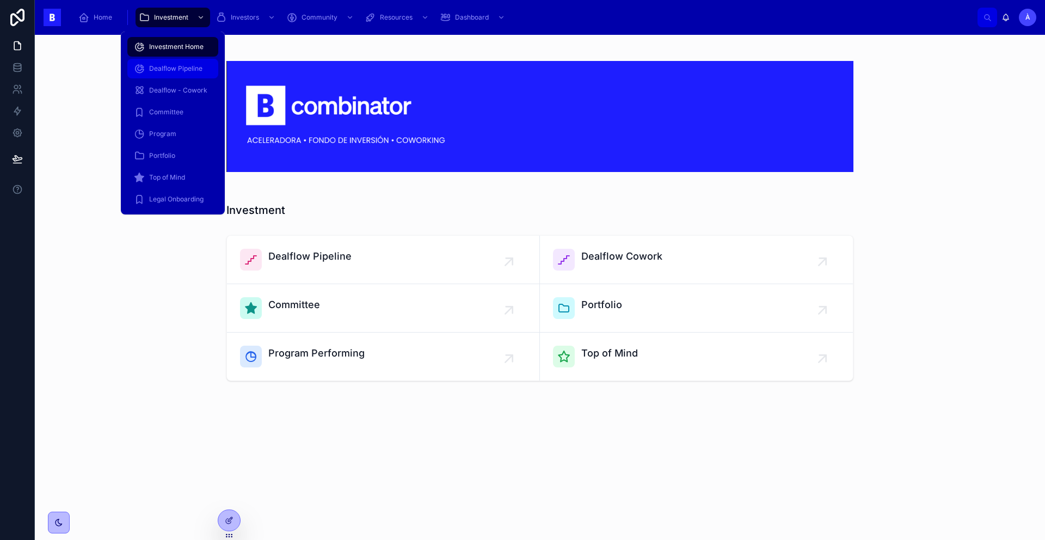
click at [187, 69] on span "Dealflow Pipeline" at bounding box center [175, 68] width 53 height 9
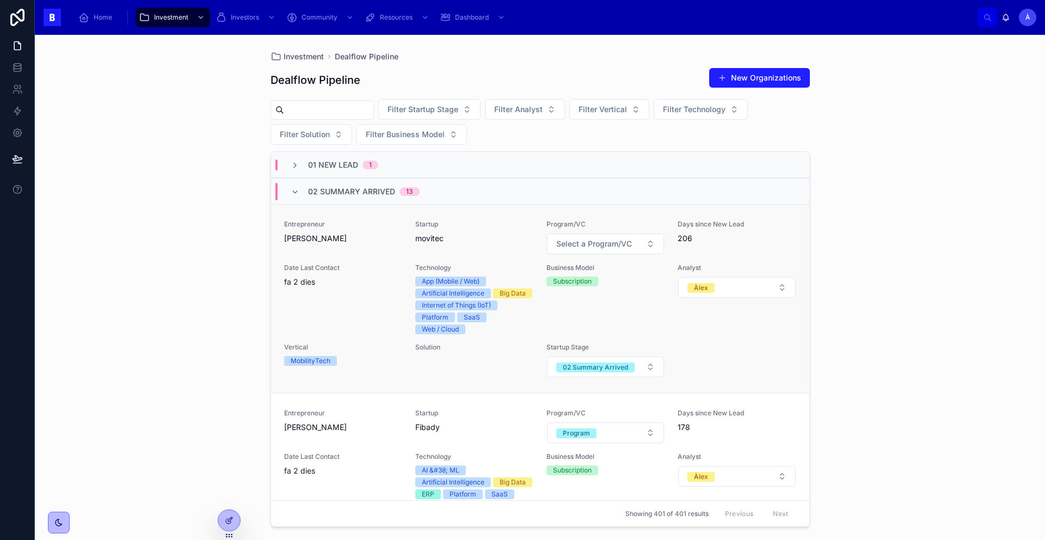
click at [348, 249] on div "Entrepreneur Borja de Checa Mato" at bounding box center [343, 237] width 118 height 35
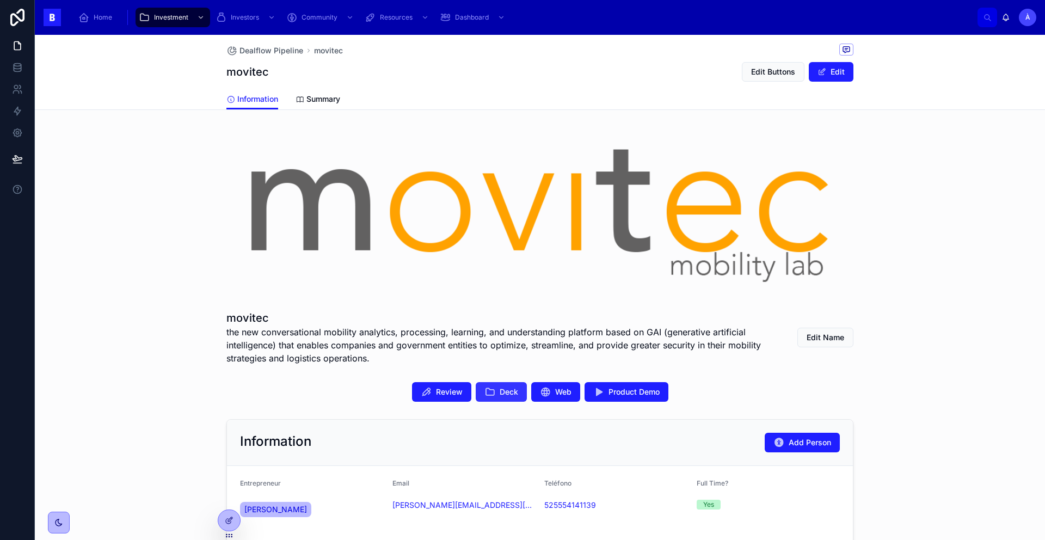
click at [490, 398] on button "Deck" at bounding box center [501, 392] width 51 height 20
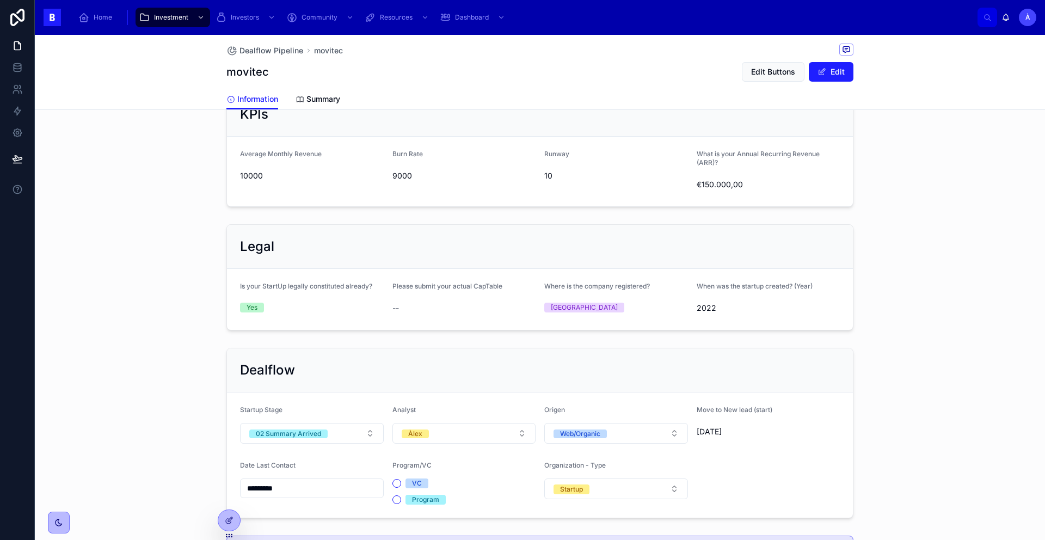
scroll to position [738, 0]
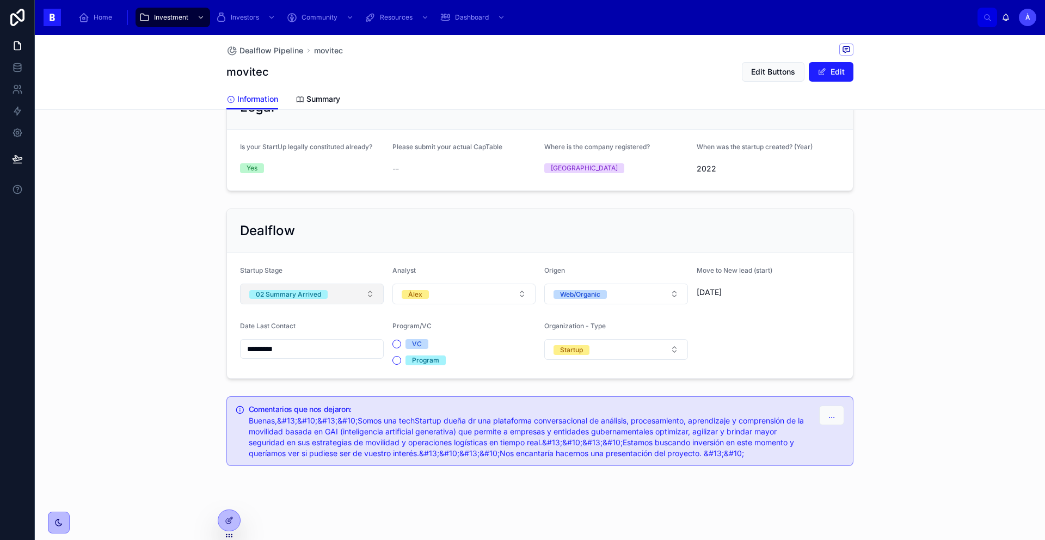
click at [297, 293] on div "02 Summary Arrived" at bounding box center [288, 294] width 65 height 9
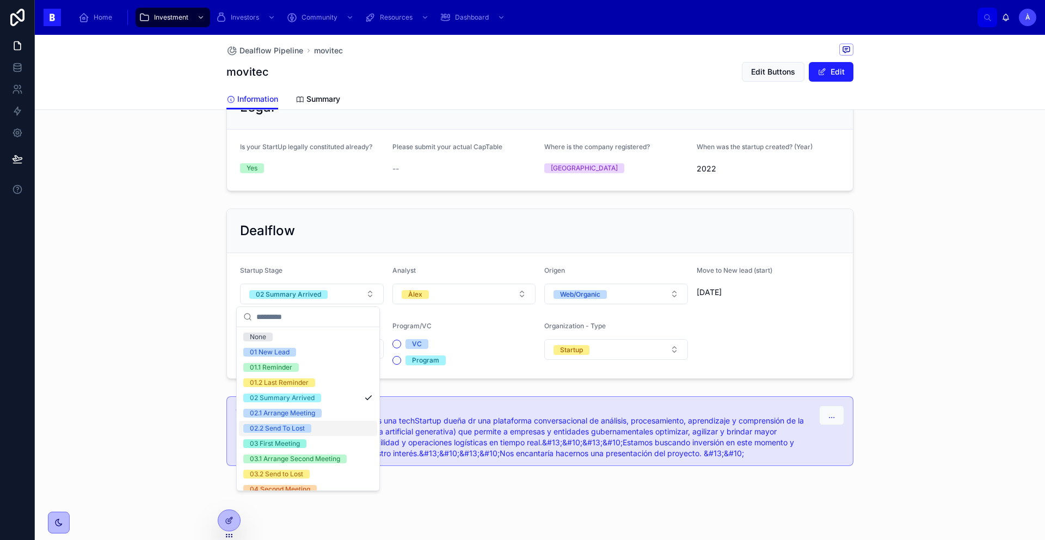
click at [286, 425] on div "02.2 Send To Lost" at bounding box center [277, 428] width 55 height 9
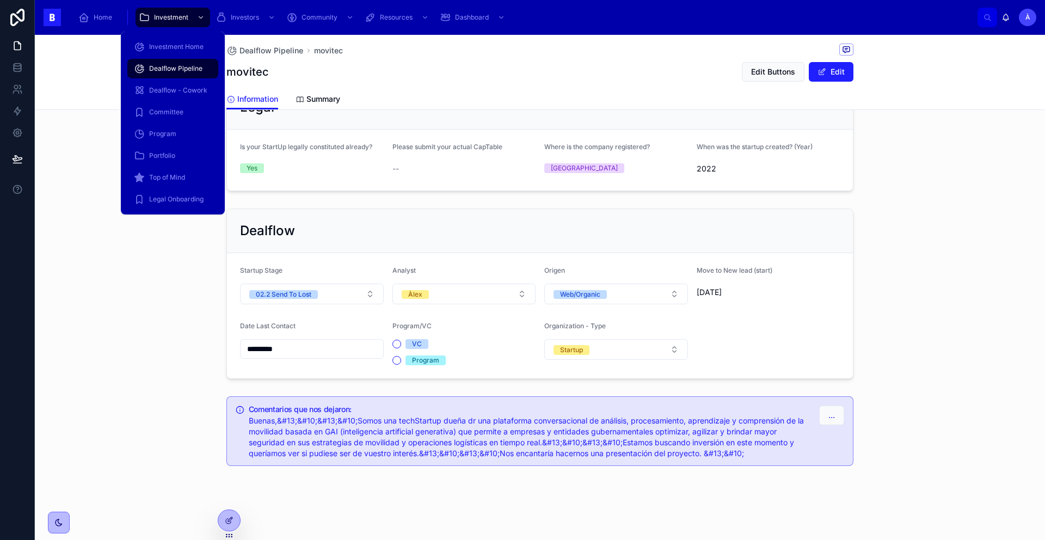
click at [177, 64] on span "Dealflow Pipeline" at bounding box center [175, 68] width 53 height 9
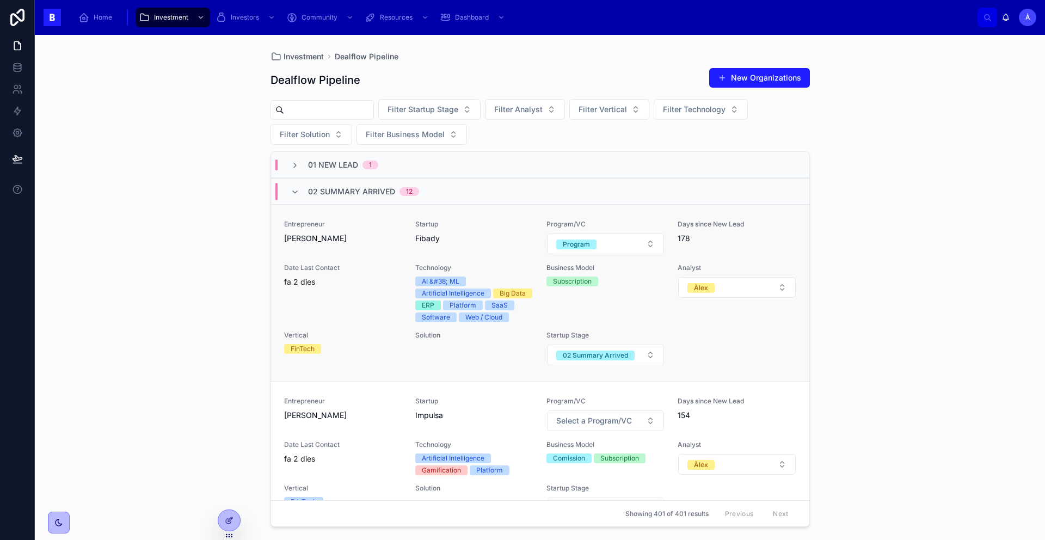
click at [335, 236] on span "[PERSON_NAME]" at bounding box center [343, 238] width 118 height 11
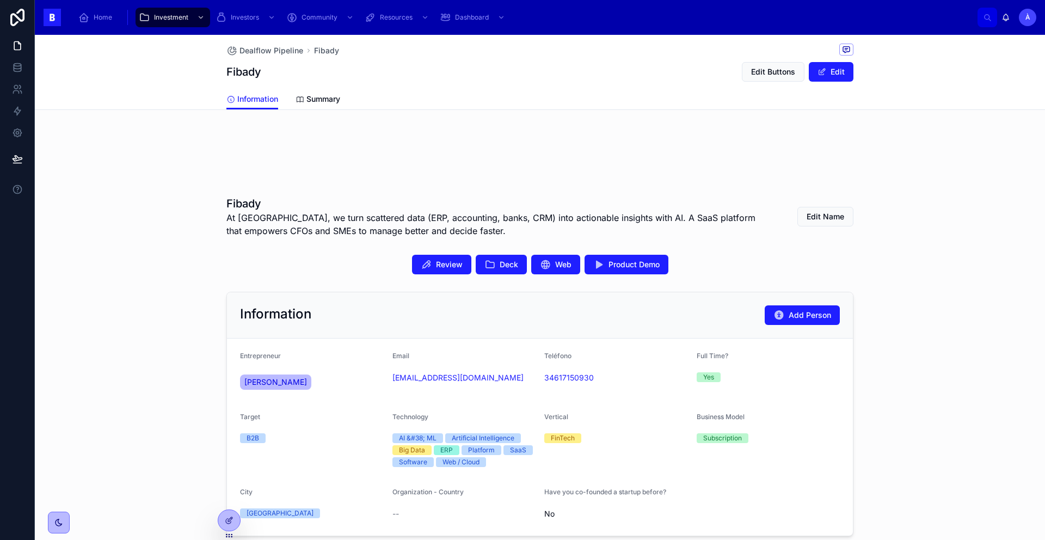
scroll to position [121, 0]
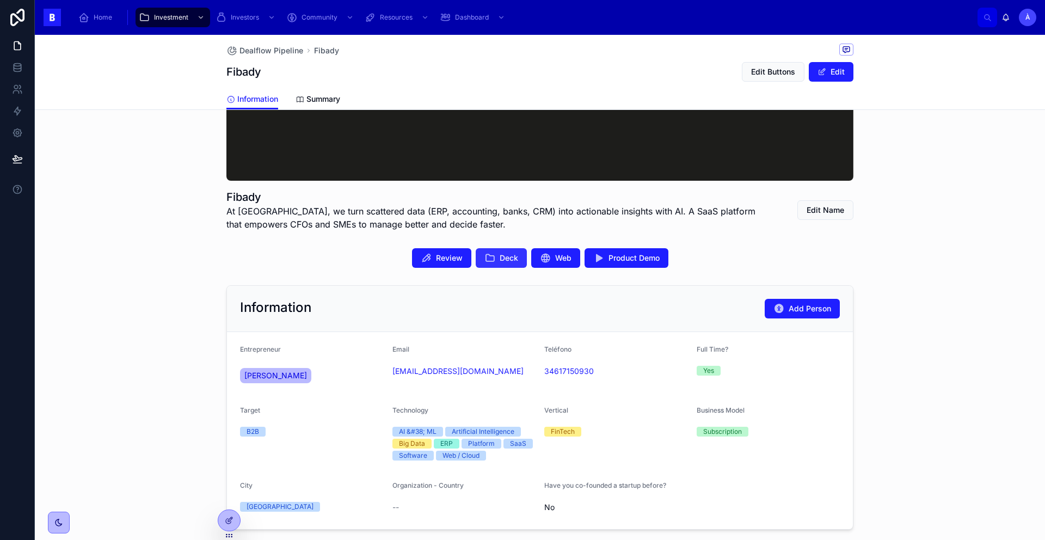
click at [484, 261] on icon at bounding box center [489, 257] width 11 height 11
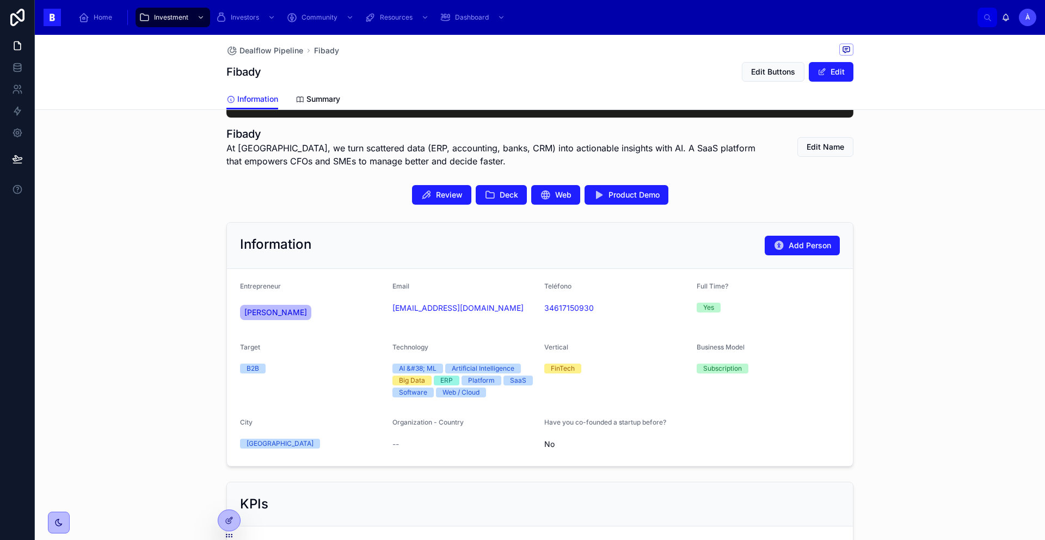
scroll to position [0, 0]
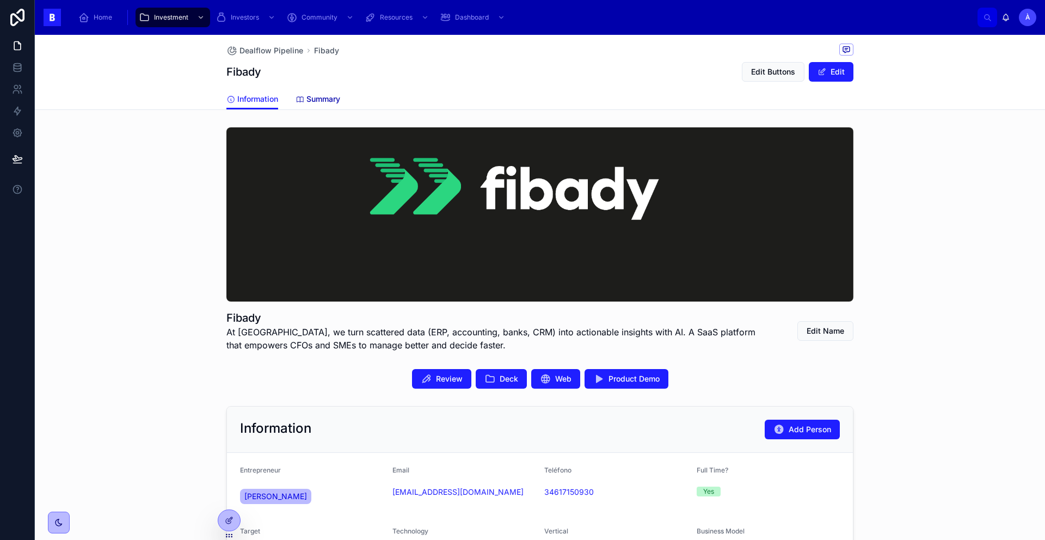
click at [331, 104] on span "Summary" at bounding box center [323, 99] width 34 height 11
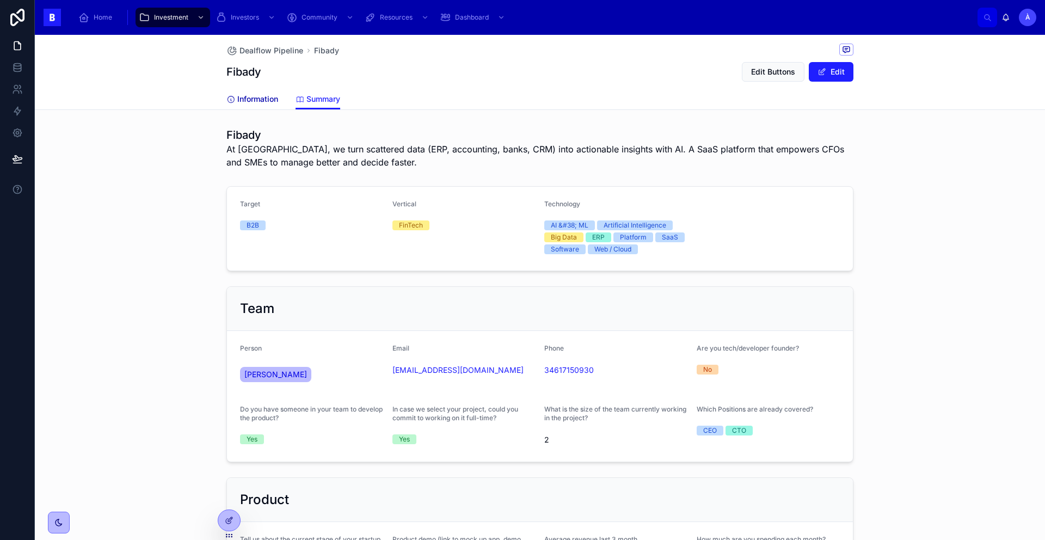
click at [264, 99] on span "Information" at bounding box center [257, 99] width 41 height 11
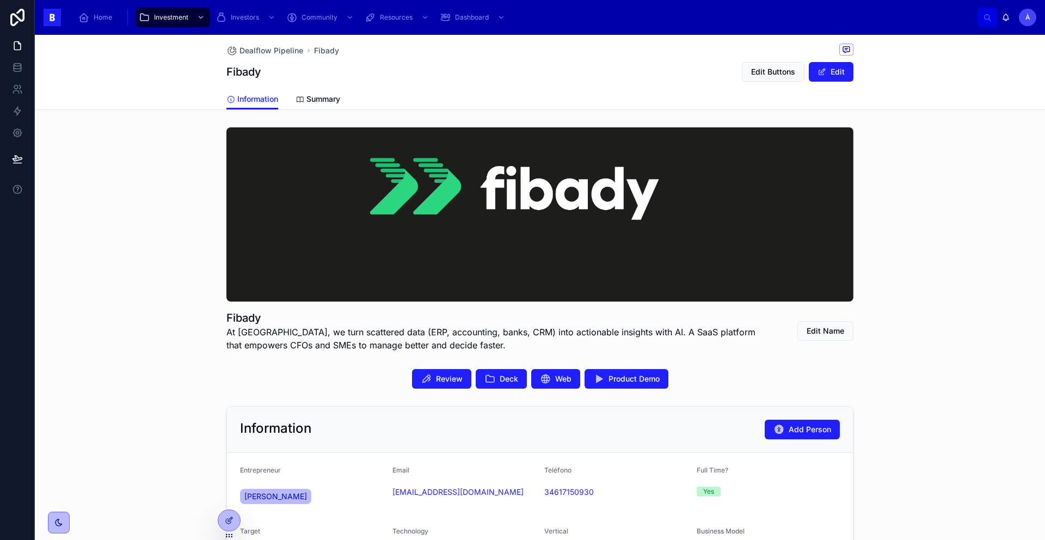
click at [311, 87] on div "Dealflow Pipeline Fibady Fibady Edit Buttons Edit" at bounding box center [539, 62] width 627 height 54
click at [308, 100] on span "Summary" at bounding box center [323, 99] width 34 height 11
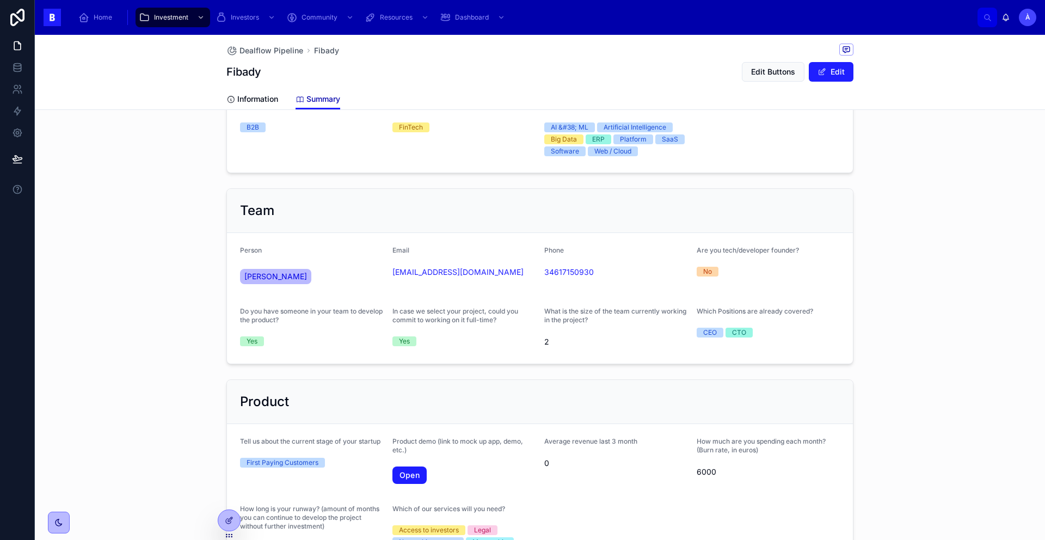
scroll to position [96, 0]
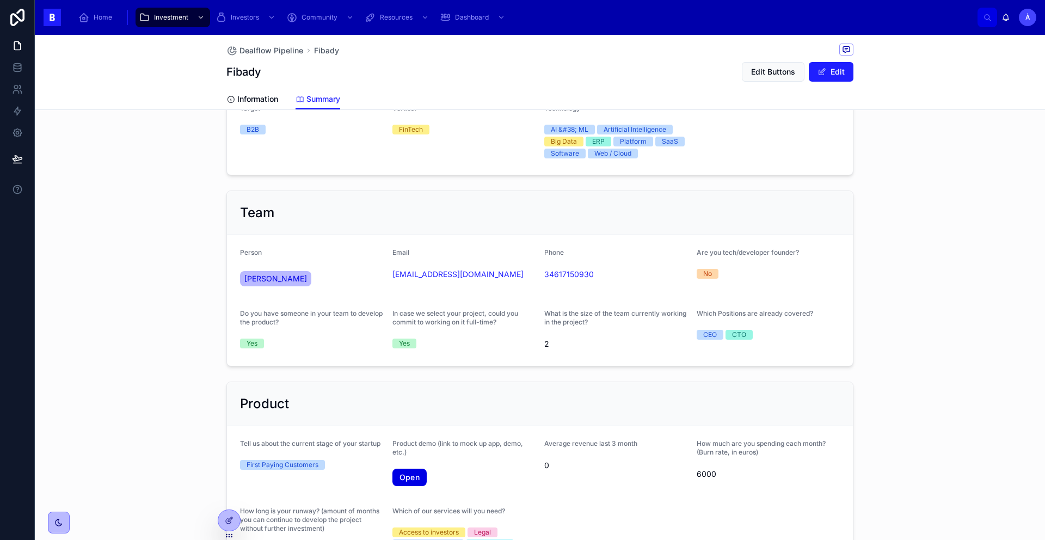
click at [406, 452] on link "Open" at bounding box center [409, 476] width 34 height 17
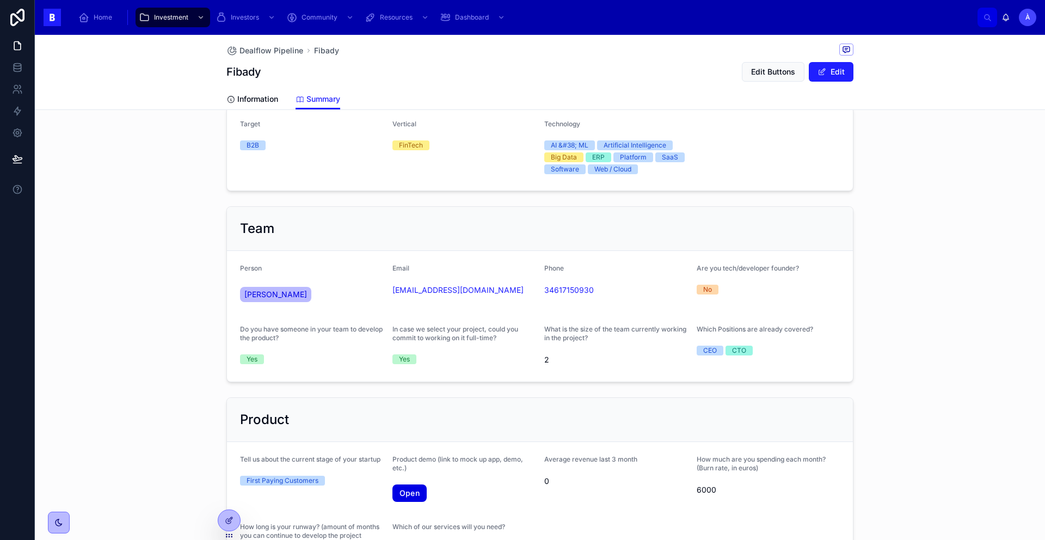
scroll to position [0, 0]
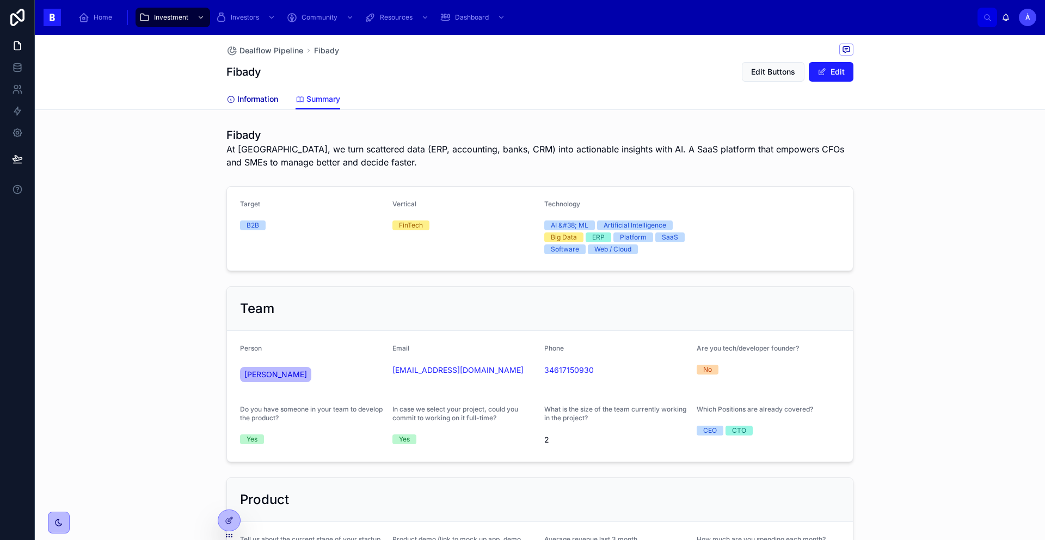
click at [251, 105] on link "Information" at bounding box center [252, 100] width 52 height 22
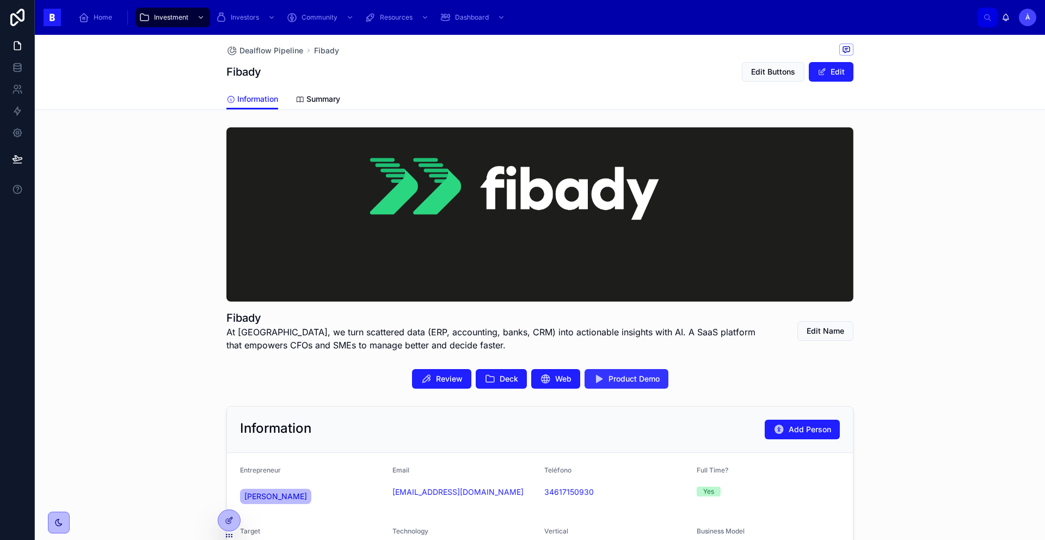
click at [643, 383] on span "Product Demo" at bounding box center [633, 378] width 51 height 11
click at [561, 379] on span "Web" at bounding box center [563, 378] width 16 height 11
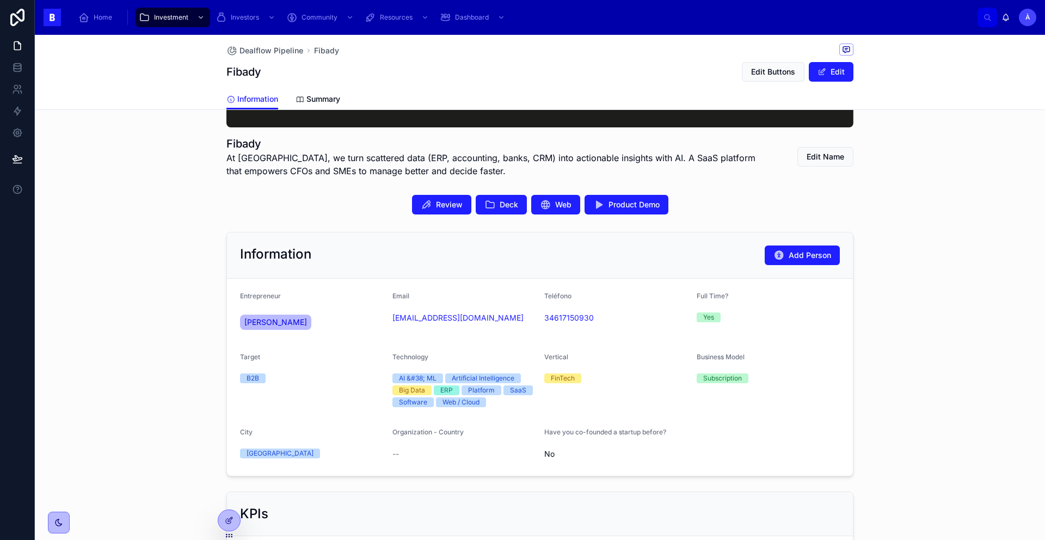
scroll to position [225, 0]
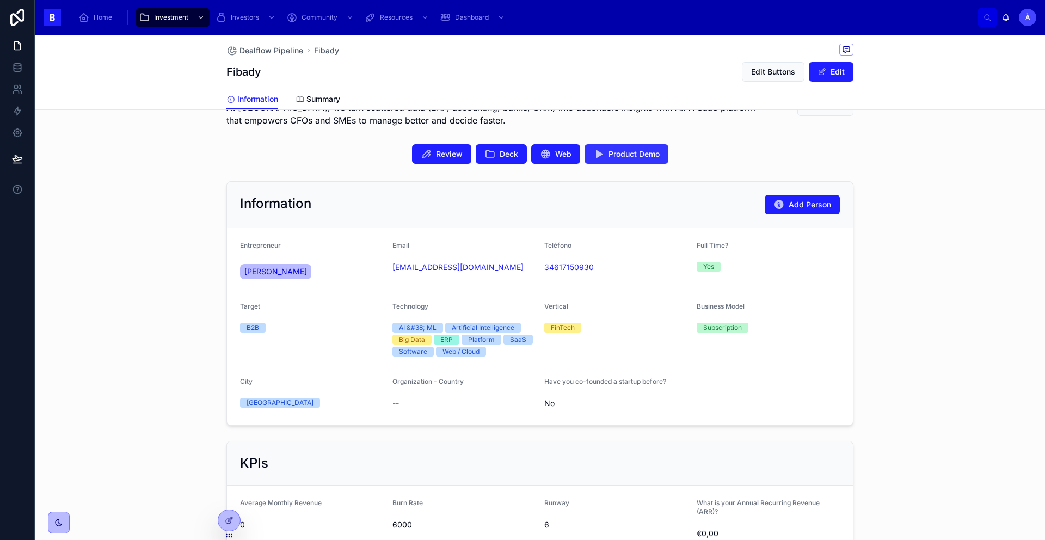
click at [606, 161] on button "Product Demo" at bounding box center [626, 154] width 84 height 20
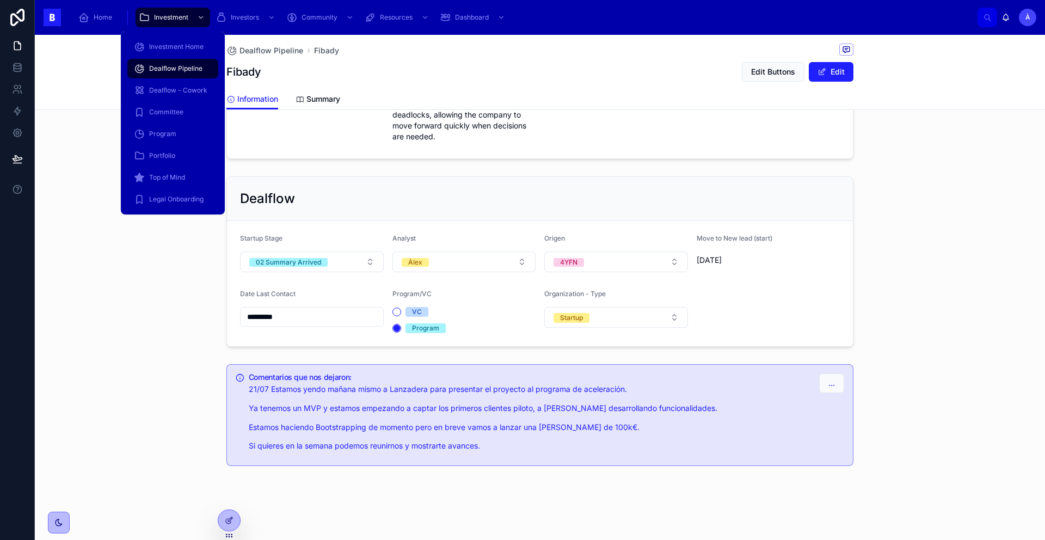
click at [183, 65] on span "Dealflow Pipeline" at bounding box center [175, 68] width 53 height 9
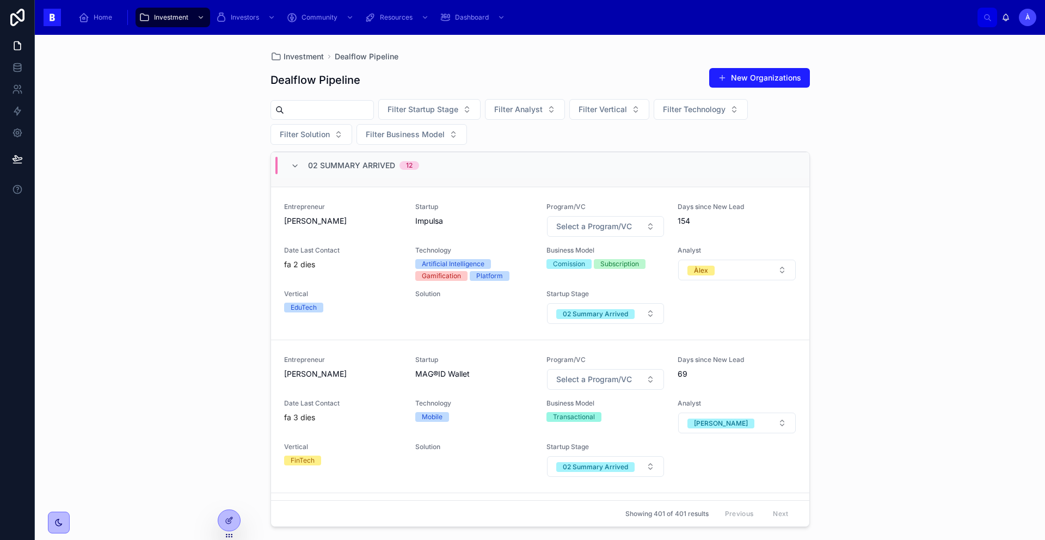
scroll to position [203, 0]
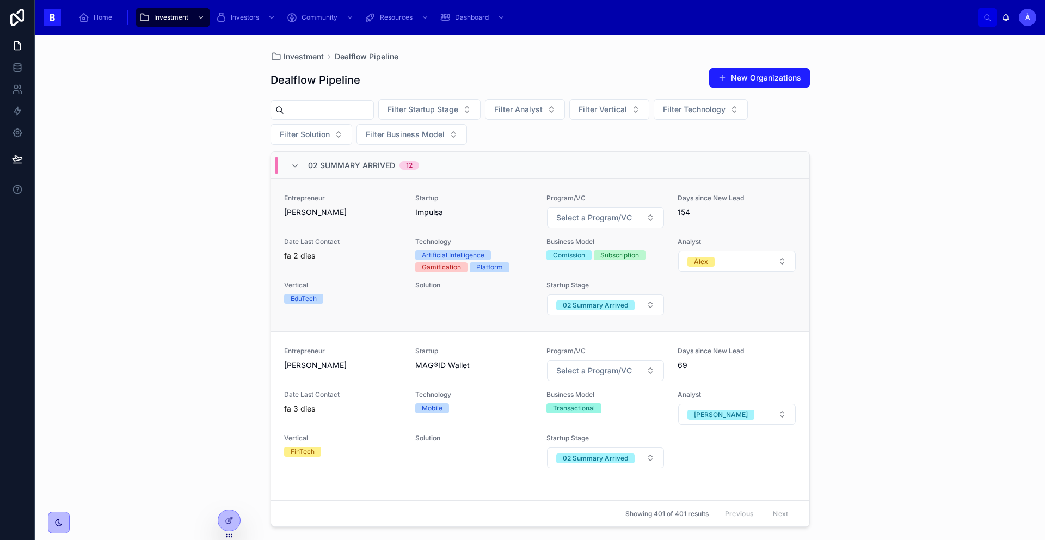
click at [343, 258] on div "Date Last Contact fa 2 dies" at bounding box center [343, 249] width 118 height 24
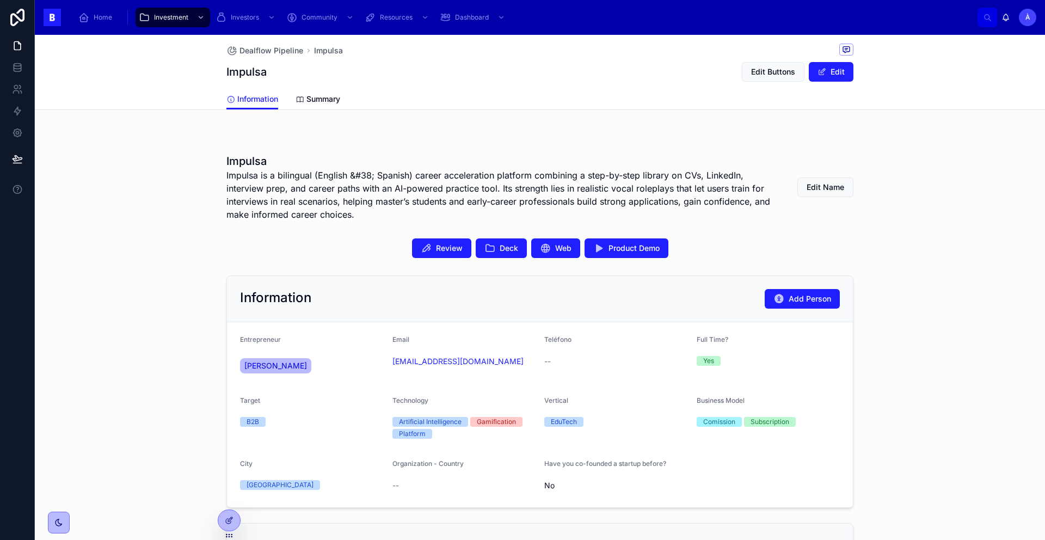
scroll to position [157, 0]
click at [608, 248] on span "Product Demo" at bounding box center [633, 247] width 51 height 11
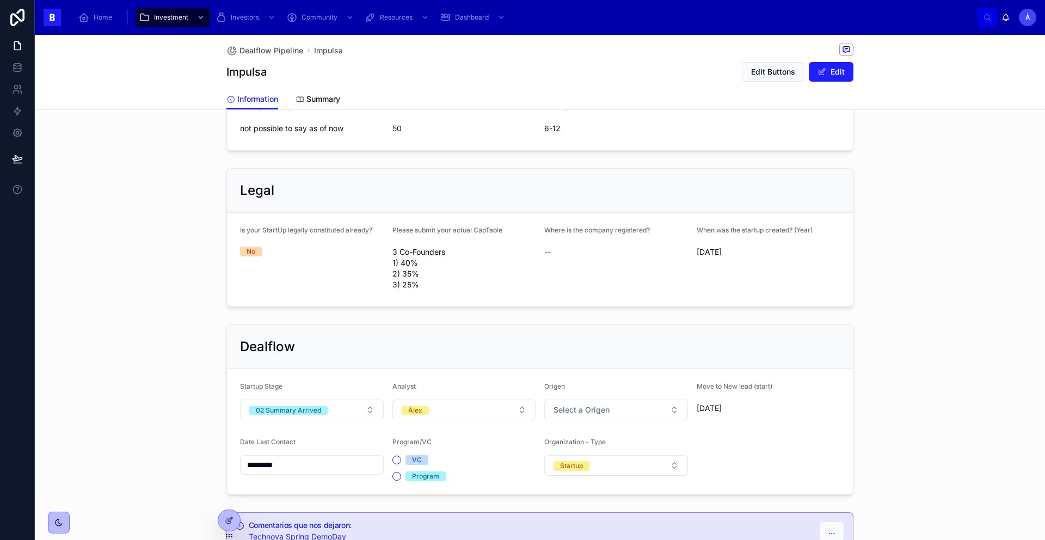
scroll to position [718, 0]
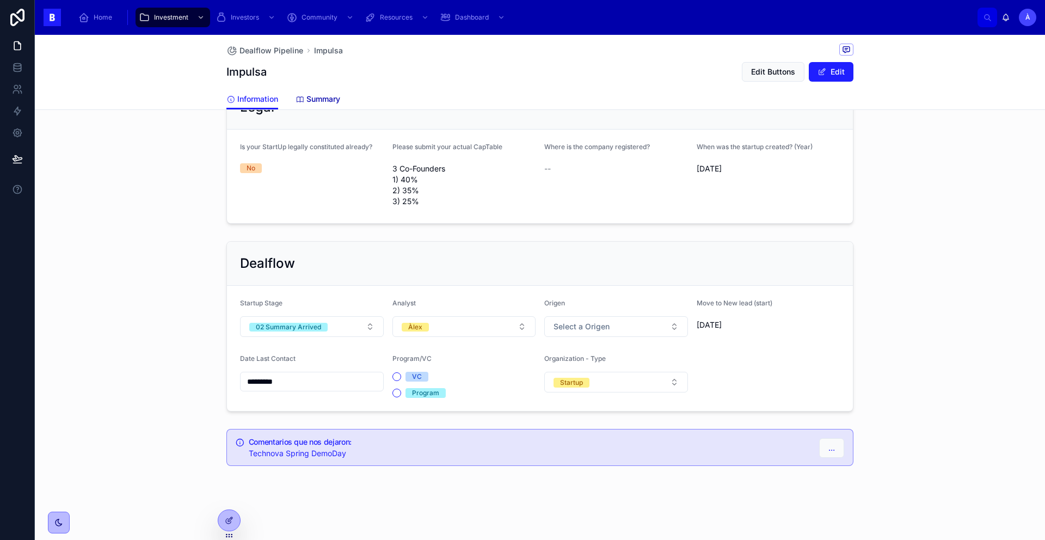
click at [314, 100] on span "Summary" at bounding box center [323, 99] width 34 height 11
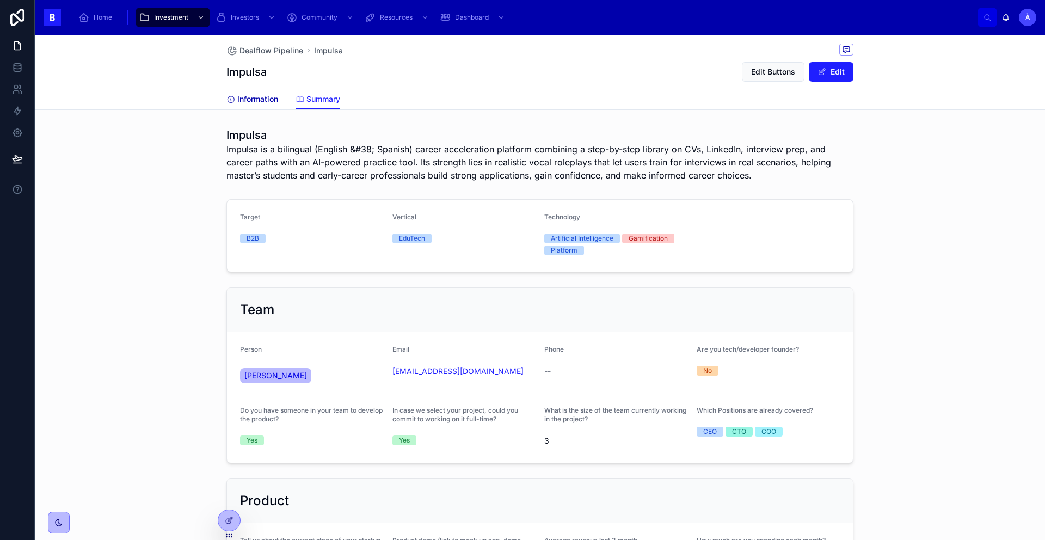
click at [257, 101] on span "Information" at bounding box center [257, 99] width 41 height 11
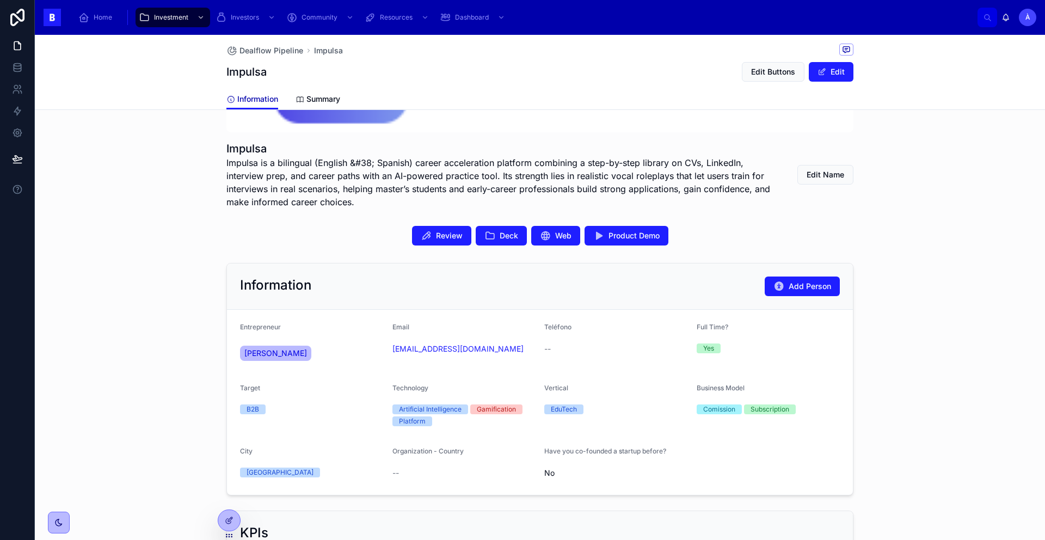
scroll to position [183, 0]
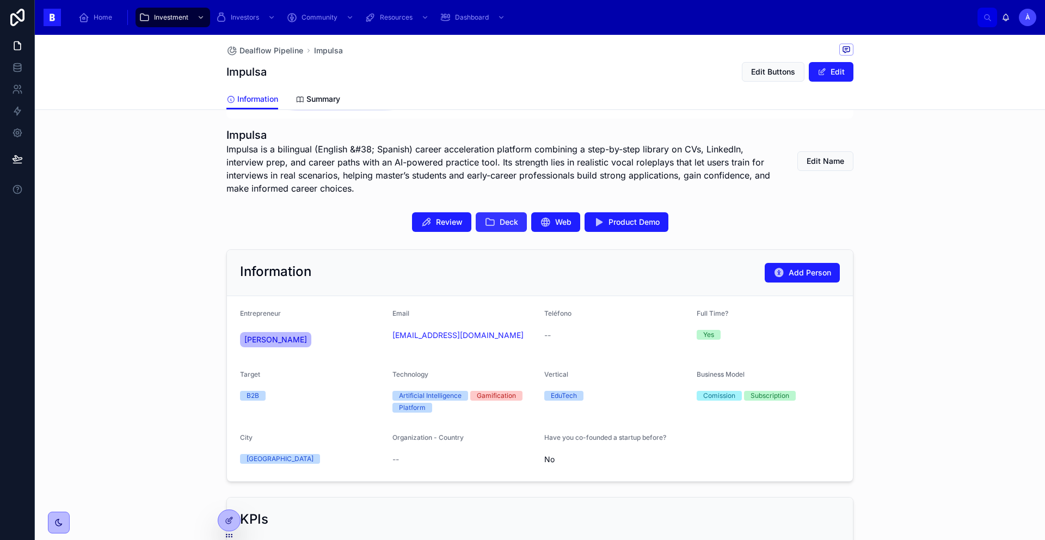
click at [499, 226] on span "Deck" at bounding box center [508, 222] width 18 height 11
click at [616, 233] on div "Review Deck Web Product Demo" at bounding box center [540, 222] width 1010 height 28
click at [614, 225] on span "Product Demo" at bounding box center [633, 222] width 51 height 11
click at [499, 225] on span "Deck" at bounding box center [508, 222] width 18 height 11
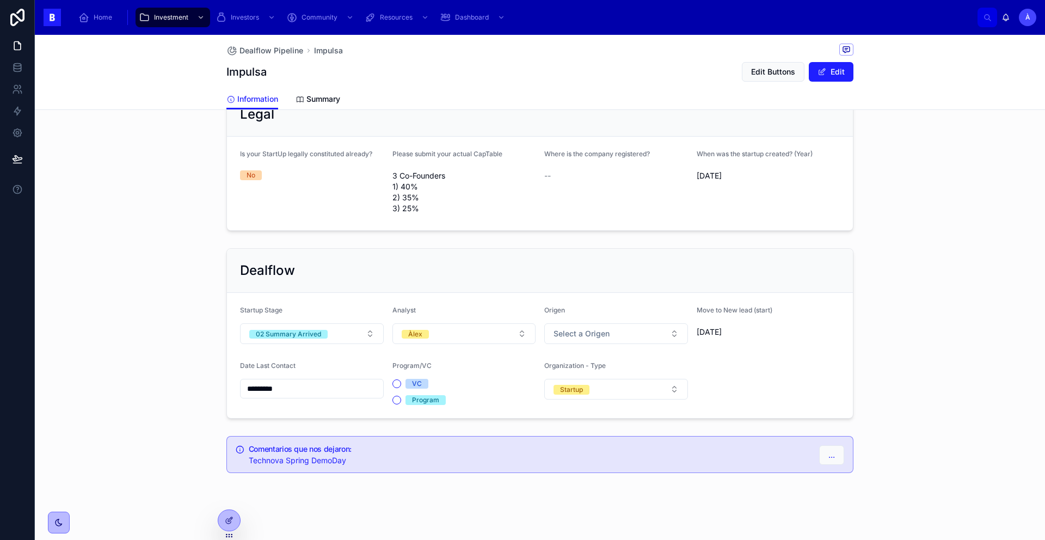
scroll to position [718, 0]
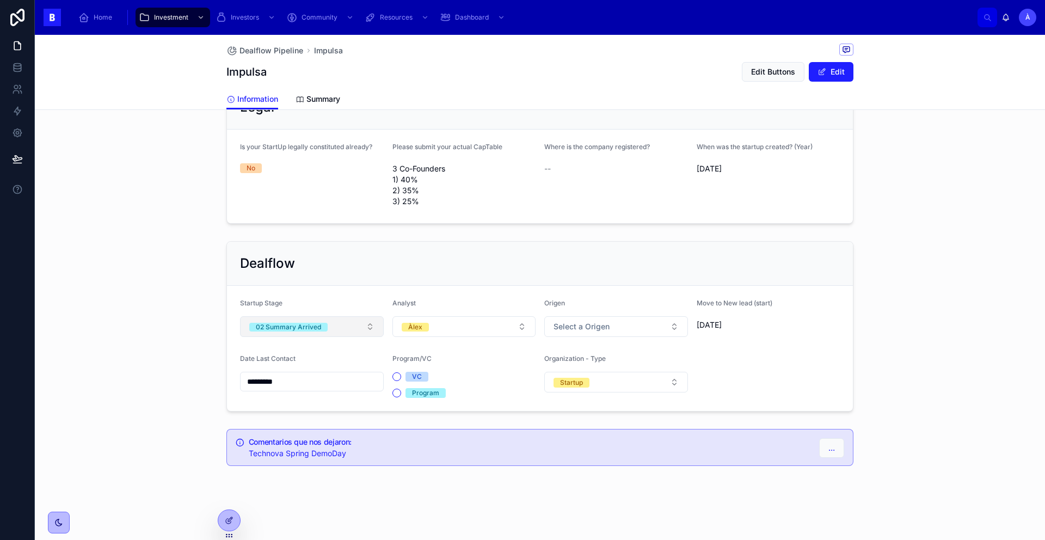
click at [336, 324] on button "02 Summary Arrived" at bounding box center [312, 326] width 144 height 21
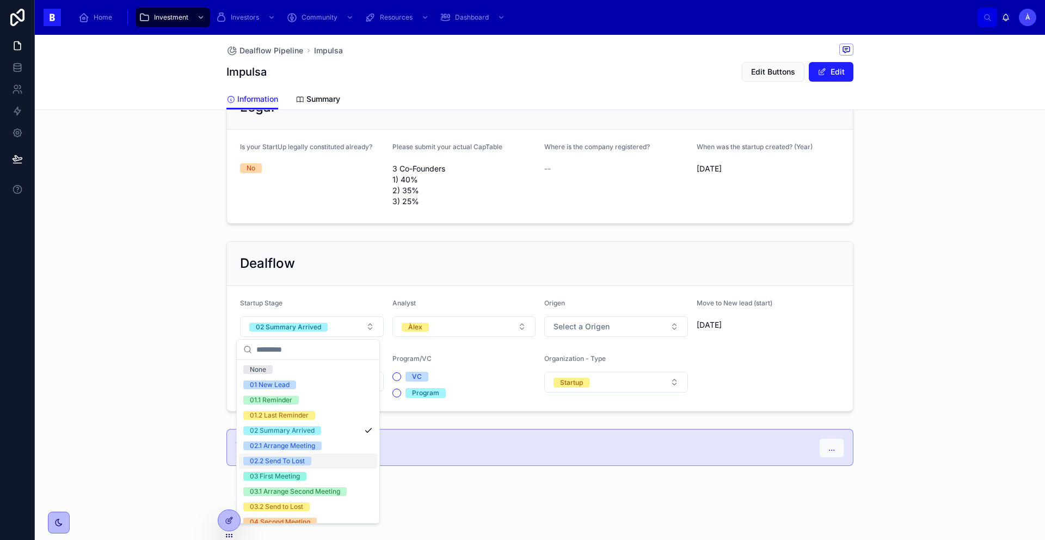
click at [291, 452] on div "02.2 Send To Lost" at bounding box center [277, 460] width 55 height 9
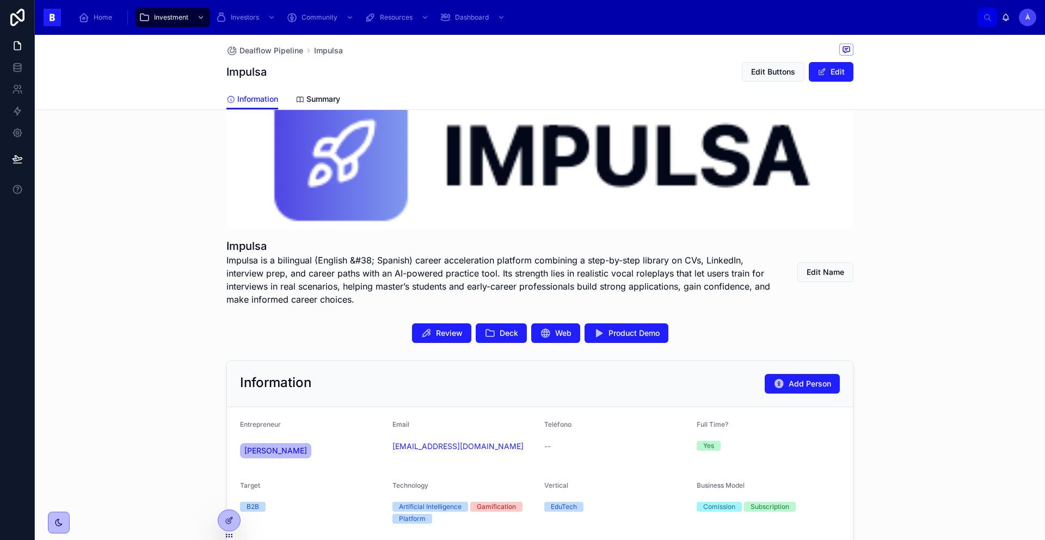
scroll to position [73, 0]
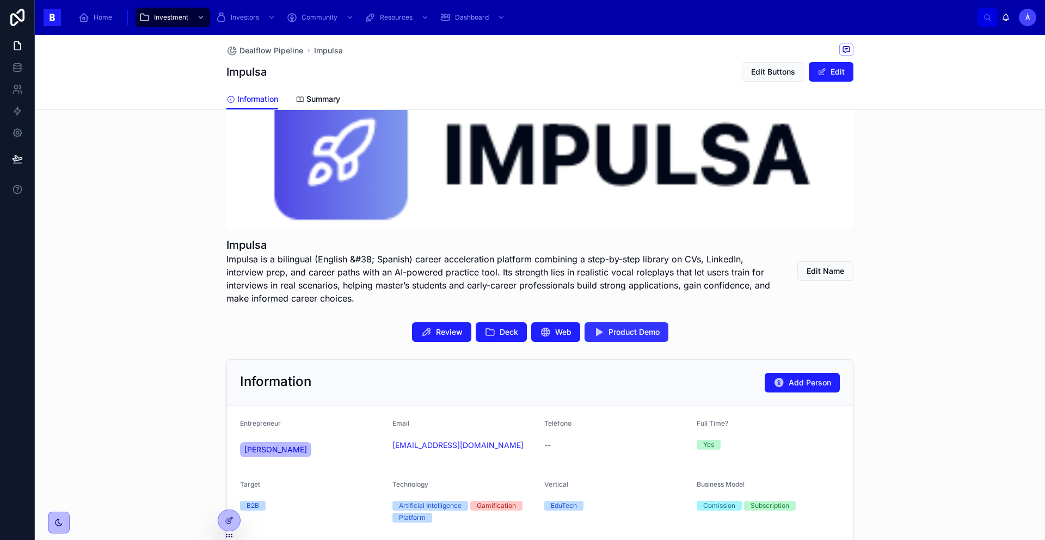
click at [628, 322] on button "Product Demo" at bounding box center [626, 332] width 84 height 20
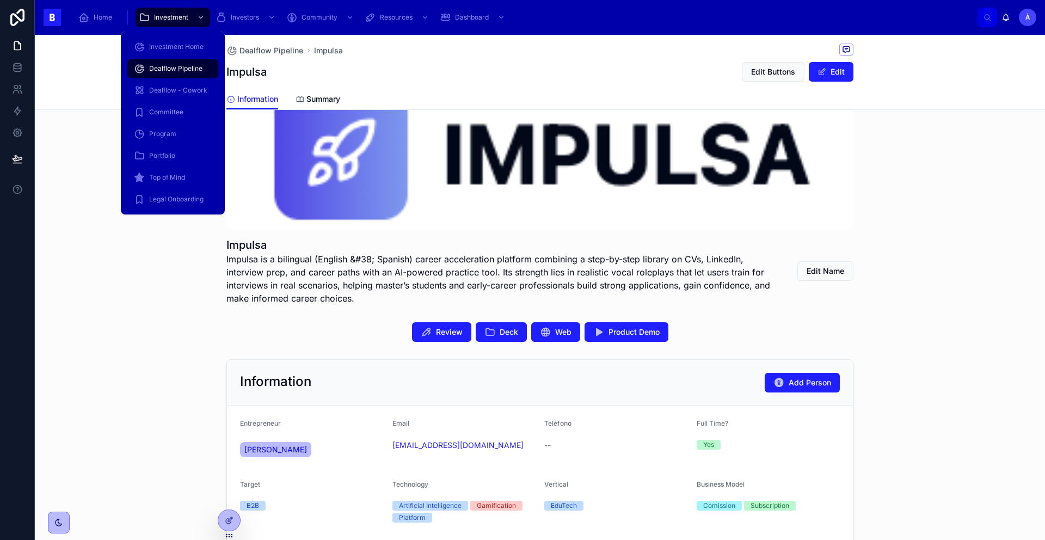
click at [174, 65] on span "Dealflow Pipeline" at bounding box center [175, 68] width 53 height 9
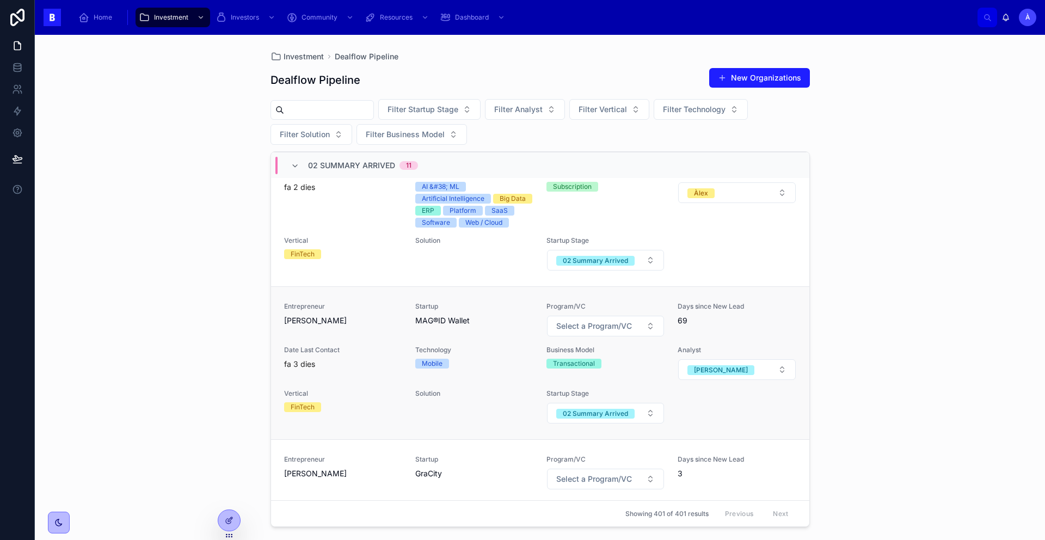
scroll to position [138, 0]
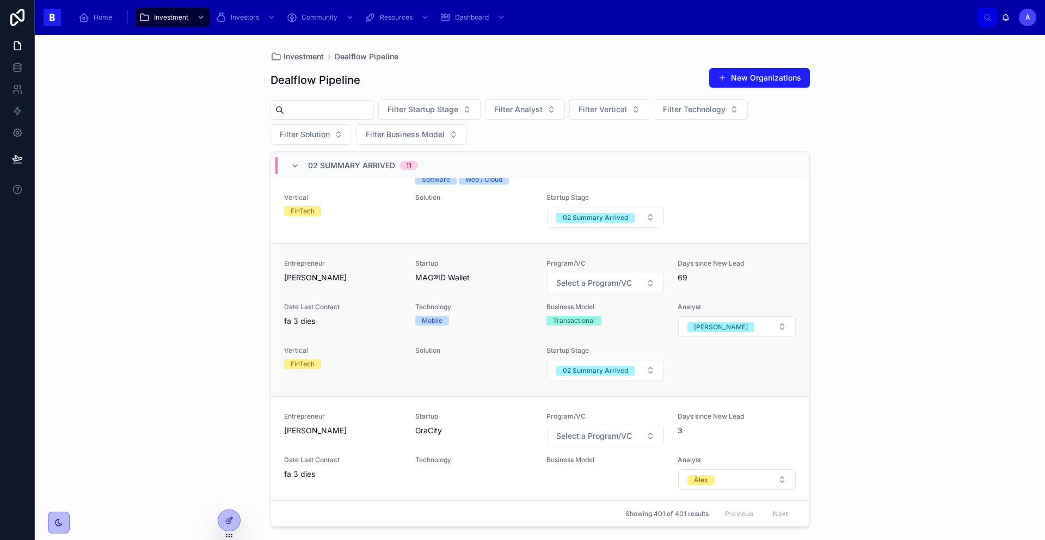
click at [369, 283] on span "[PERSON_NAME]" at bounding box center [343, 277] width 118 height 11
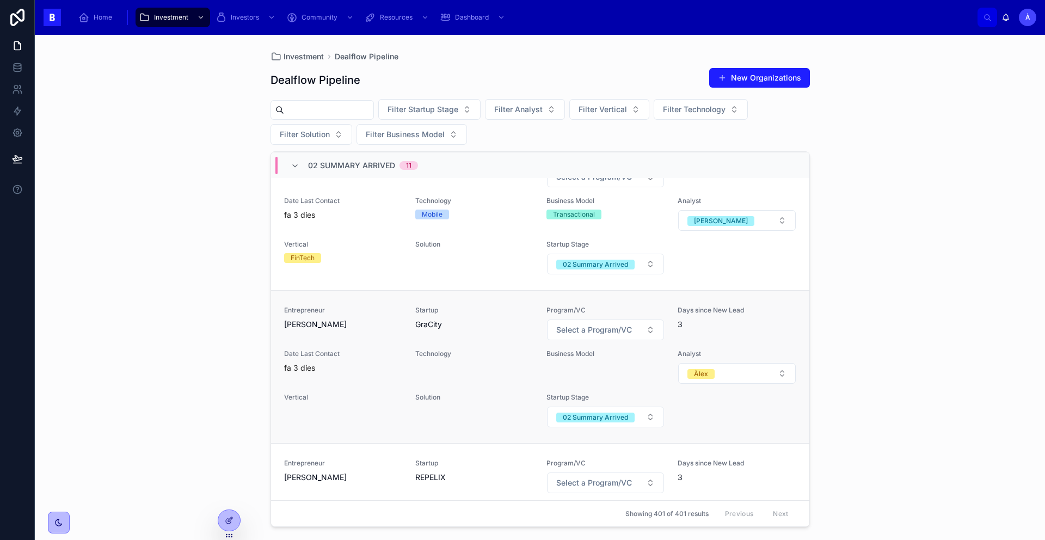
scroll to position [238, 0]
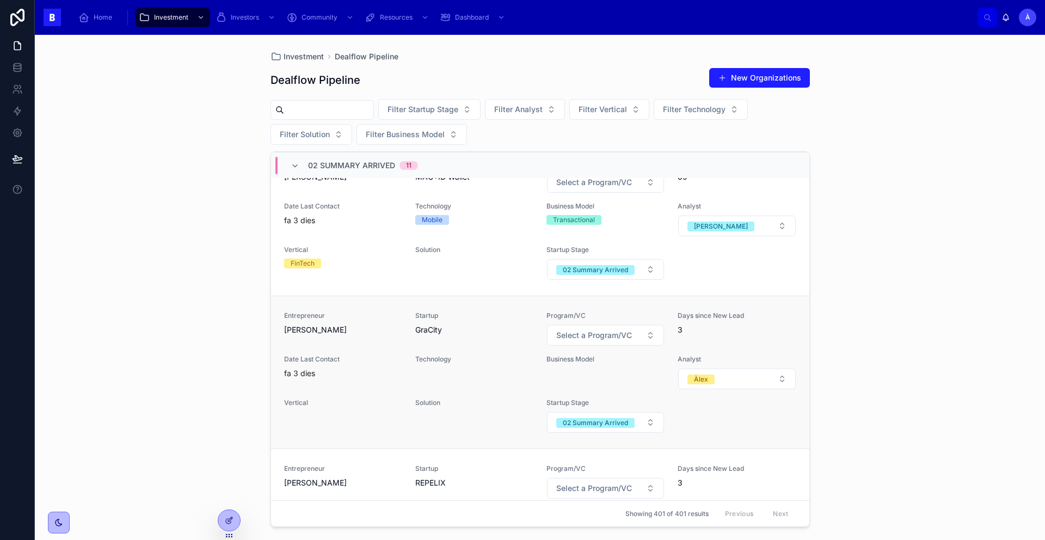
click at [400, 350] on div "Entrepreneur Yajaira Thibisay Startup GraCity Program/VC Select a Program/VC Da…" at bounding box center [540, 372] width 512 height 122
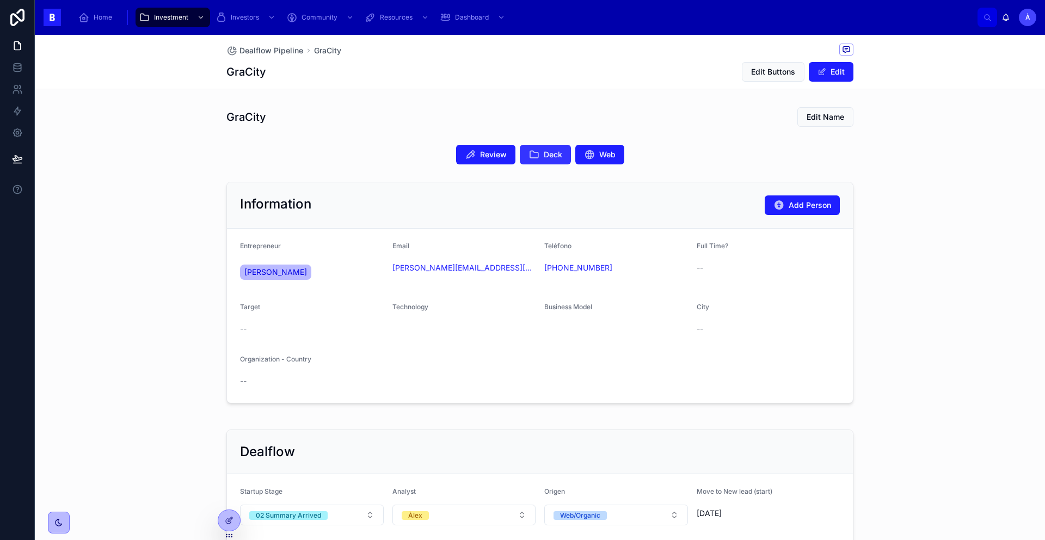
click at [522, 158] on button "Deck" at bounding box center [545, 155] width 51 height 20
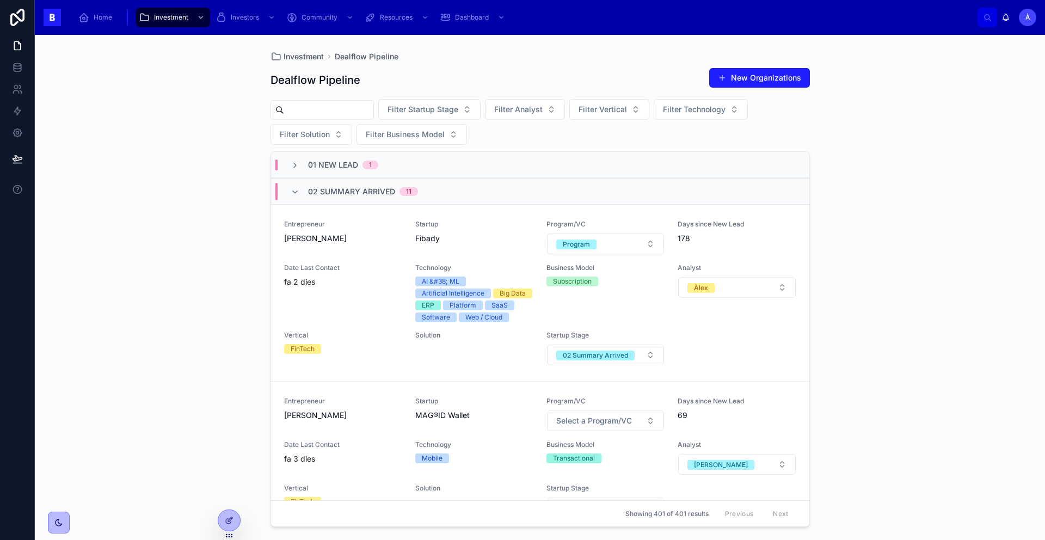
click at [308, 189] on span "02 Summary Arrived" at bounding box center [351, 191] width 87 height 11
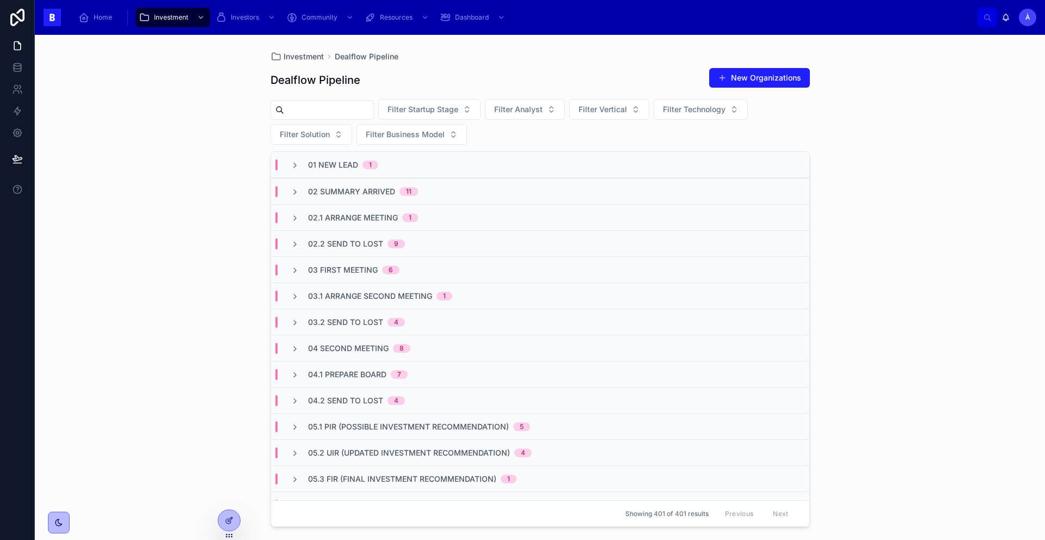
click at [387, 218] on span "02.1 Arrange Meeting" at bounding box center [353, 217] width 90 height 11
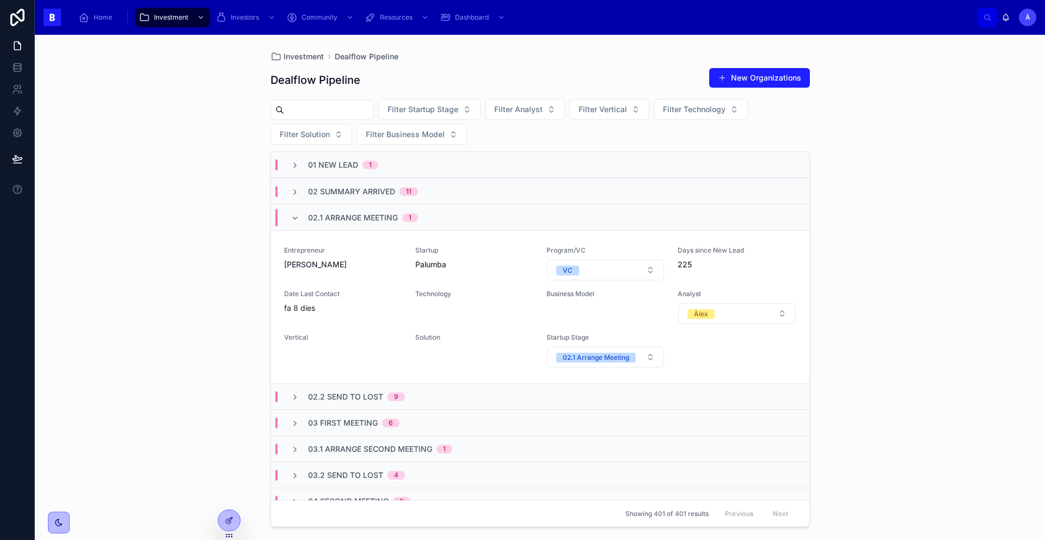
click at [375, 223] on div "02.1 Arrange Meeting 1" at bounding box center [363, 217] width 110 height 17
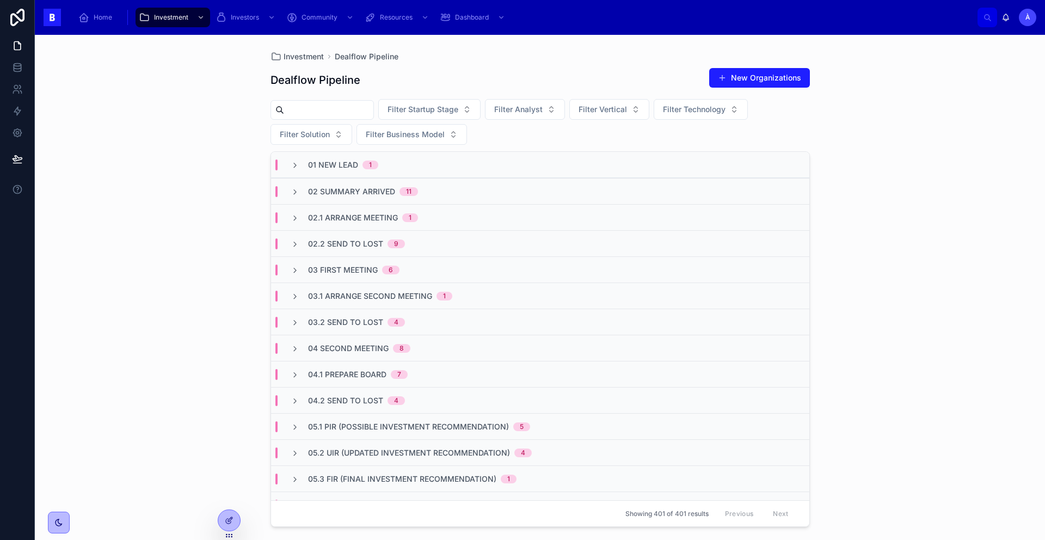
click at [386, 306] on div "03.1 Arrange Second Meeting 1" at bounding box center [540, 295] width 538 height 26
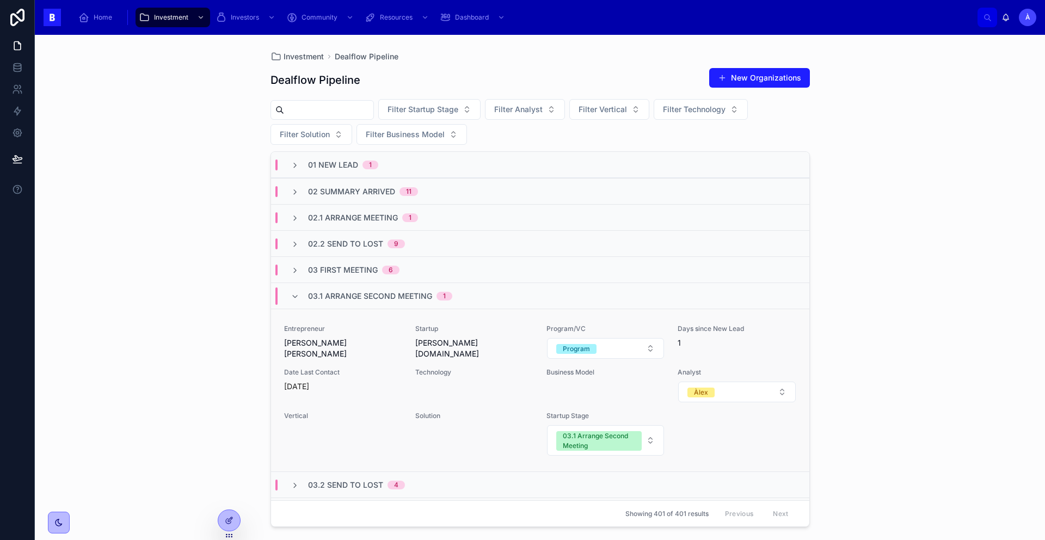
click at [385, 317] on link "Entrepreneur [PERSON_NAME] [PERSON_NAME] Startup [PERSON_NAME][DOMAIN_NAME] Pro…" at bounding box center [540, 389] width 538 height 163
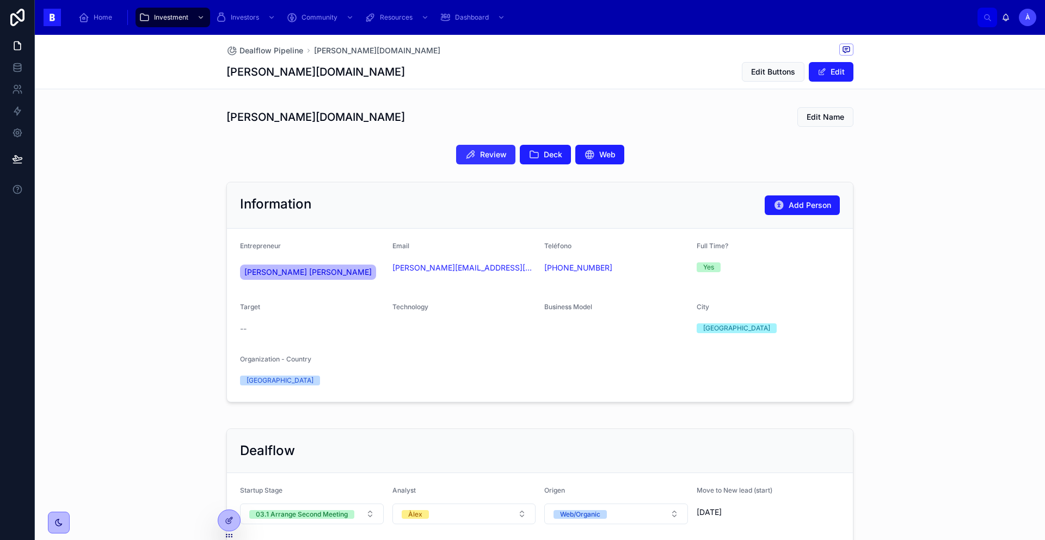
click at [473, 159] on button "Review" at bounding box center [485, 155] width 59 height 20
click at [773, 67] on span "Edit Buttons" at bounding box center [773, 71] width 44 height 11
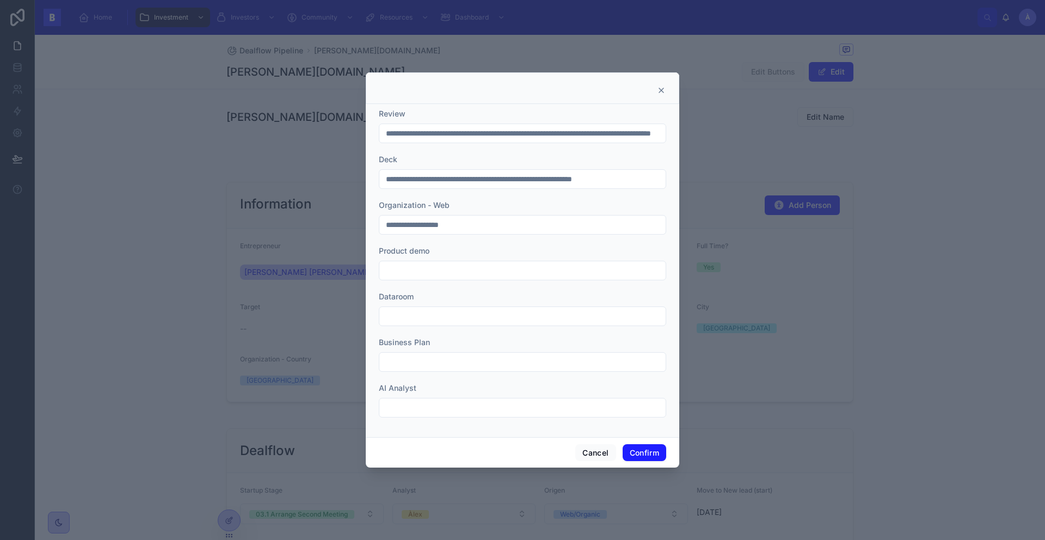
click at [450, 126] on input "**********" at bounding box center [522, 133] width 286 height 15
click at [449, 129] on input "**********" at bounding box center [522, 133] width 286 height 15
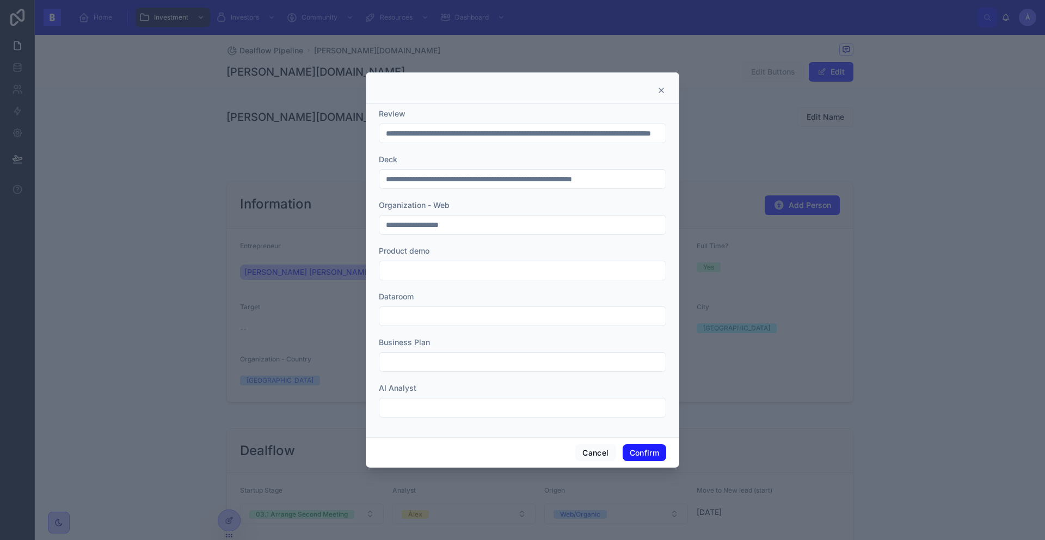
type input "*"
paste input "**********"
type input "**********"
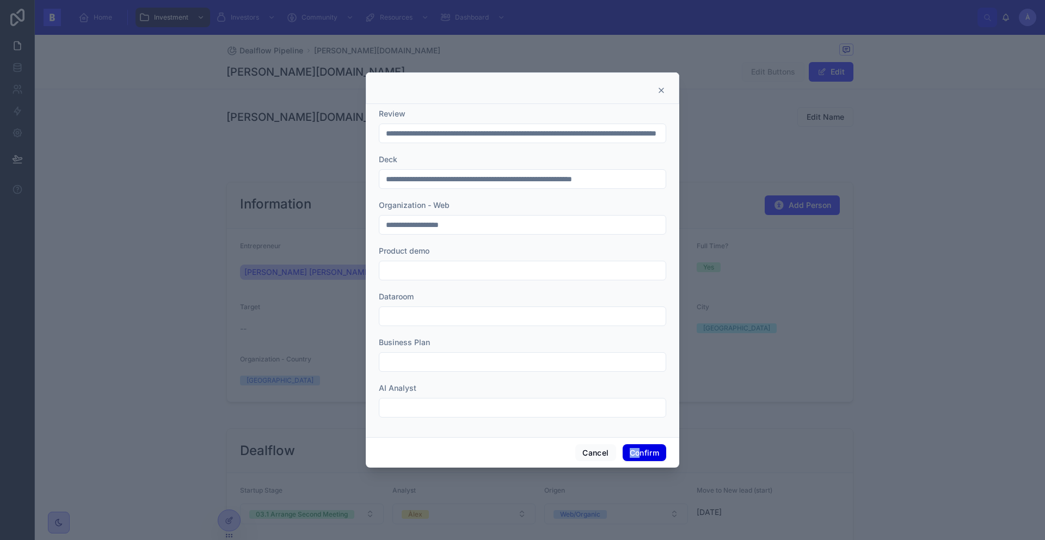
click at [639, 447] on div "Cancel Confirm" at bounding box center [522, 452] width 313 height 31
click at [640, 452] on button "Confirm" at bounding box center [644, 452] width 44 height 17
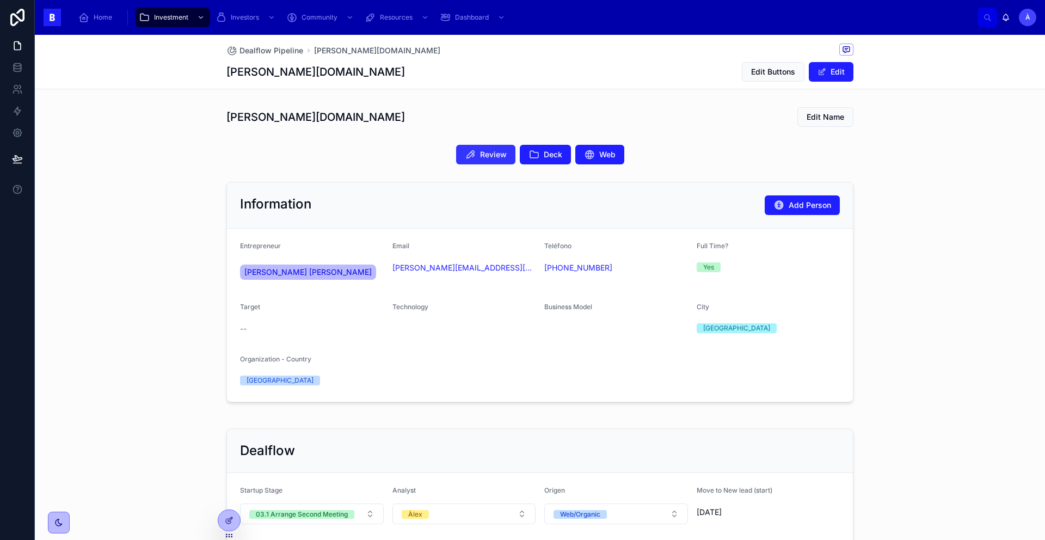
click at [499, 163] on button "Review" at bounding box center [485, 155] width 59 height 20
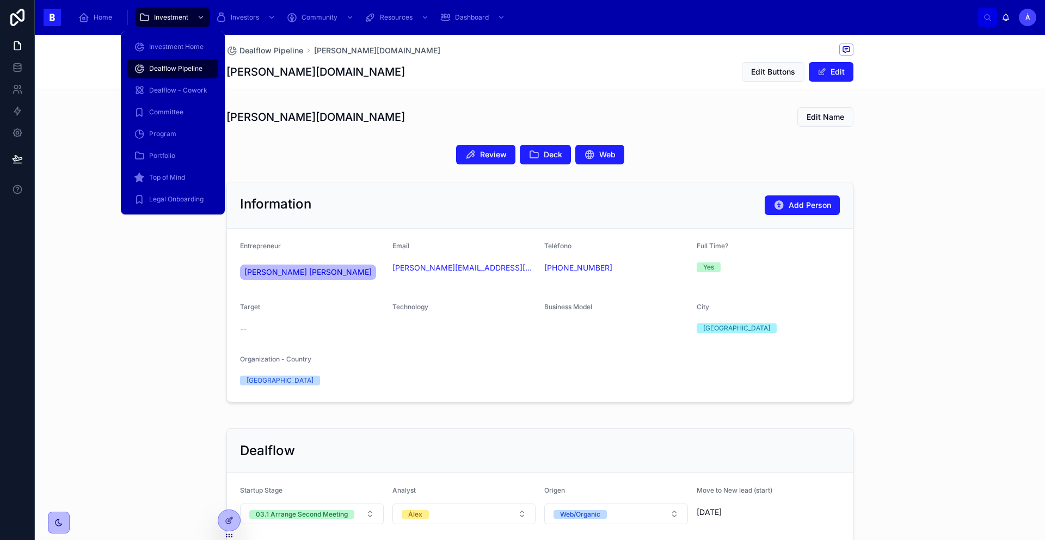
click at [176, 67] on span "Dealflow Pipeline" at bounding box center [175, 68] width 53 height 9
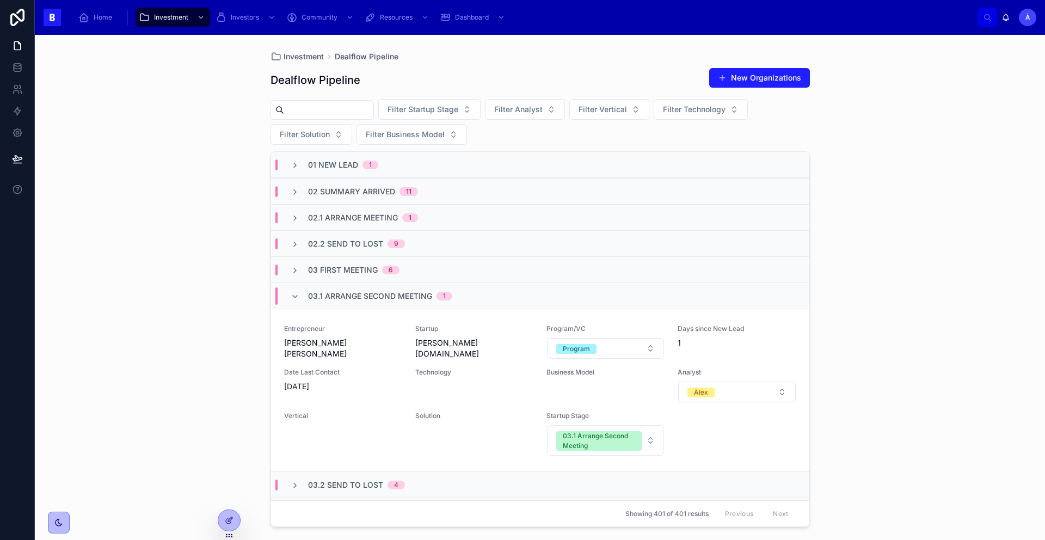
click at [337, 291] on span "03.1 Arrange Second Meeting" at bounding box center [370, 296] width 124 height 11
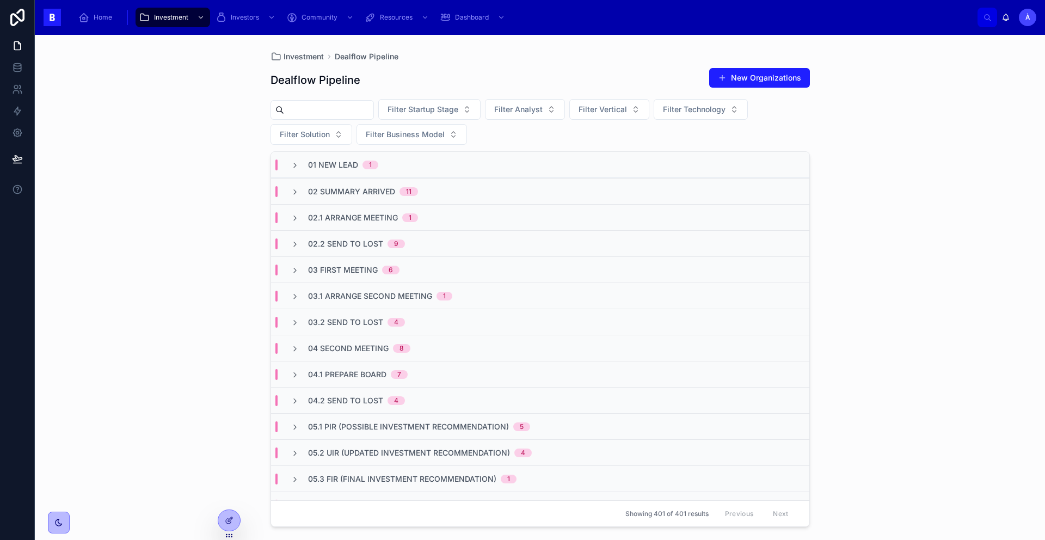
click at [312, 197] on div "02 Summary Arrived 11" at bounding box center [540, 191] width 538 height 26
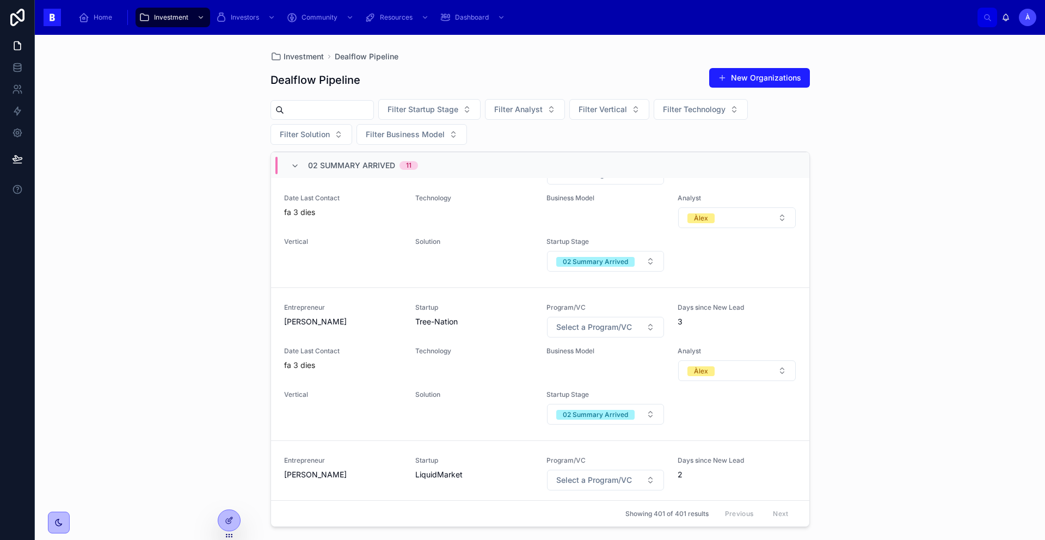
scroll to position [725, 0]
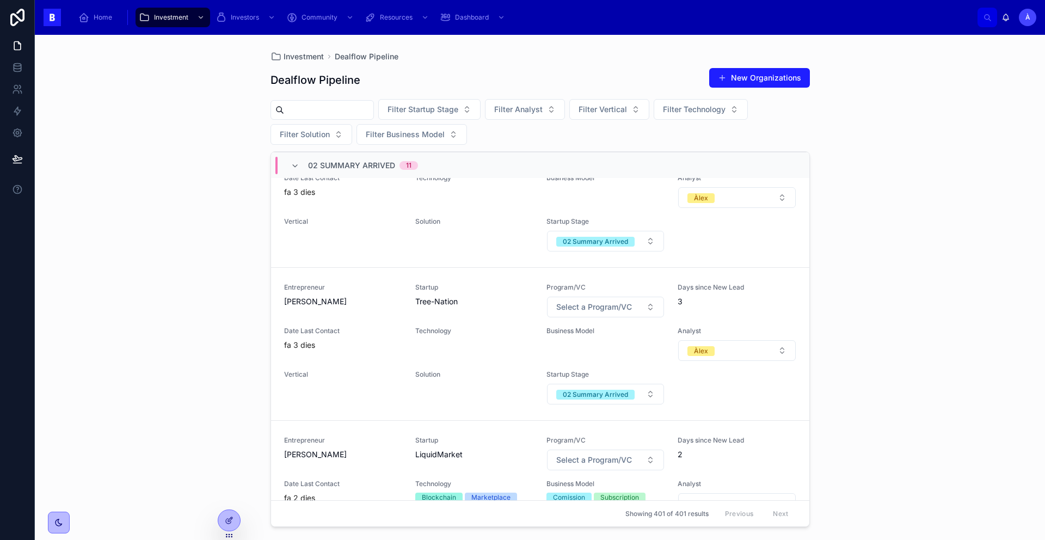
click at [437, 307] on span "Tree-Nation" at bounding box center [474, 301] width 118 height 11
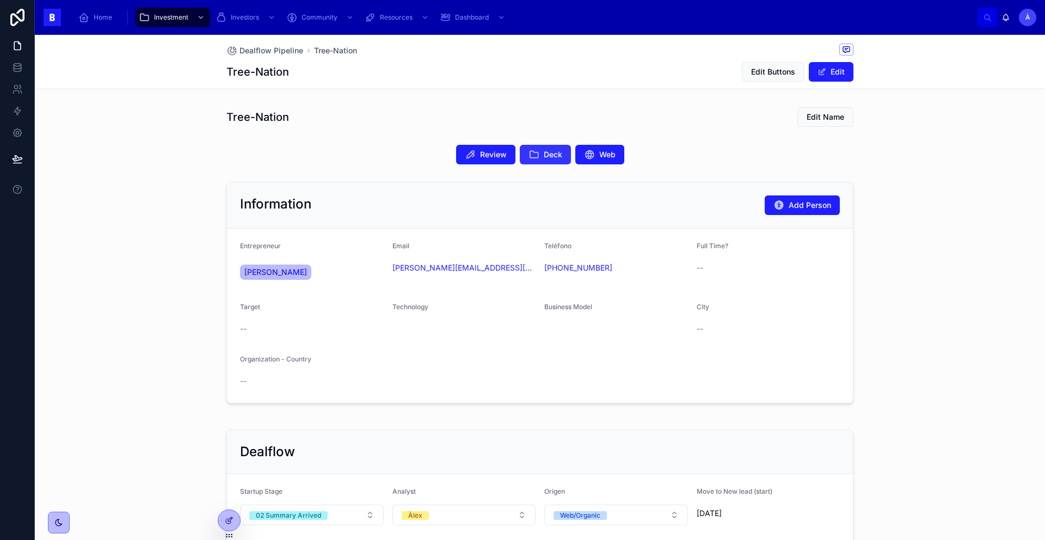
click at [529, 153] on icon at bounding box center [533, 154] width 11 height 11
click at [762, 70] on span "Edit Buttons" at bounding box center [773, 71] width 44 height 11
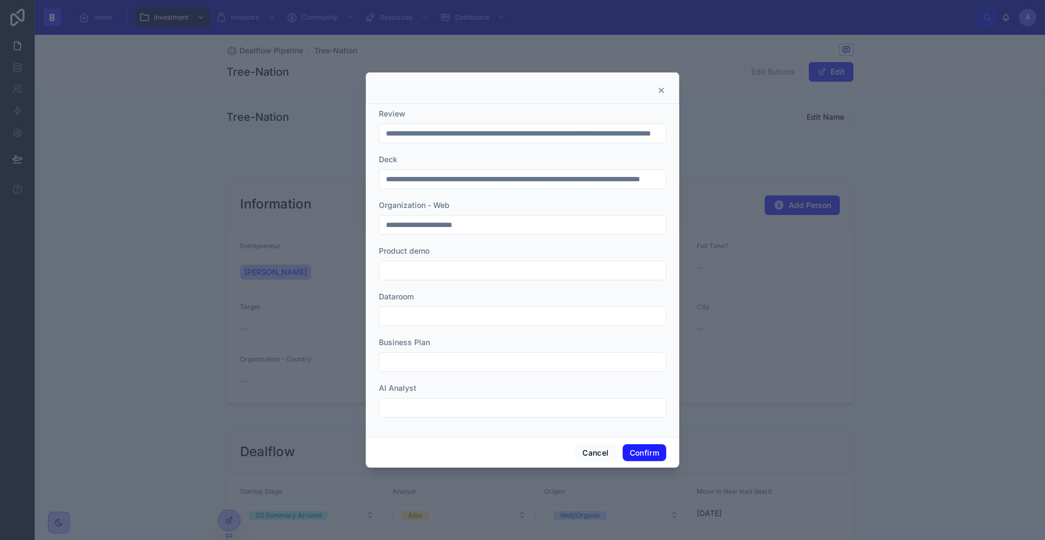
click at [517, 172] on input "**********" at bounding box center [522, 178] width 286 height 15
paste input "text"
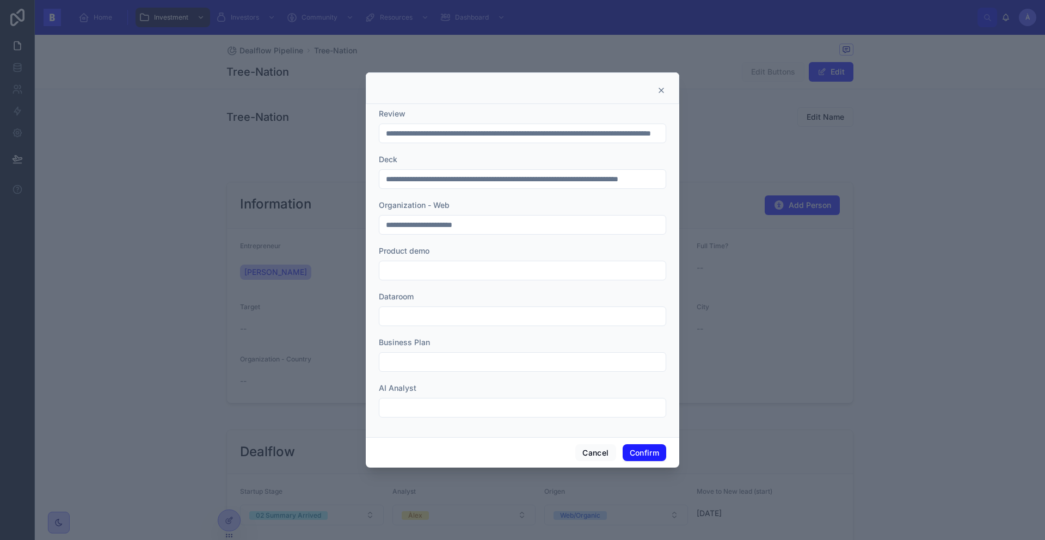
scroll to position [0, 75]
type input "**********"
click at [637, 452] on button "Confirm" at bounding box center [644, 452] width 44 height 17
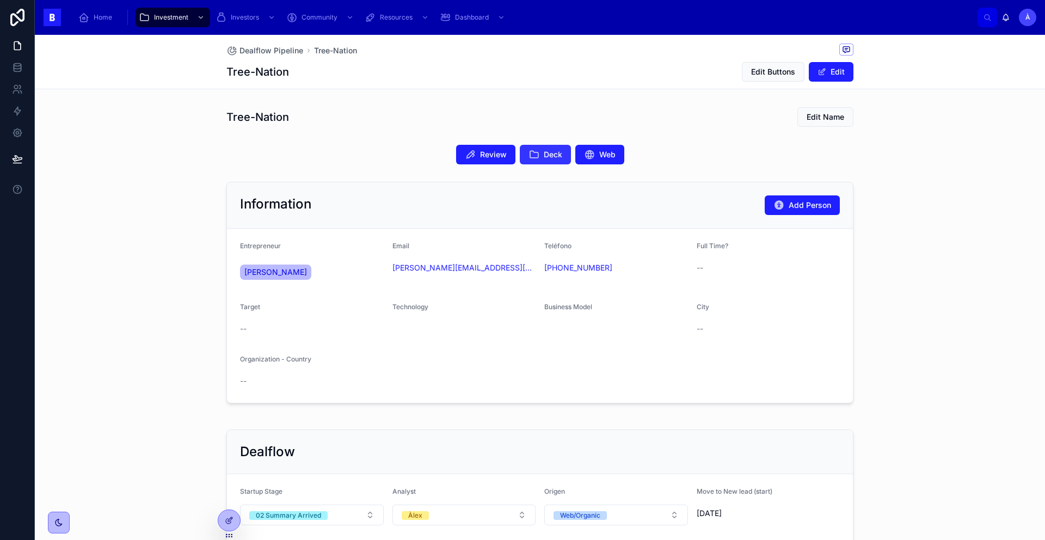
click at [544, 153] on span "Deck" at bounding box center [553, 154] width 18 height 11
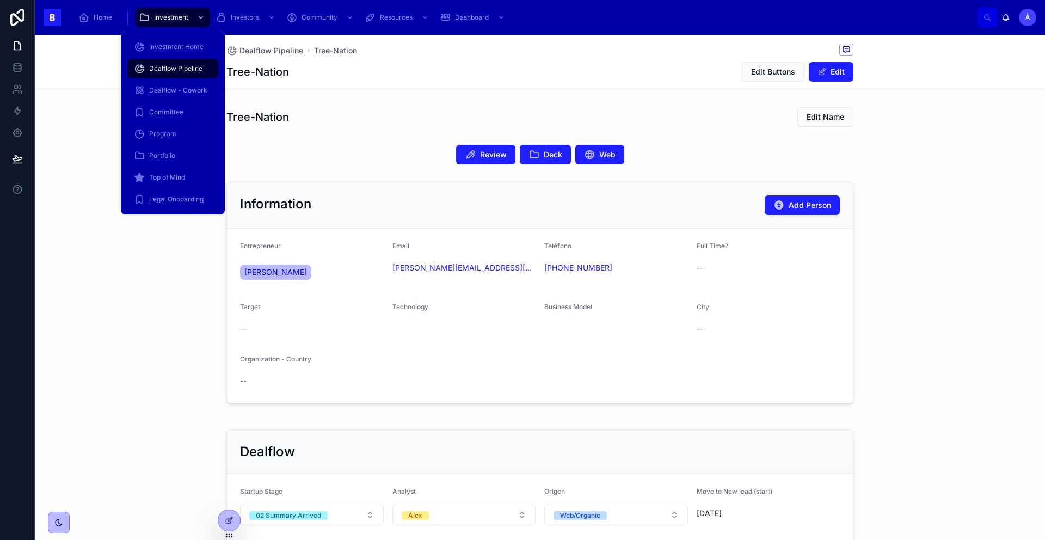
click at [186, 72] on span "Dealflow Pipeline" at bounding box center [175, 68] width 53 height 9
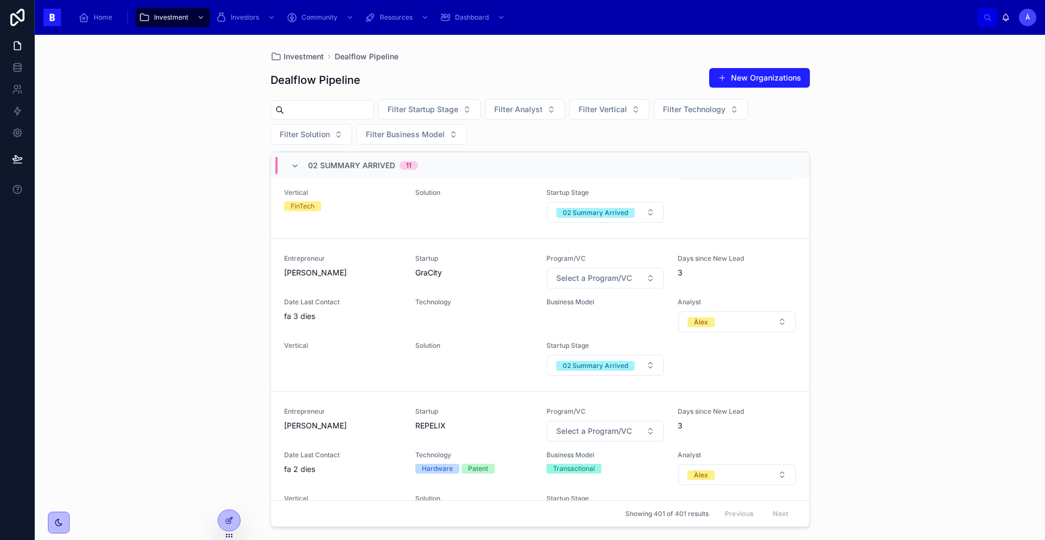
scroll to position [297, 0]
click at [376, 349] on span "Vertical" at bounding box center [343, 344] width 118 height 9
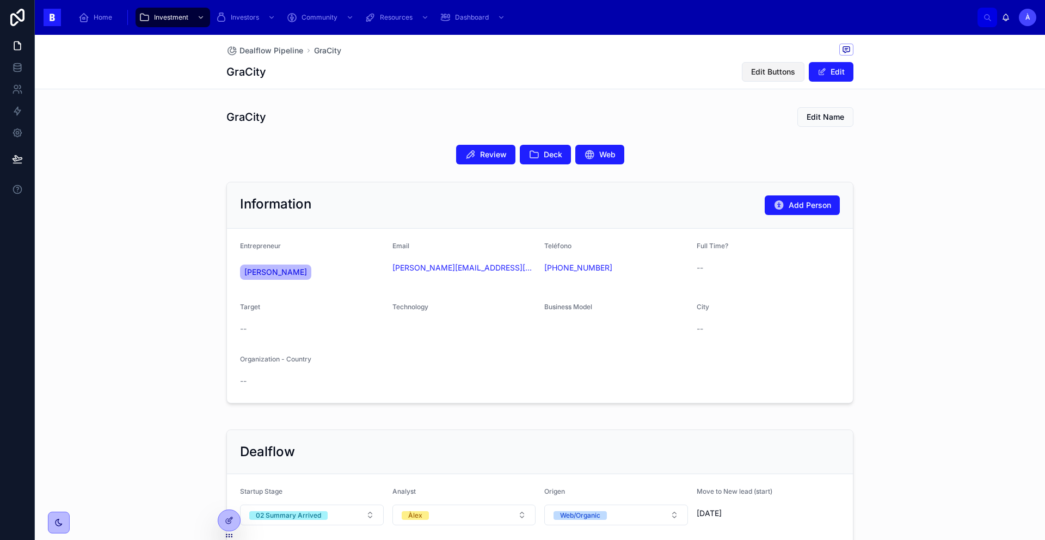
click at [777, 77] on button "Edit Buttons" at bounding box center [773, 72] width 63 height 20
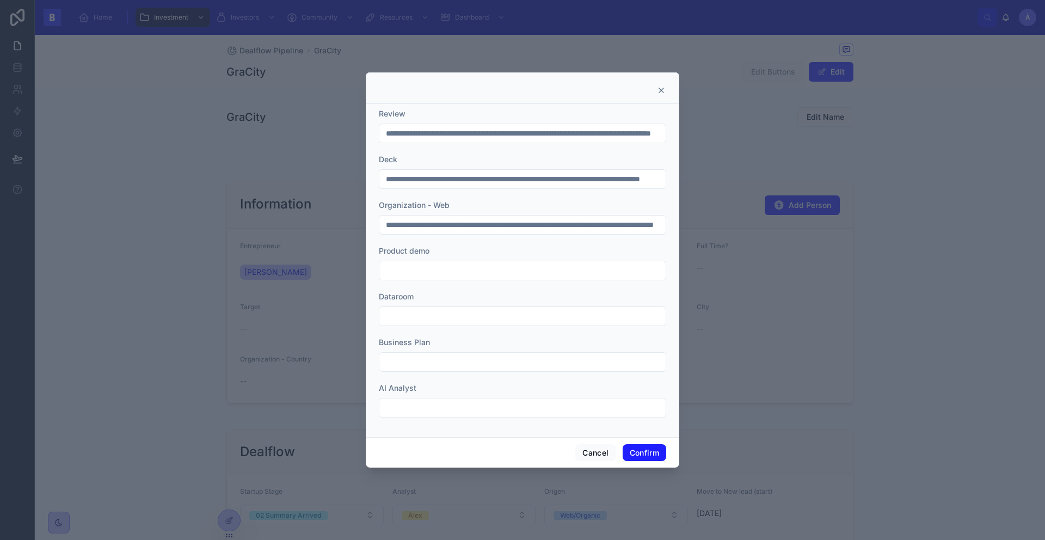
click at [458, 184] on input "**********" at bounding box center [522, 178] width 286 height 15
paste input "text"
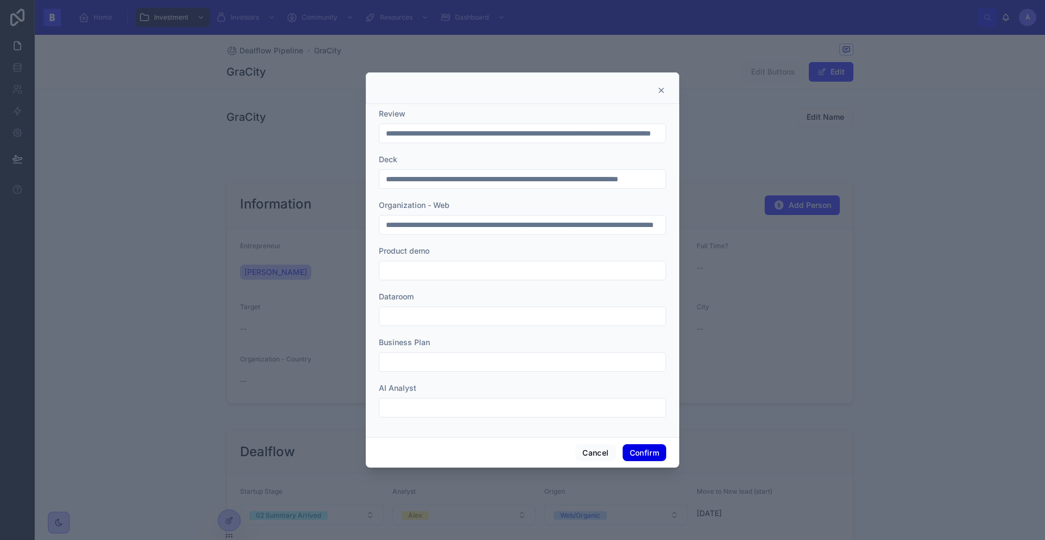
type input "**********"
click at [658, 452] on button "Confirm" at bounding box center [644, 452] width 44 height 17
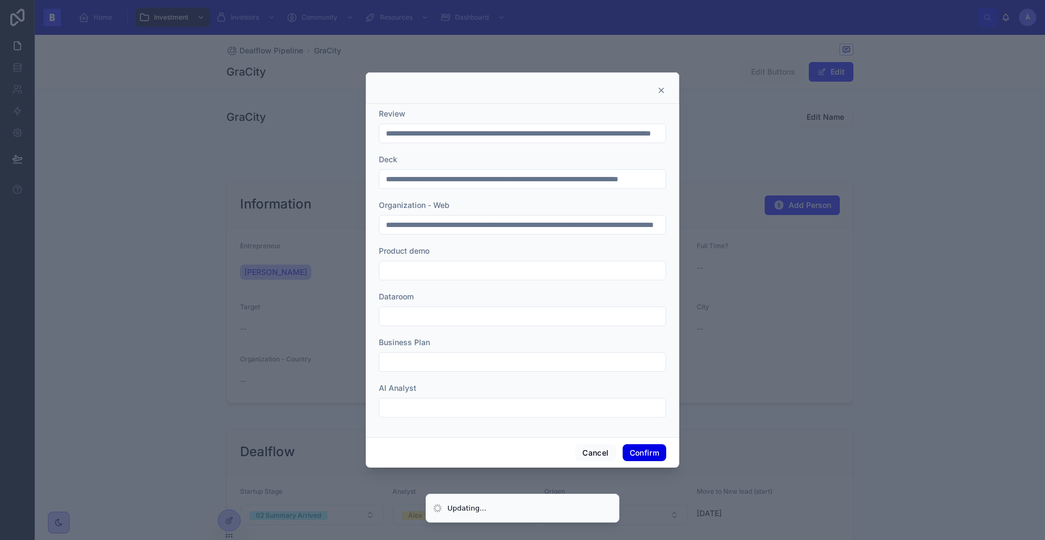
scroll to position [0, 0]
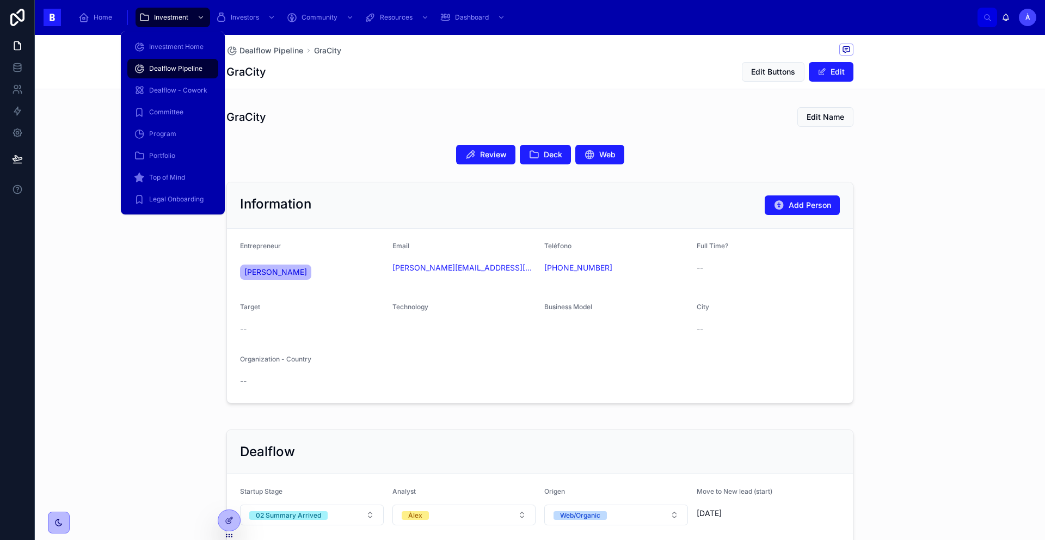
click at [158, 65] on span "Dealflow Pipeline" at bounding box center [175, 68] width 53 height 9
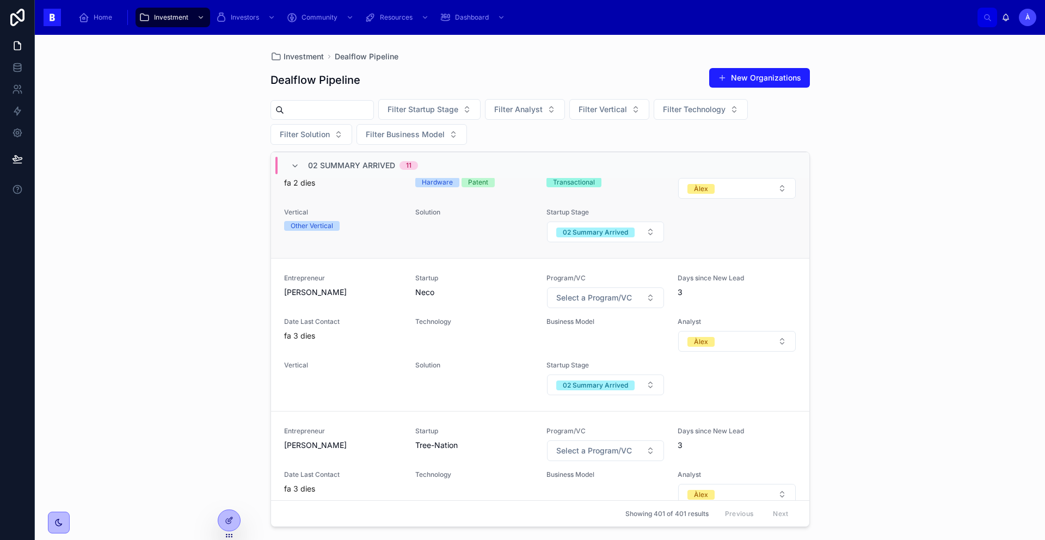
scroll to position [598, 0]
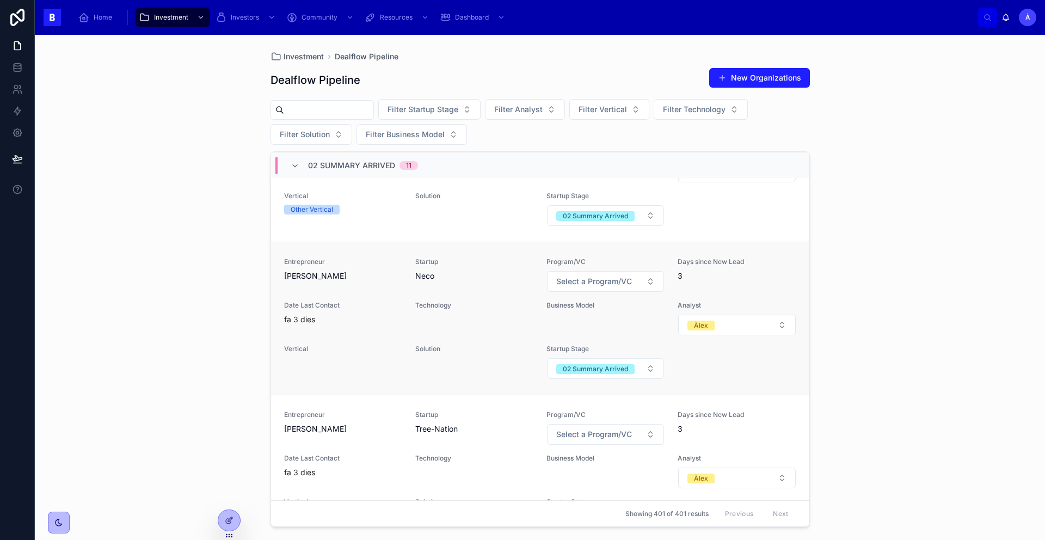
click at [378, 353] on span "Vertical" at bounding box center [343, 348] width 118 height 9
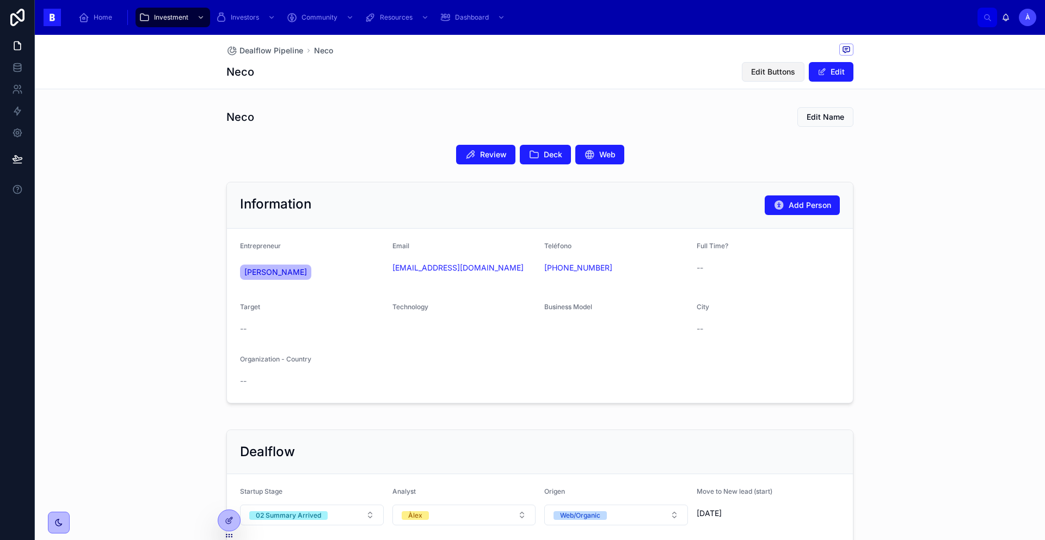
click at [786, 72] on span "Edit Buttons" at bounding box center [773, 71] width 44 height 11
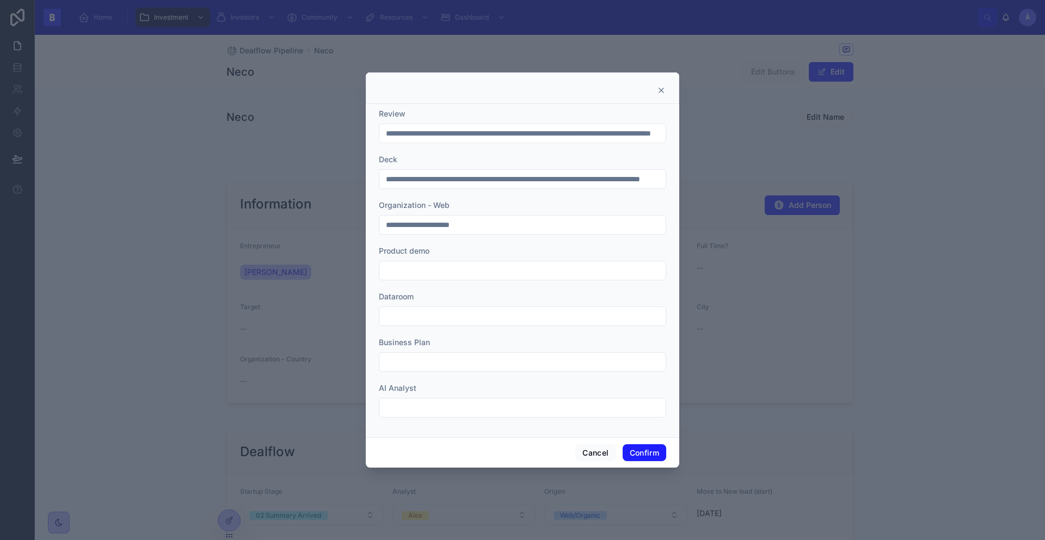
click at [471, 186] on input "**********" at bounding box center [522, 178] width 286 height 15
paste input "text"
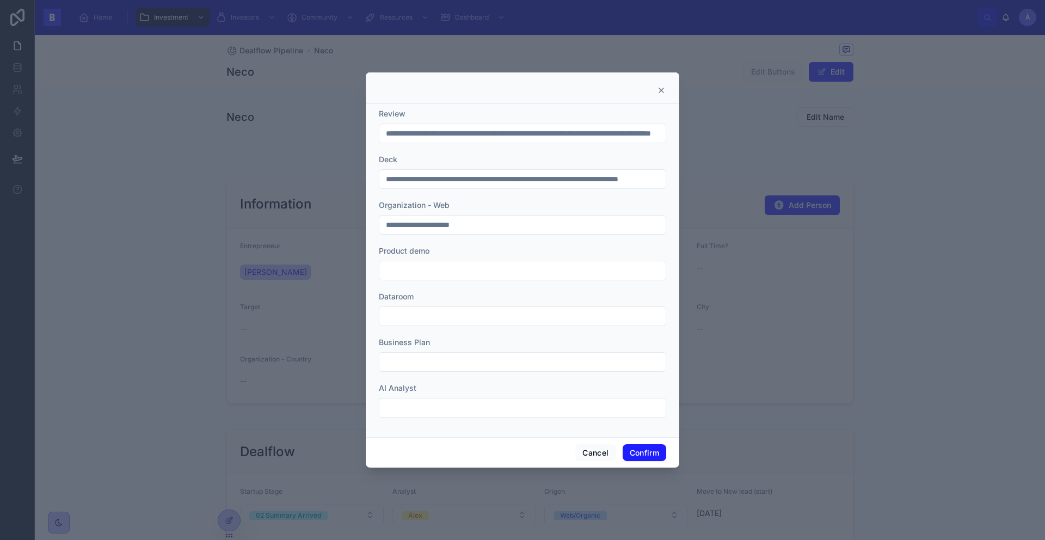
scroll to position [0, 65]
type input "**********"
click at [646, 447] on button "Confirm" at bounding box center [644, 452] width 44 height 17
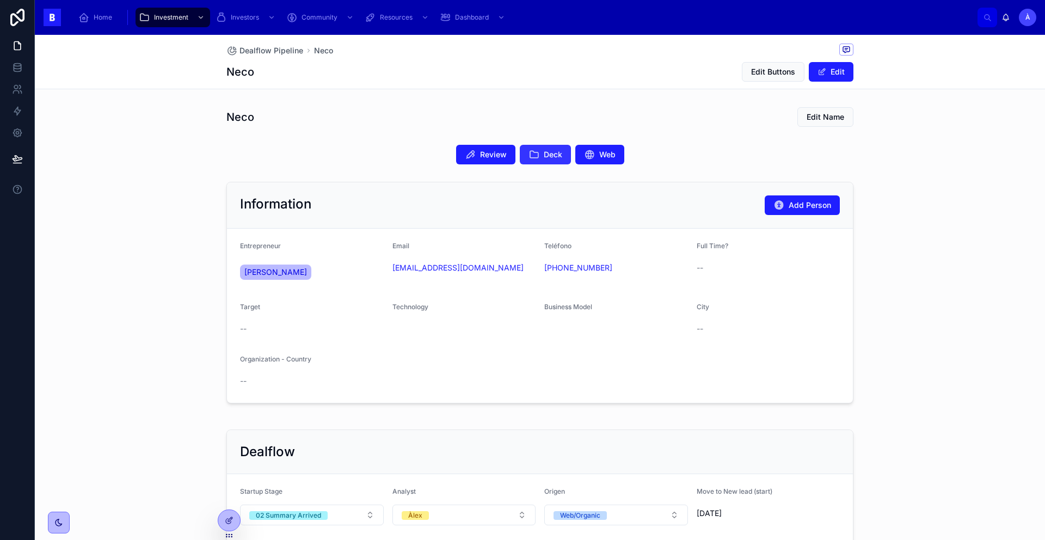
click at [536, 152] on button "Deck" at bounding box center [545, 155] width 51 height 20
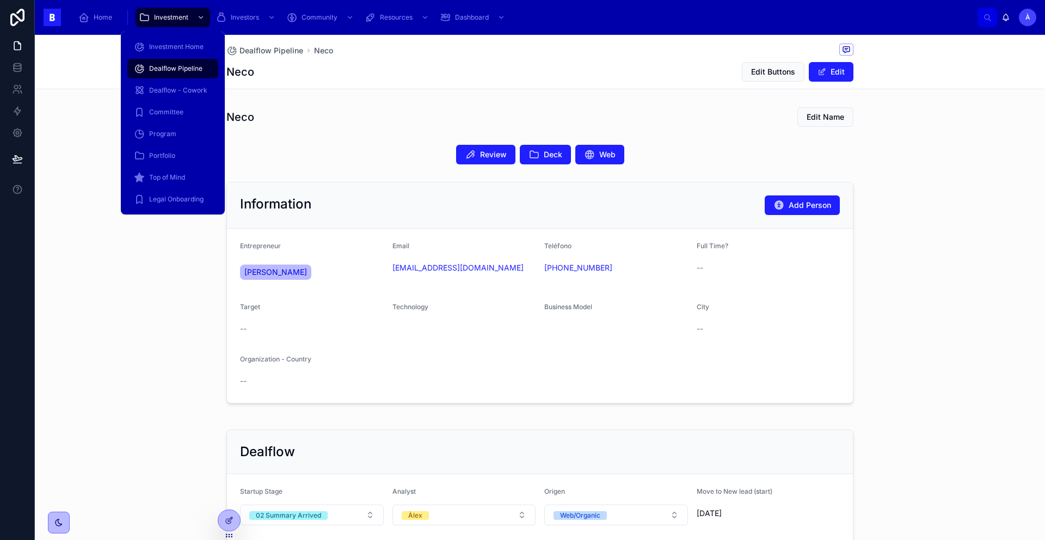
click at [176, 72] on span "Dealflow Pipeline" at bounding box center [175, 68] width 53 height 9
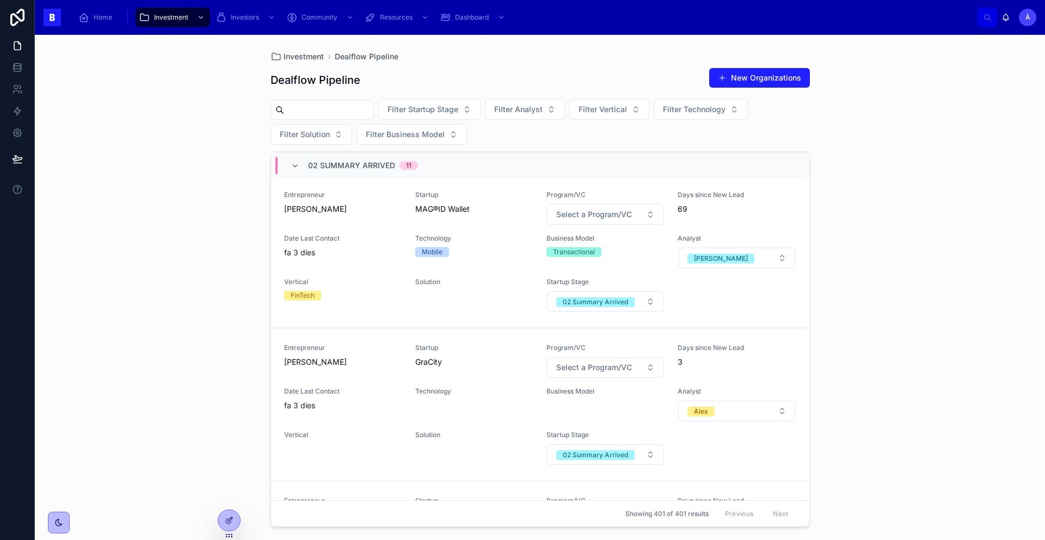
scroll to position [208, 0]
click at [330, 285] on span "Vertical" at bounding box center [343, 280] width 118 height 9
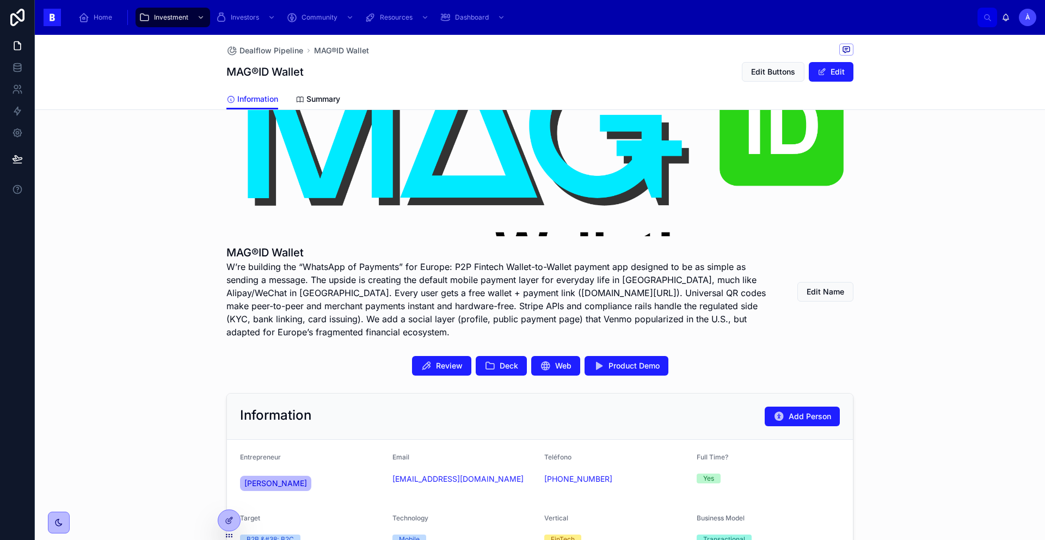
scroll to position [291, 0]
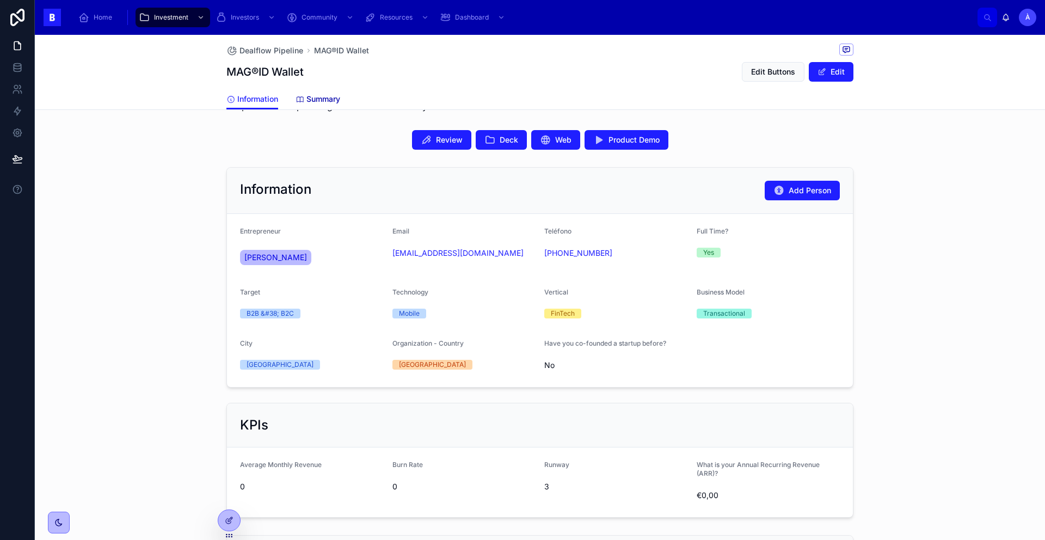
click at [307, 102] on span "Summary" at bounding box center [323, 99] width 34 height 11
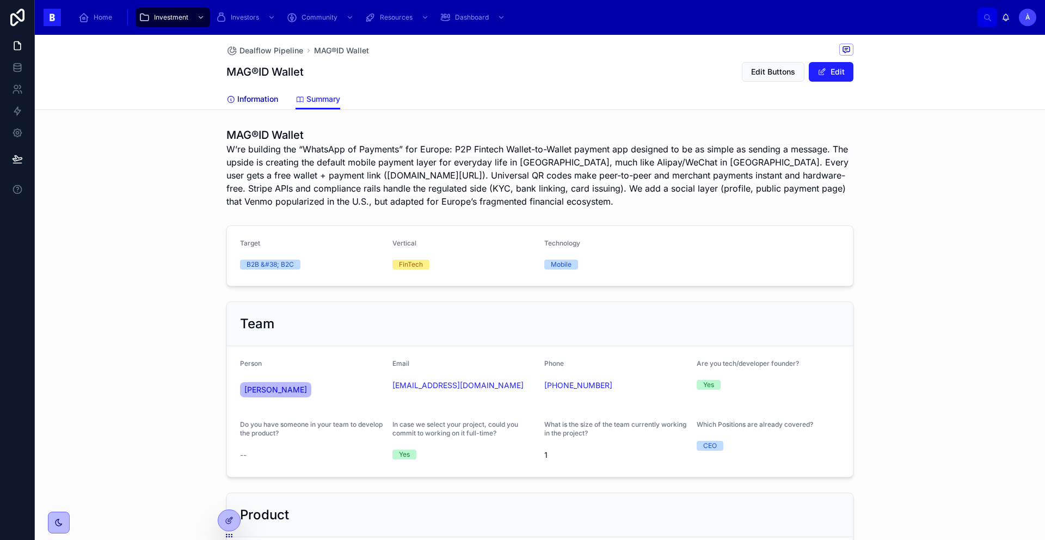
click at [254, 100] on span "Information" at bounding box center [257, 99] width 41 height 11
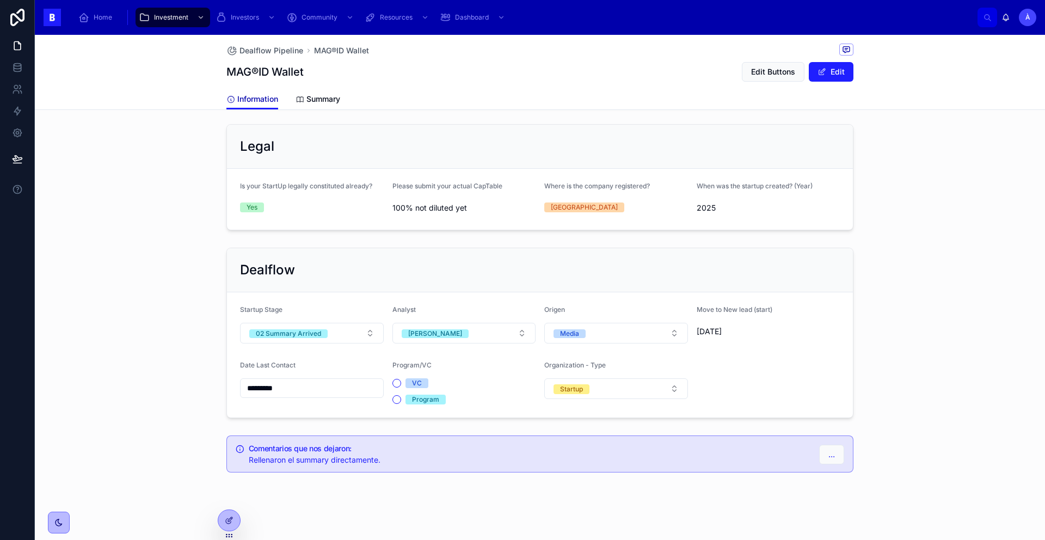
scroll to position [708, 0]
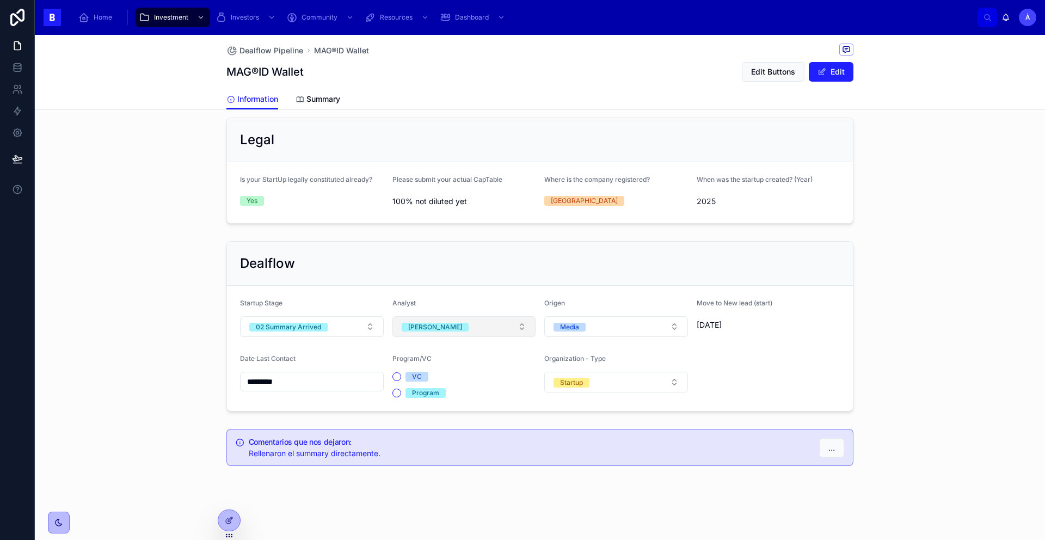
click at [459, 323] on button "[PERSON_NAME]" at bounding box center [464, 326] width 144 height 21
click at [418, 412] on span "Àlex" at bounding box center [408, 415] width 27 height 9
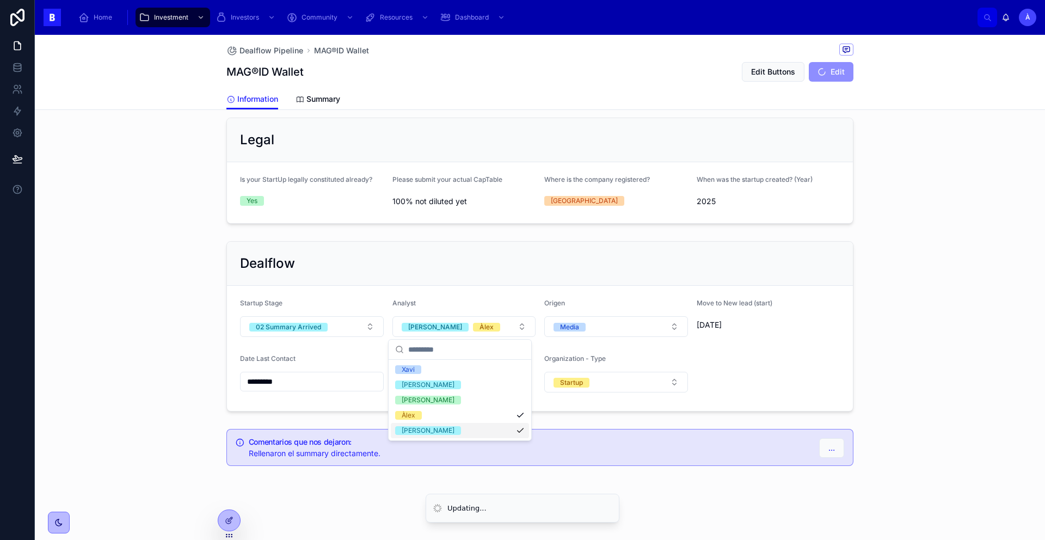
drag, startPoint x: 423, startPoint y: 427, endPoint x: 418, endPoint y: 412, distance: 15.7
click at [423, 428] on div "[PERSON_NAME]" at bounding box center [428, 430] width 53 height 9
click at [415, 281] on div "Dealflow" at bounding box center [540, 264] width 626 height 44
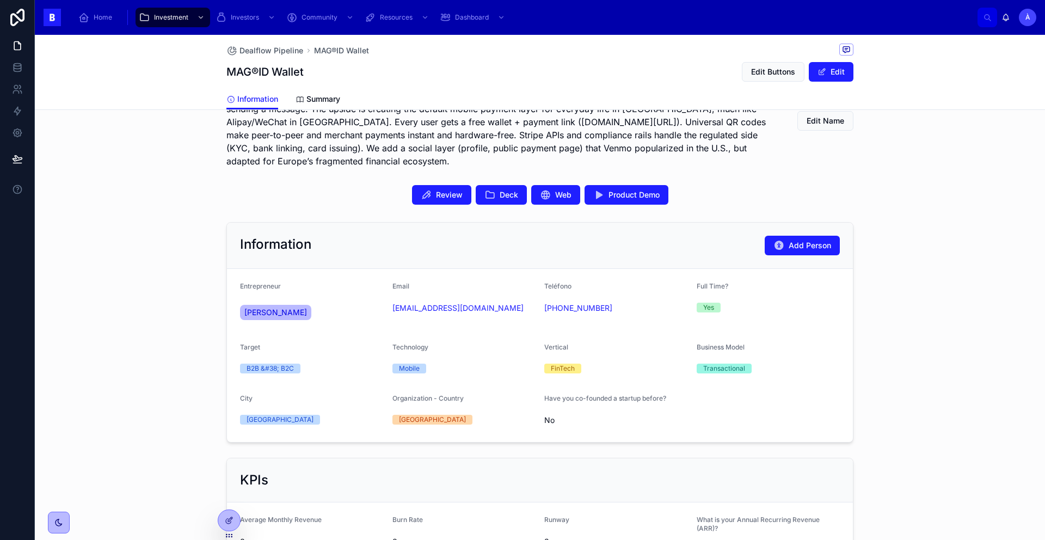
scroll to position [238, 0]
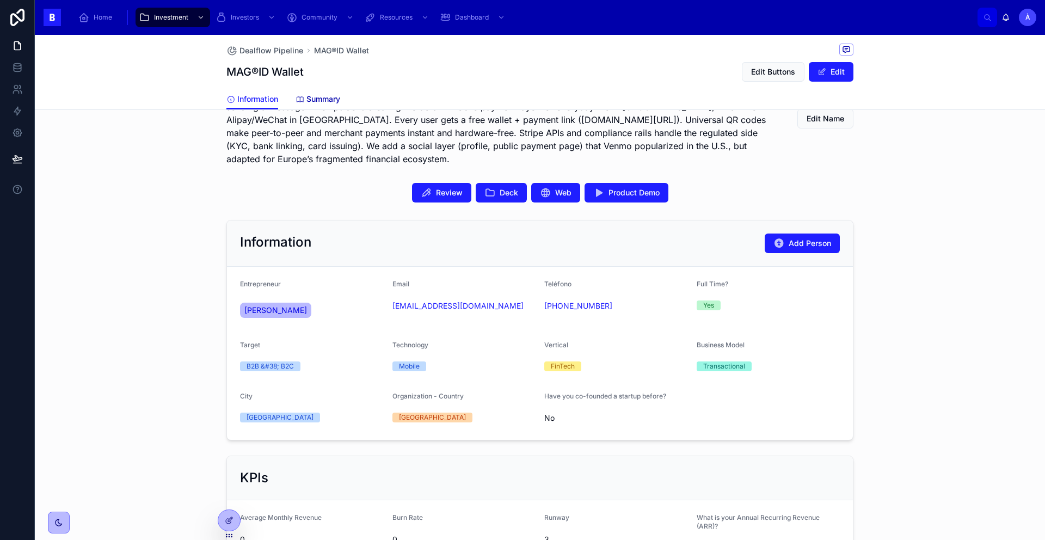
click at [327, 103] on span "Summary" at bounding box center [323, 99] width 34 height 11
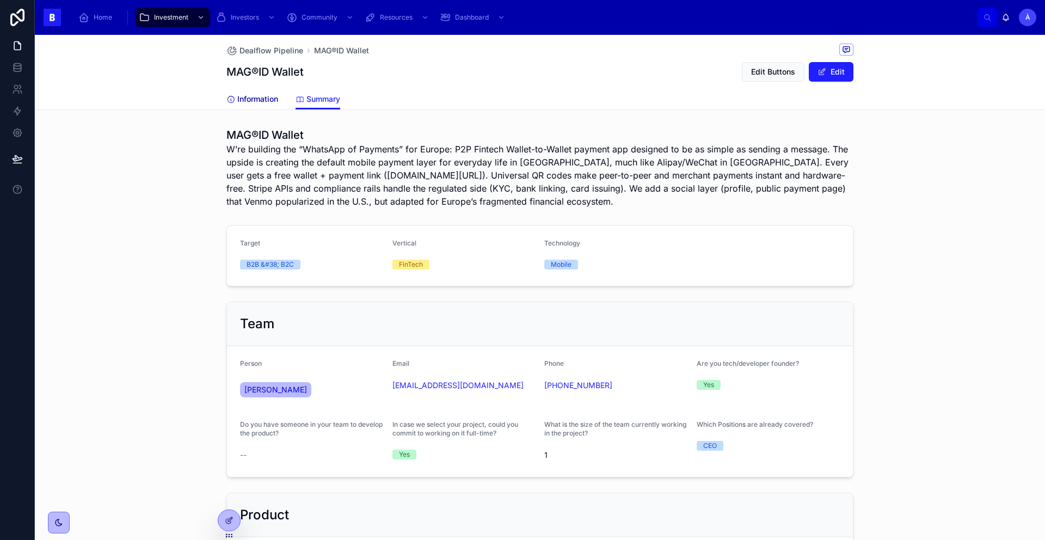
click at [247, 98] on span "Information" at bounding box center [257, 99] width 41 height 11
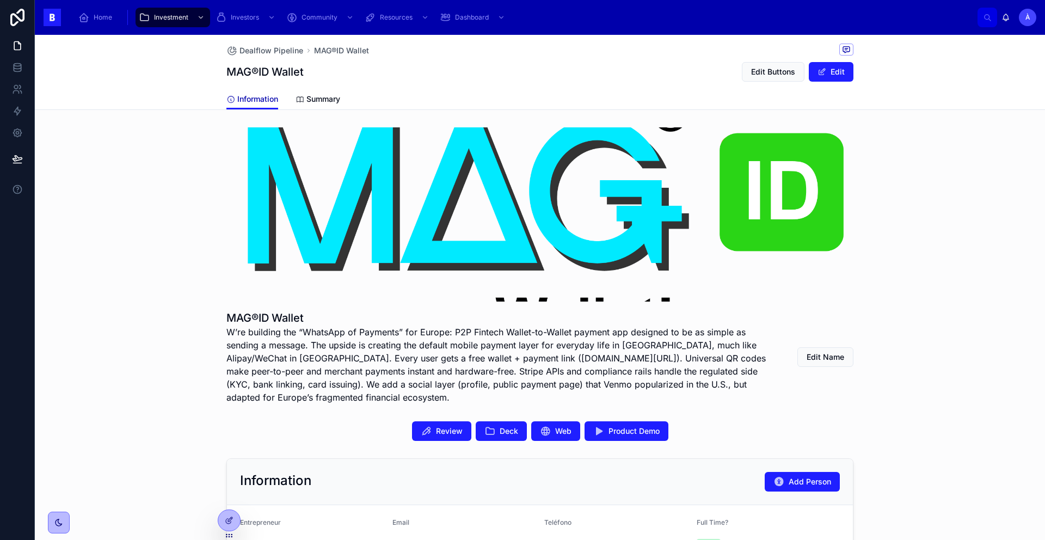
click at [254, 98] on span "Information" at bounding box center [257, 99] width 41 height 11
click at [250, 102] on span "Information" at bounding box center [257, 99] width 41 height 11
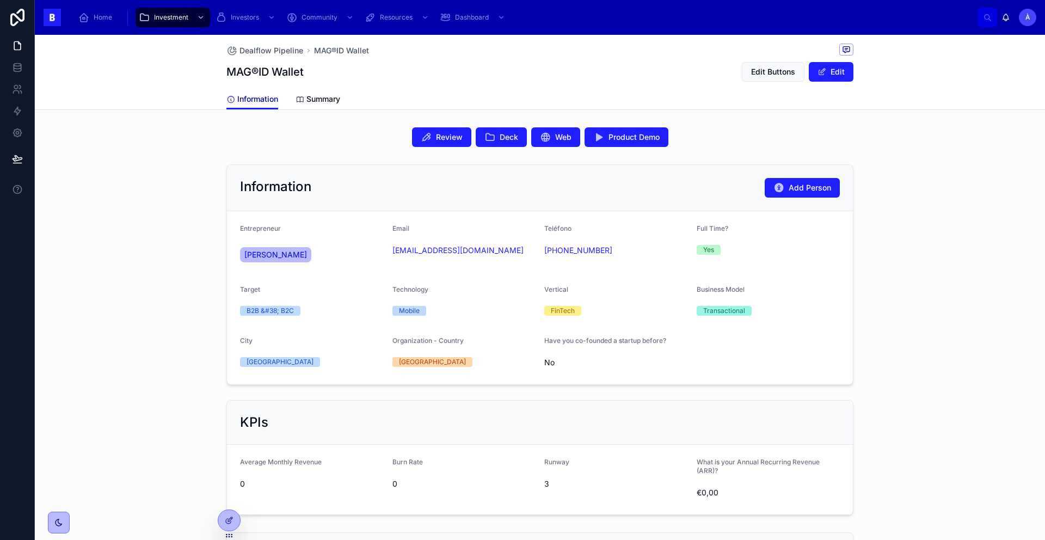
scroll to position [304, 0]
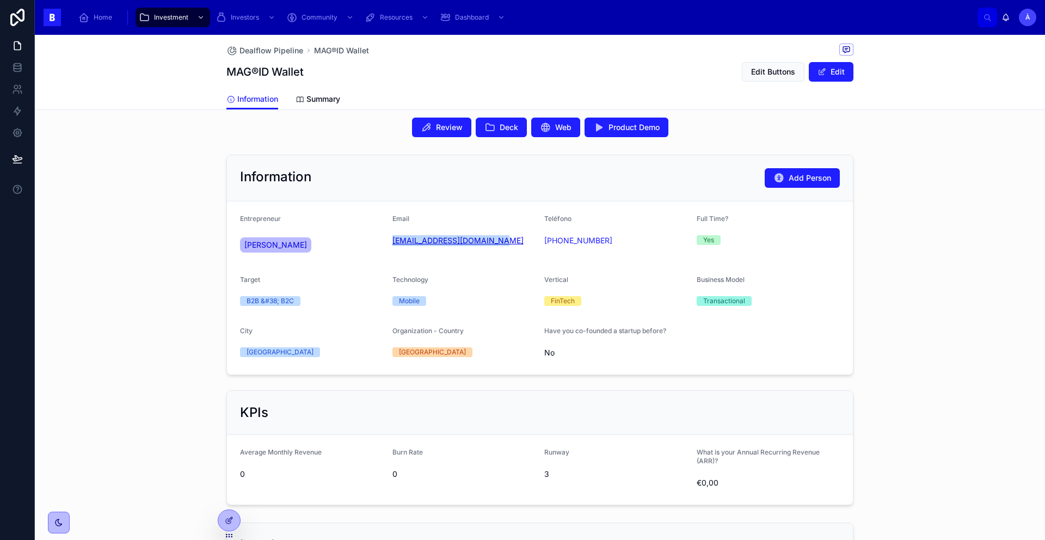
drag, startPoint x: 483, startPoint y: 246, endPoint x: 405, endPoint y: 236, distance: 79.1
click at [386, 243] on form "Entrepreneur Luis Javie Peralta Email luisjavierperalta@aol.com Teléfono +39 35…" at bounding box center [540, 287] width 626 height 173
click at [445, 180] on div "Information Add Person" at bounding box center [540, 178] width 600 height 20
click at [279, 248] on span "[PERSON_NAME]" at bounding box center [275, 244] width 63 height 11
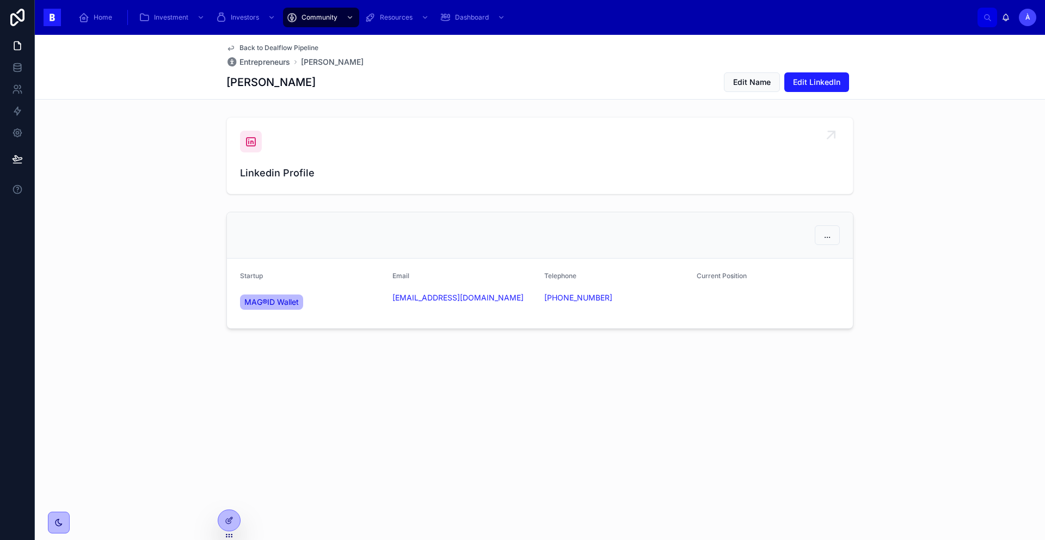
click at [255, 143] on icon at bounding box center [250, 141] width 13 height 13
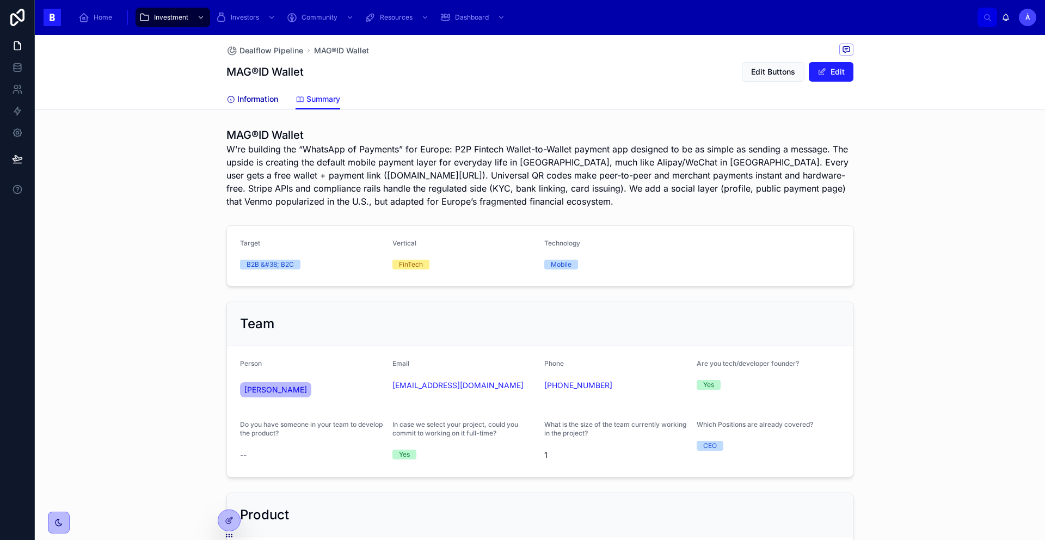
click at [263, 101] on span "Information" at bounding box center [257, 99] width 41 height 11
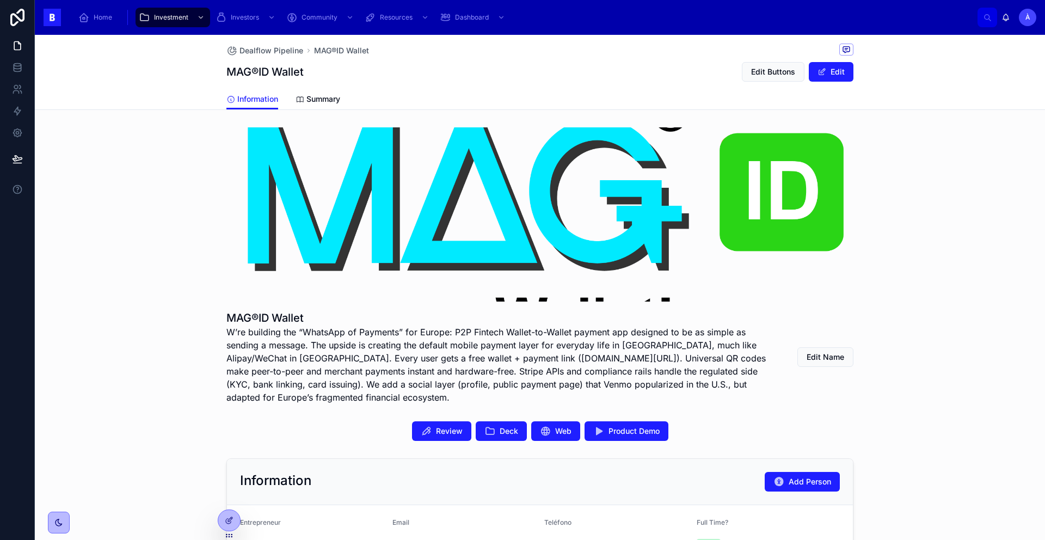
click at [499, 431] on span "Deck" at bounding box center [508, 430] width 18 height 11
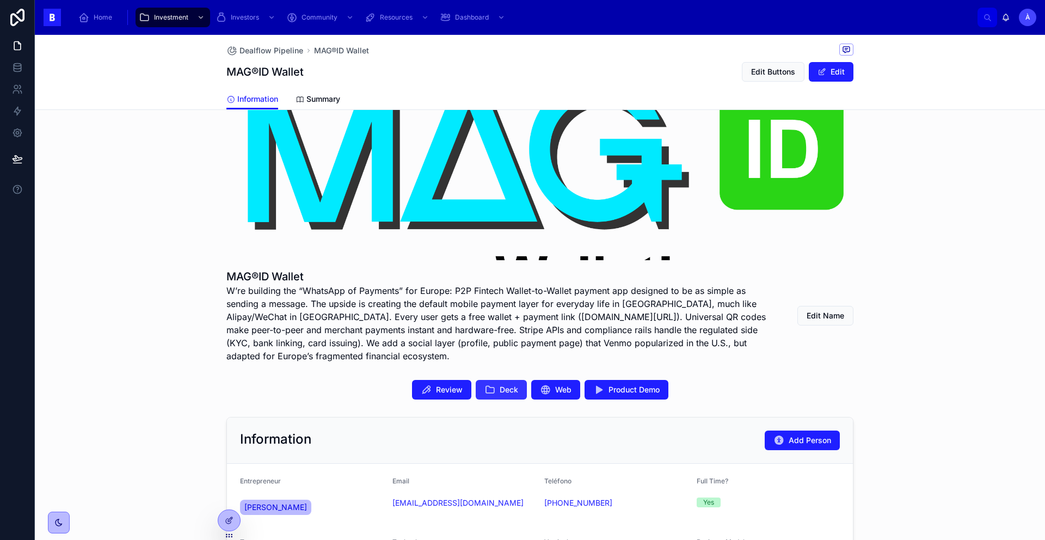
click at [493, 383] on button "Deck" at bounding box center [501, 390] width 51 height 20
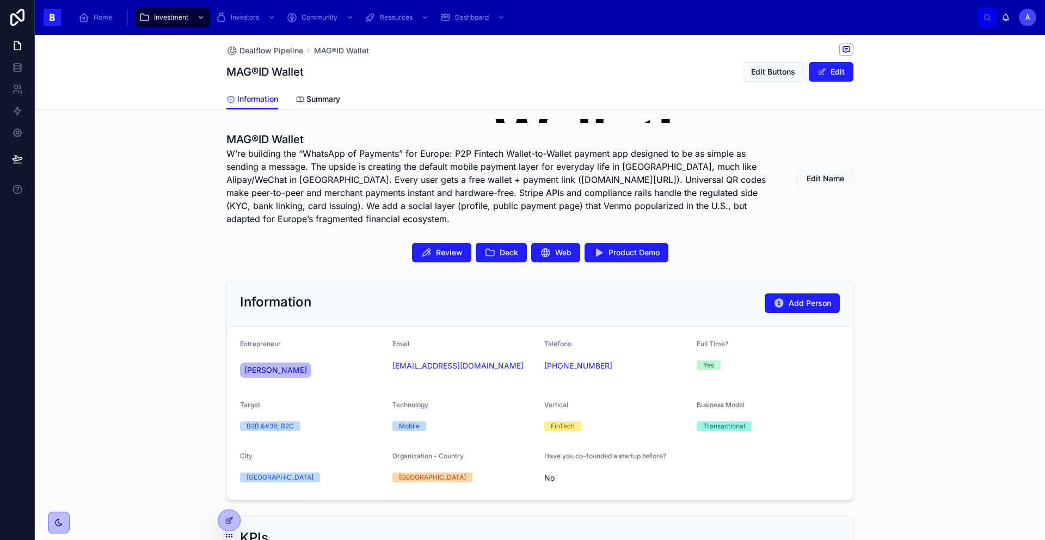
scroll to position [213, 0]
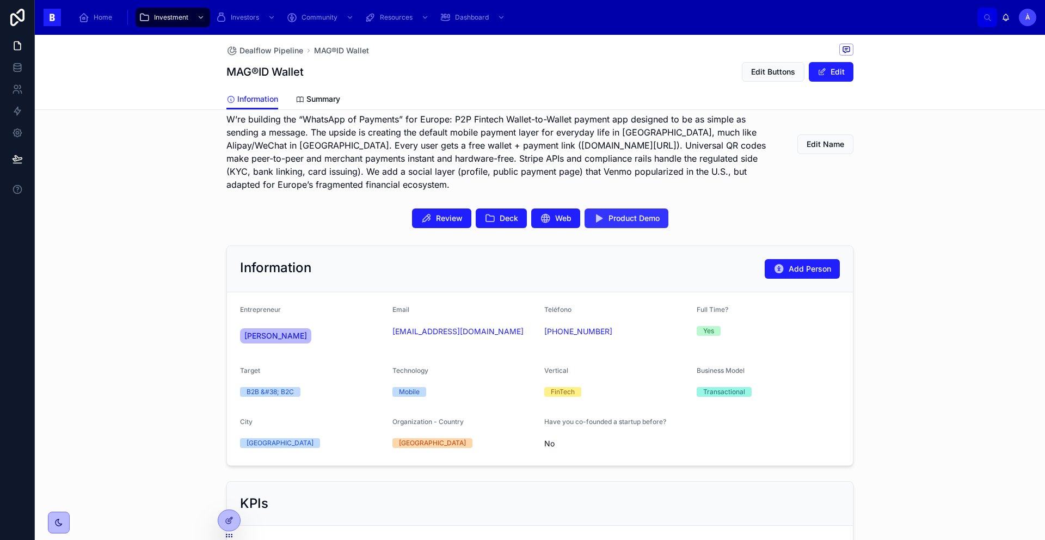
click at [599, 212] on button "Product Demo" at bounding box center [626, 218] width 84 height 20
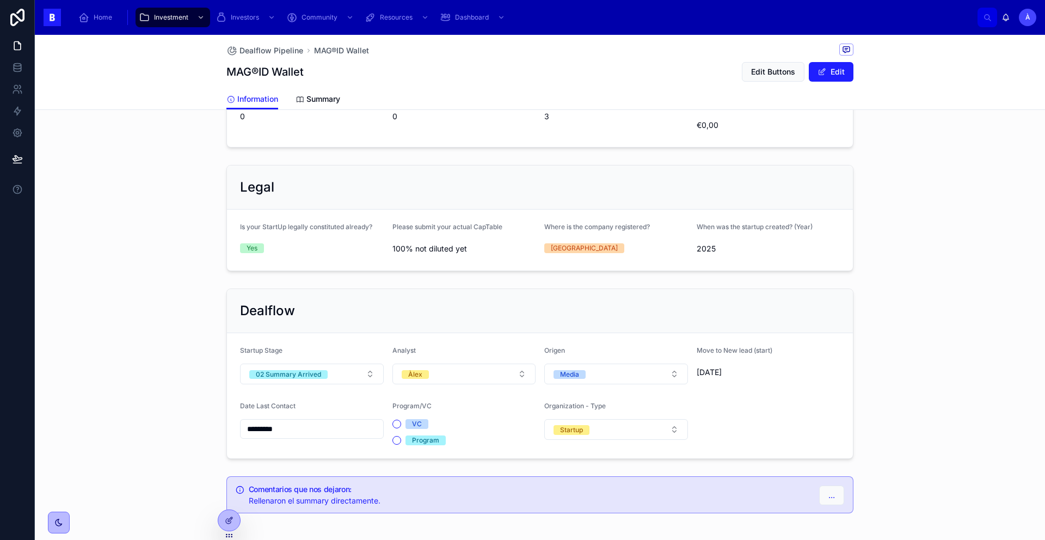
scroll to position [670, 0]
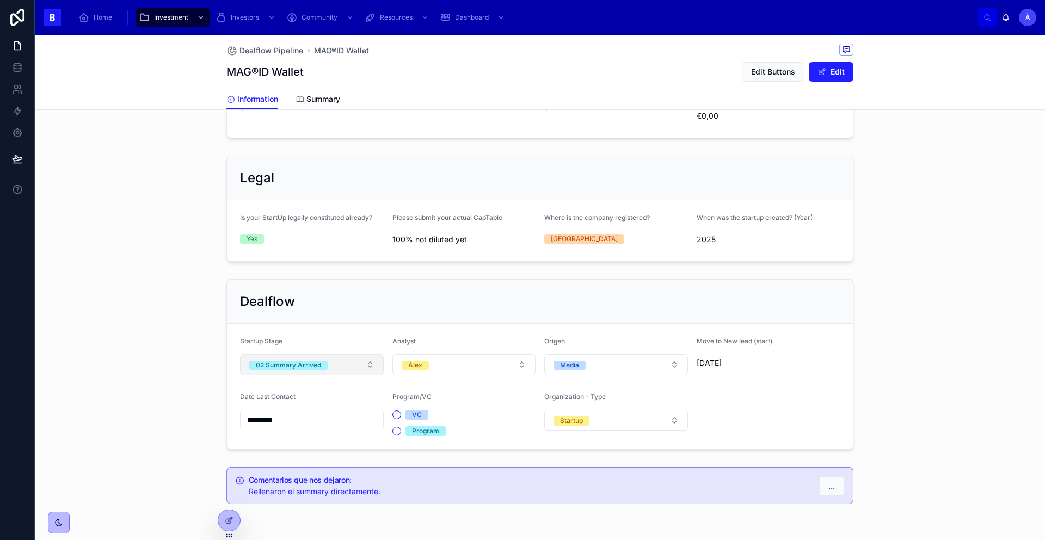
click at [303, 355] on button "02 Summary Arrived" at bounding box center [312, 364] width 144 height 21
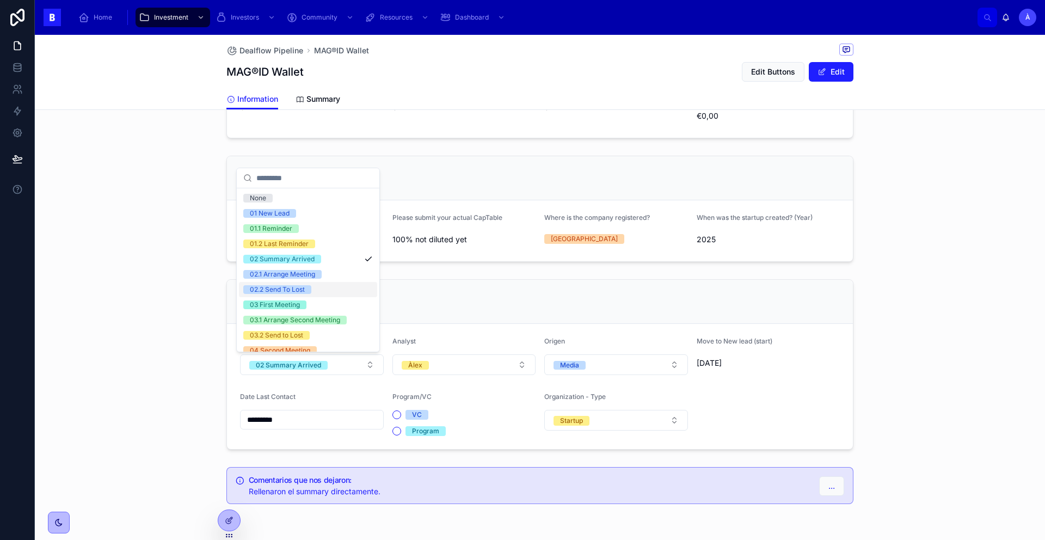
click at [271, 289] on div "02.2 Send To Lost" at bounding box center [277, 289] width 55 height 9
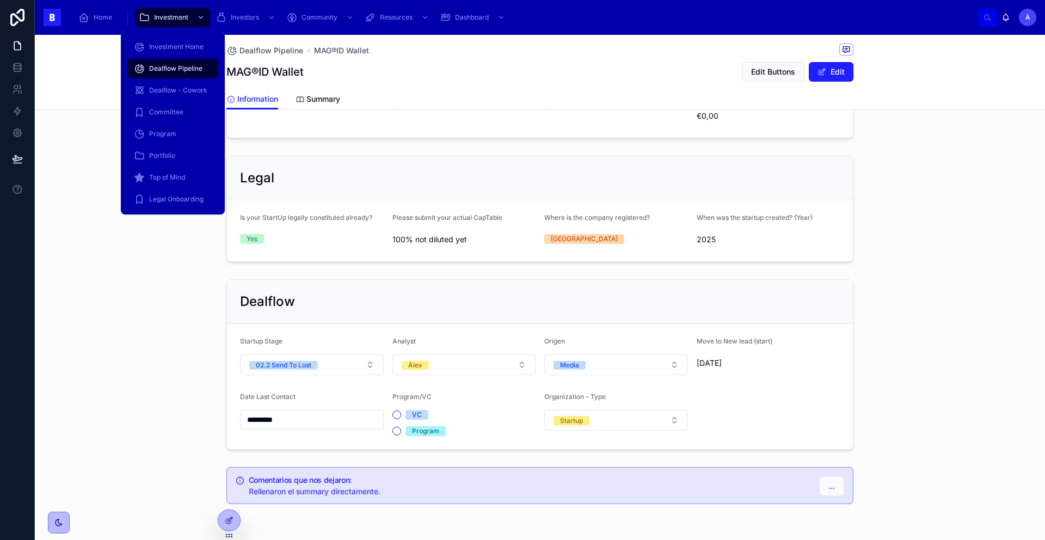
click at [184, 63] on div "Dealflow Pipeline" at bounding box center [173, 68] width 78 height 17
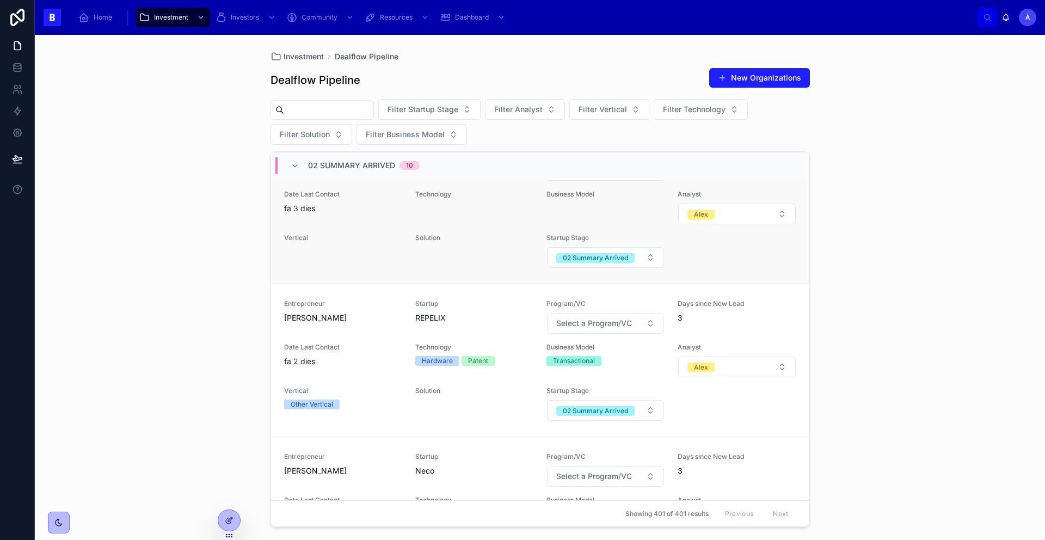
scroll to position [251, 0]
click at [363, 242] on div "Entrepreneur Yajaira Thibisay Startup GraCity Program/VC Select a Program/VC Da…" at bounding box center [540, 207] width 512 height 122
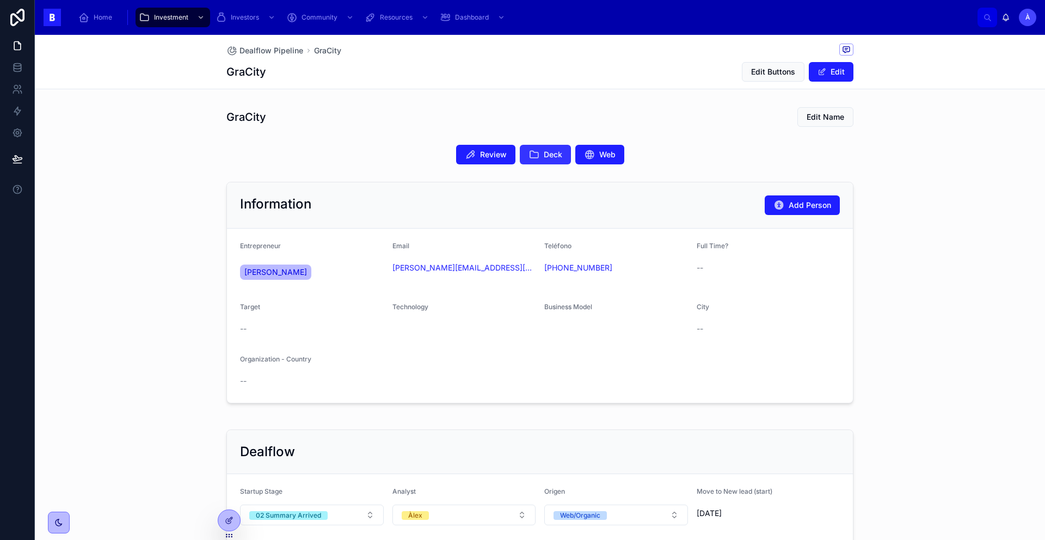
click at [530, 149] on icon at bounding box center [533, 154] width 11 height 11
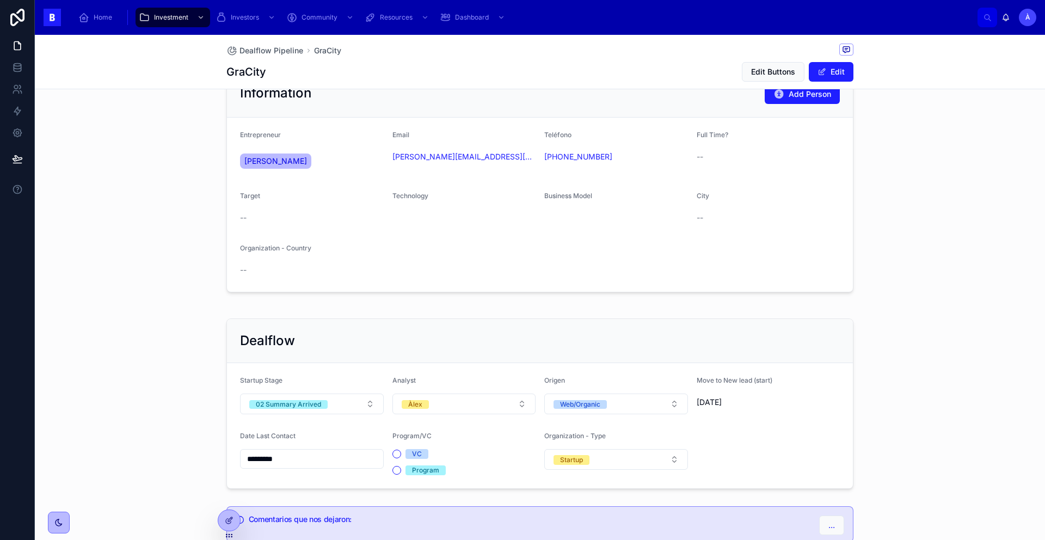
scroll to position [187, 0]
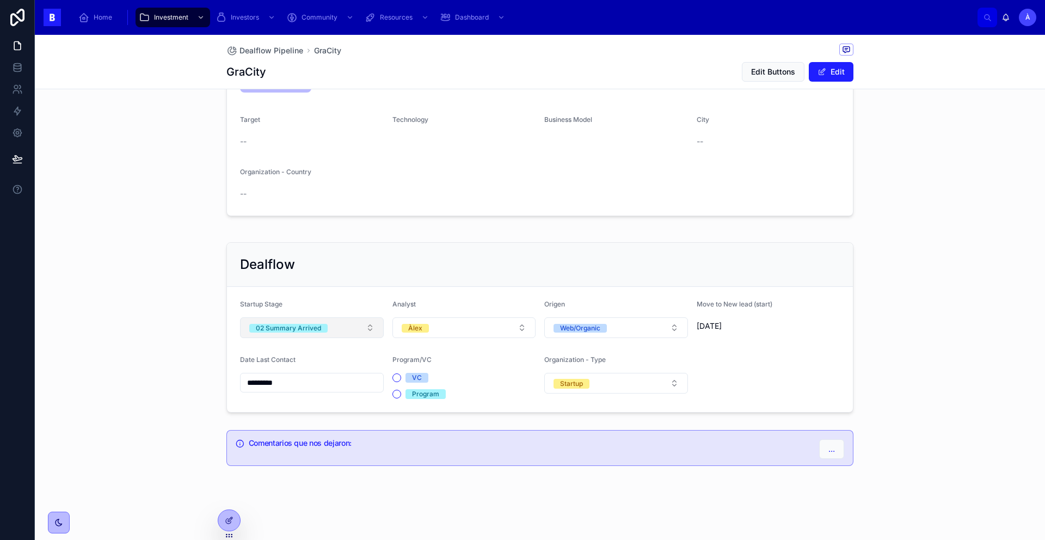
click at [340, 326] on button "02 Summary Arrived" at bounding box center [312, 327] width 144 height 21
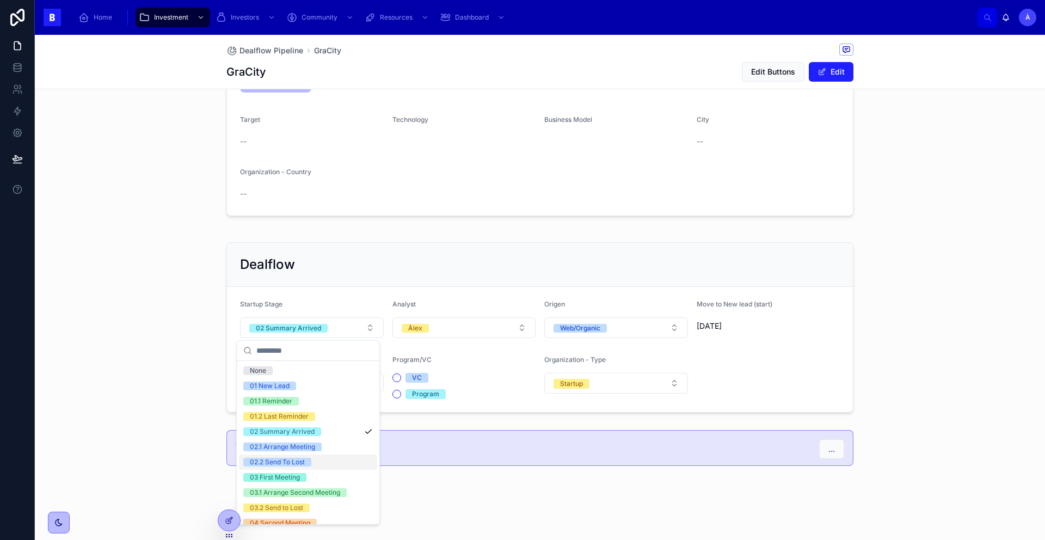
click at [292, 452] on div "02.2 Send To Lost" at bounding box center [277, 462] width 55 height 9
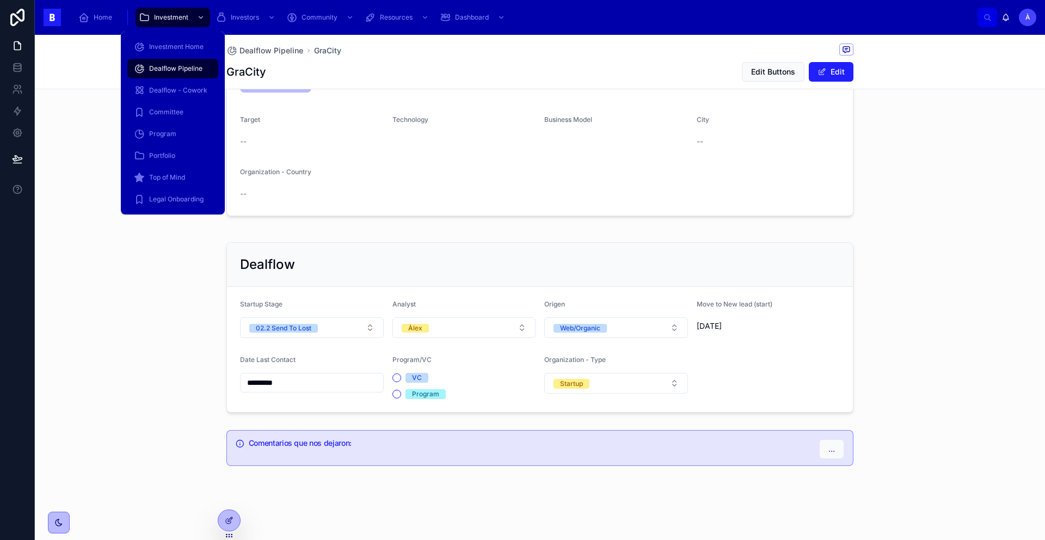
click at [180, 73] on div "Dealflow Pipeline" at bounding box center [173, 68] width 78 height 17
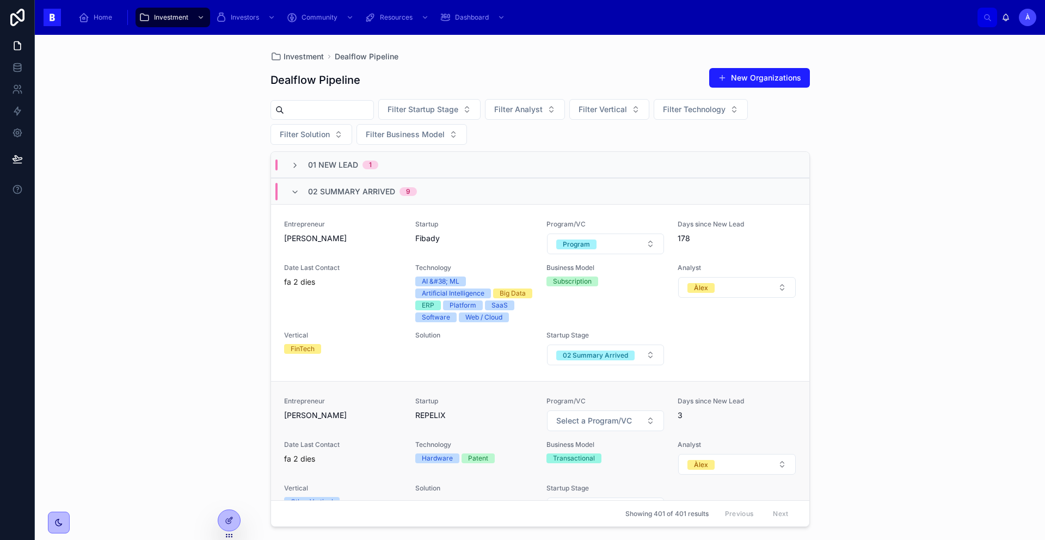
click at [416, 421] on span "REPELIX" at bounding box center [474, 415] width 118 height 11
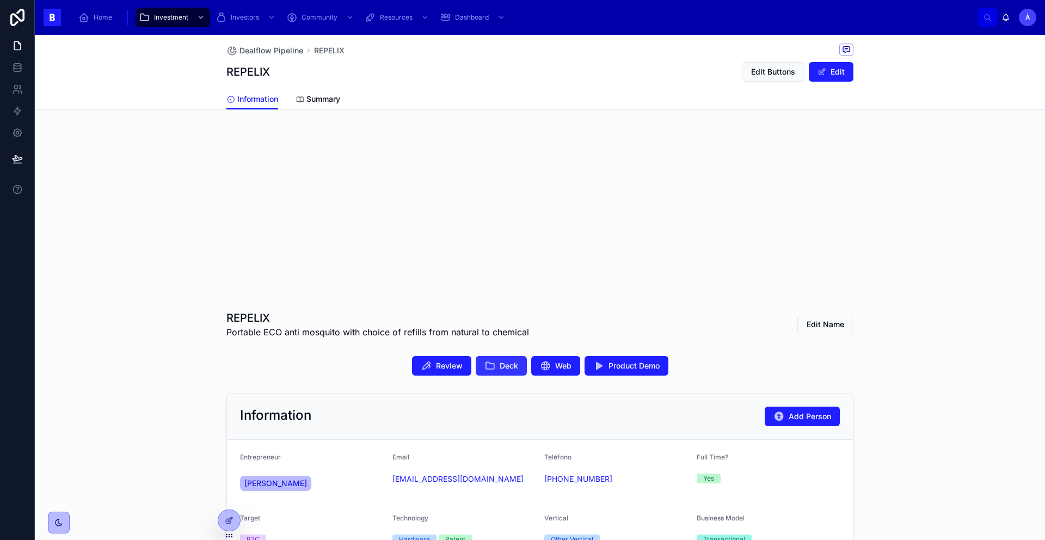
click at [510, 373] on button "Deck" at bounding box center [501, 366] width 51 height 20
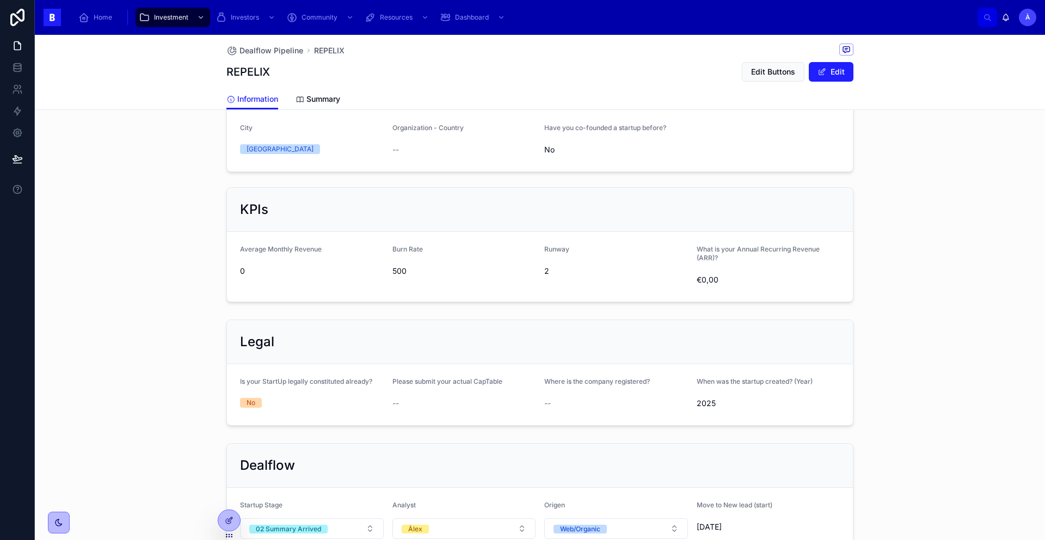
scroll to position [642, 0]
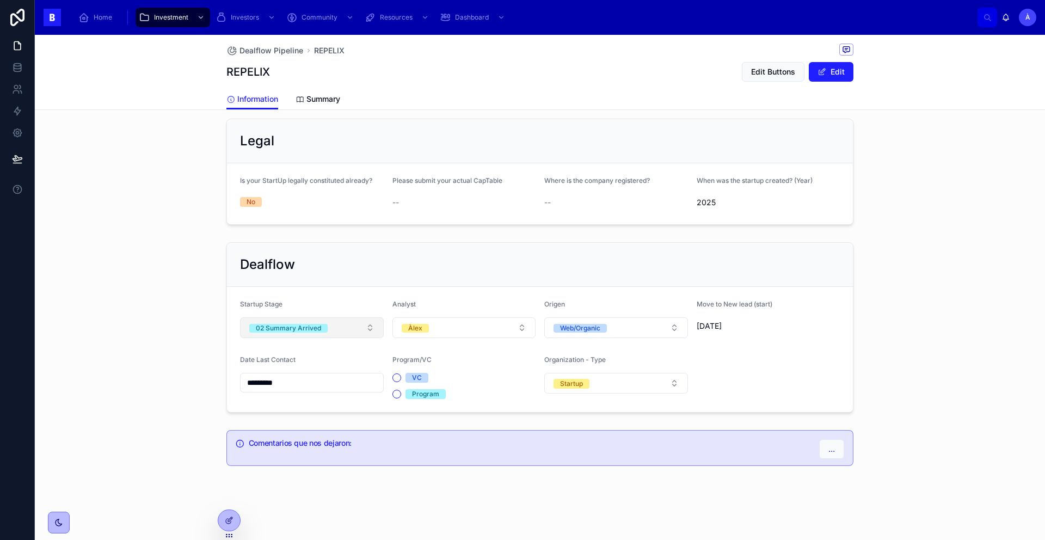
click at [332, 329] on button "02 Summary Arrived" at bounding box center [312, 327] width 144 height 21
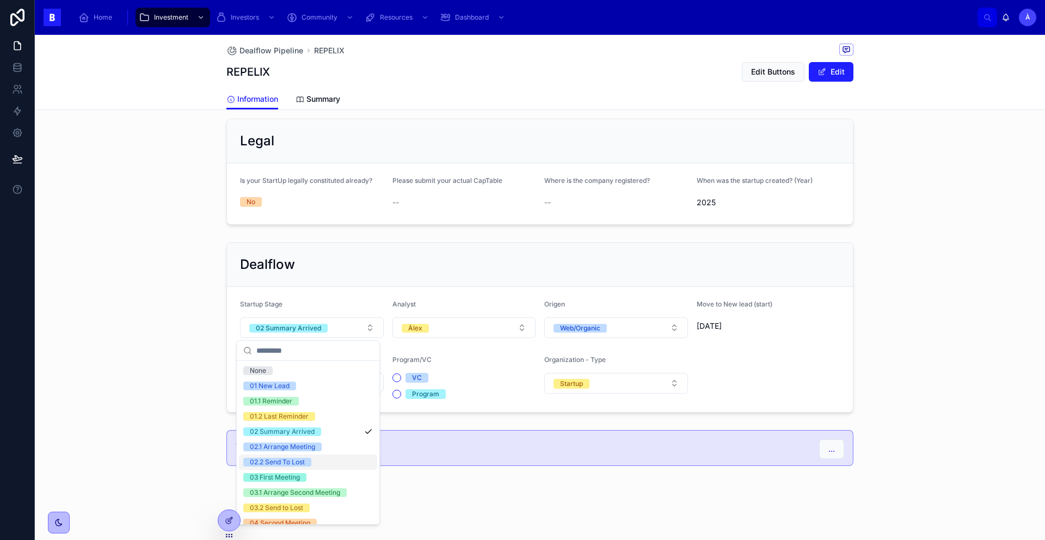
click at [286, 452] on div "02.2 Send To Lost" at bounding box center [277, 462] width 55 height 9
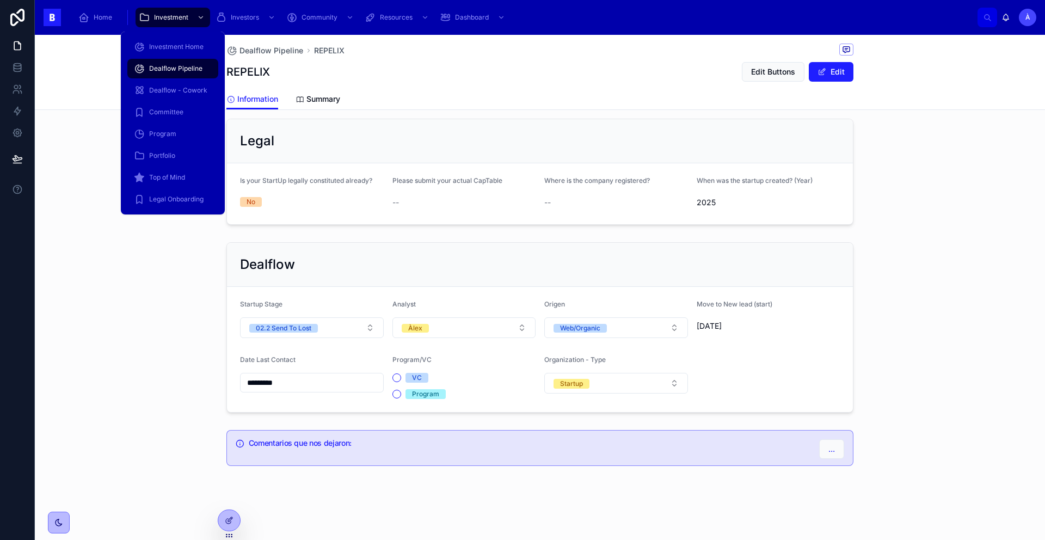
click at [186, 66] on span "Dealflow Pipeline" at bounding box center [175, 68] width 53 height 9
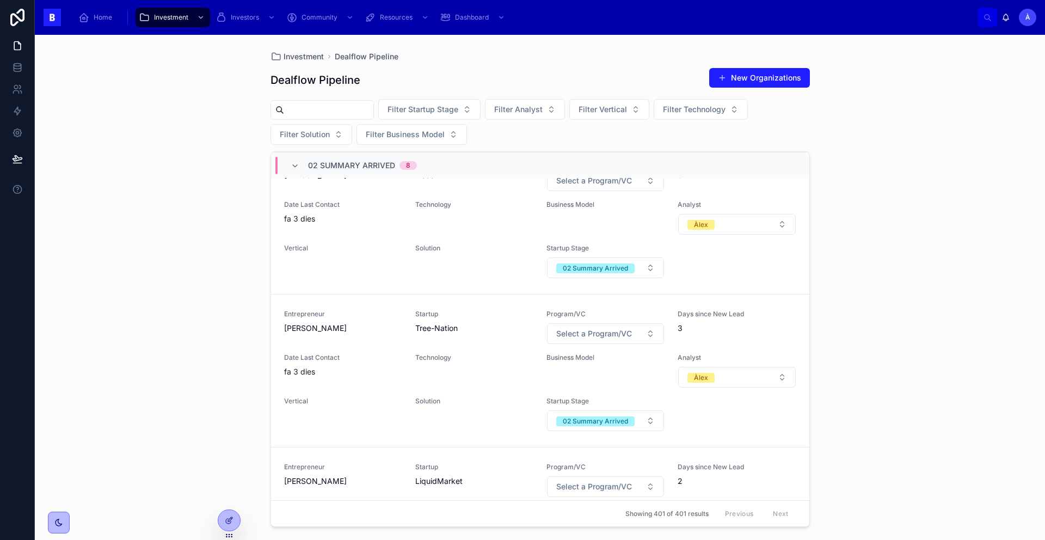
scroll to position [293, 0]
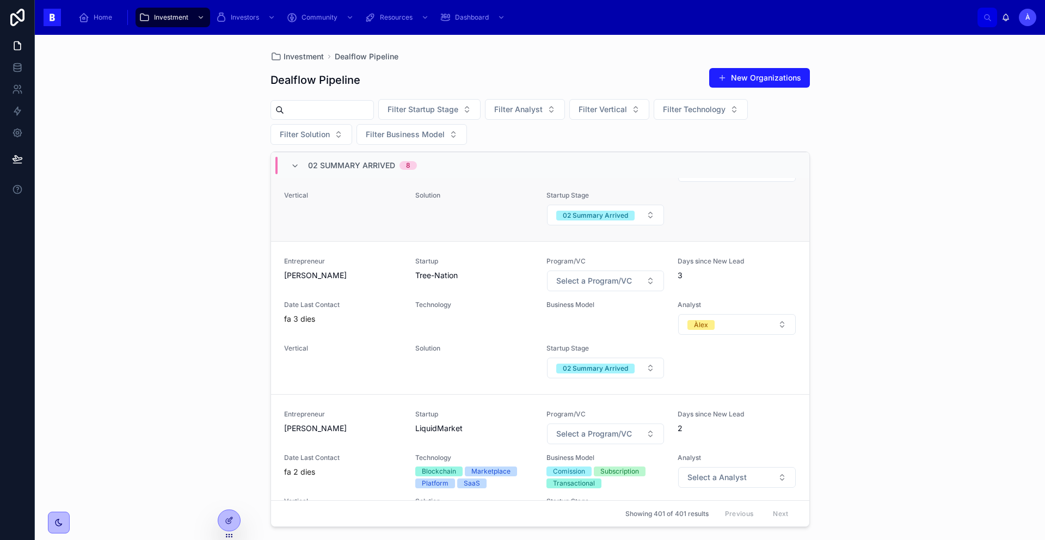
click at [399, 226] on div "Vertical" at bounding box center [343, 208] width 118 height 35
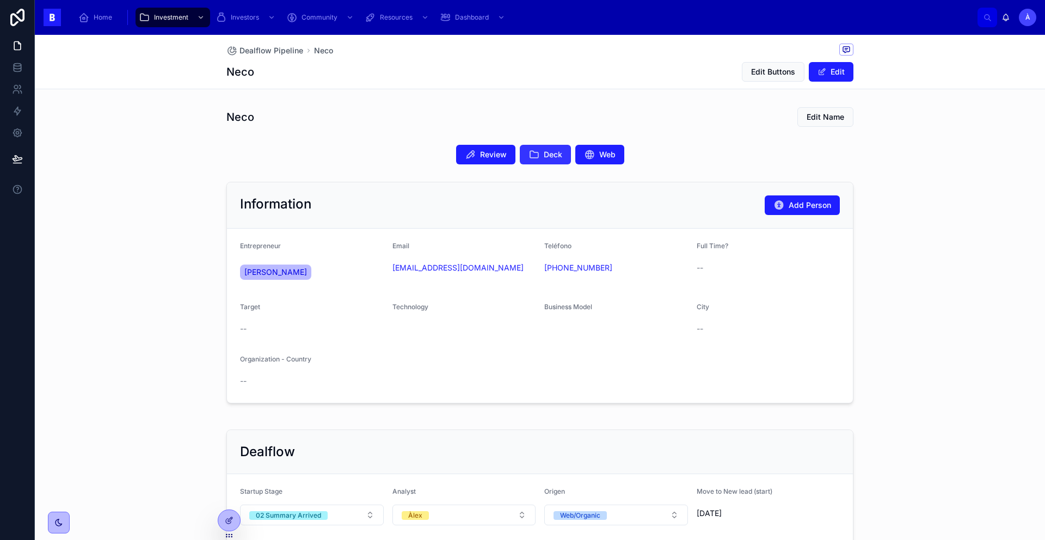
click at [534, 157] on button "Deck" at bounding box center [545, 155] width 51 height 20
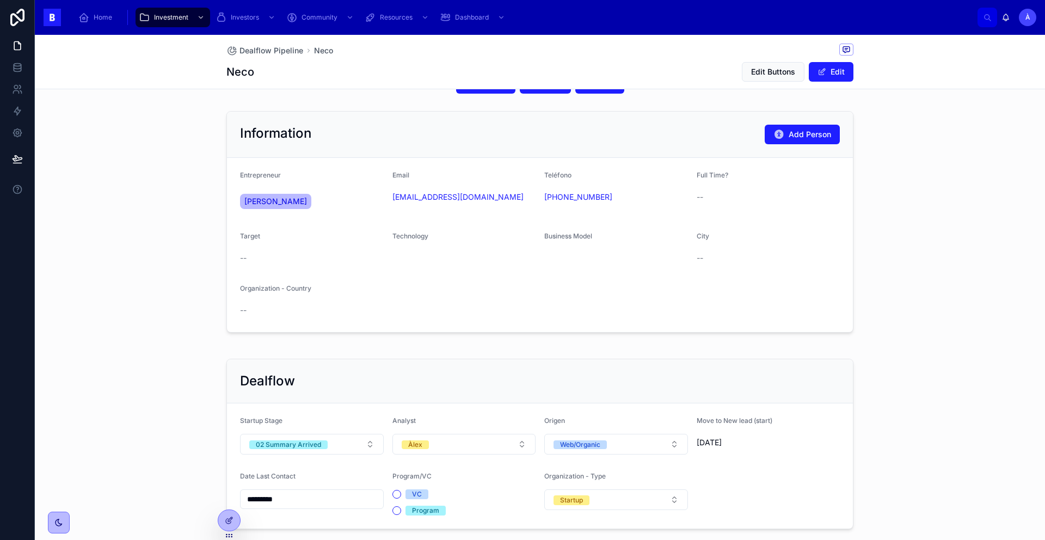
scroll to position [187, 0]
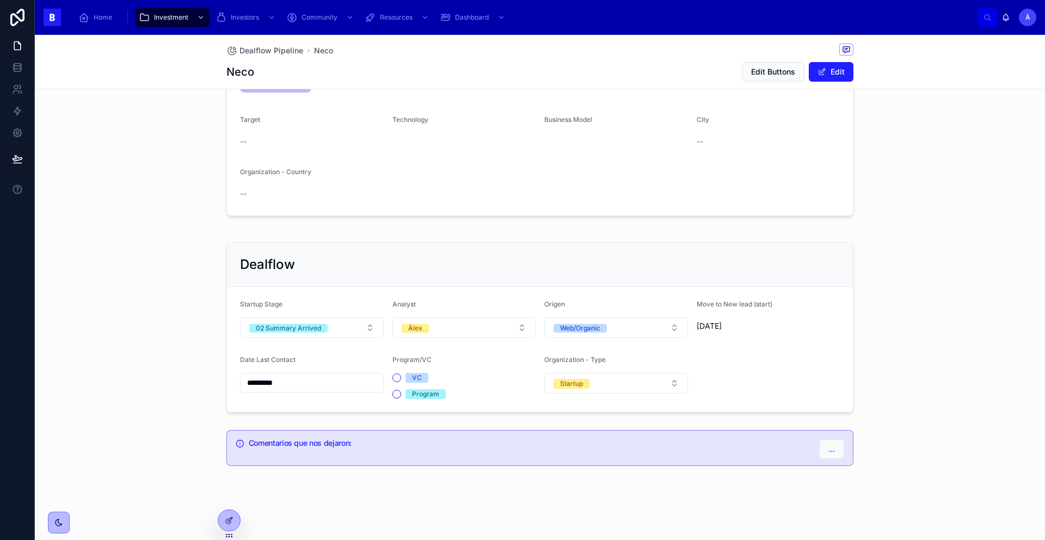
click at [312, 341] on form "Startup Stage 02 Summary Arrived Analyst Àlex Origen Web/Organic Move to New le…" at bounding box center [540, 349] width 626 height 125
click at [324, 339] on form "Startup Stage 02 Summary Arrived Analyst Àlex Origen Web/Organic Move to New le…" at bounding box center [540, 349] width 626 height 125
click at [345, 335] on button "02 Summary Arrived" at bounding box center [312, 327] width 144 height 21
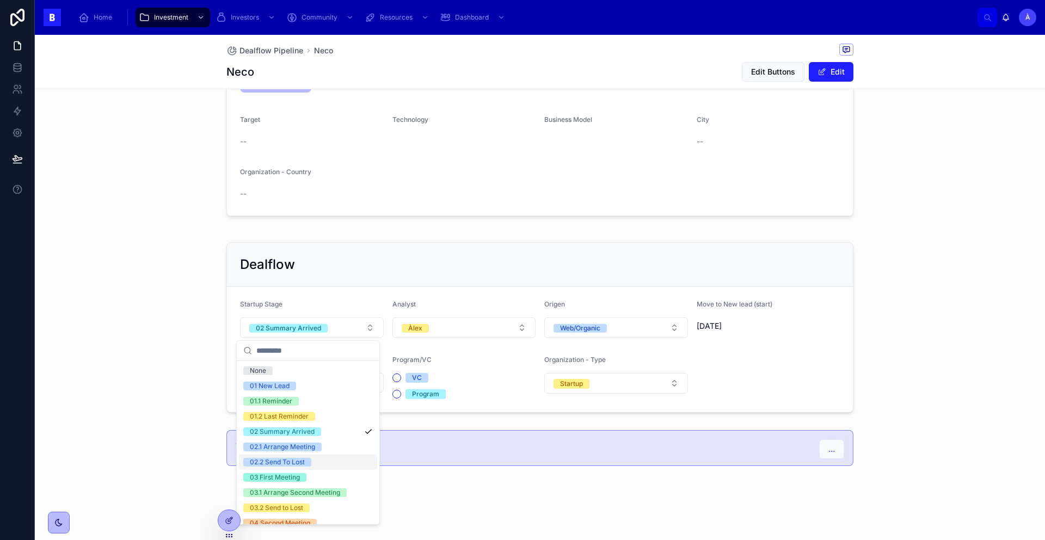
click at [285, 452] on div "02.2 Send To Lost" at bounding box center [308, 461] width 138 height 15
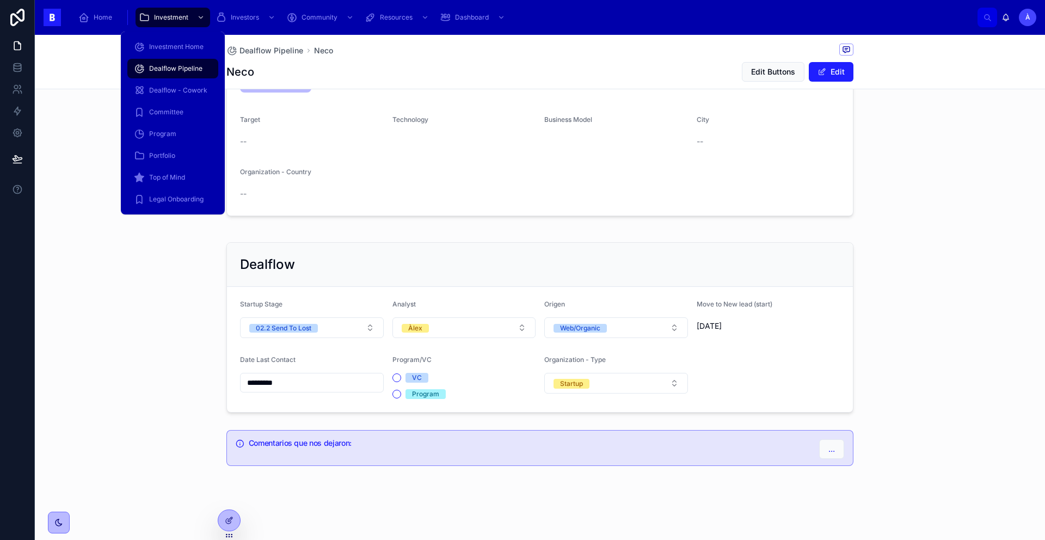
click at [182, 72] on span "Dealflow Pipeline" at bounding box center [175, 68] width 53 height 9
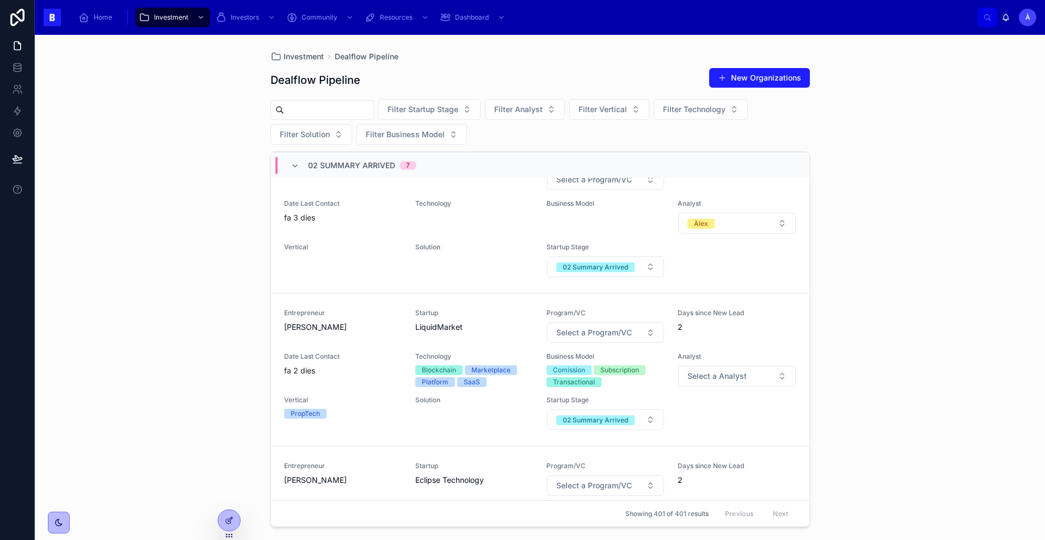
scroll to position [245, 0]
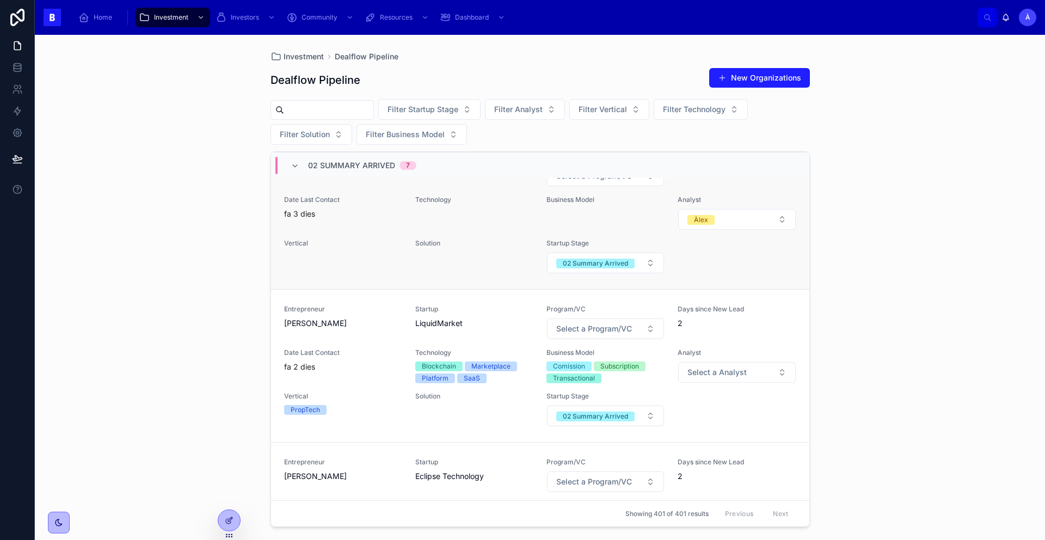
click at [471, 248] on span "Solution" at bounding box center [474, 243] width 118 height 9
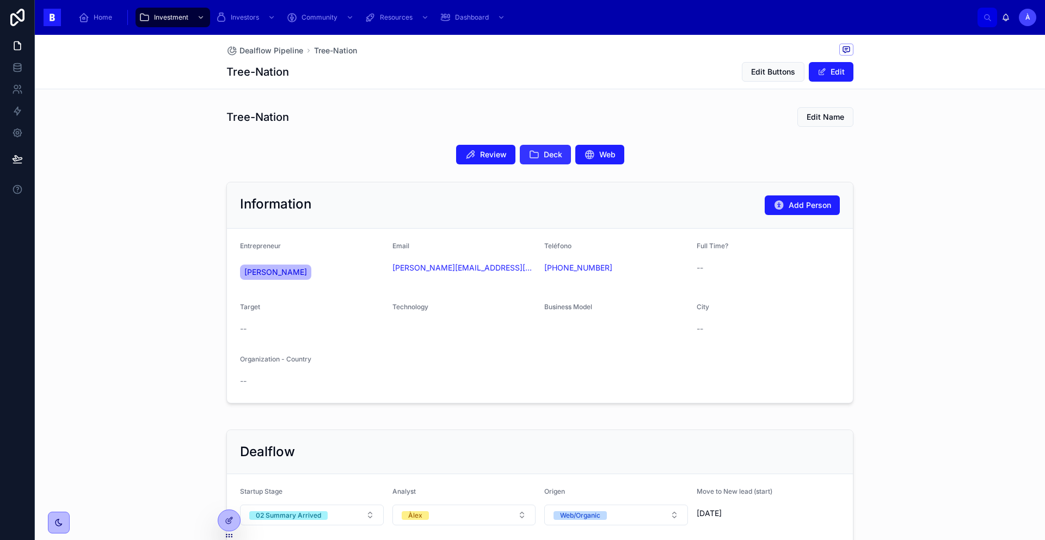
click at [543, 162] on button "Deck" at bounding box center [545, 155] width 51 height 20
